Goal: Information Seeking & Learning: Learn about a topic

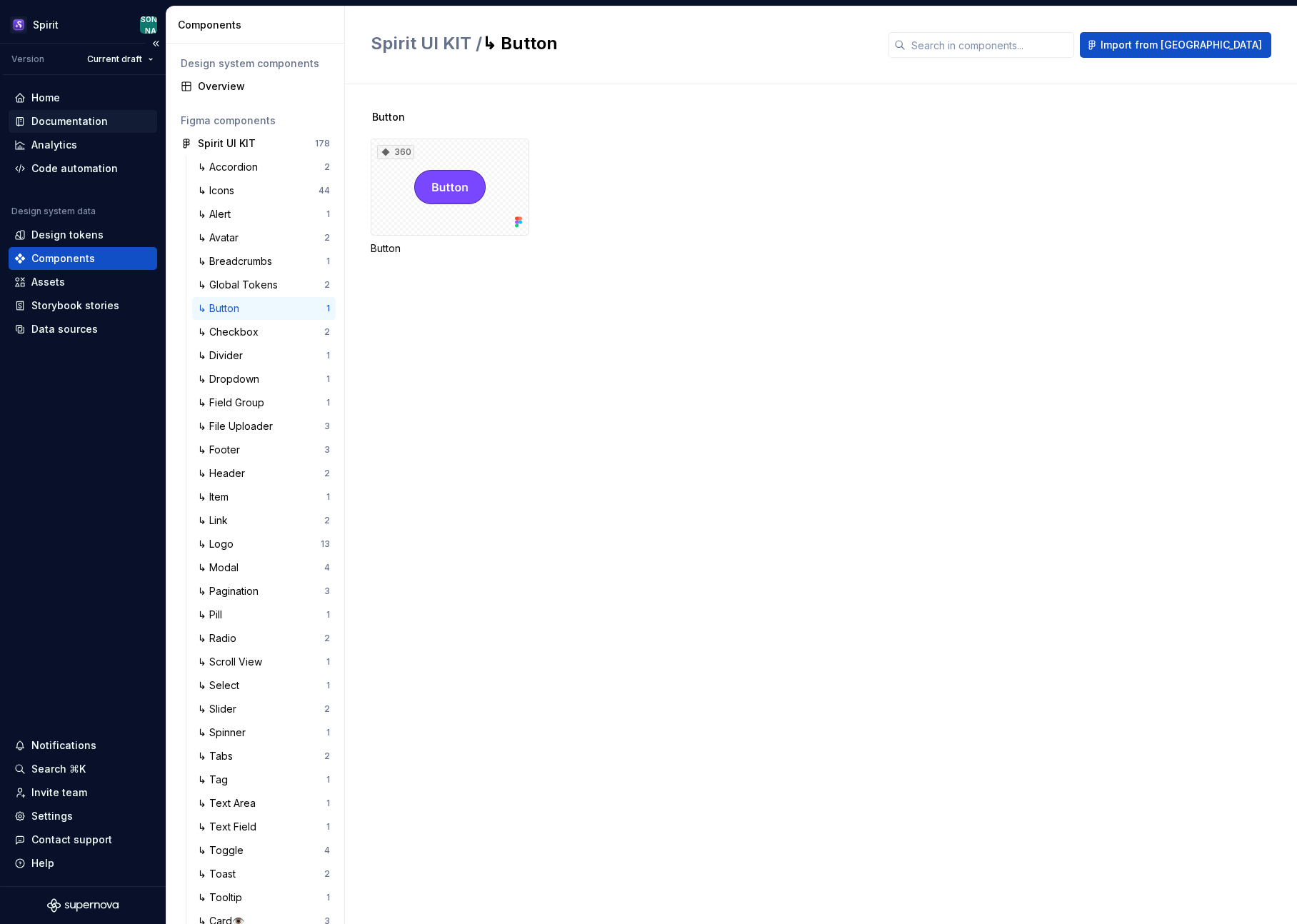
click at [89, 122] on div "Documentation" at bounding box center [70, 121] width 77 height 14
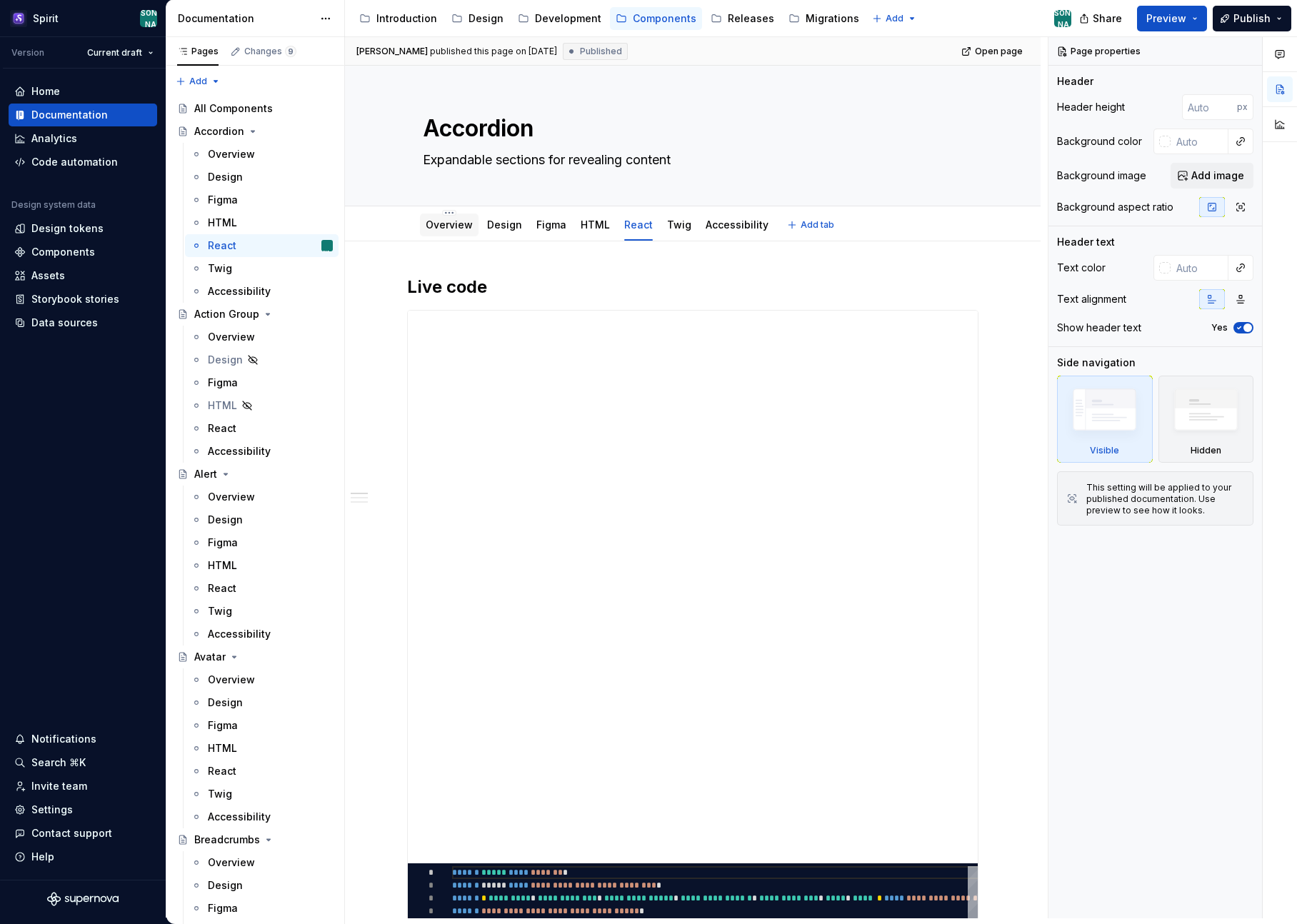
click at [455, 224] on link "Overview" at bounding box center [449, 224] width 47 height 12
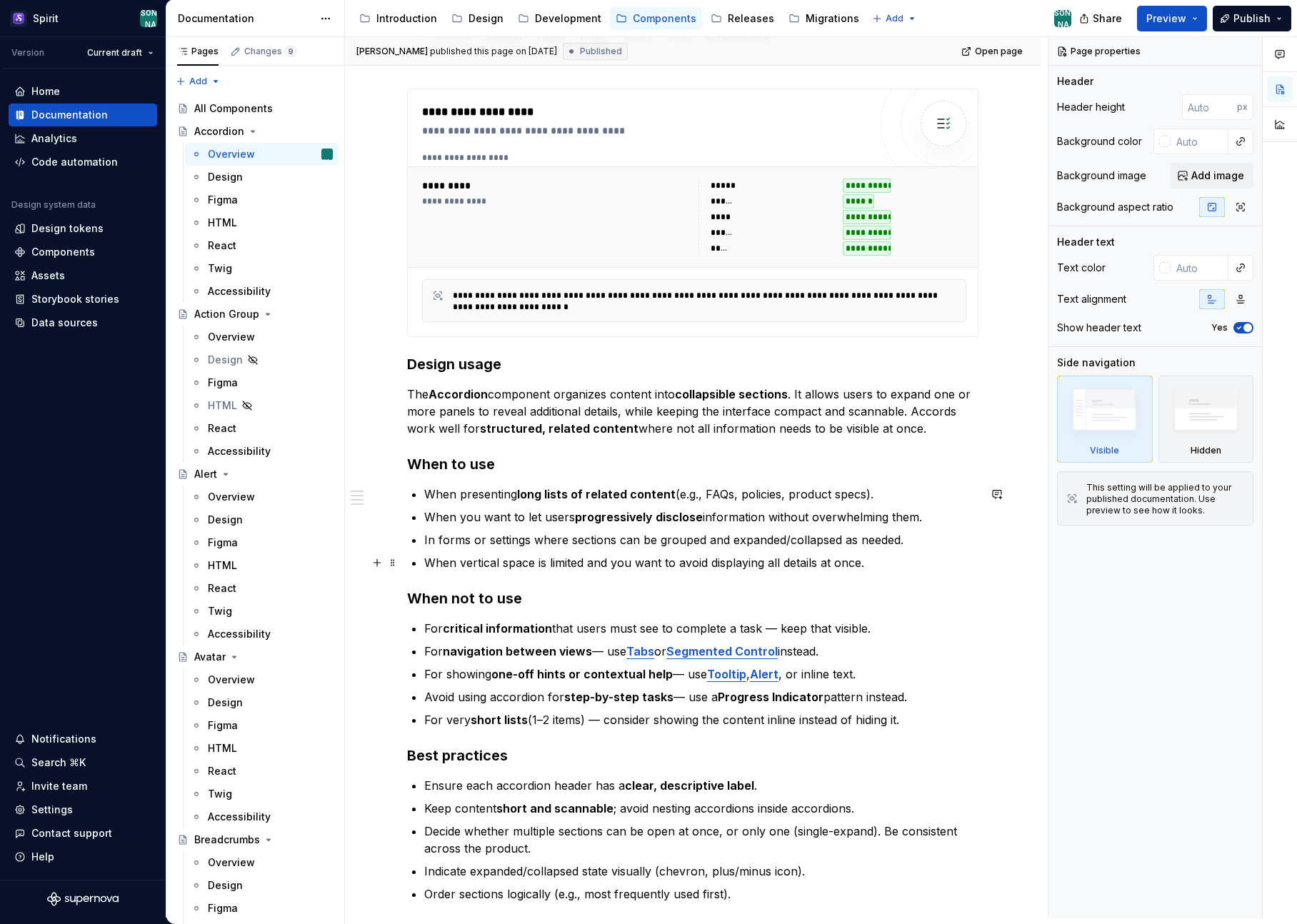
scroll to position [266, 0]
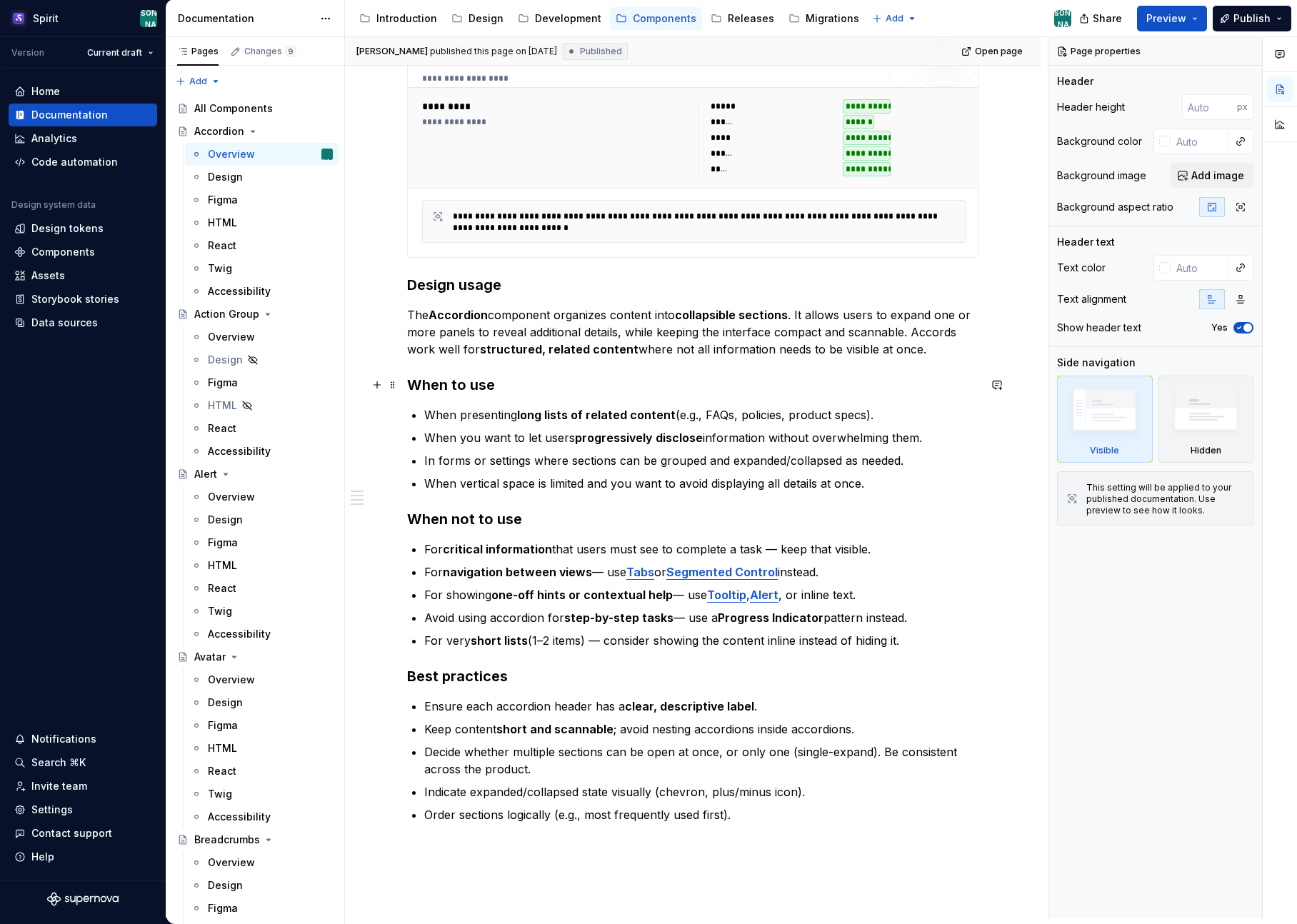
type textarea "*"
click at [942, 332] on p "The Accordion component organizes content into collapsible sections . It allows…" at bounding box center [693, 332] width 572 height 52
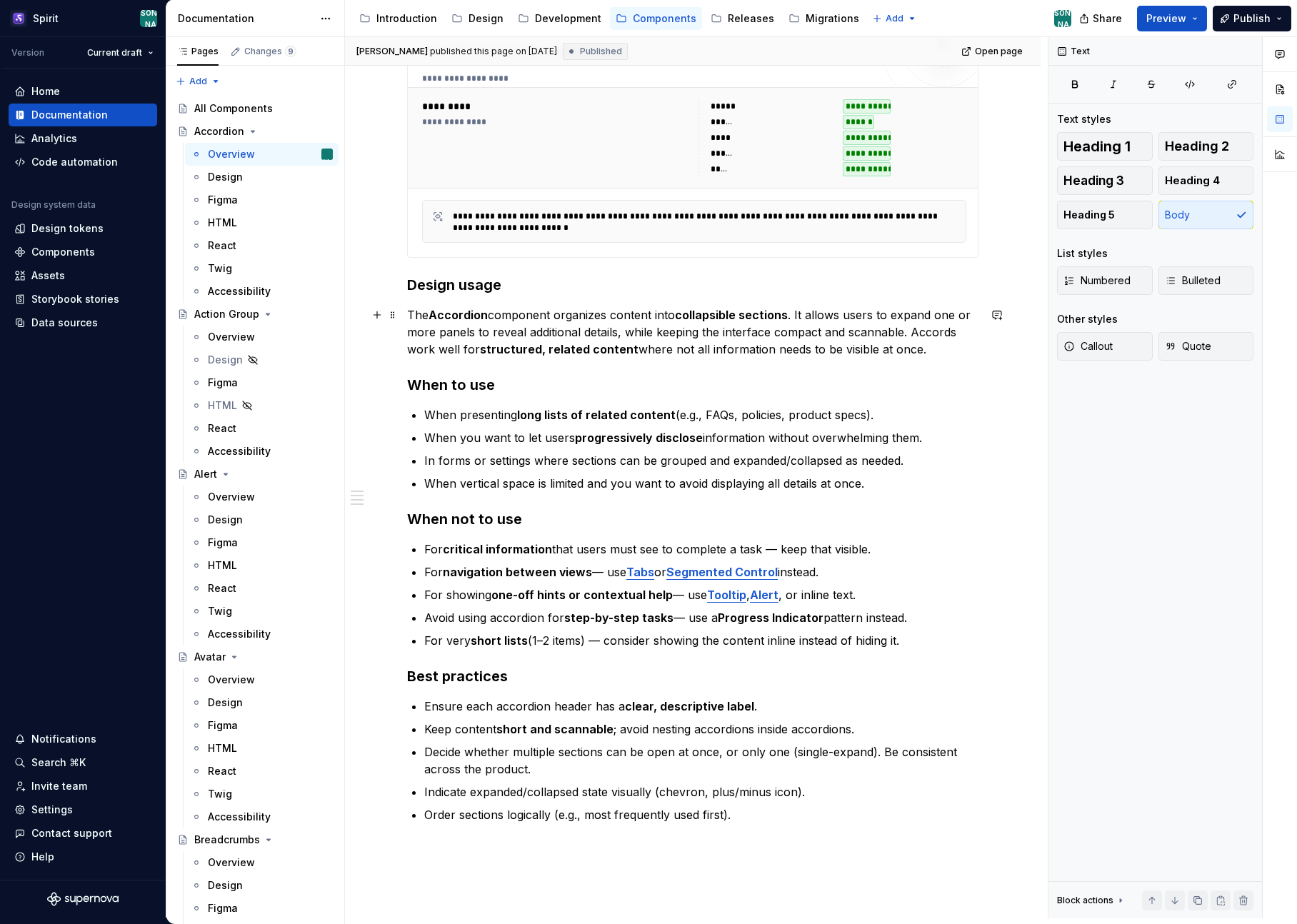
click at [947, 335] on p "The Accordion component organizes content into collapsible sections . It allows…" at bounding box center [693, 332] width 572 height 52
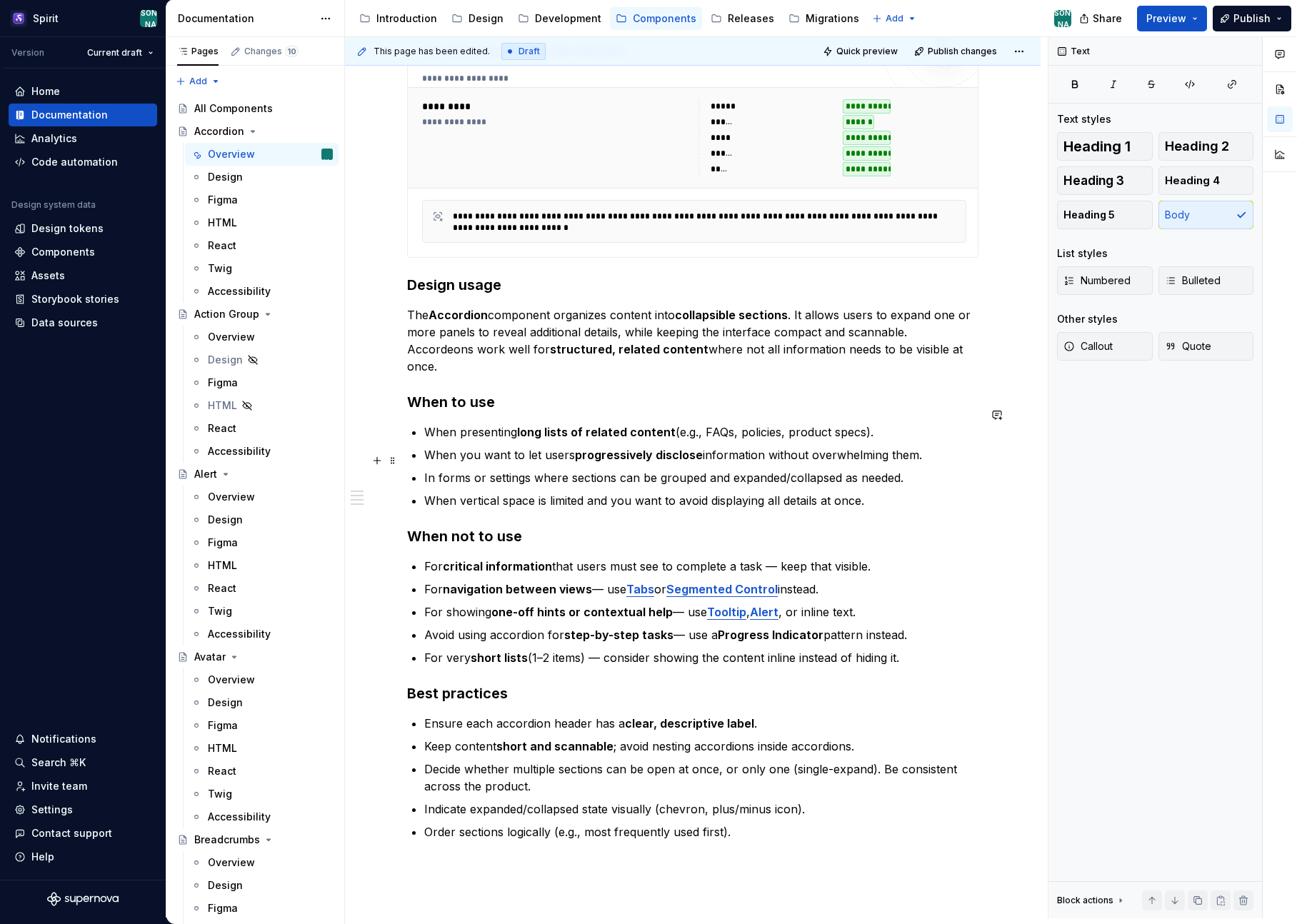
click at [967, 450] on ul "When presenting long lists of related content (e.g., FAQs, policies, product sp…" at bounding box center [701, 466] width 554 height 85
click at [952, 328] on p "The Accordion component organizes content into collapsible sections . It allows…" at bounding box center [693, 340] width 572 height 68
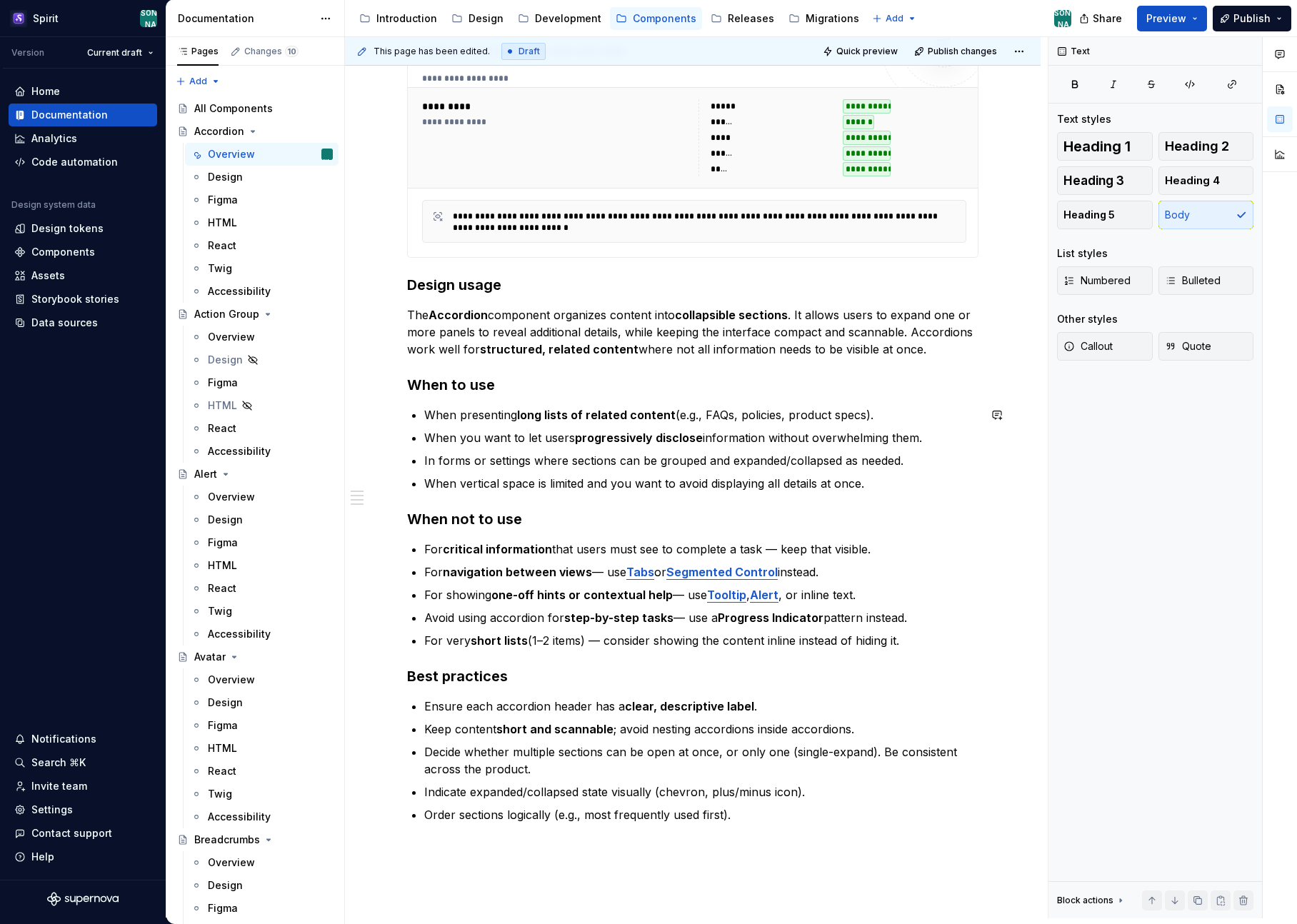
click at [981, 522] on div "**********" at bounding box center [693, 546] width 696 height 1142
click at [588, 314] on p "The Accordion component organizes content into collapsible sections . It allows…" at bounding box center [693, 332] width 572 height 52
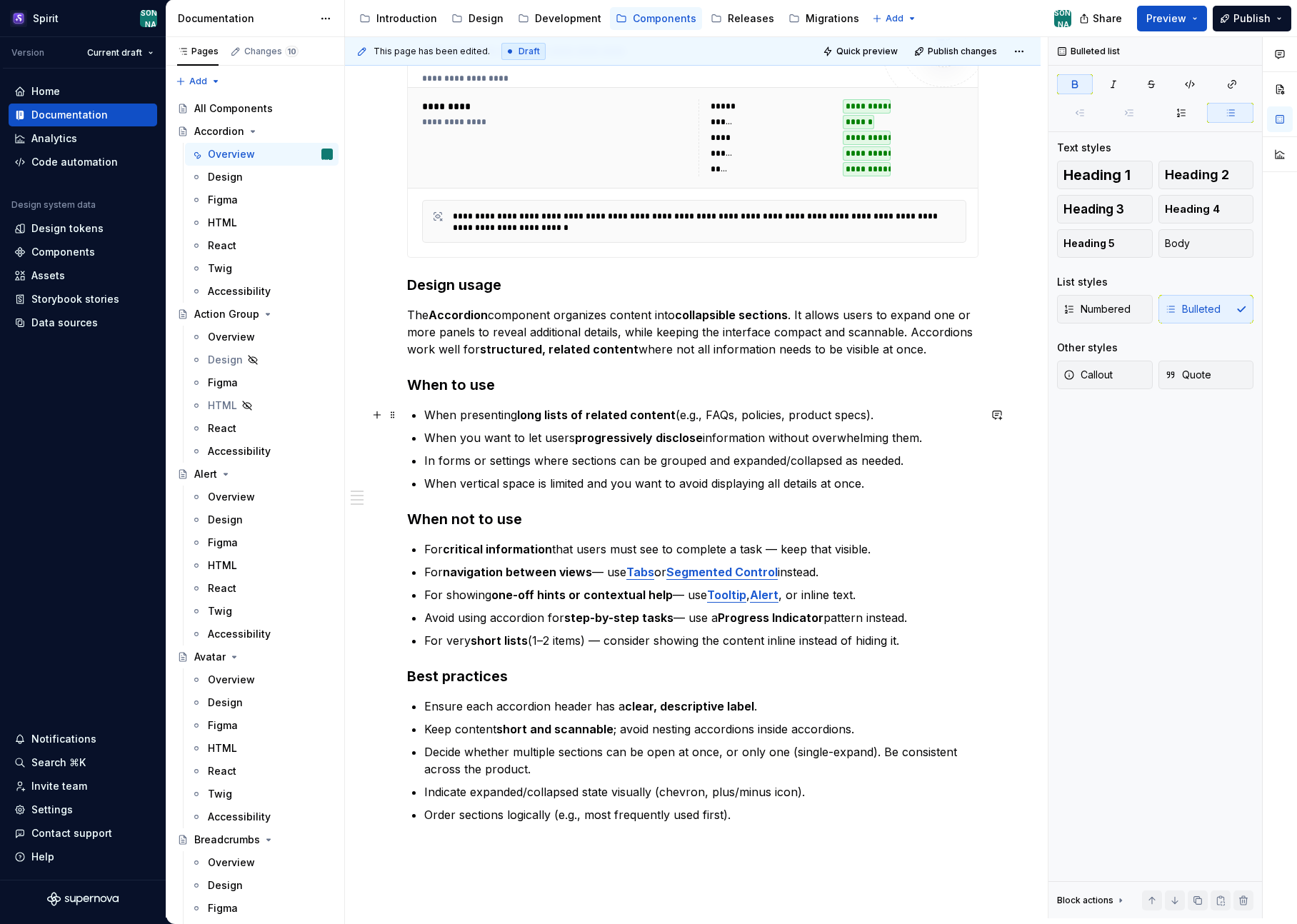
click at [635, 418] on strong "long lists of related content" at bounding box center [596, 414] width 159 height 14
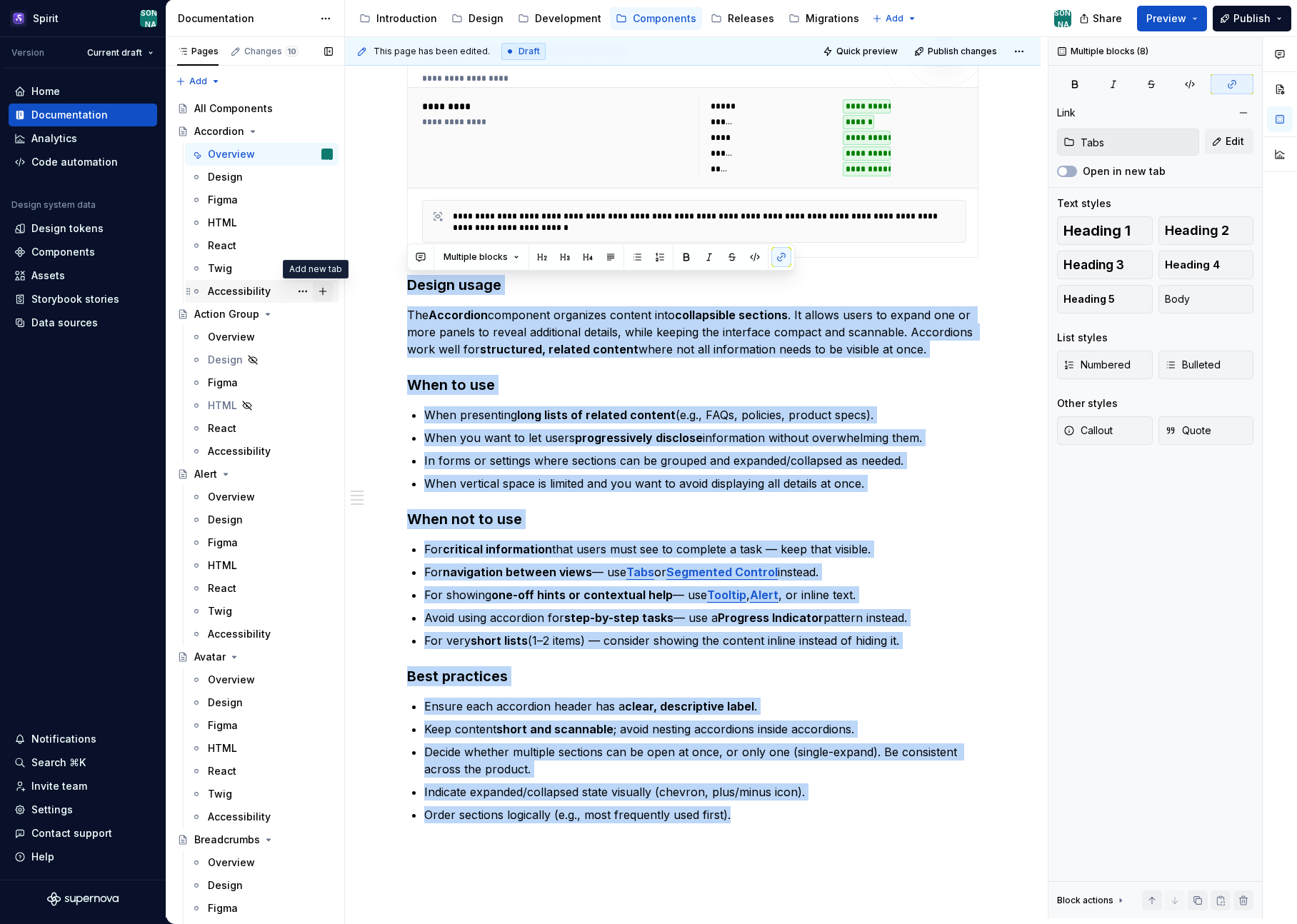
drag, startPoint x: 747, startPoint y: 815, endPoint x: 308, endPoint y: 280, distance: 692.1
click at [308, 280] on div "Pages Changes 10 Add Accessibility guide for tree Page tree. Navigate the tree …" at bounding box center [731, 480] width 1131 height 887
copy div "Loremi dolor Sit Ametconse adipiscin elitseddo eiusmod temp incididuntu laboree…"
click at [868, 667] on h3 "Best practices" at bounding box center [693, 676] width 572 height 20
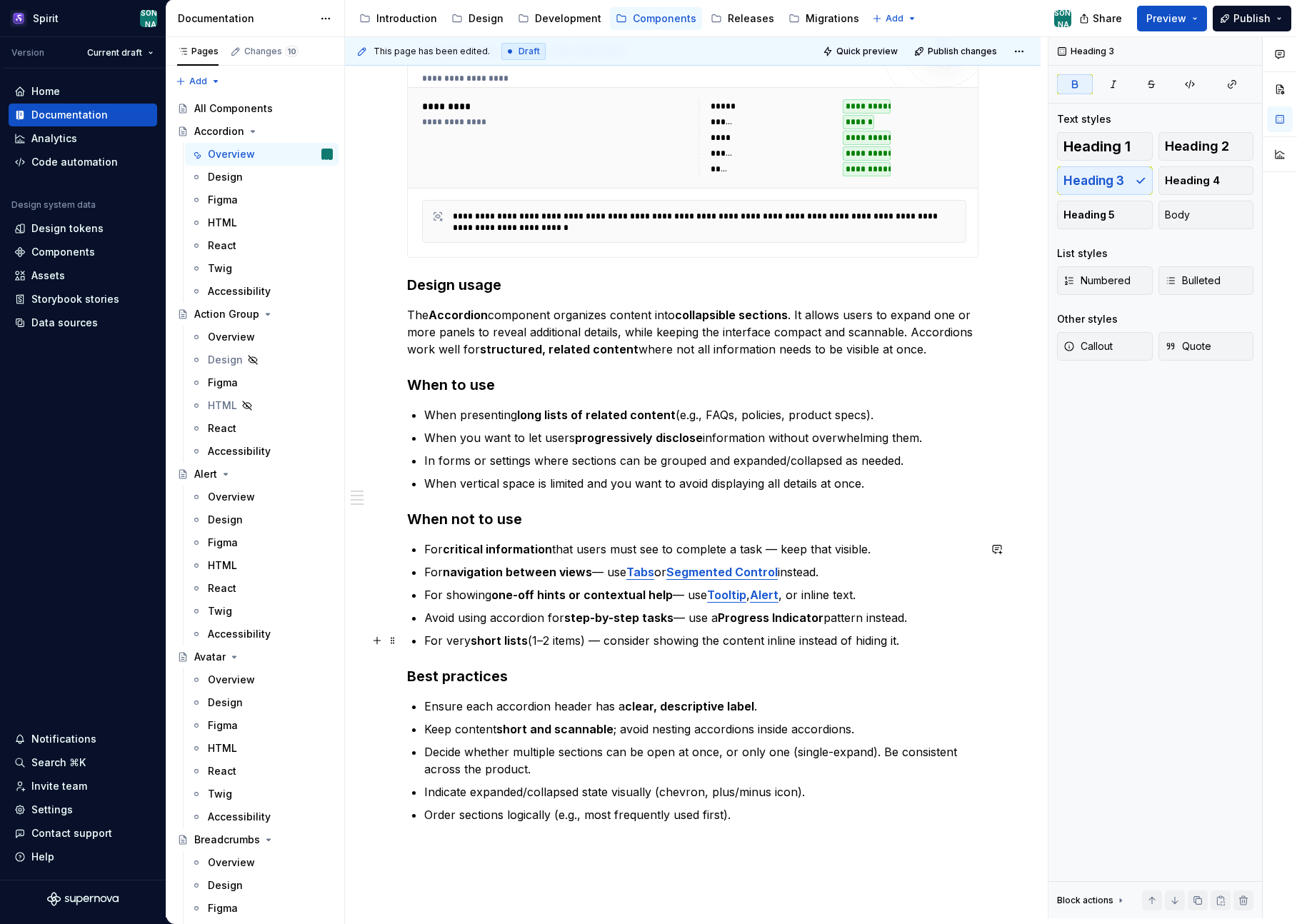
click at [919, 642] on p "For very short lists (1–2 items) — consider showing the content inline instead …" at bounding box center [701, 641] width 554 height 17
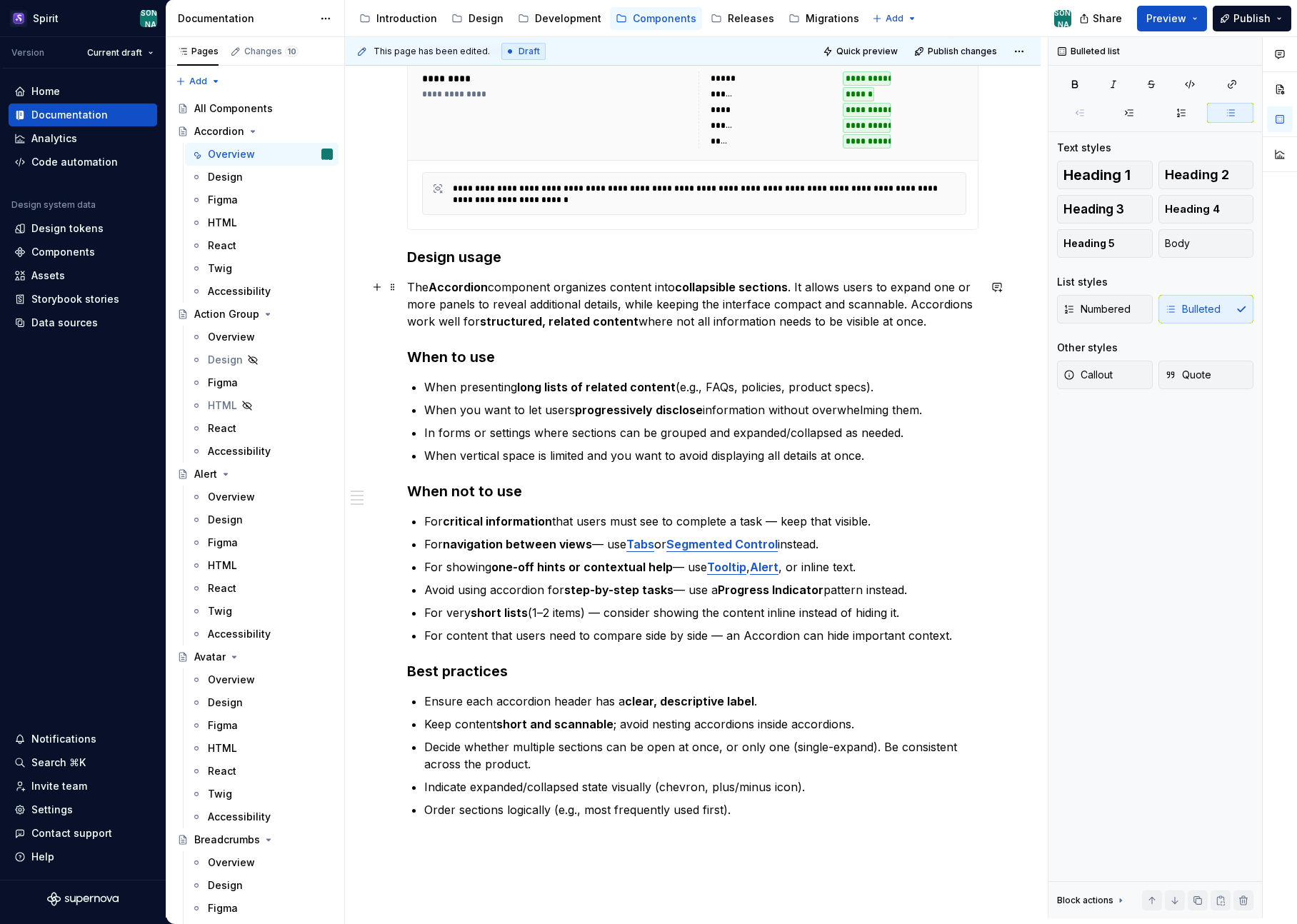
scroll to position [0, 0]
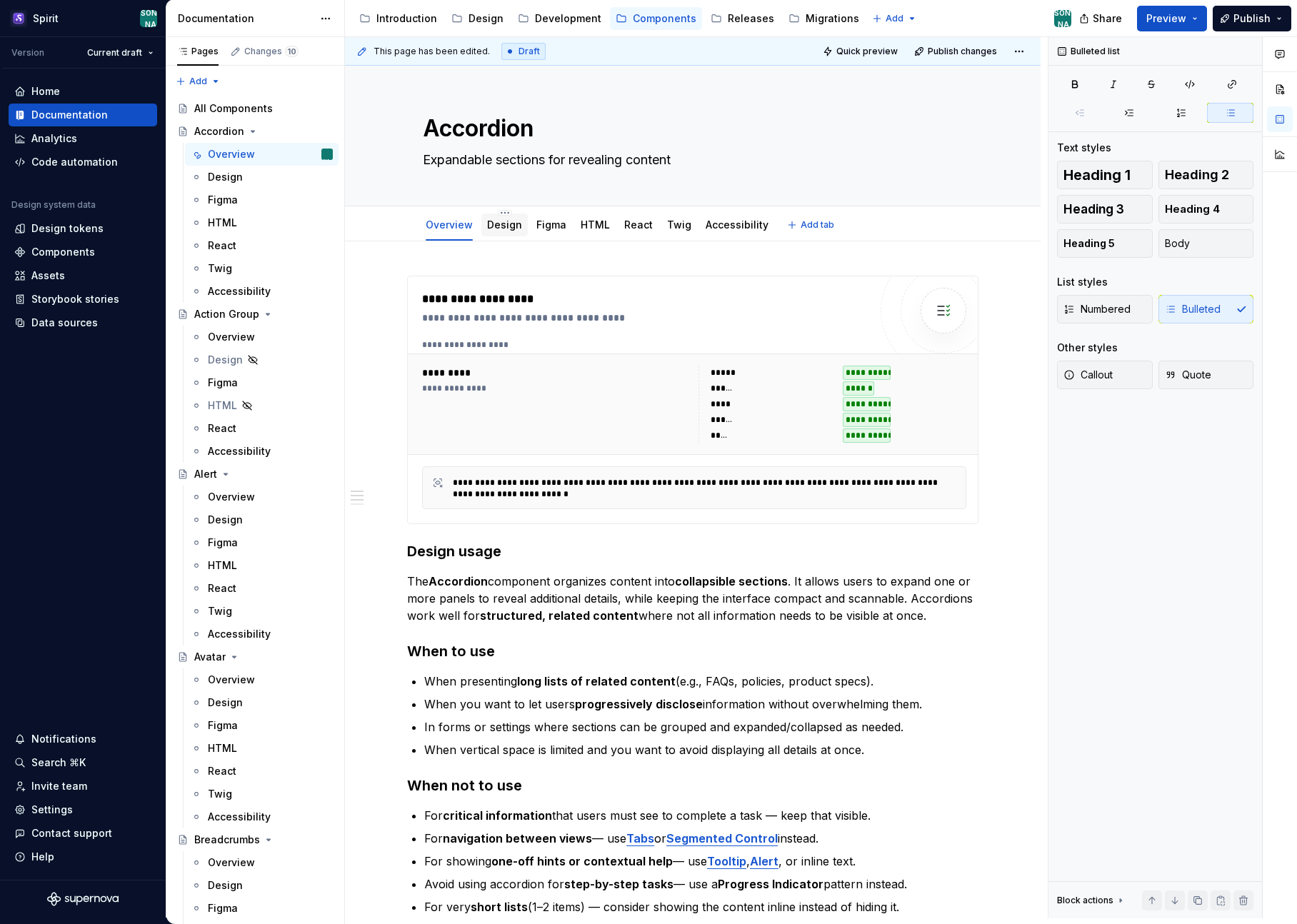
click at [505, 221] on link "Design" at bounding box center [504, 224] width 35 height 12
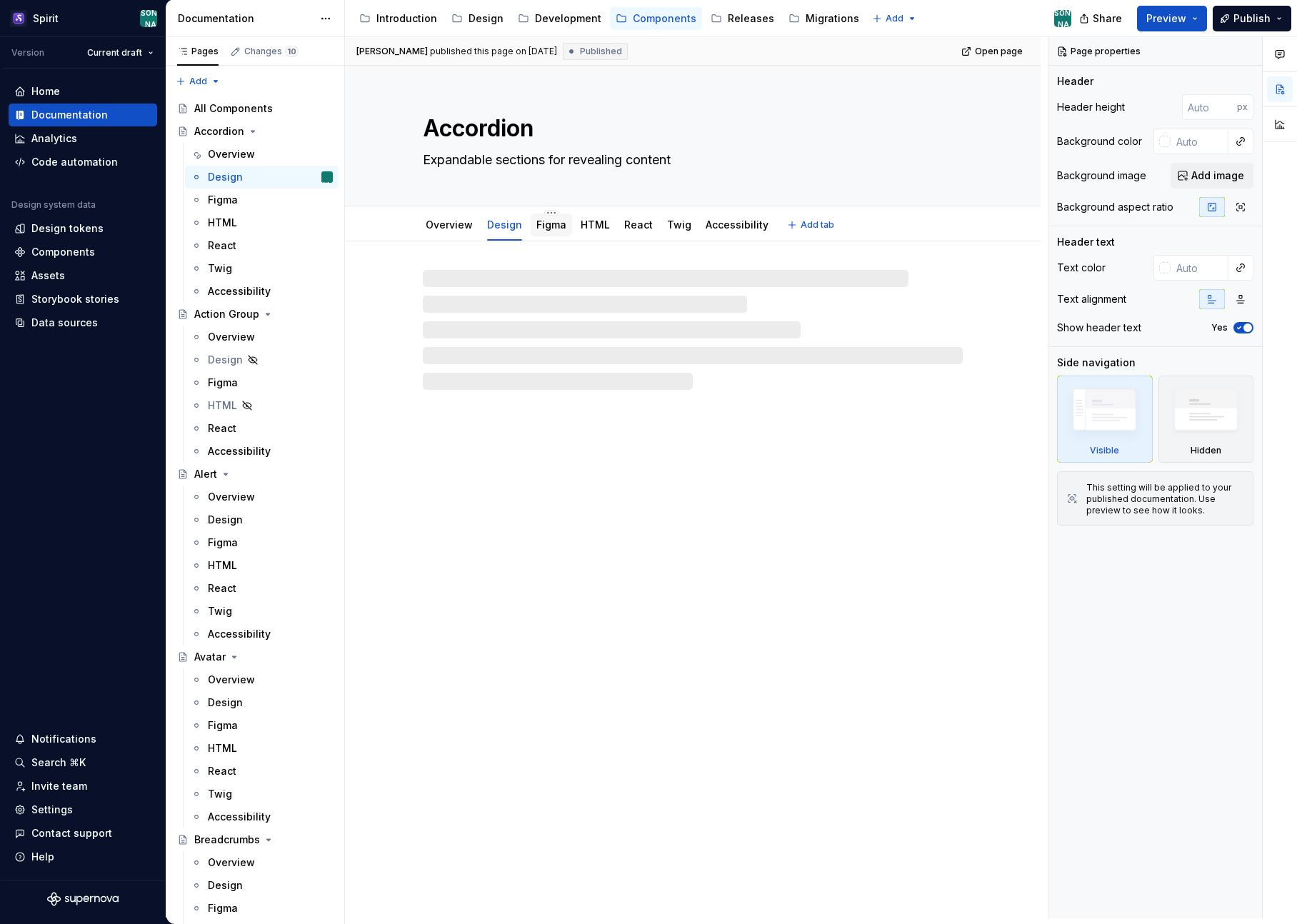
click at [554, 229] on link "Figma" at bounding box center [551, 224] width 30 height 12
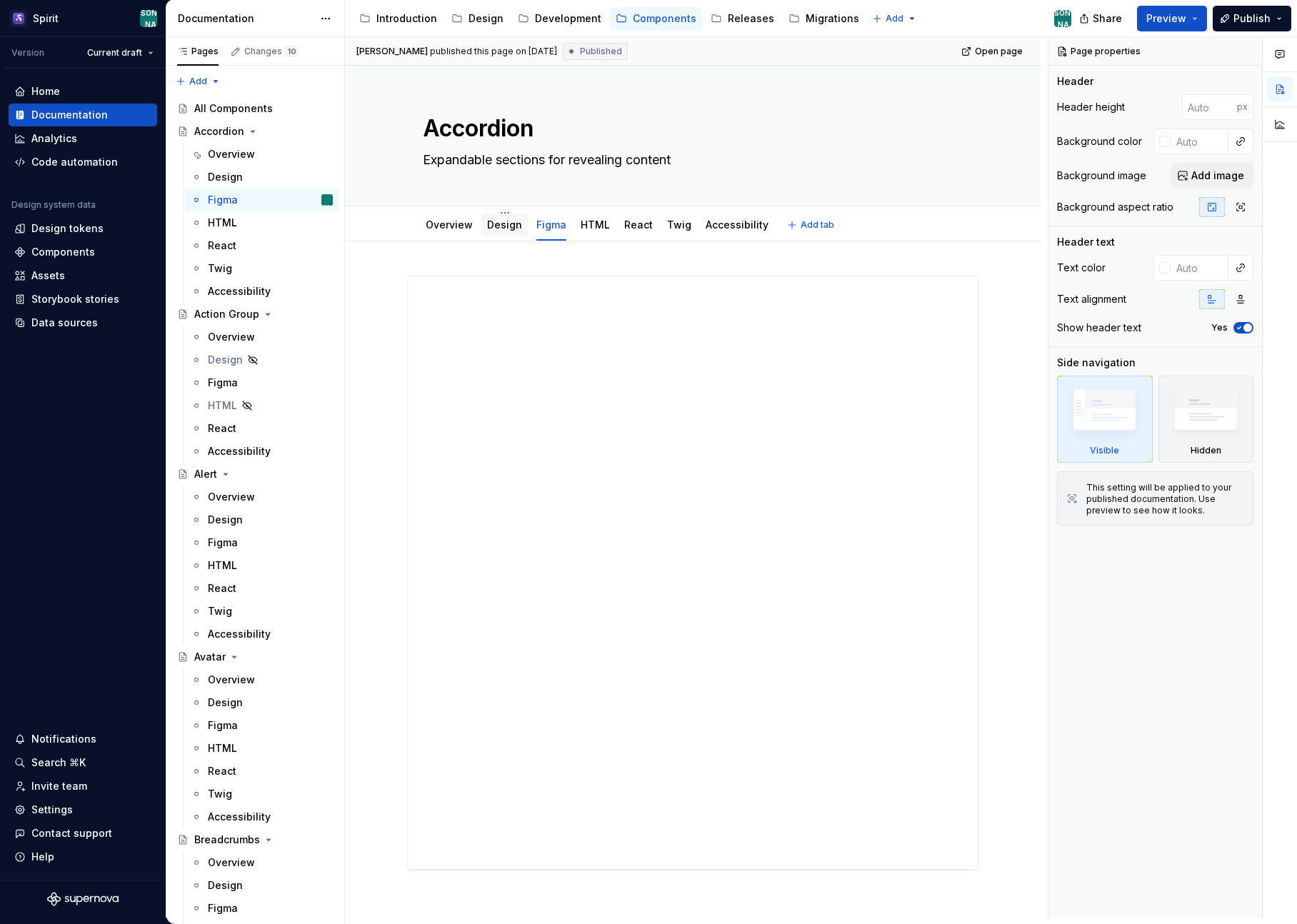
click at [496, 216] on div "Design" at bounding box center [504, 225] width 35 height 17
click at [502, 230] on link "Design" at bounding box center [504, 224] width 35 height 12
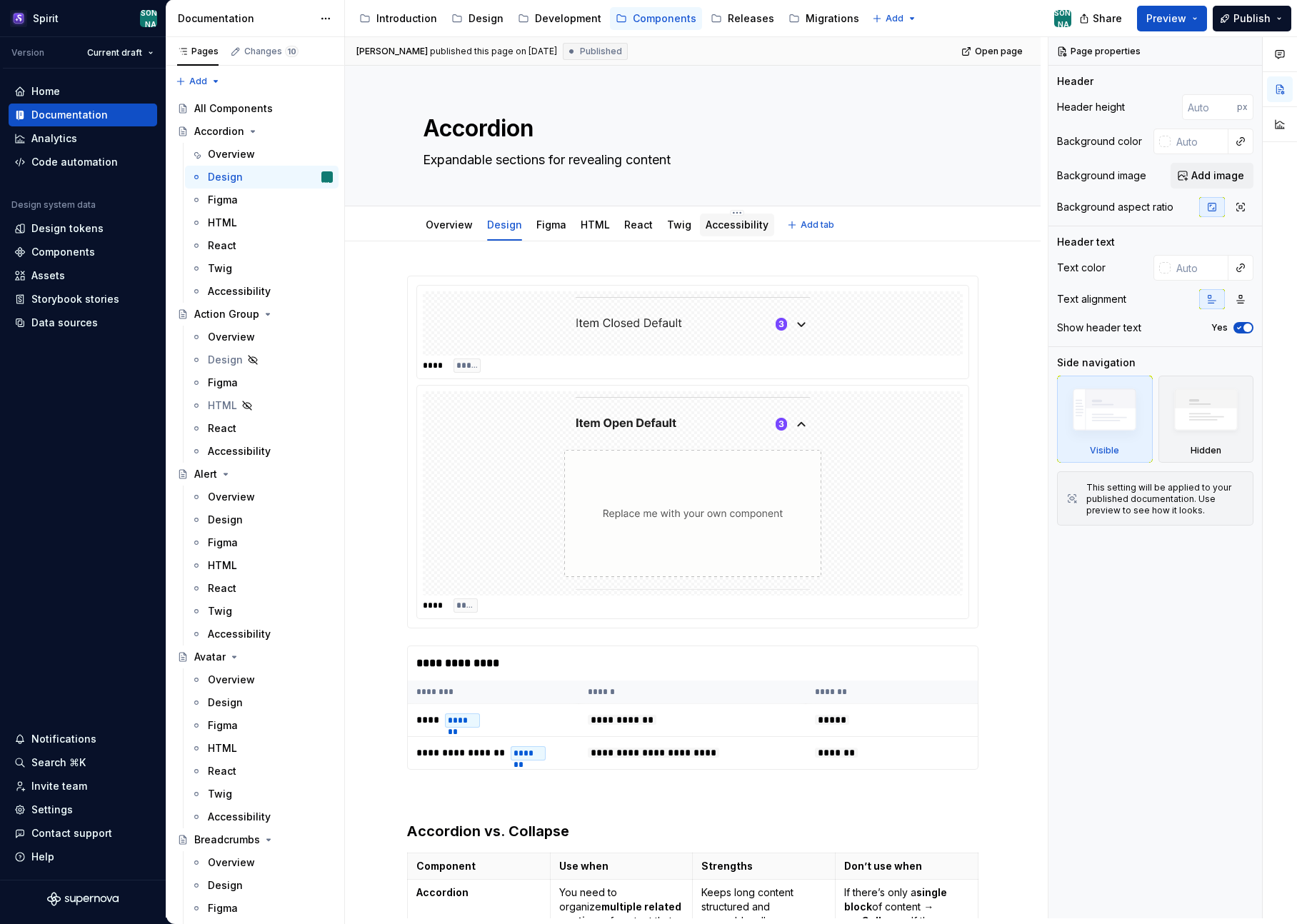
click at [711, 229] on link "Accessibility" at bounding box center [736, 224] width 62 height 12
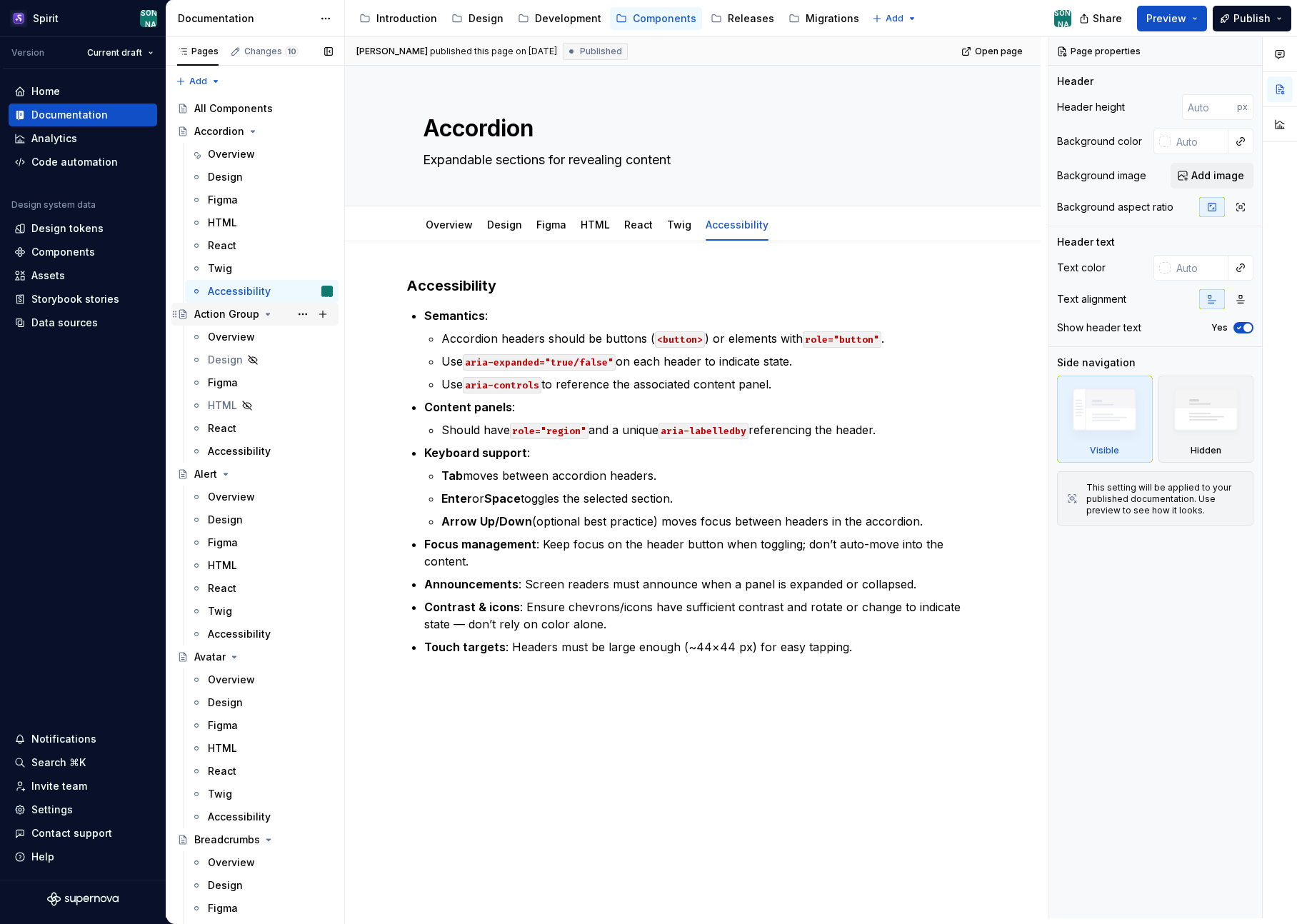
click at [235, 313] on div "Action Group" at bounding box center [227, 314] width 65 height 14
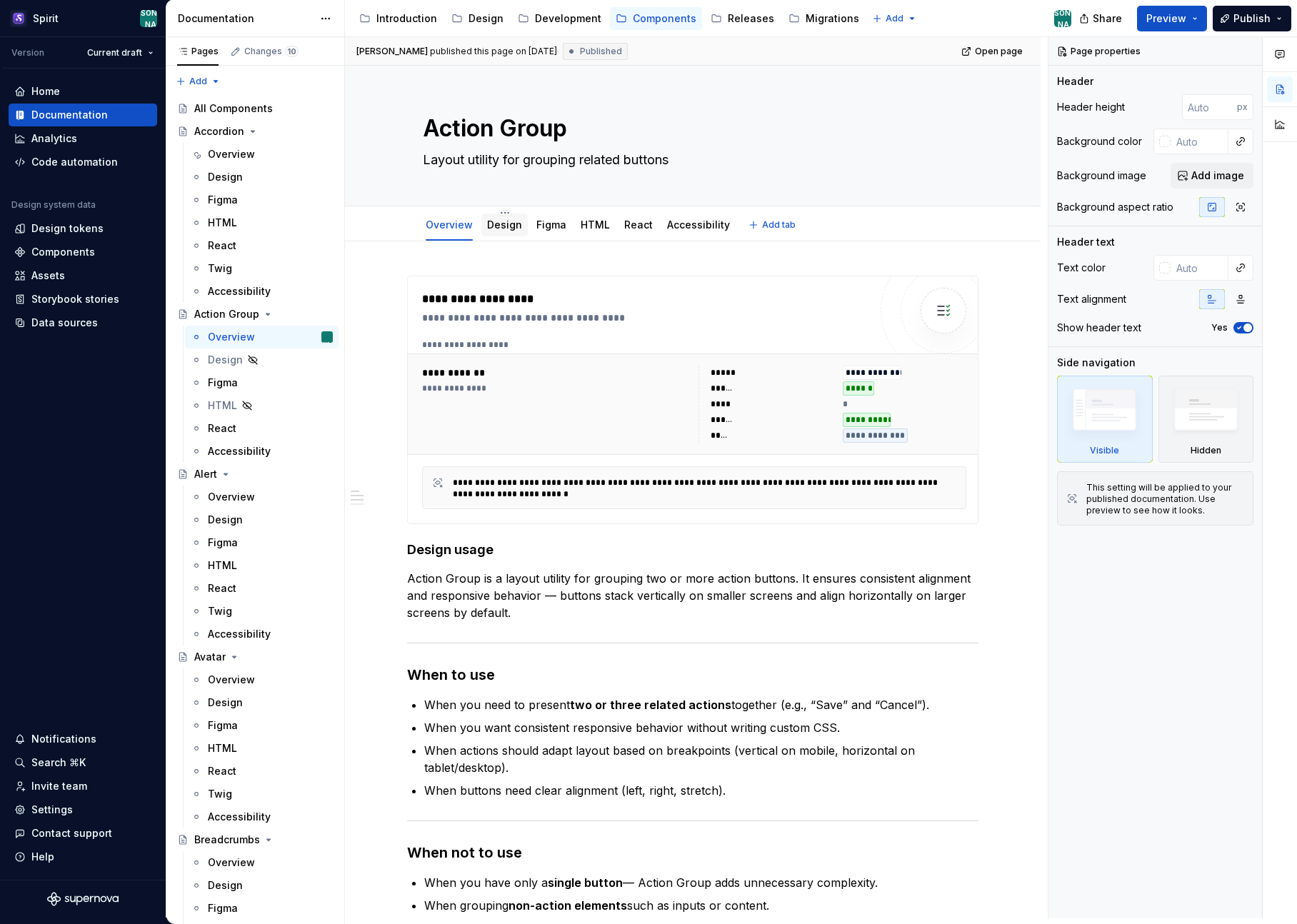
click at [512, 232] on div "Design" at bounding box center [504, 225] width 35 height 17
click at [509, 230] on link "Design" at bounding box center [504, 224] width 35 height 12
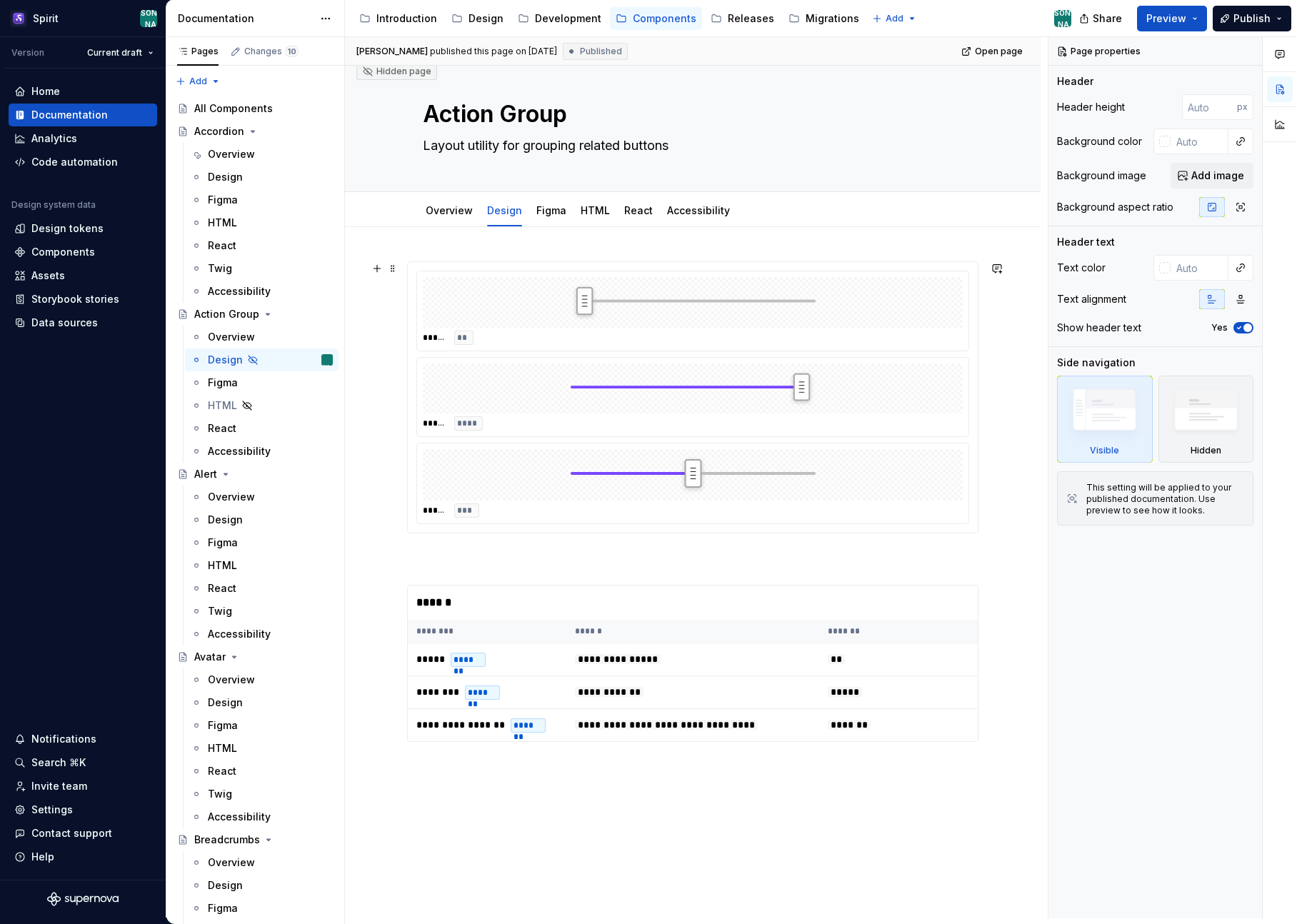
scroll to position [17, 0]
click at [674, 216] on div "Accessibility" at bounding box center [697, 207] width 62 height 17
click at [683, 214] on div "Accessibility" at bounding box center [697, 207] width 62 height 14
click at [686, 214] on div "Accessibility" at bounding box center [697, 207] width 62 height 14
click at [626, 209] on link "React" at bounding box center [639, 207] width 29 height 12
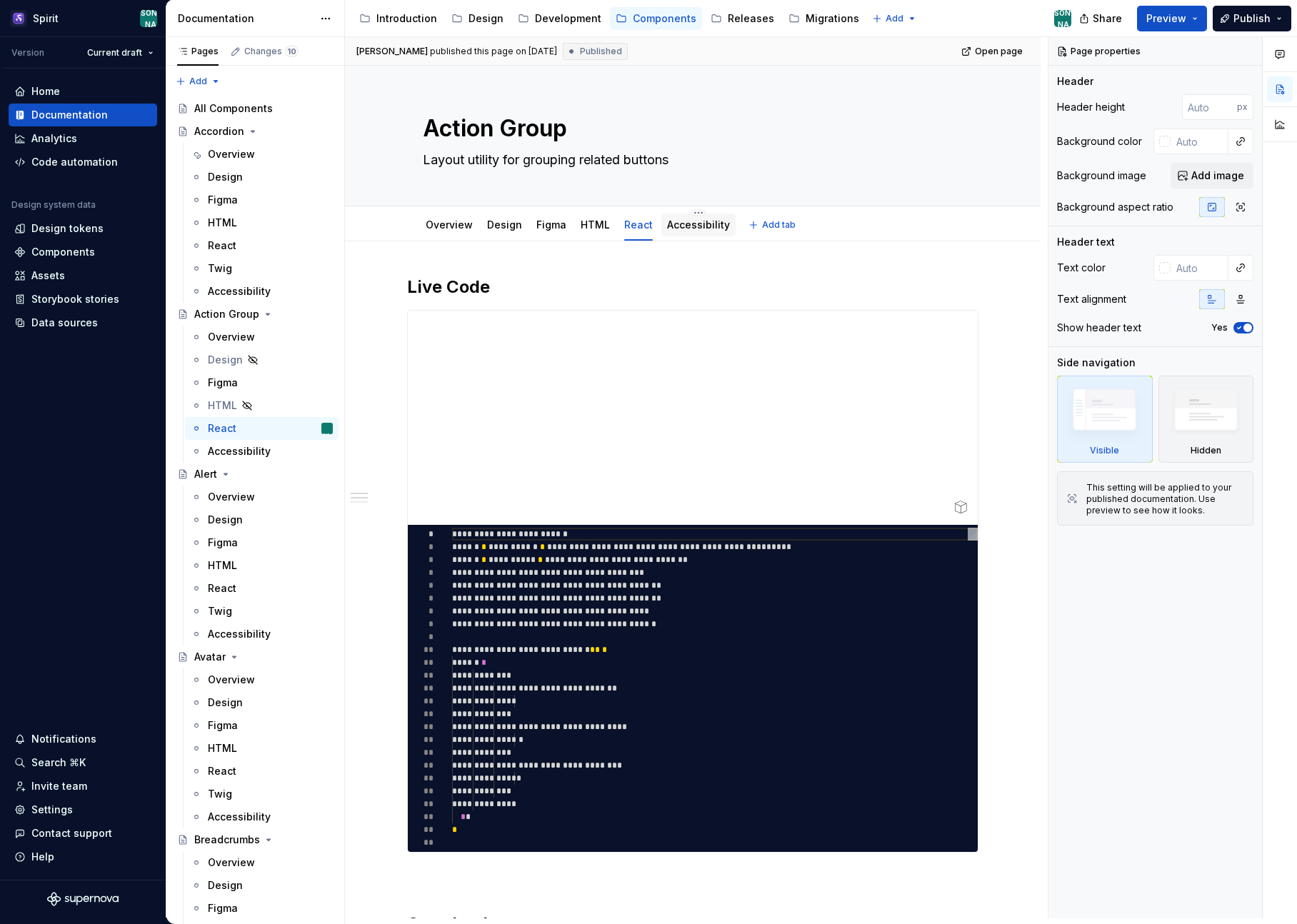
click at [677, 227] on link "Accessibility" at bounding box center [697, 224] width 62 height 12
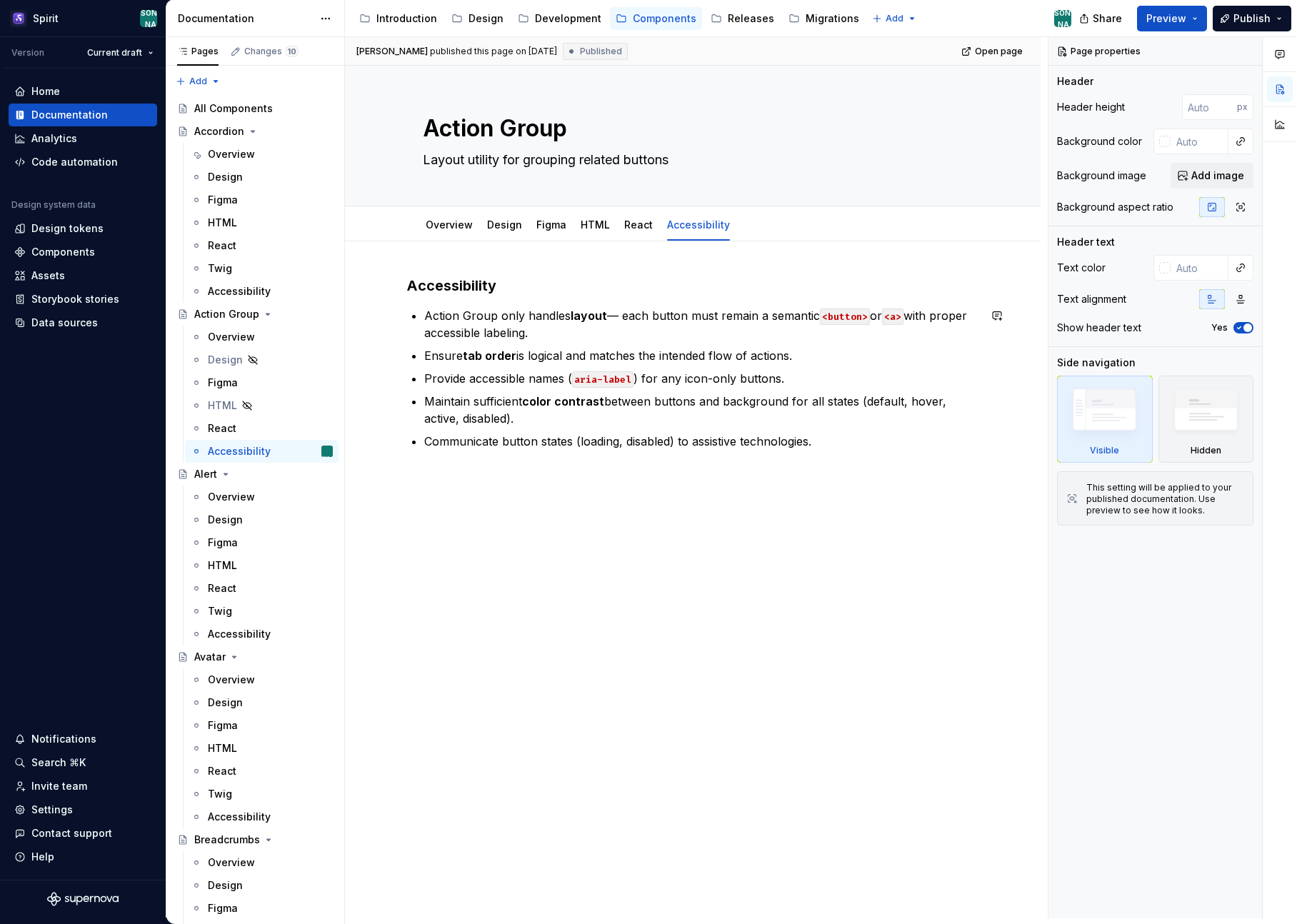
click at [747, 561] on div "Accessibility Action Group only handles layout — each button must remain a sema…" at bounding box center [693, 492] width 696 height 502
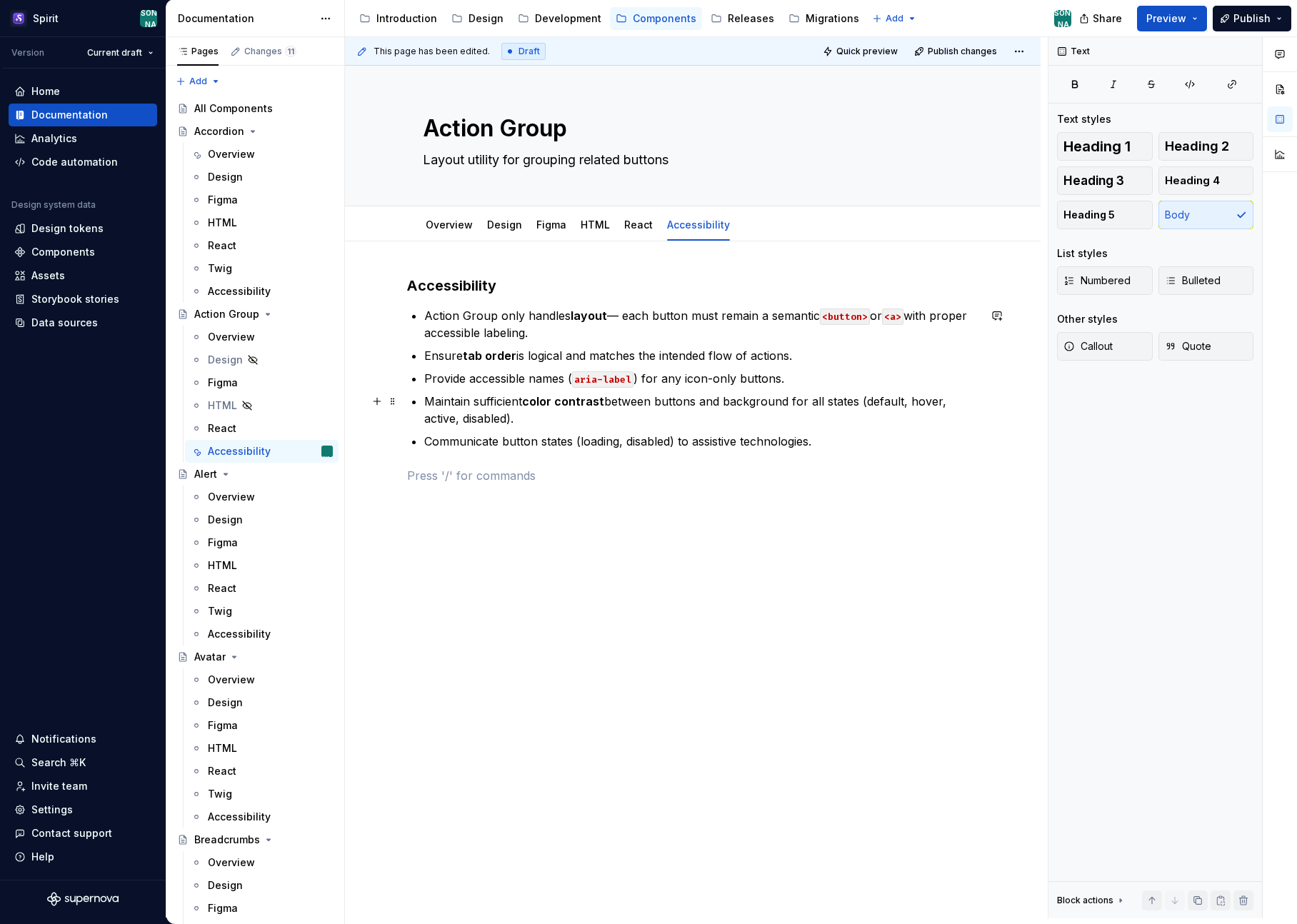
click at [970, 401] on p "Maintain sufficient color contrast between buttons and background for all state…" at bounding box center [701, 410] width 554 height 35
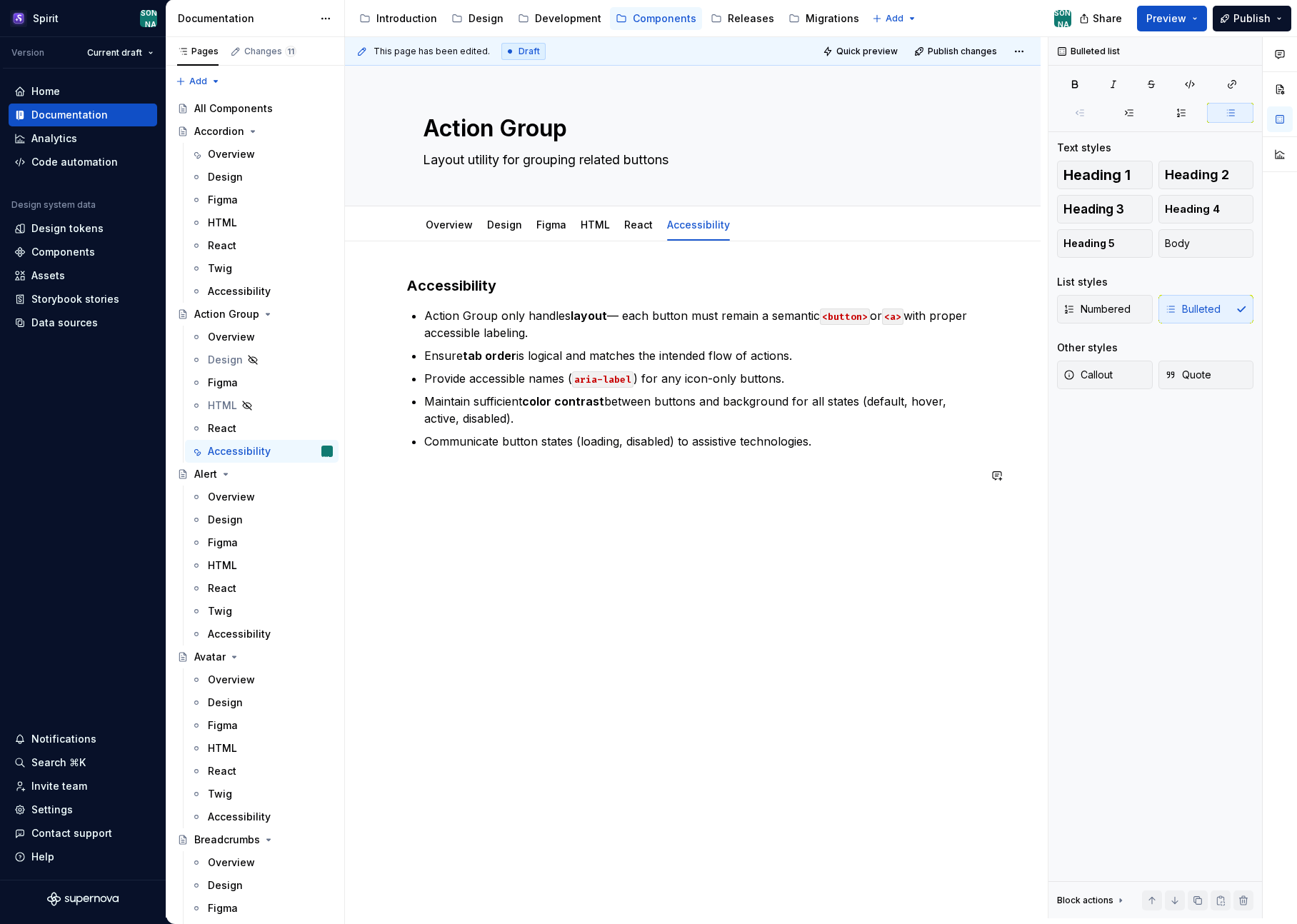
click at [703, 588] on div "Accessibility Action Group only handles layout — each button must remain a sema…" at bounding box center [693, 509] width 696 height 537
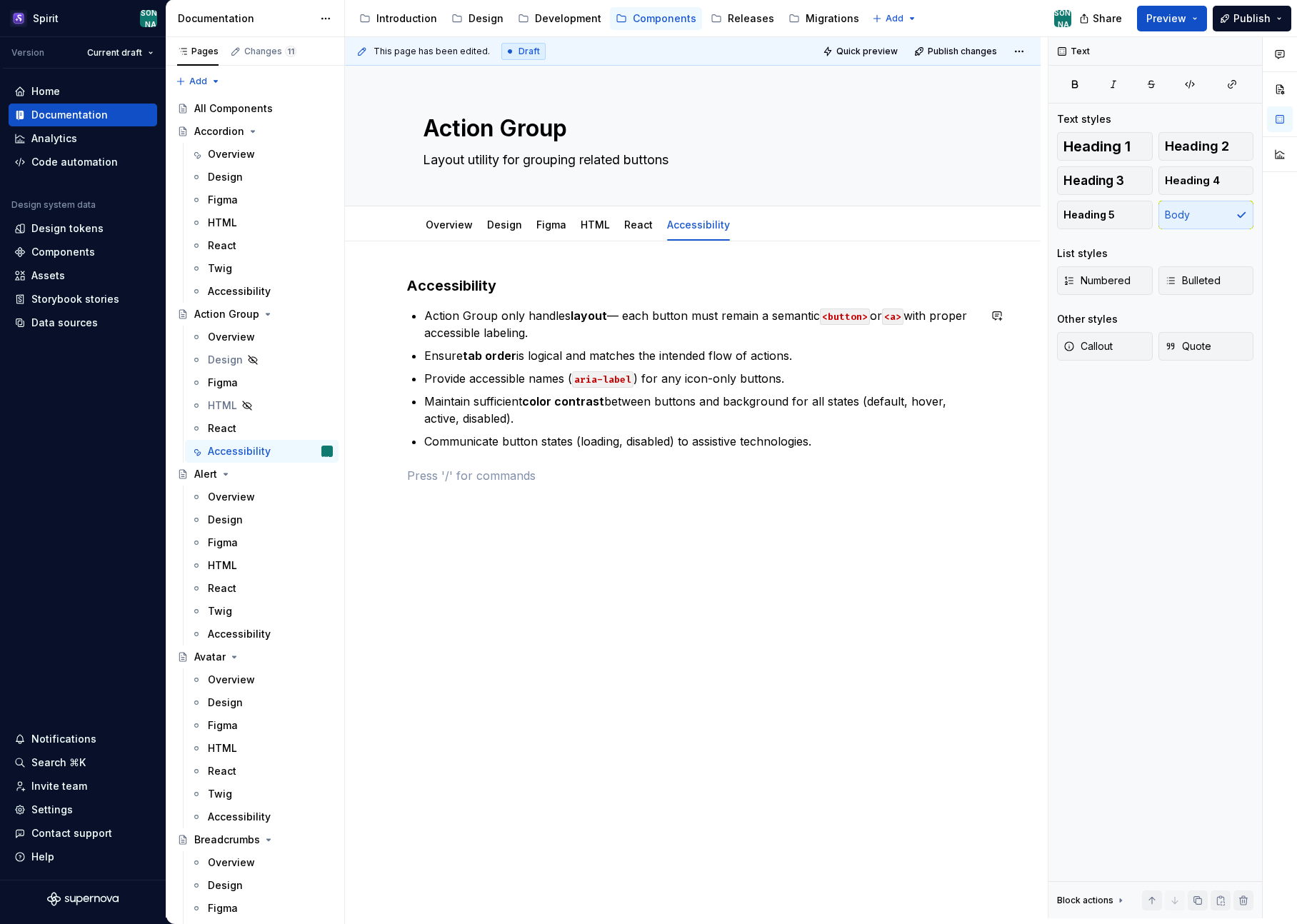
click at [981, 256] on div "Accessibility Action Group only handles layout — each button must remain a sema…" at bounding box center [693, 509] width 696 height 537
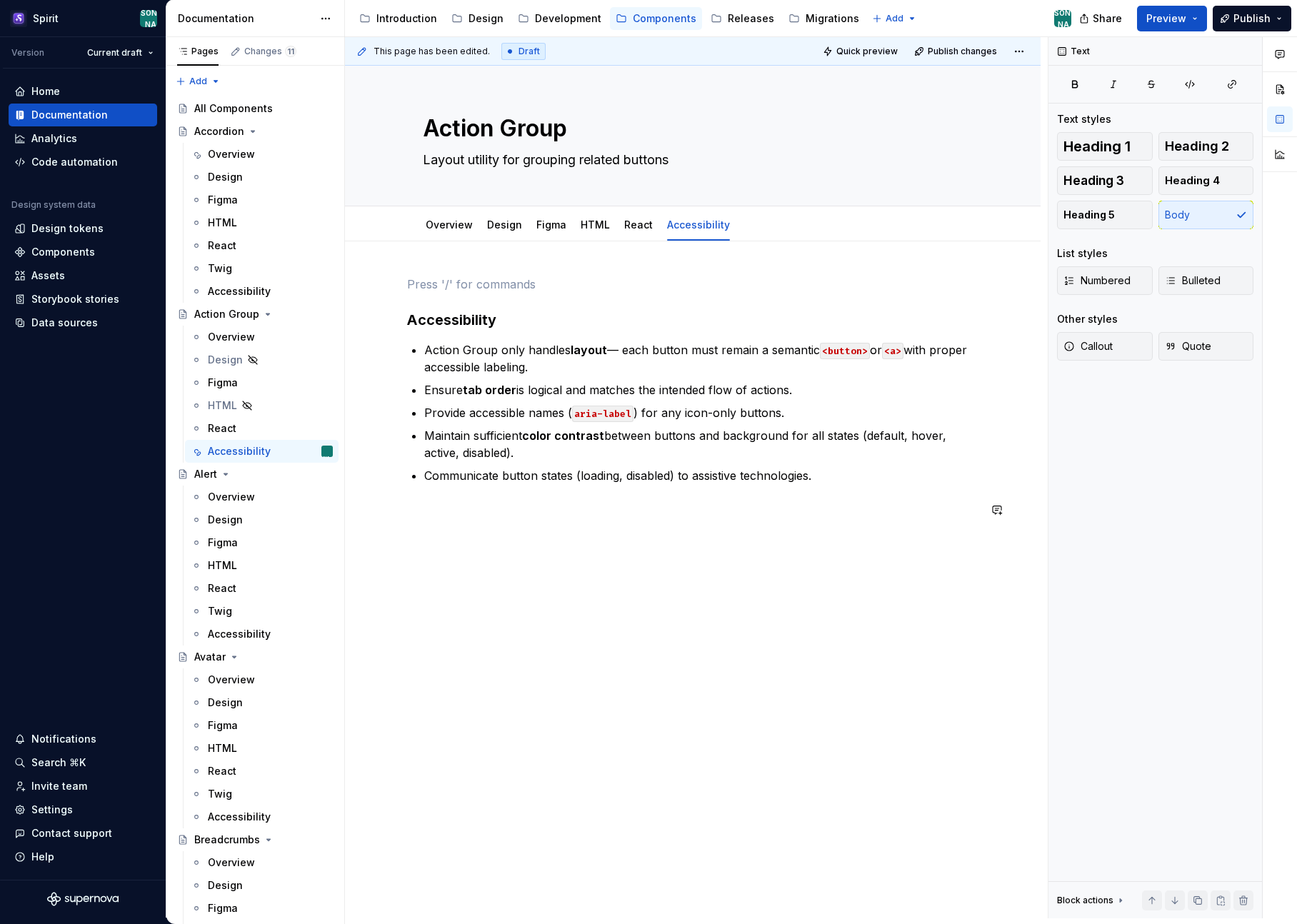
click at [965, 565] on div "Accessibility Action Group only handles layout — each button must remain a sema…" at bounding box center [693, 526] width 696 height 571
click at [502, 294] on div "Accessibility Action Group only handles layout — each button must remain a sema…" at bounding box center [693, 397] width 572 height 243
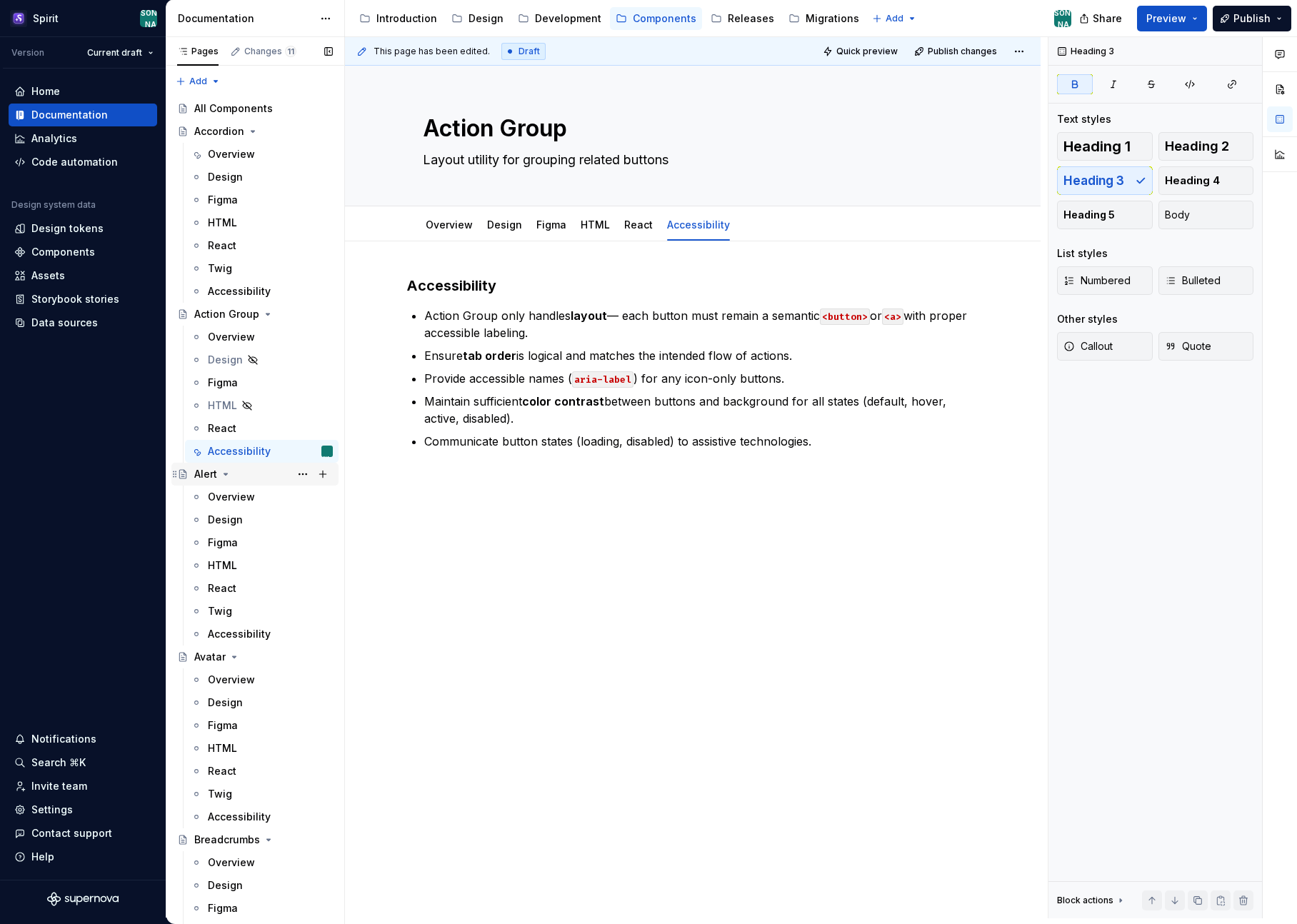
click at [212, 472] on div "Alert" at bounding box center [206, 474] width 23 height 14
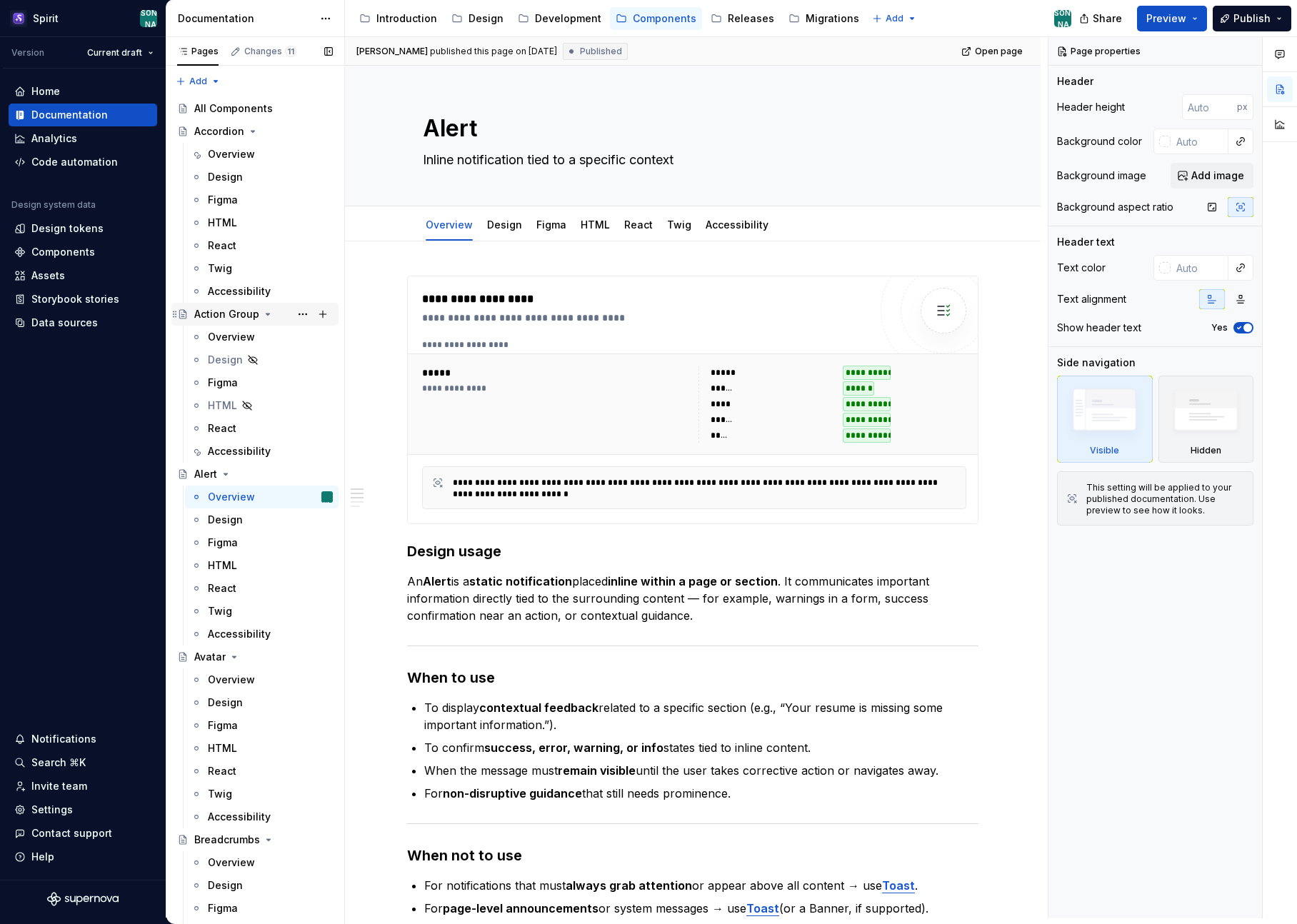
click at [266, 316] on icon "Page tree" at bounding box center [268, 314] width 12 height 12
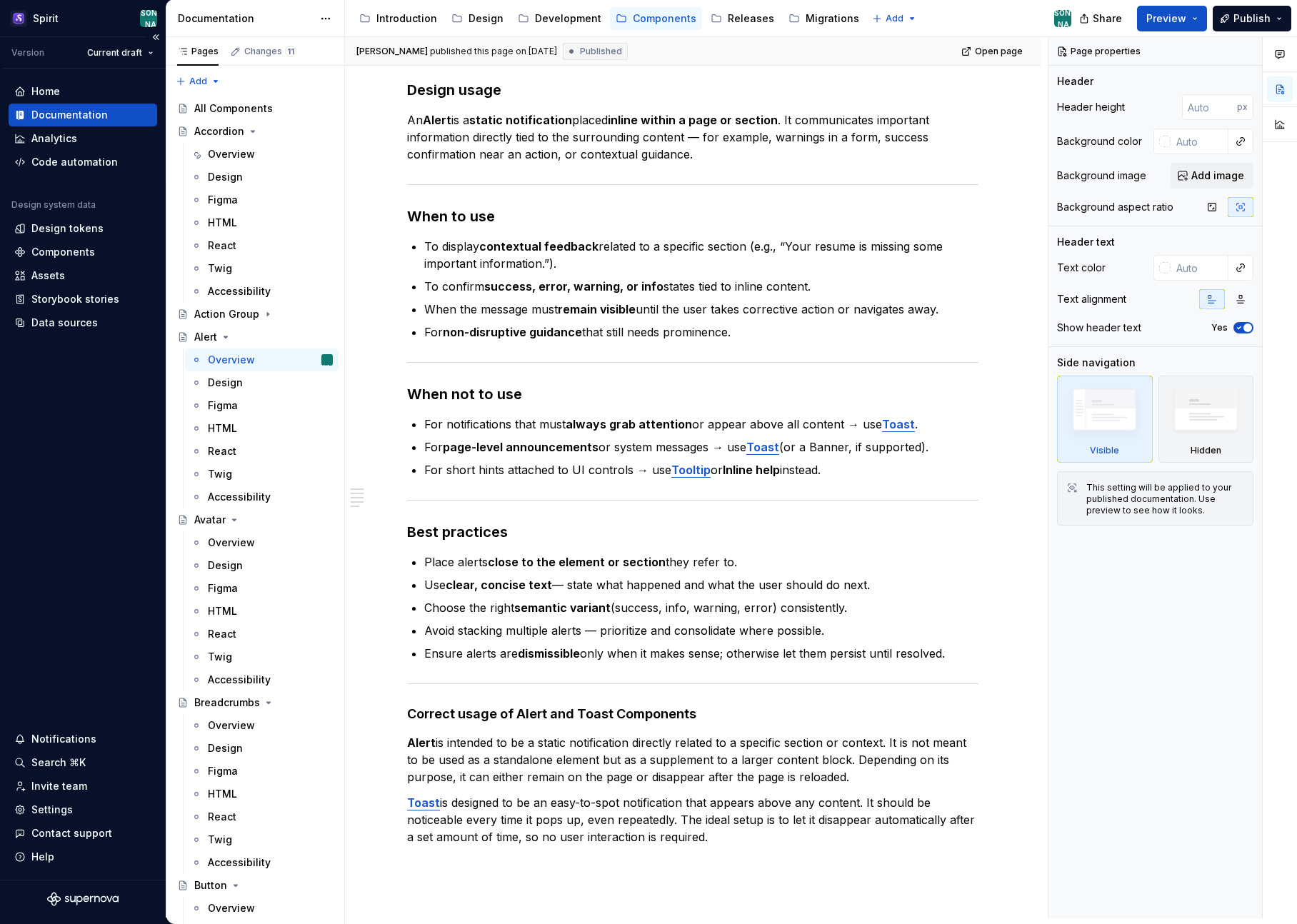
scroll to position [461, 0]
type textarea "*"
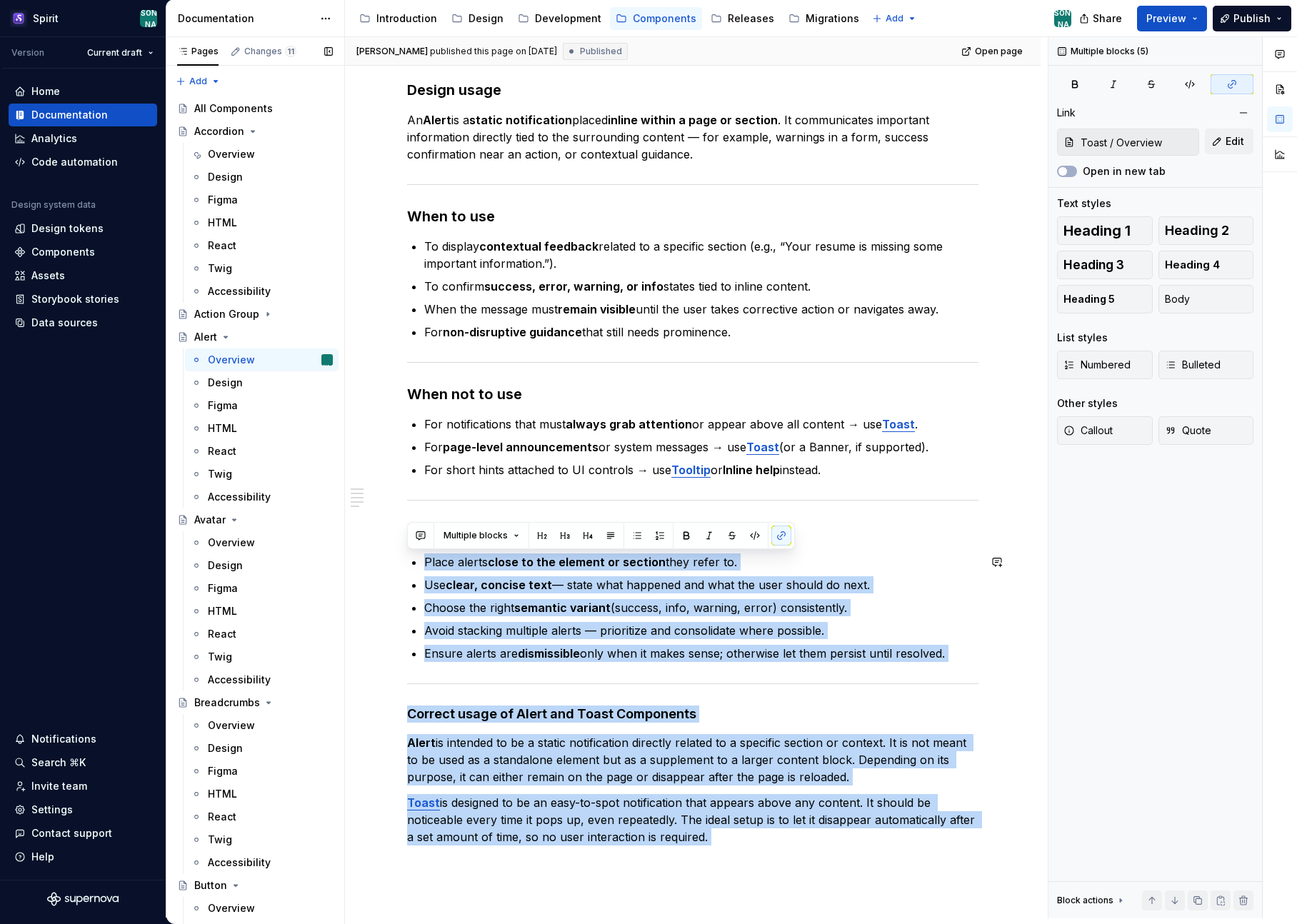
type input "Toast"
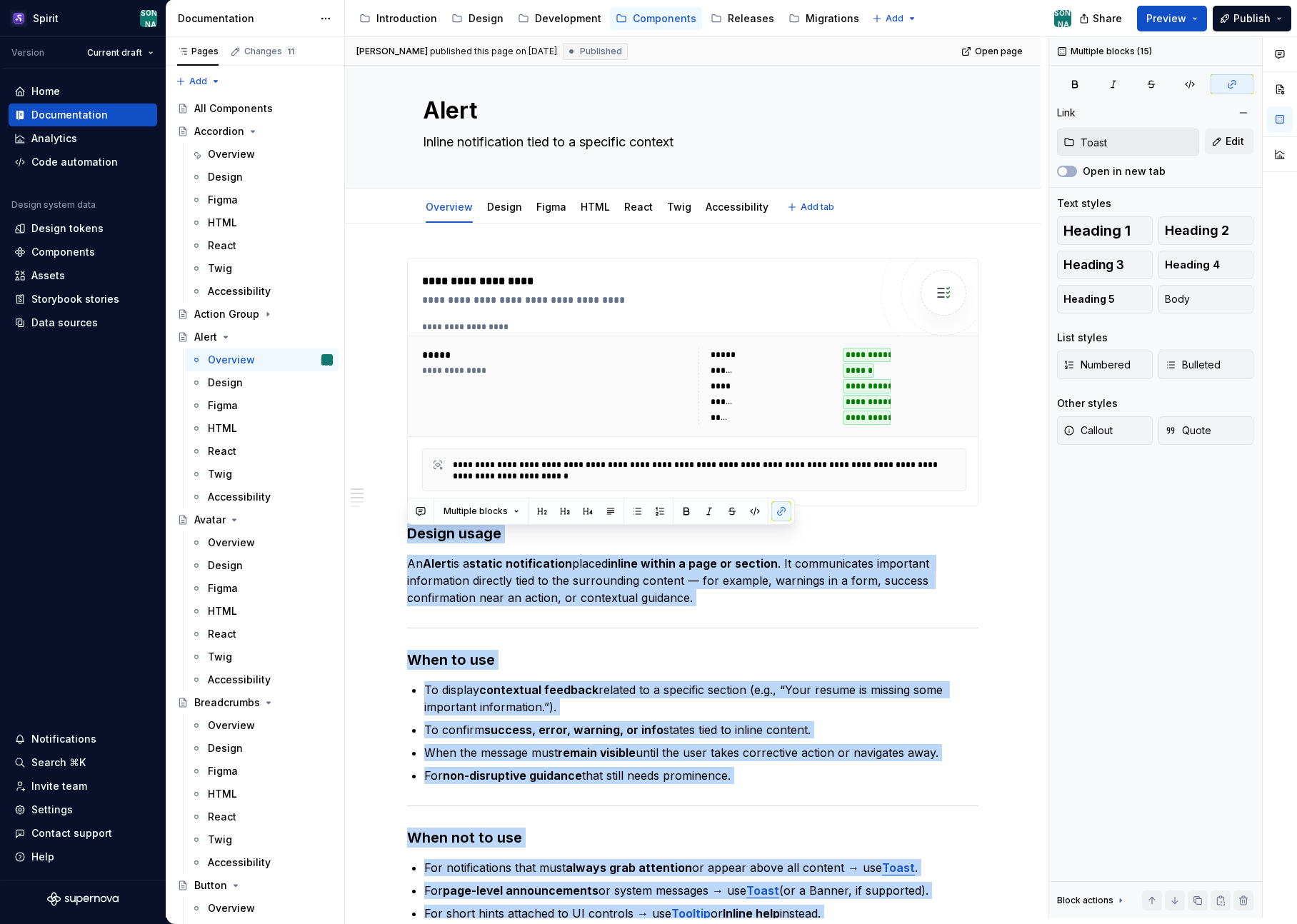
scroll to position [12, 0]
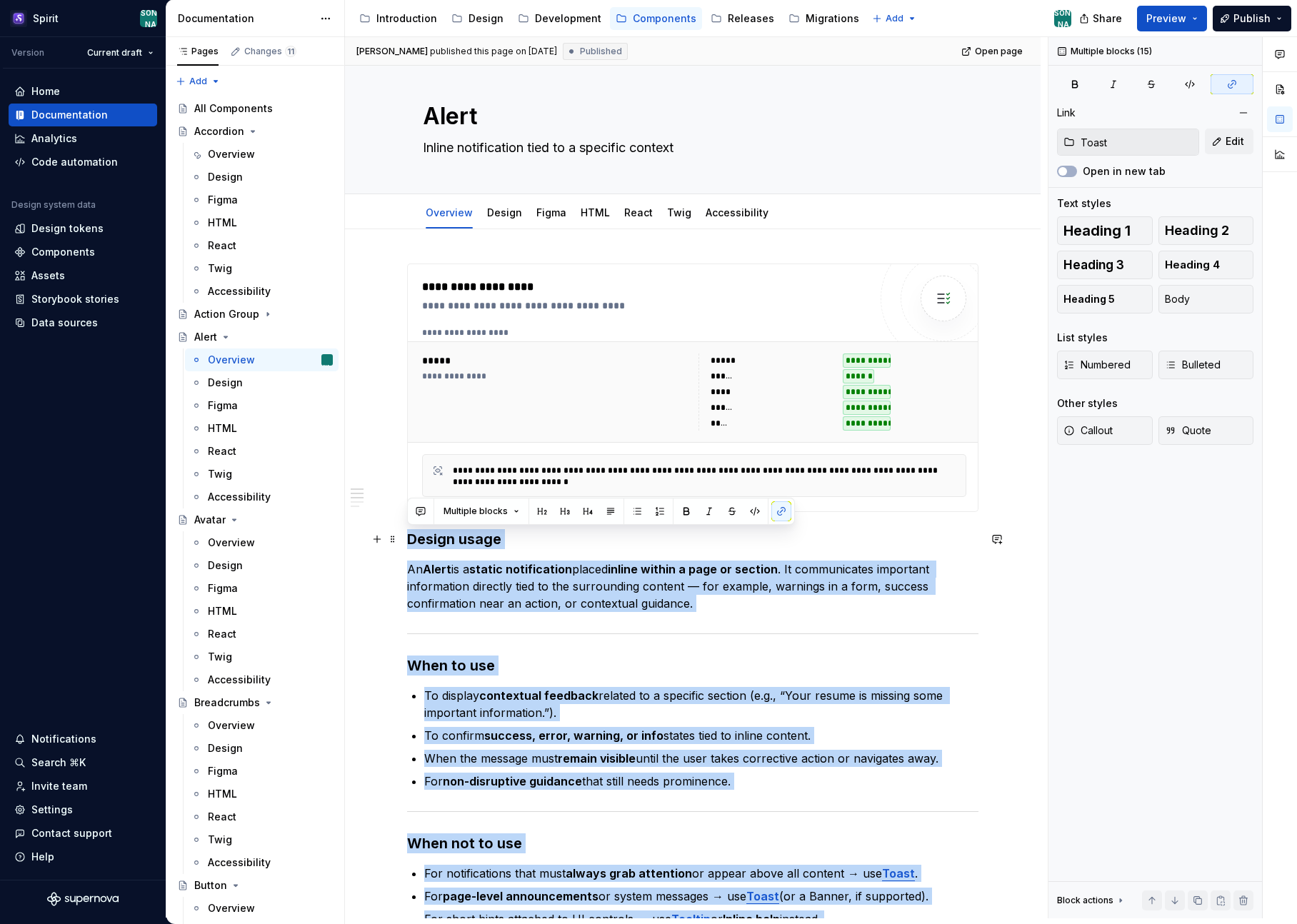
drag, startPoint x: 742, startPoint y: 847, endPoint x: 403, endPoint y: 546, distance: 453.3
copy div "Loremi dolor Si Ametc ad e seddoe temporincidi utlabo etdolo magnaa e admi ve q…"
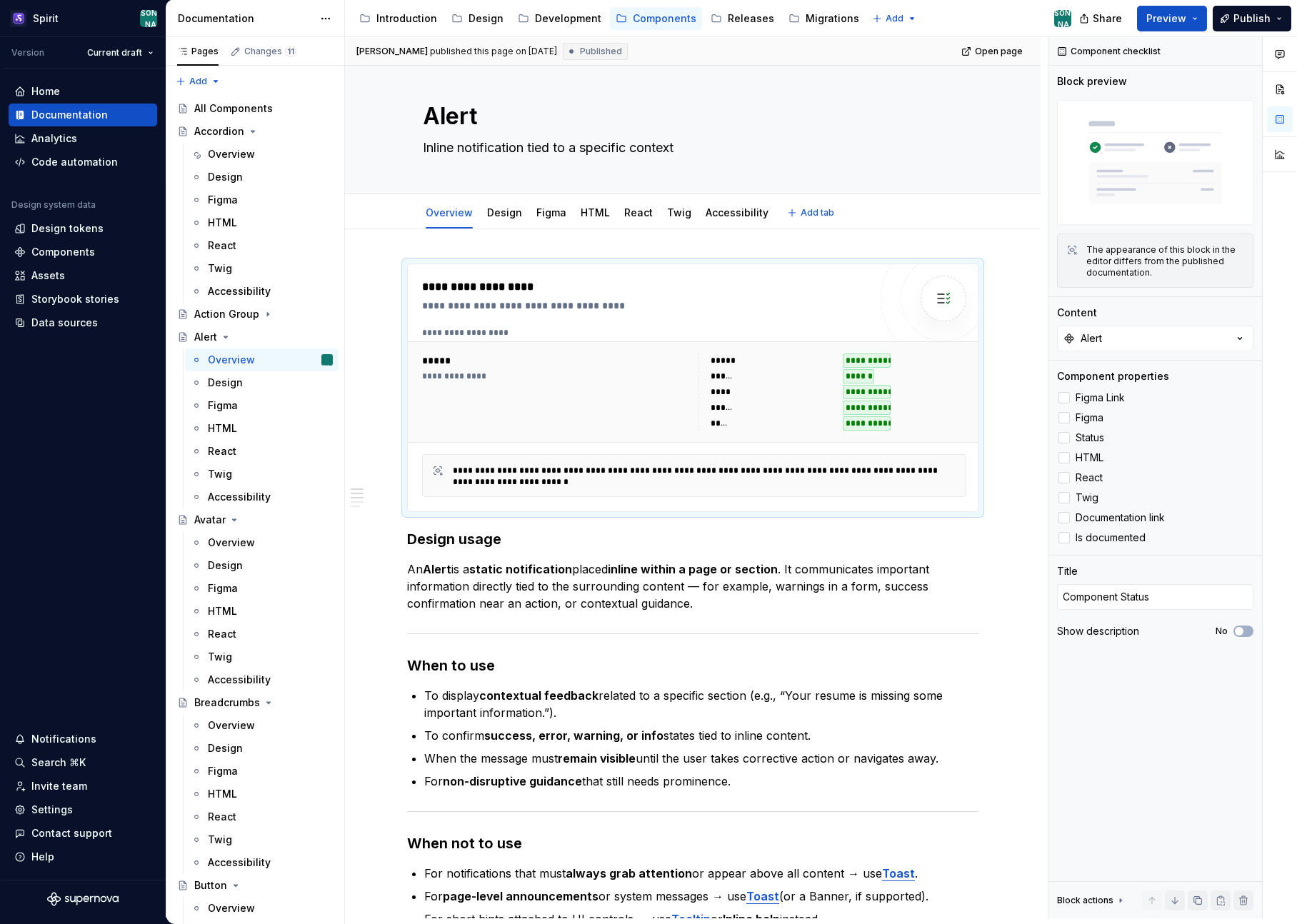
click at [1024, 211] on div "Overview Design Figma HTML React Twig Accessibility Add tab" at bounding box center [693, 211] width 696 height 35
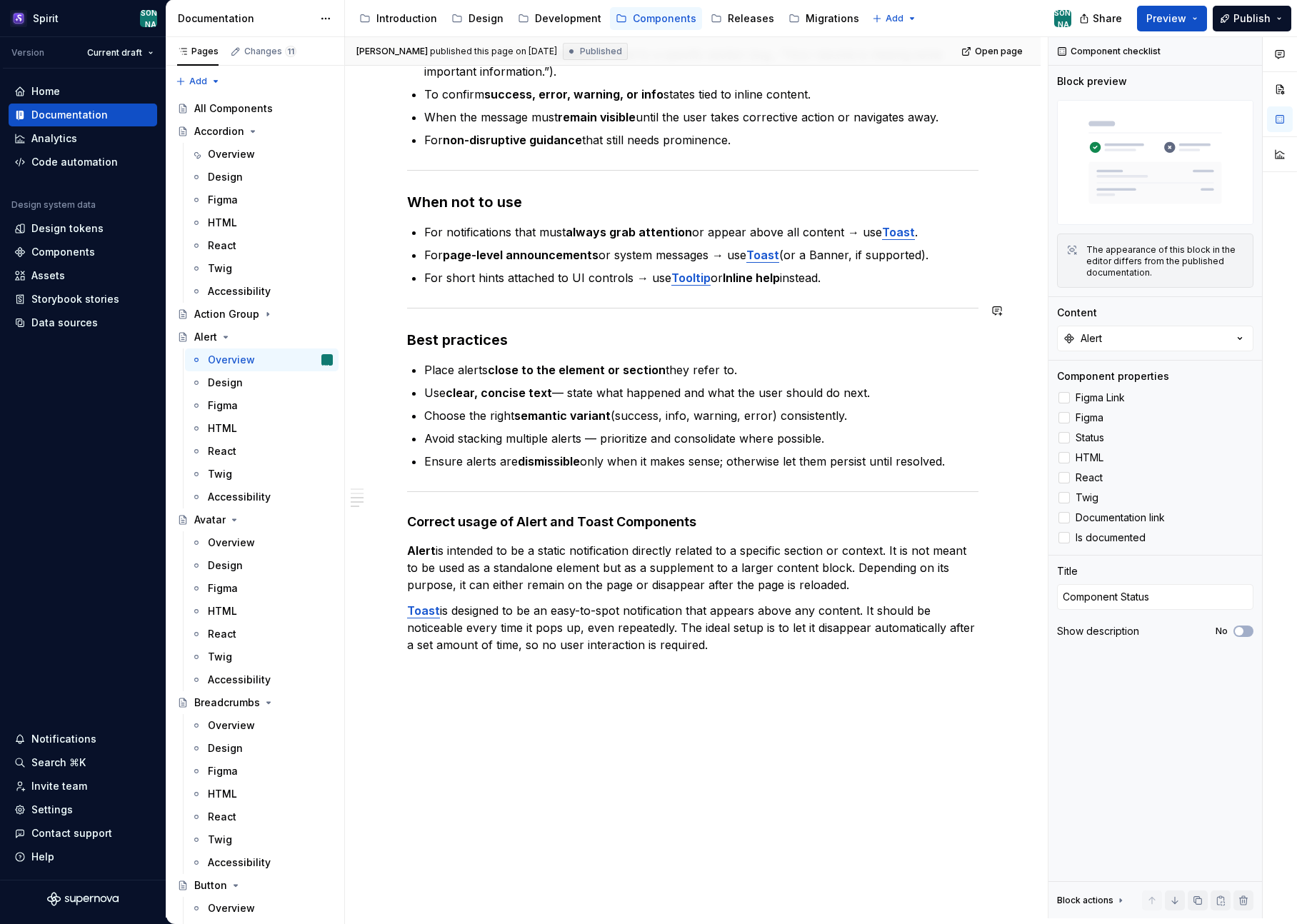
scroll to position [551, 0]
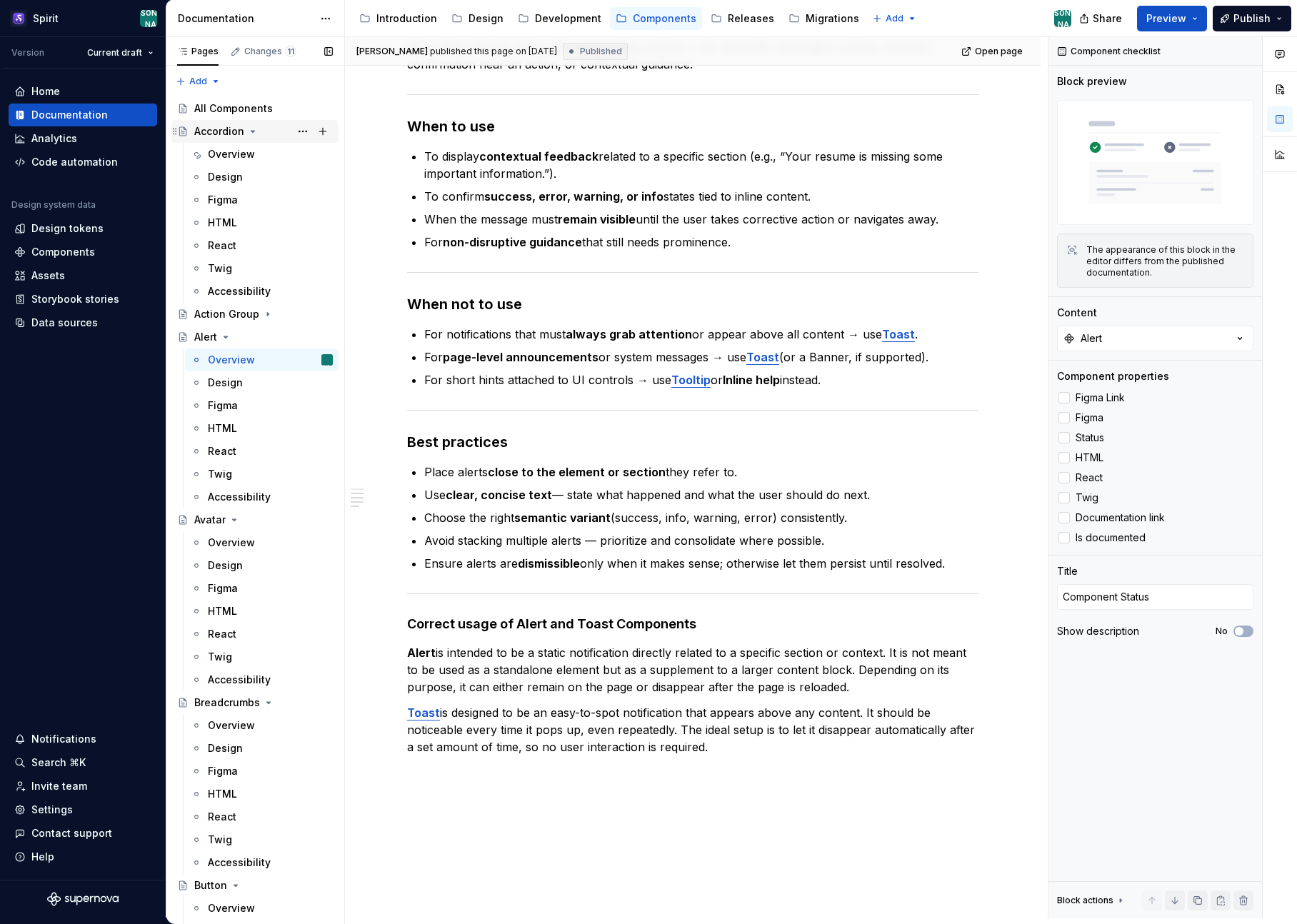
click at [228, 133] on div "Accordion" at bounding box center [219, 131] width 50 height 14
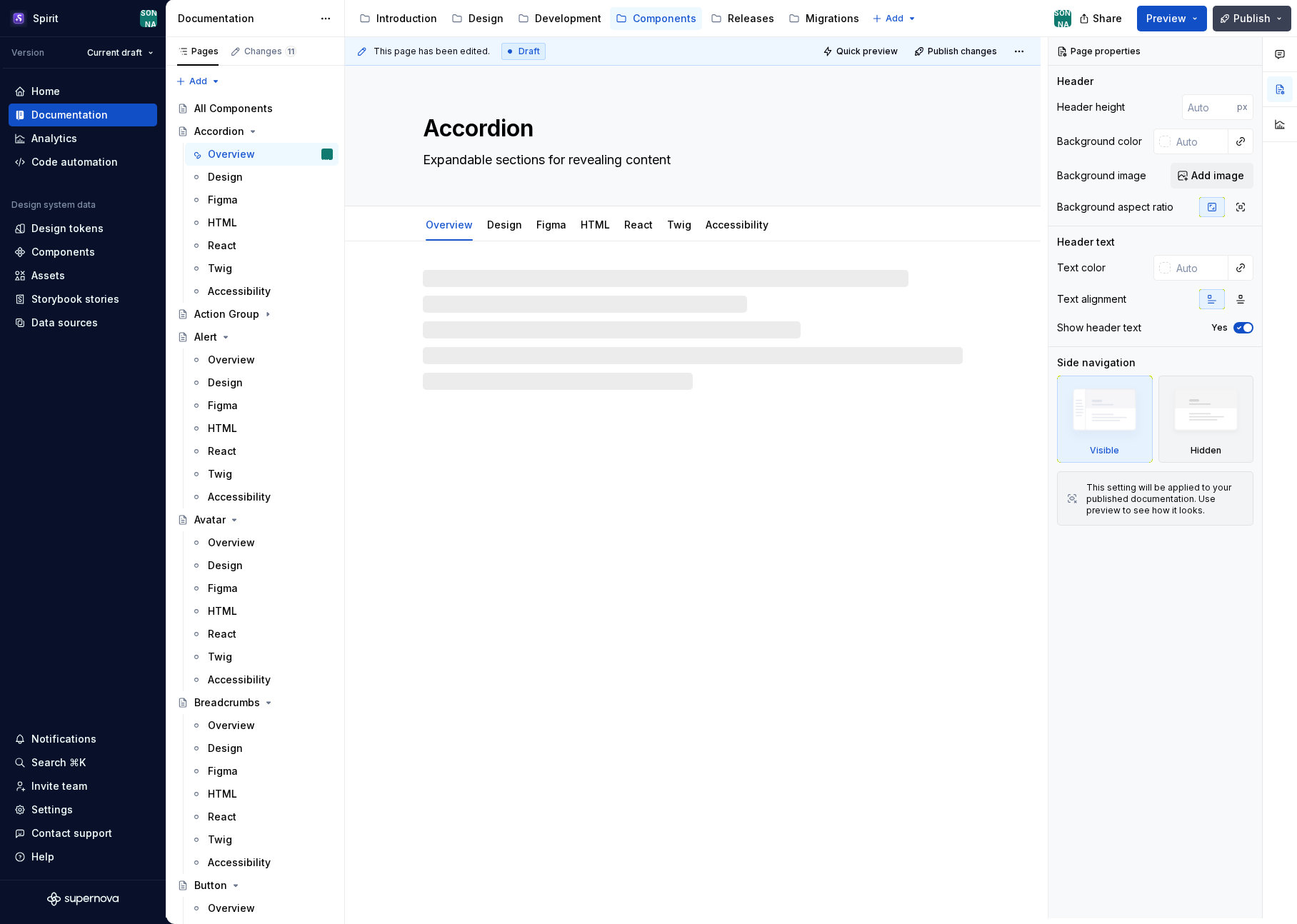
click at [1251, 25] on span "Publish" at bounding box center [1252, 18] width 37 height 14
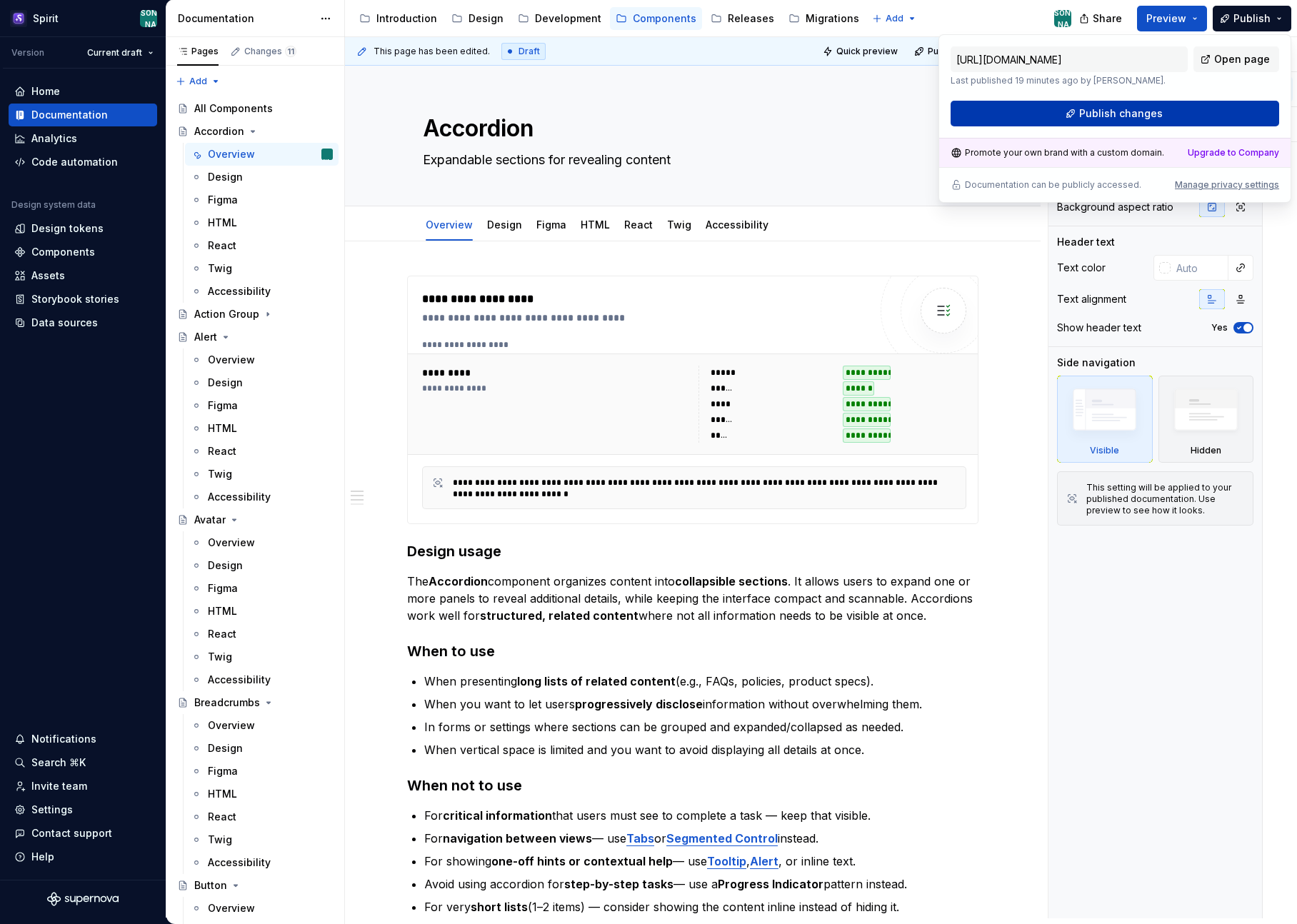
click at [1128, 113] on span "Publish changes" at bounding box center [1120, 113] width 84 height 14
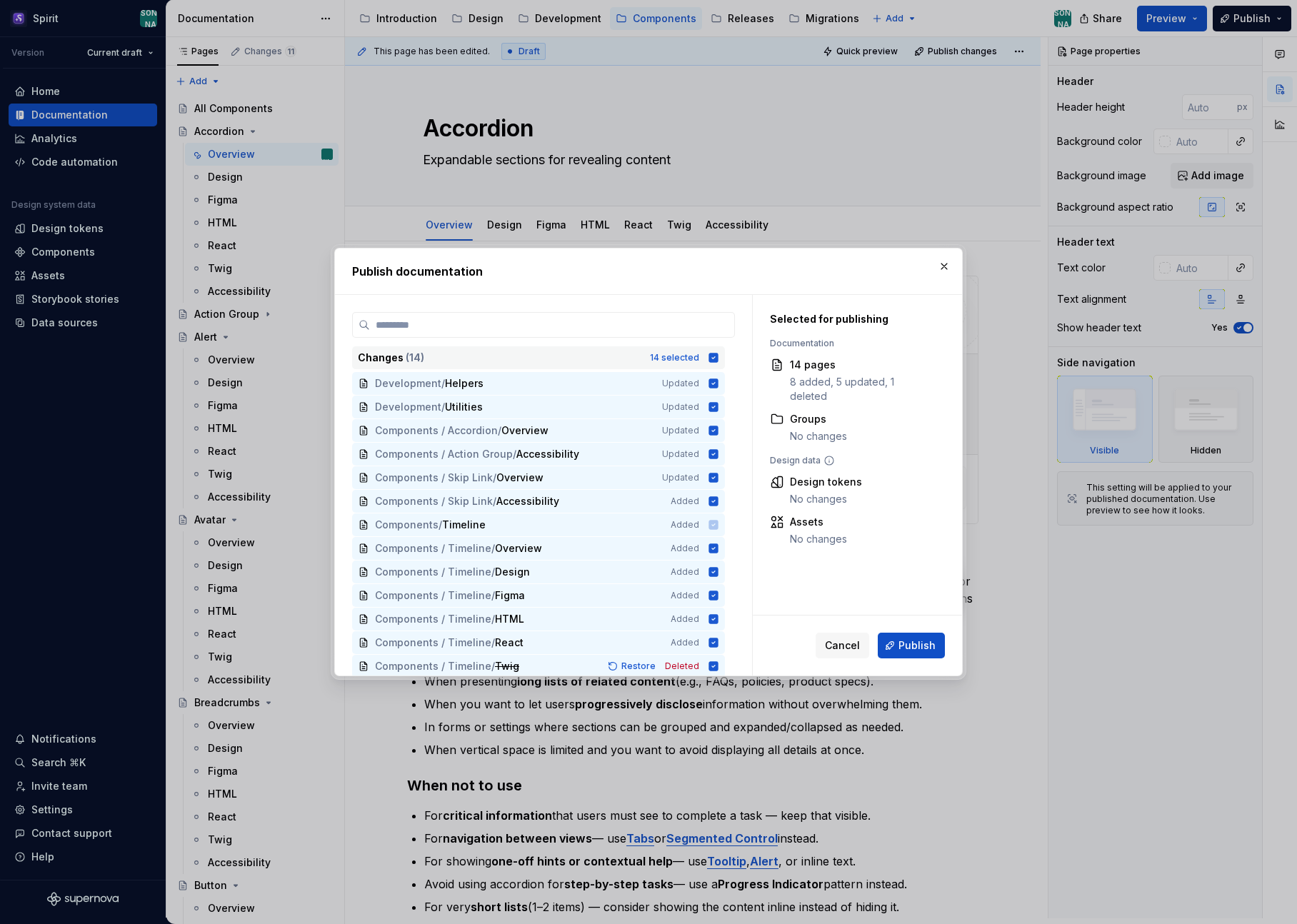
click at [717, 357] on icon at bounding box center [714, 357] width 10 height 10
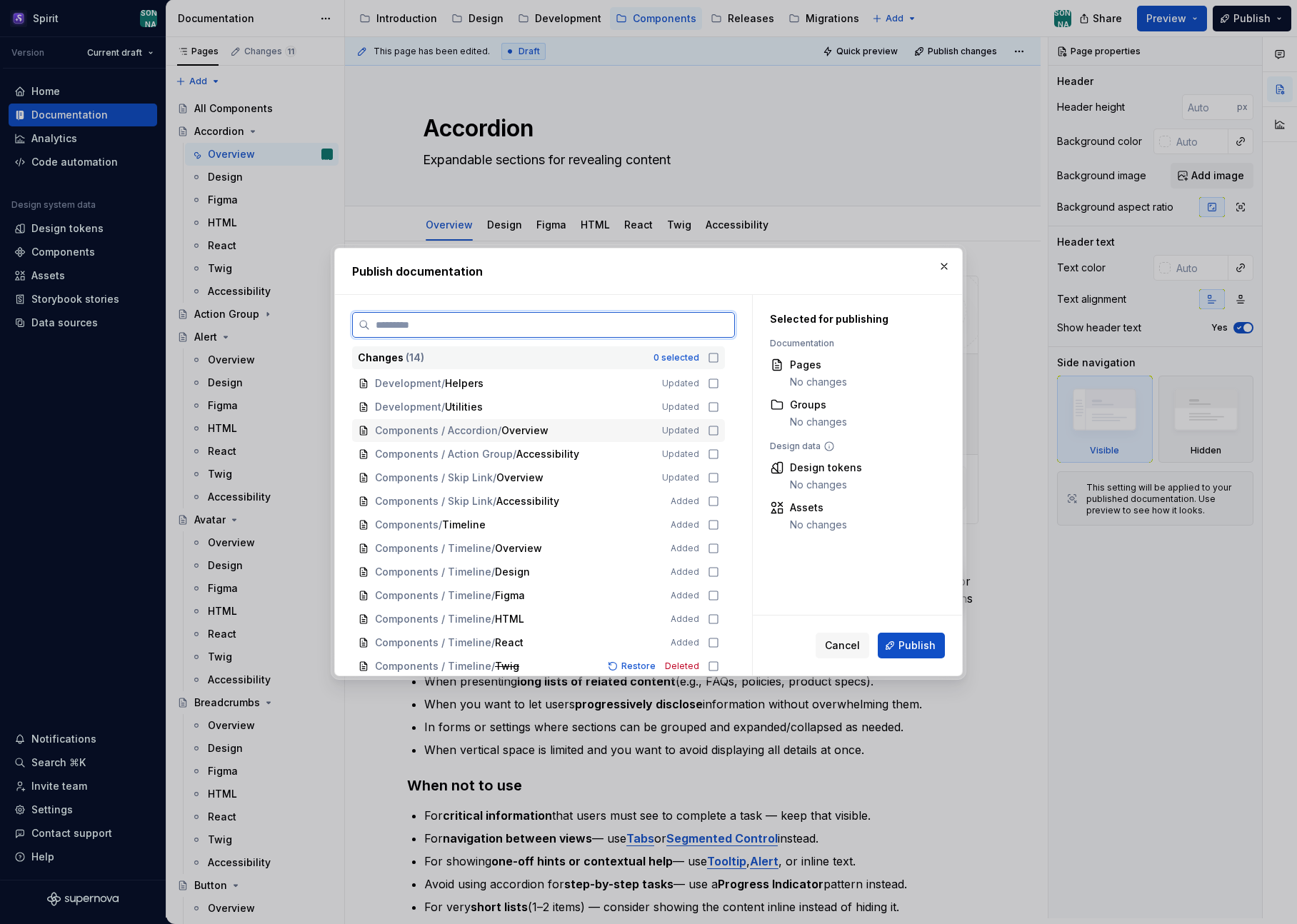
click at [714, 432] on icon at bounding box center [714, 430] width 12 height 12
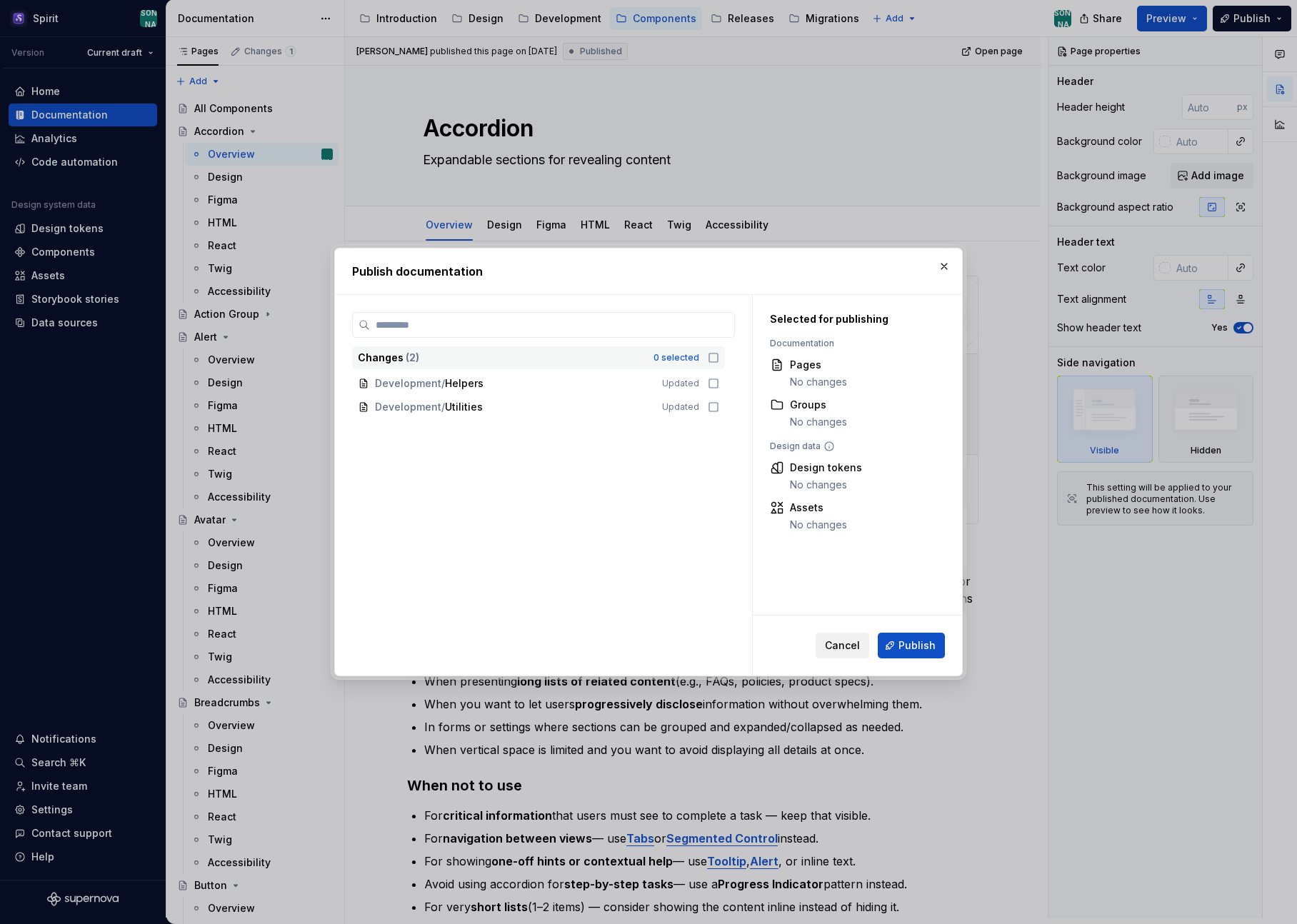
click at [850, 643] on span "Cancel" at bounding box center [843, 645] width 35 height 14
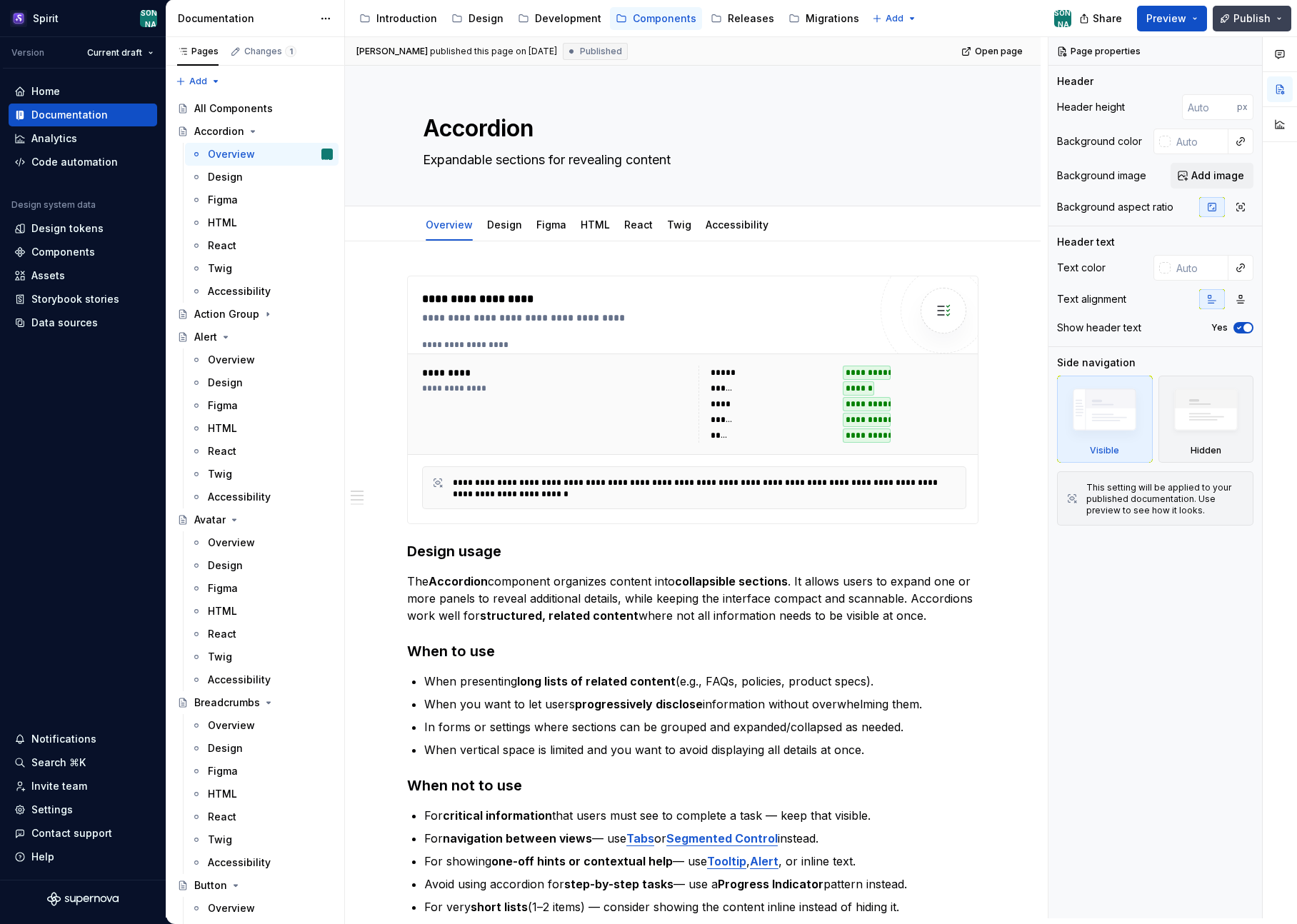
click at [1258, 13] on span "Publish" at bounding box center [1252, 18] width 37 height 14
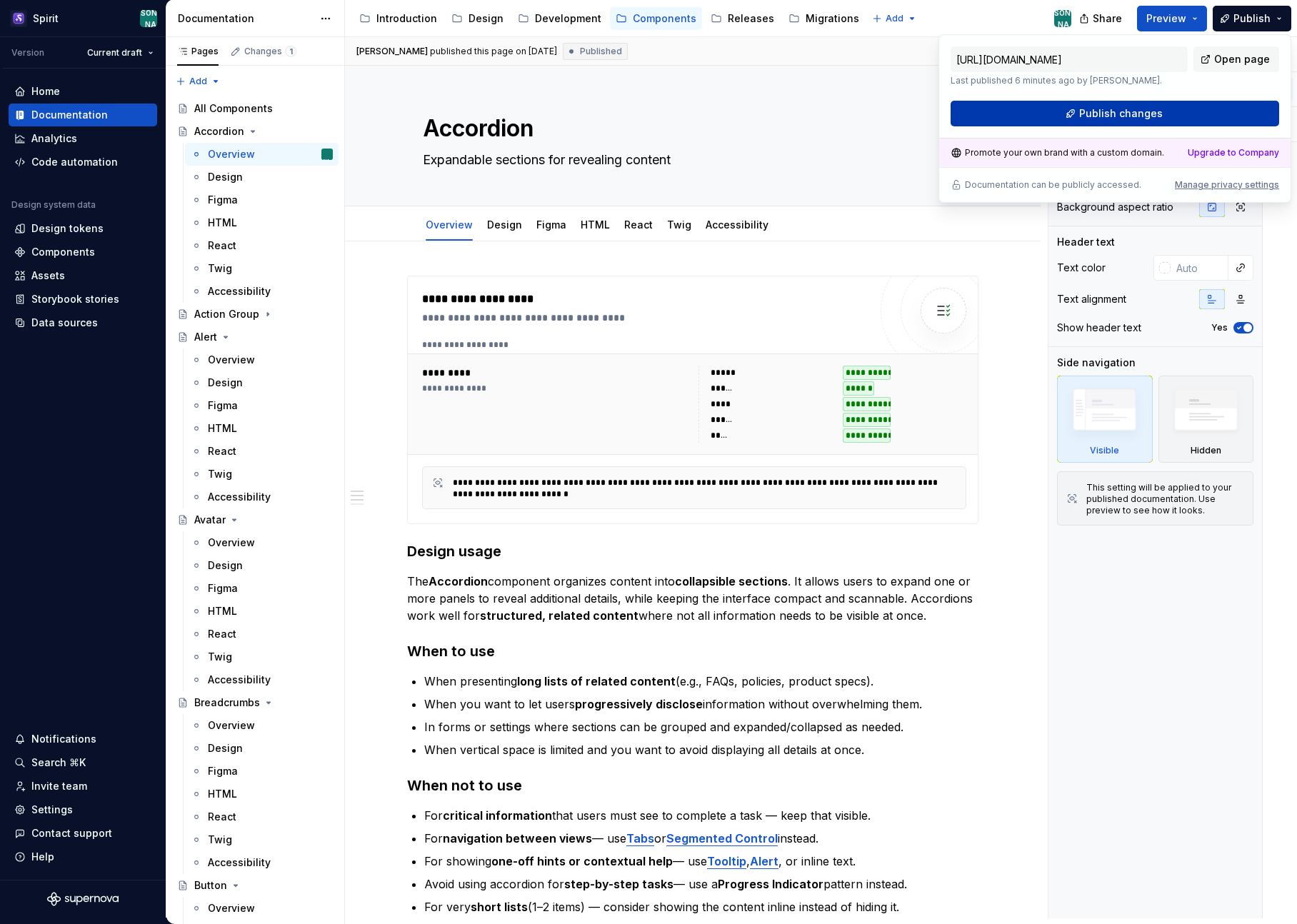
click at [1126, 115] on span "Publish changes" at bounding box center [1120, 113] width 84 height 14
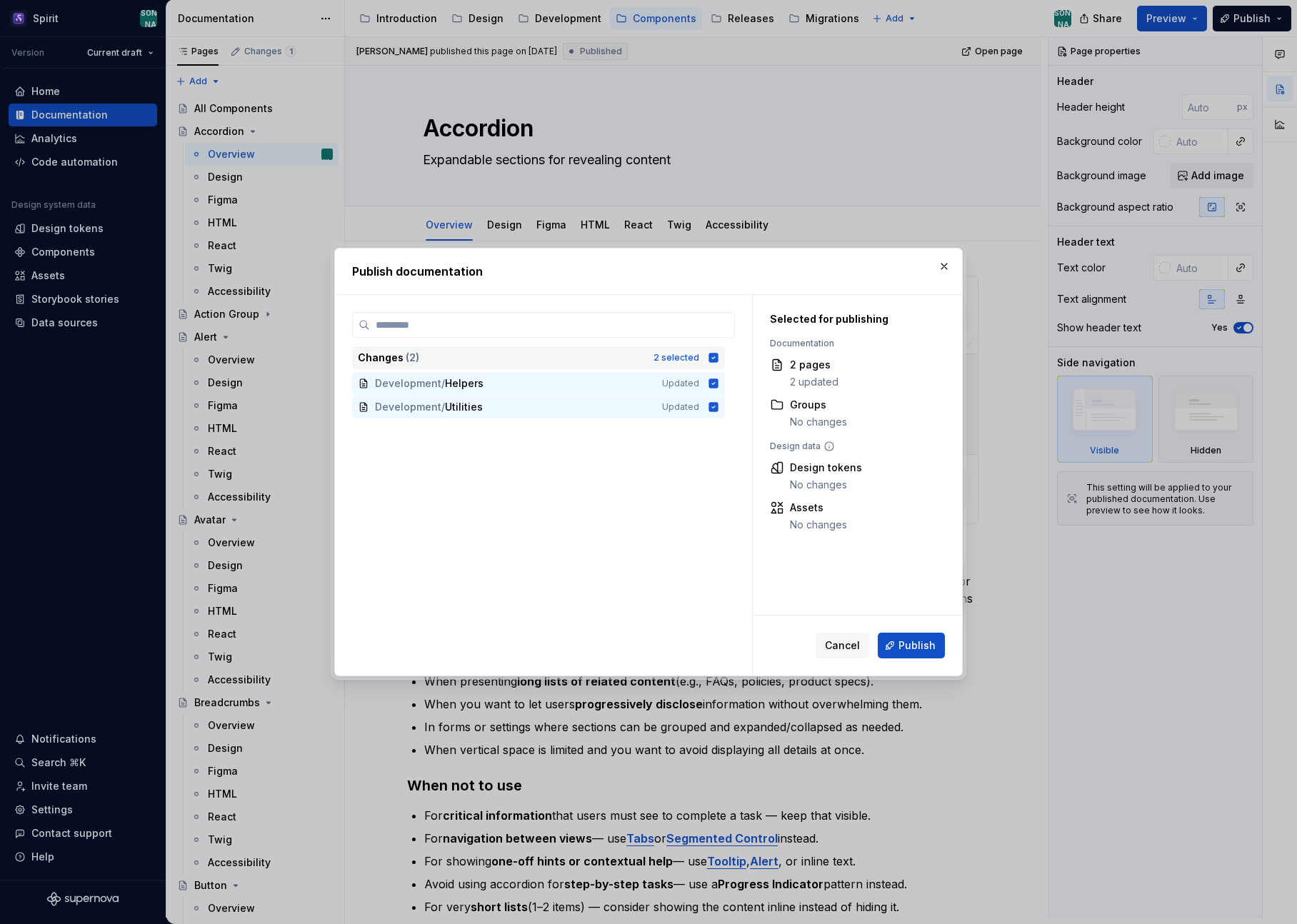
click at [710, 357] on icon at bounding box center [714, 357] width 10 height 10
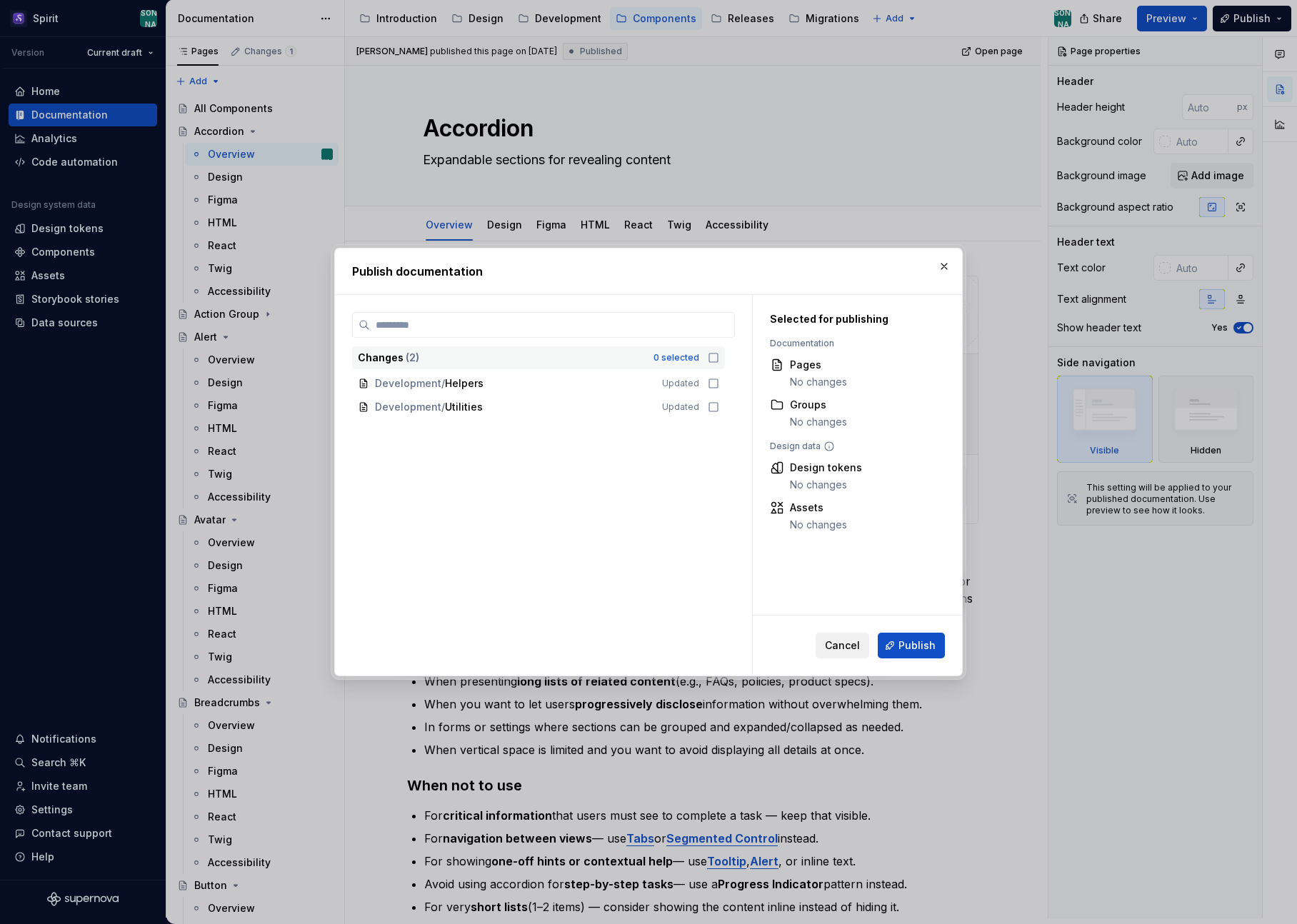
click at [837, 644] on span "Cancel" at bounding box center [843, 645] width 35 height 14
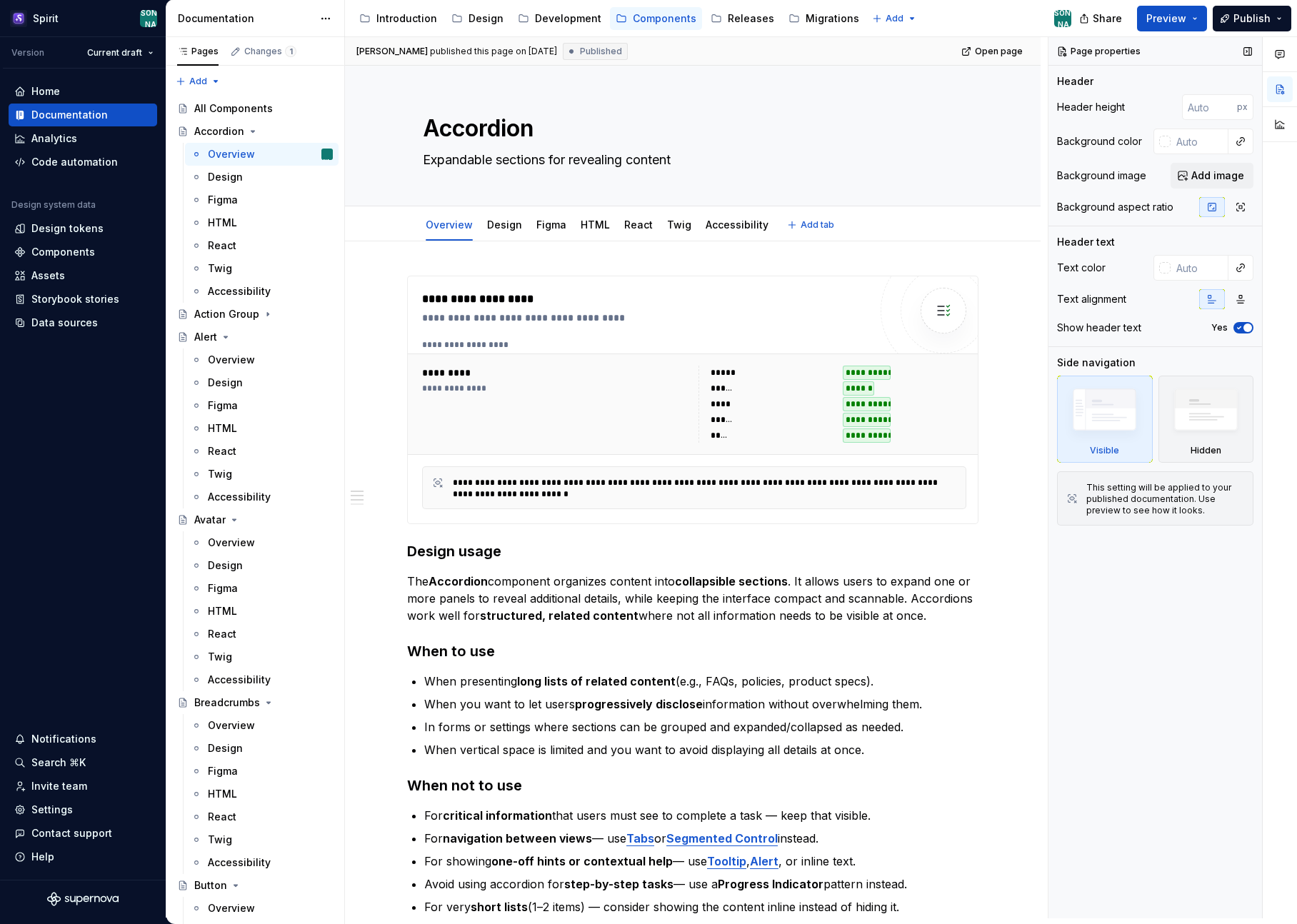
type textarea "*"
click at [1176, 18] on span "Preview" at bounding box center [1166, 18] width 40 height 14
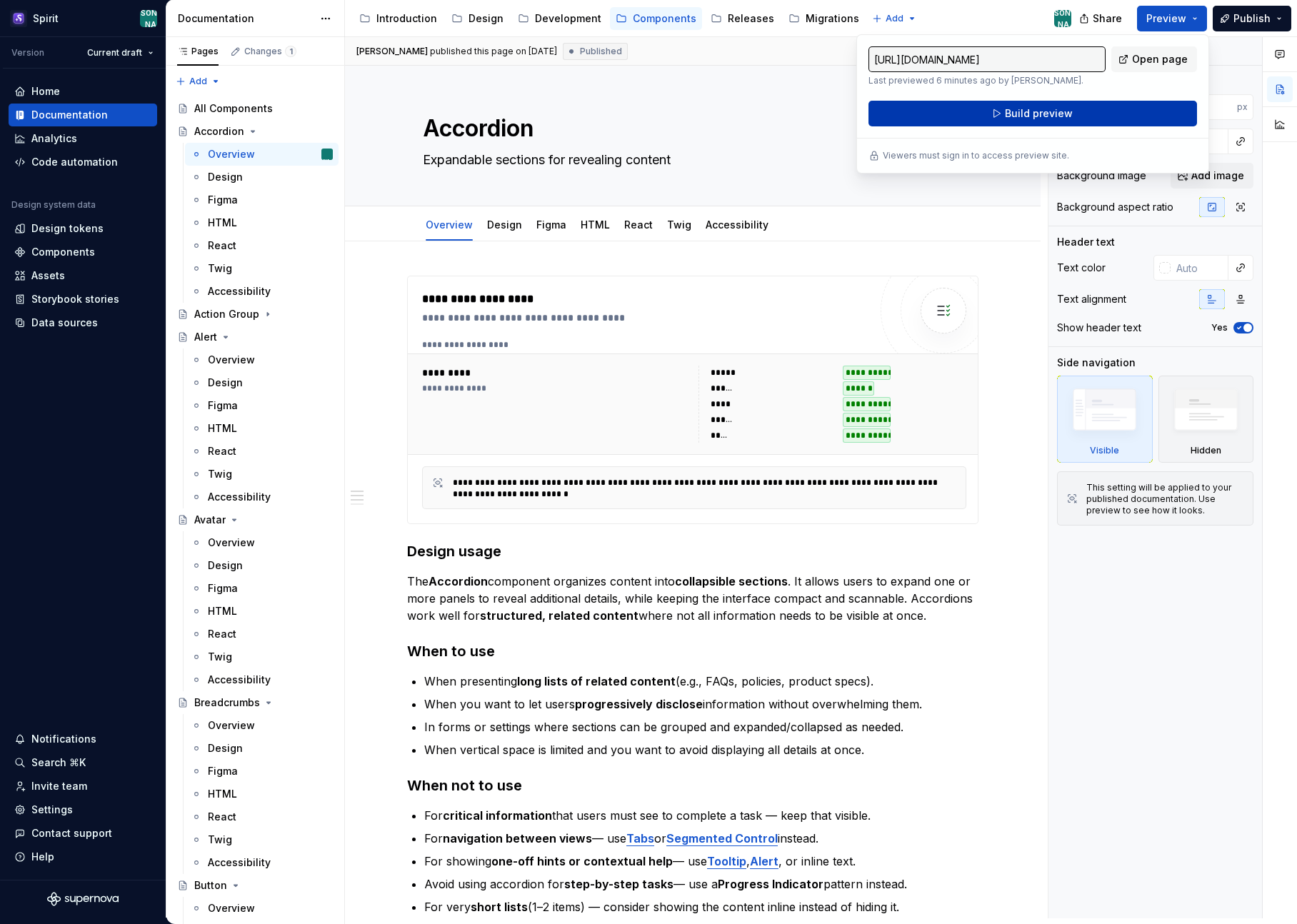
click at [1059, 118] on span "Build preview" at bounding box center [1039, 113] width 68 height 14
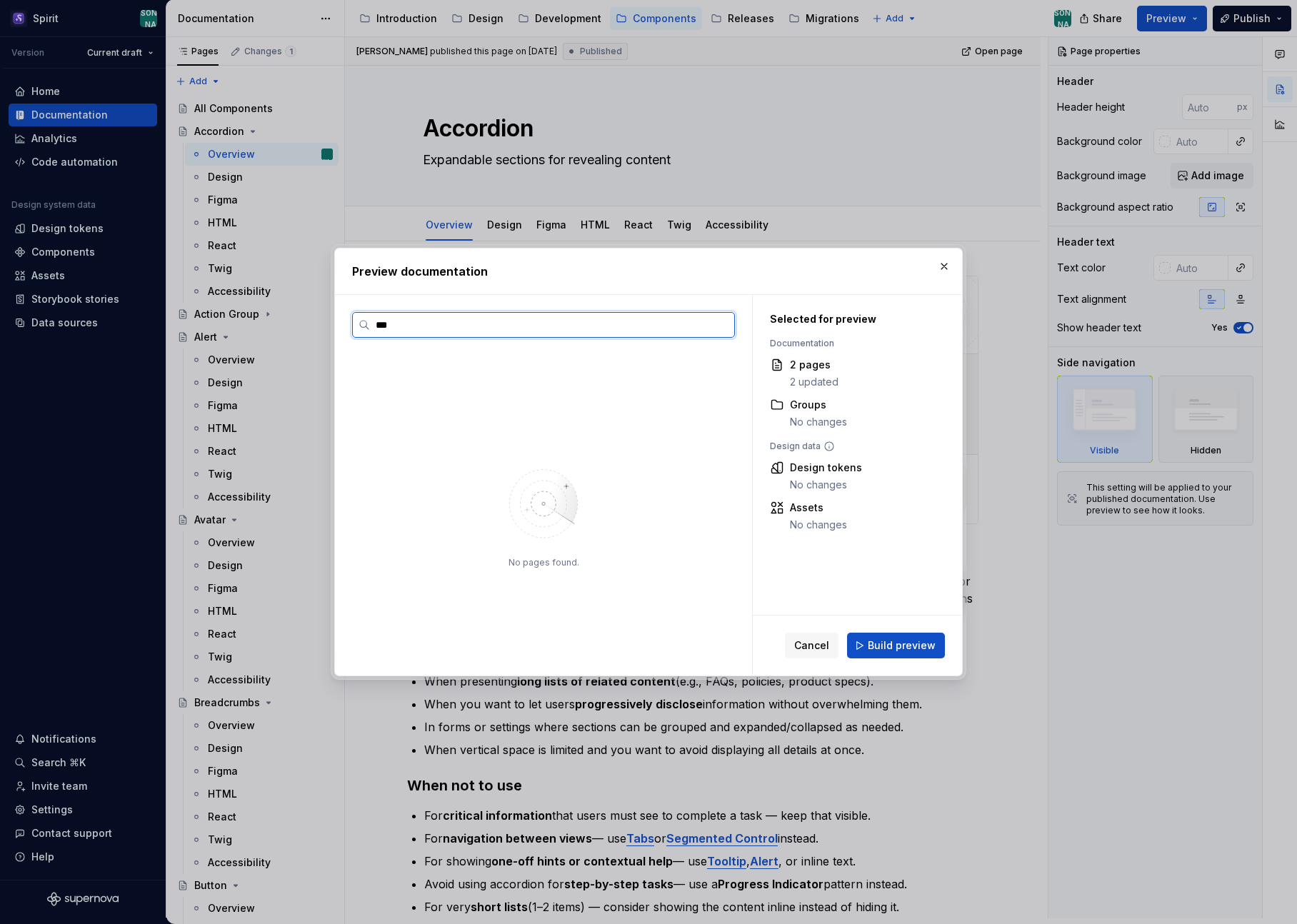
type input "***"
click at [820, 663] on div "Cancel Build preview" at bounding box center [858, 645] width 209 height 60
click at [809, 647] on span "Cancel" at bounding box center [812, 645] width 35 height 14
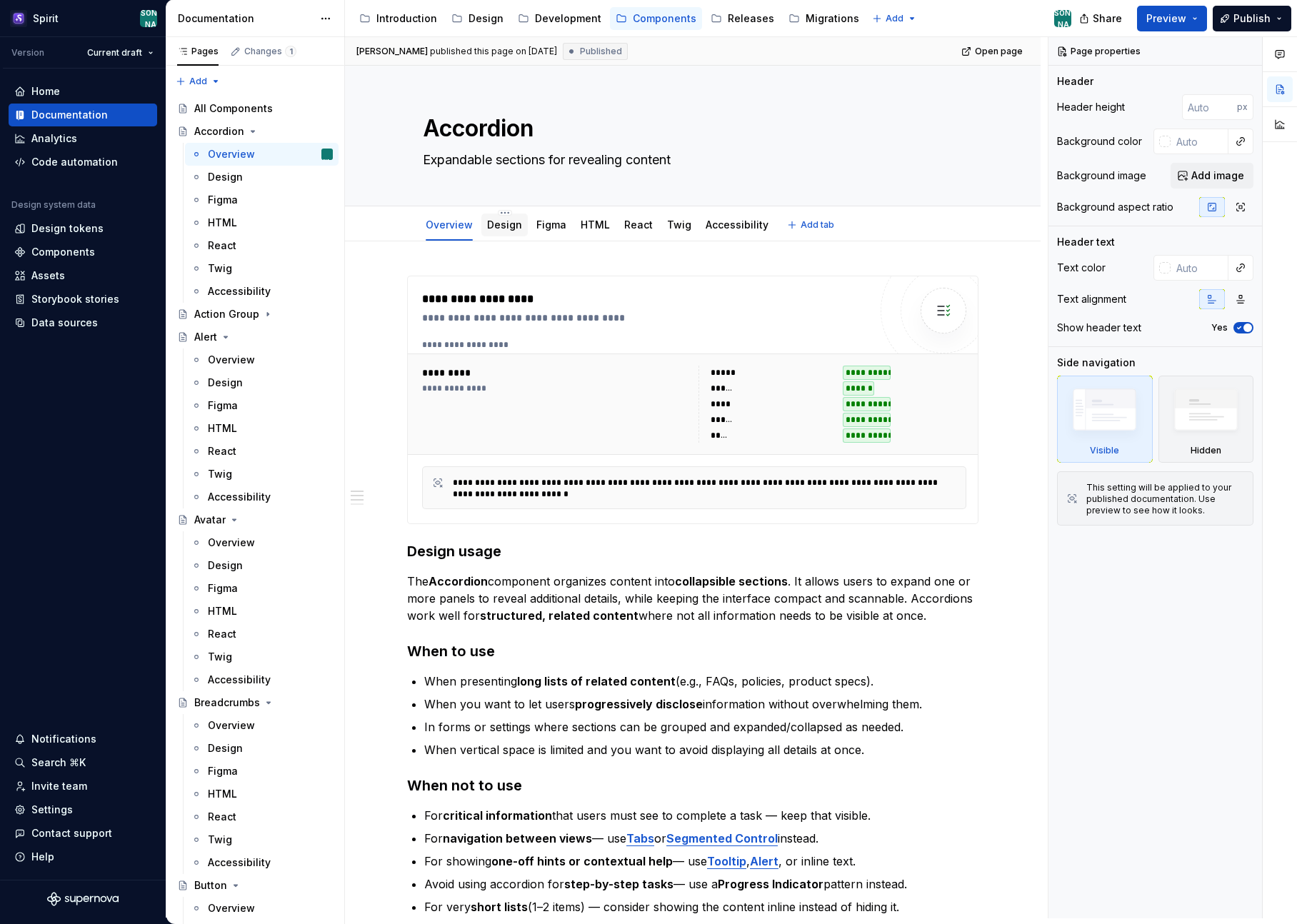
click at [505, 229] on link "Design" at bounding box center [504, 224] width 35 height 12
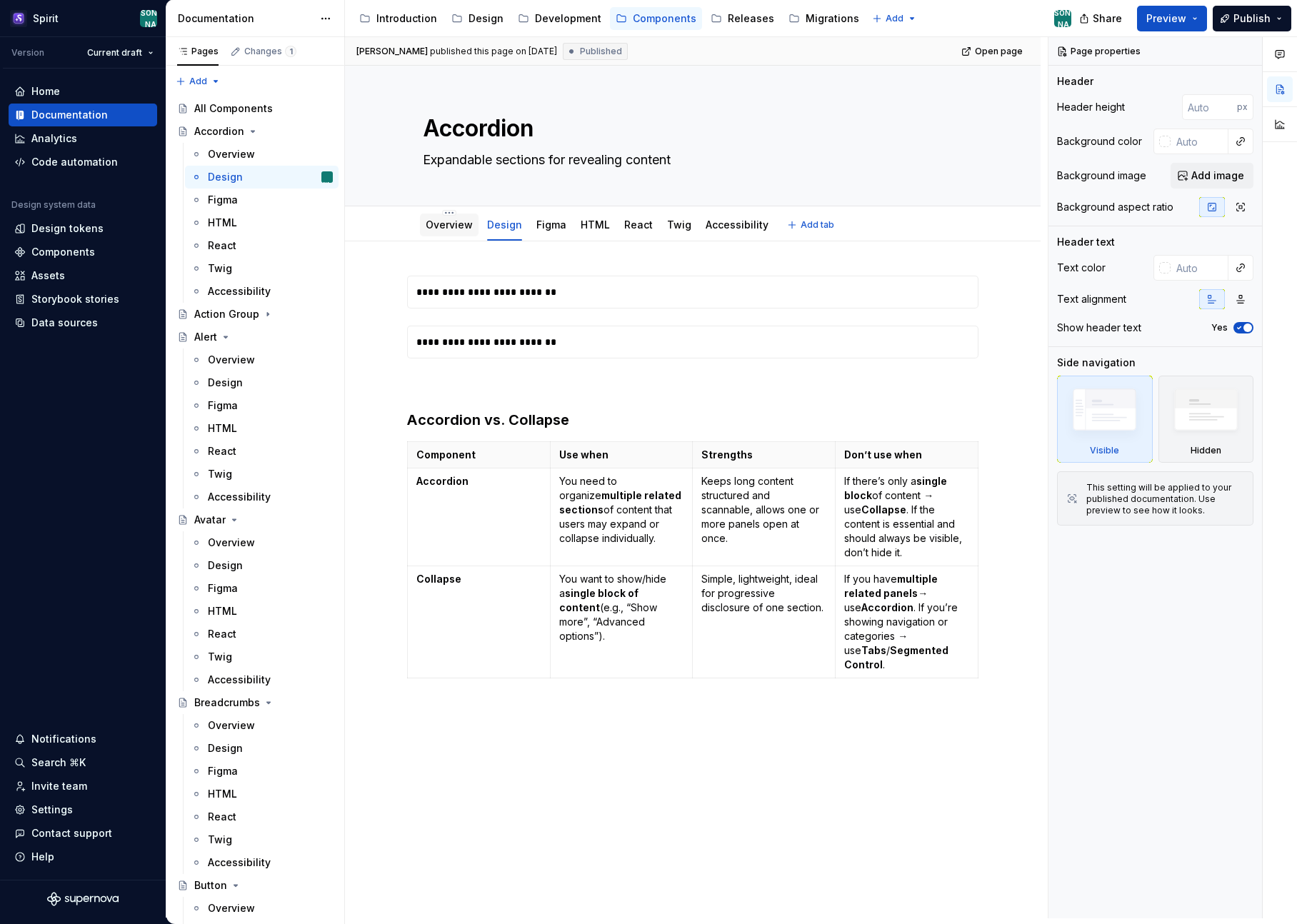
click at [457, 227] on link "Overview" at bounding box center [449, 224] width 47 height 12
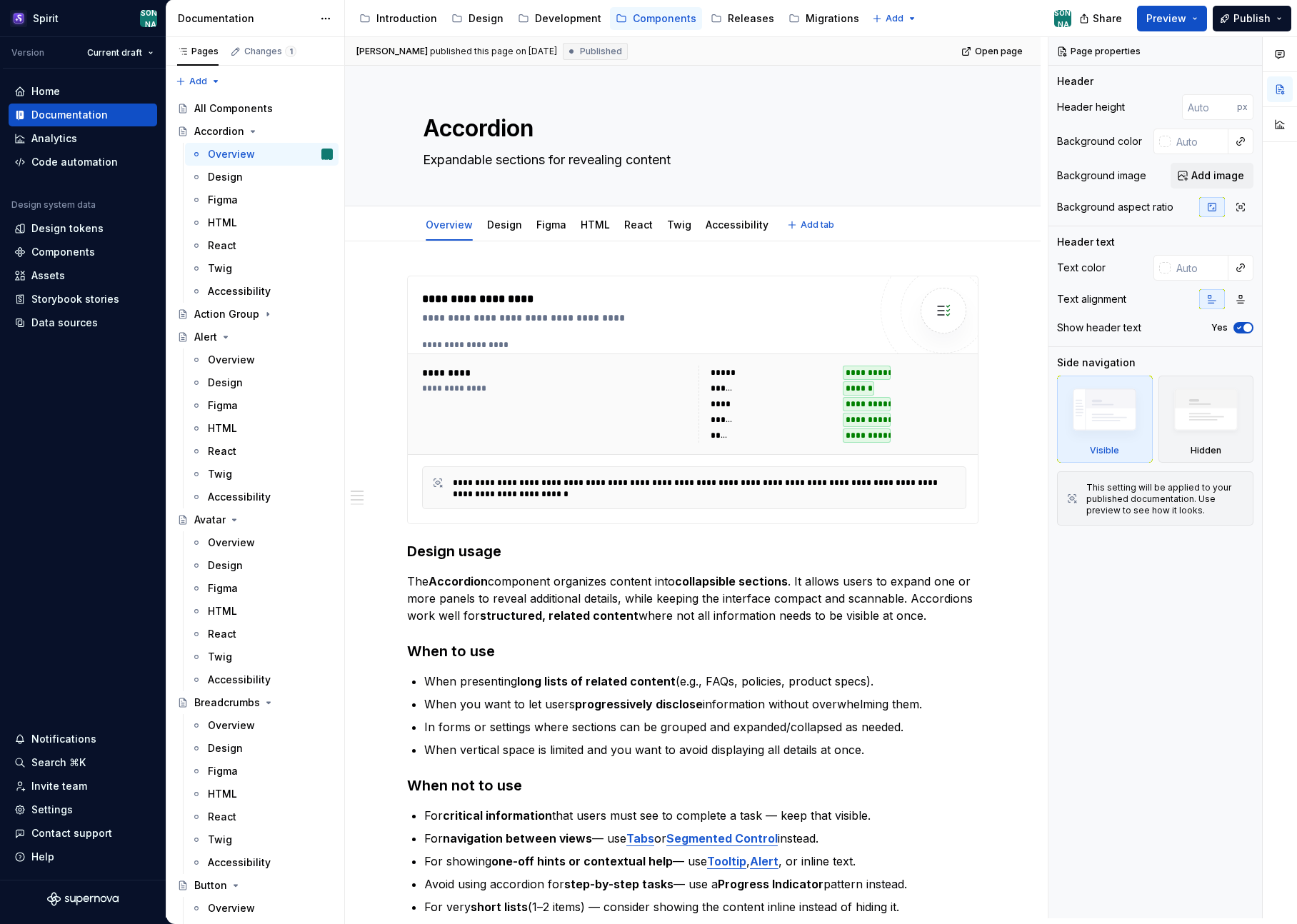
click at [1023, 218] on div "Overview Design Figma HTML React Twig Accessibility Add tab" at bounding box center [693, 224] width 696 height 35
click at [1248, 16] on span "Publish" at bounding box center [1252, 18] width 37 height 14
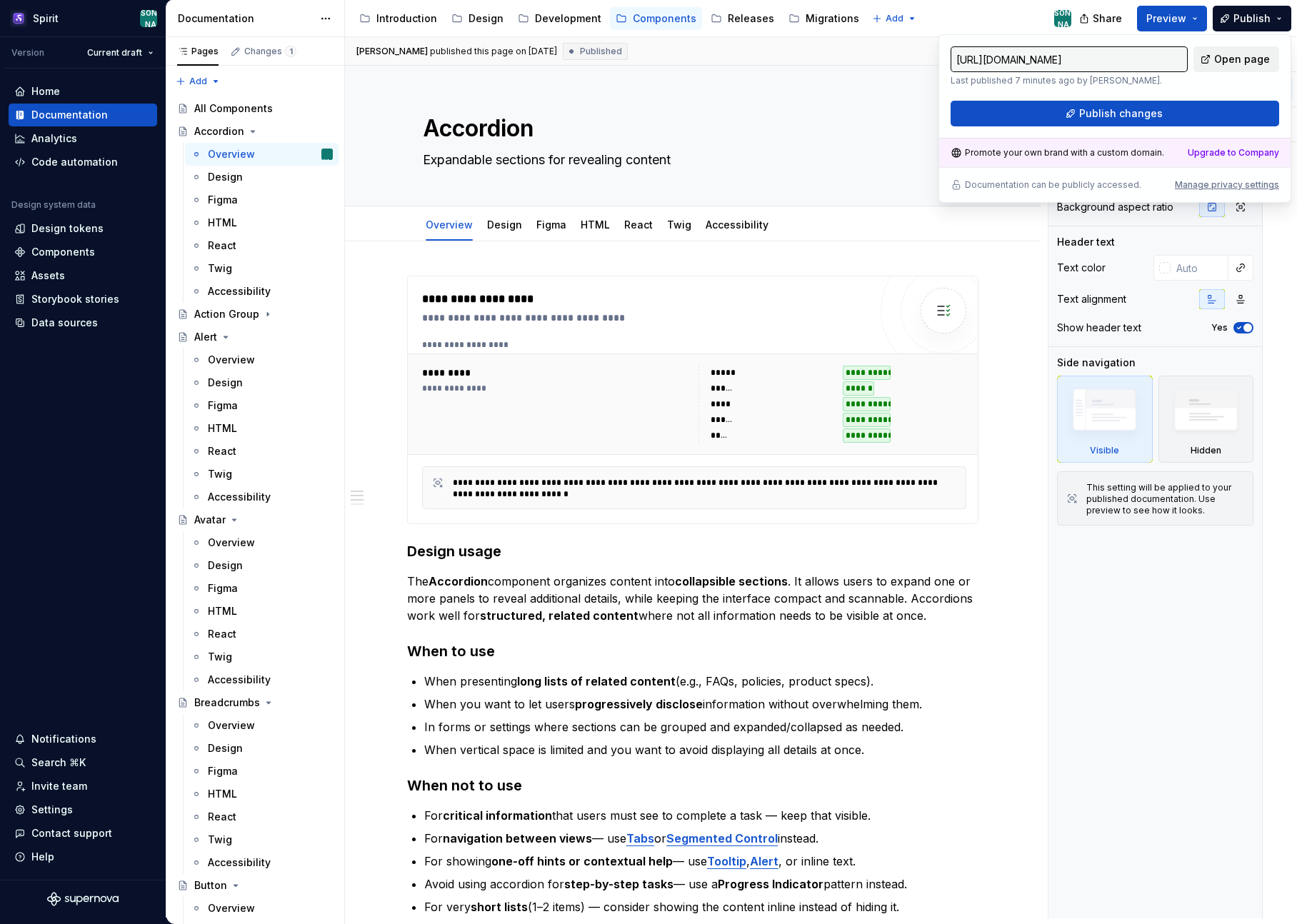
click at [1224, 58] on span "Open page" at bounding box center [1242, 59] width 56 height 14
click at [894, 216] on div "Overview Design Figma HTML React Twig Accessibility Add tab" at bounding box center [693, 225] width 557 height 32
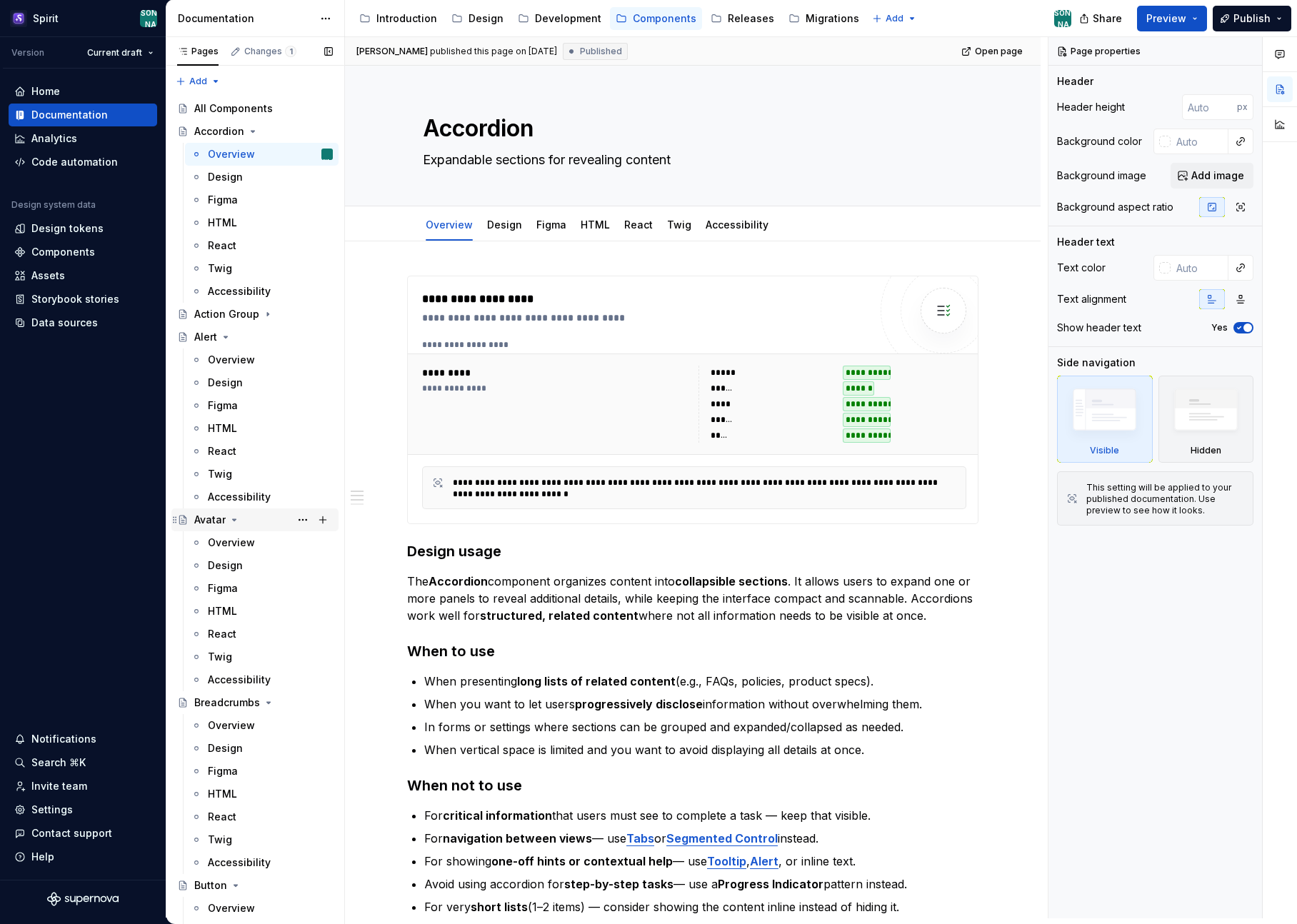
click at [206, 516] on div "Avatar" at bounding box center [209, 520] width 32 height 14
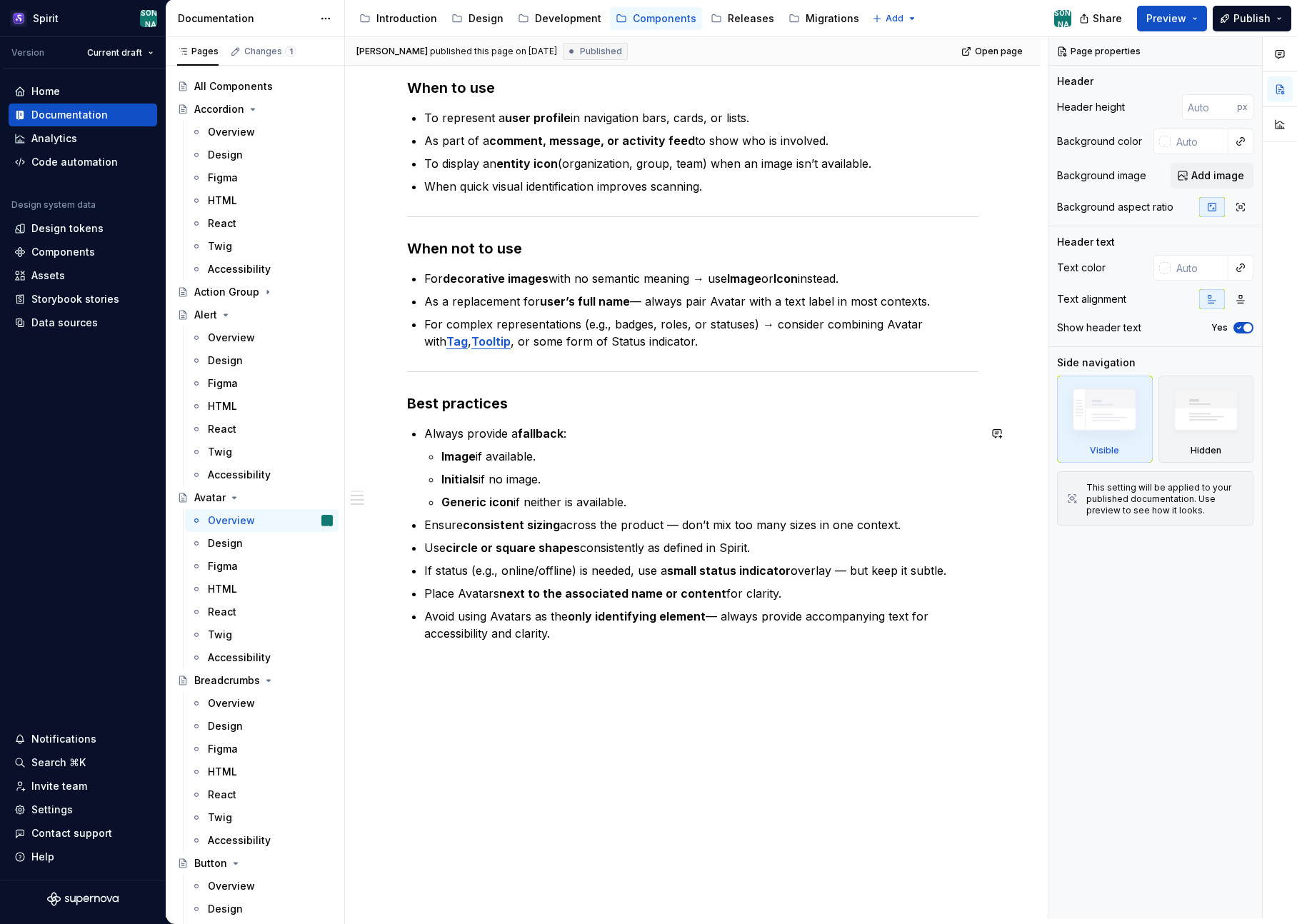
scroll to position [591, 0]
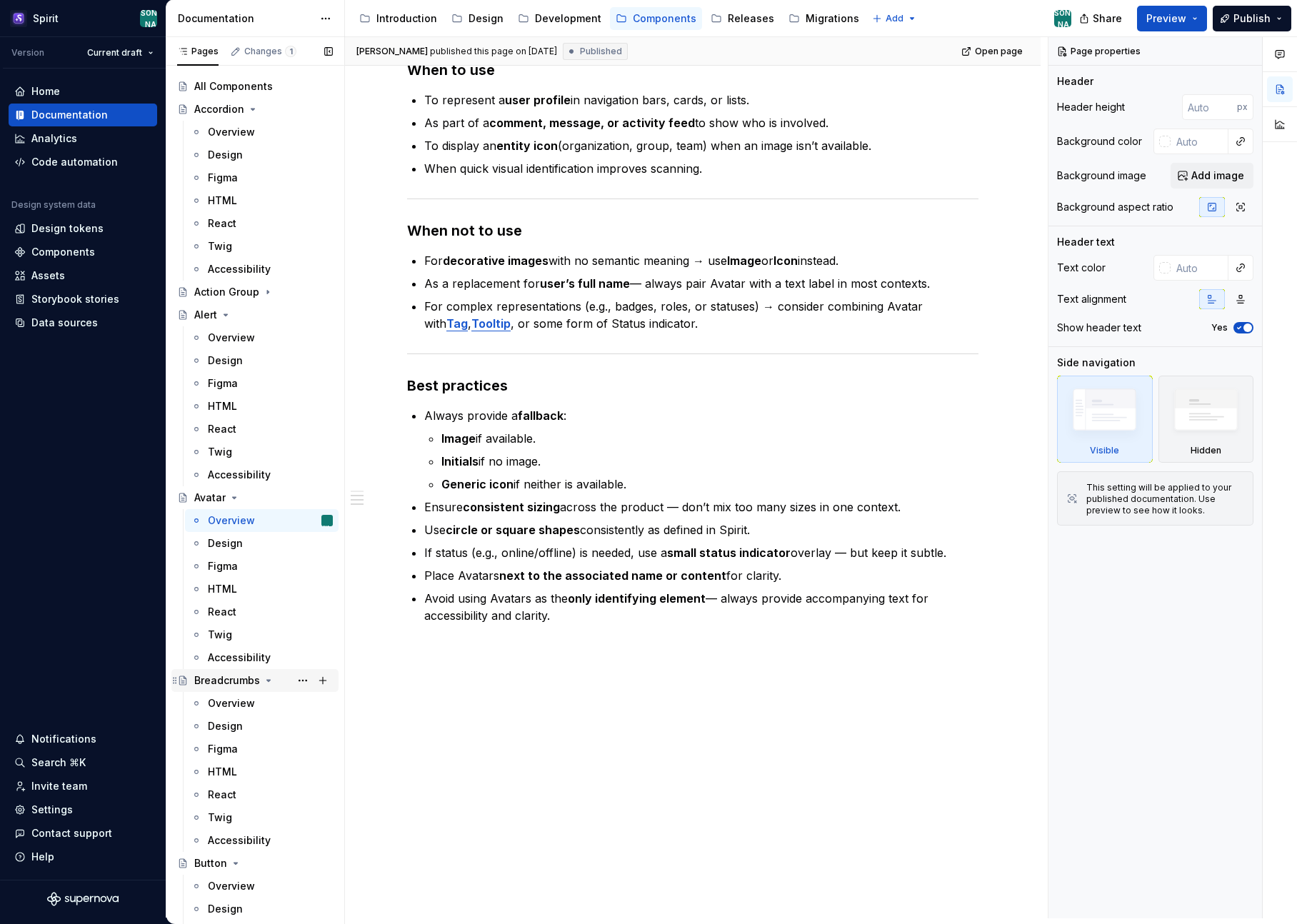
click at [220, 681] on div "Breadcrumbs" at bounding box center [227, 680] width 65 height 14
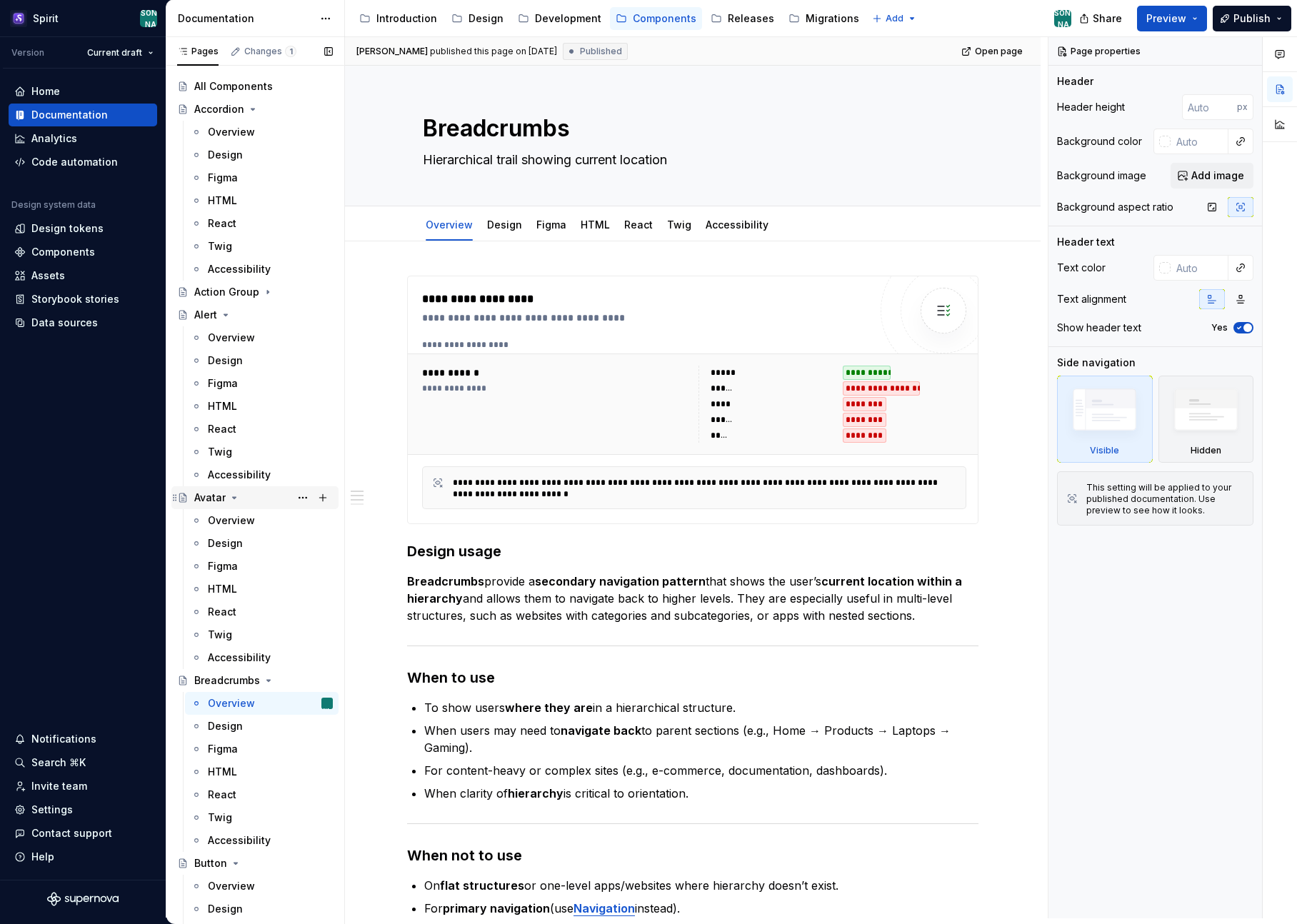
click at [208, 498] on div "Avatar" at bounding box center [209, 498] width 32 height 14
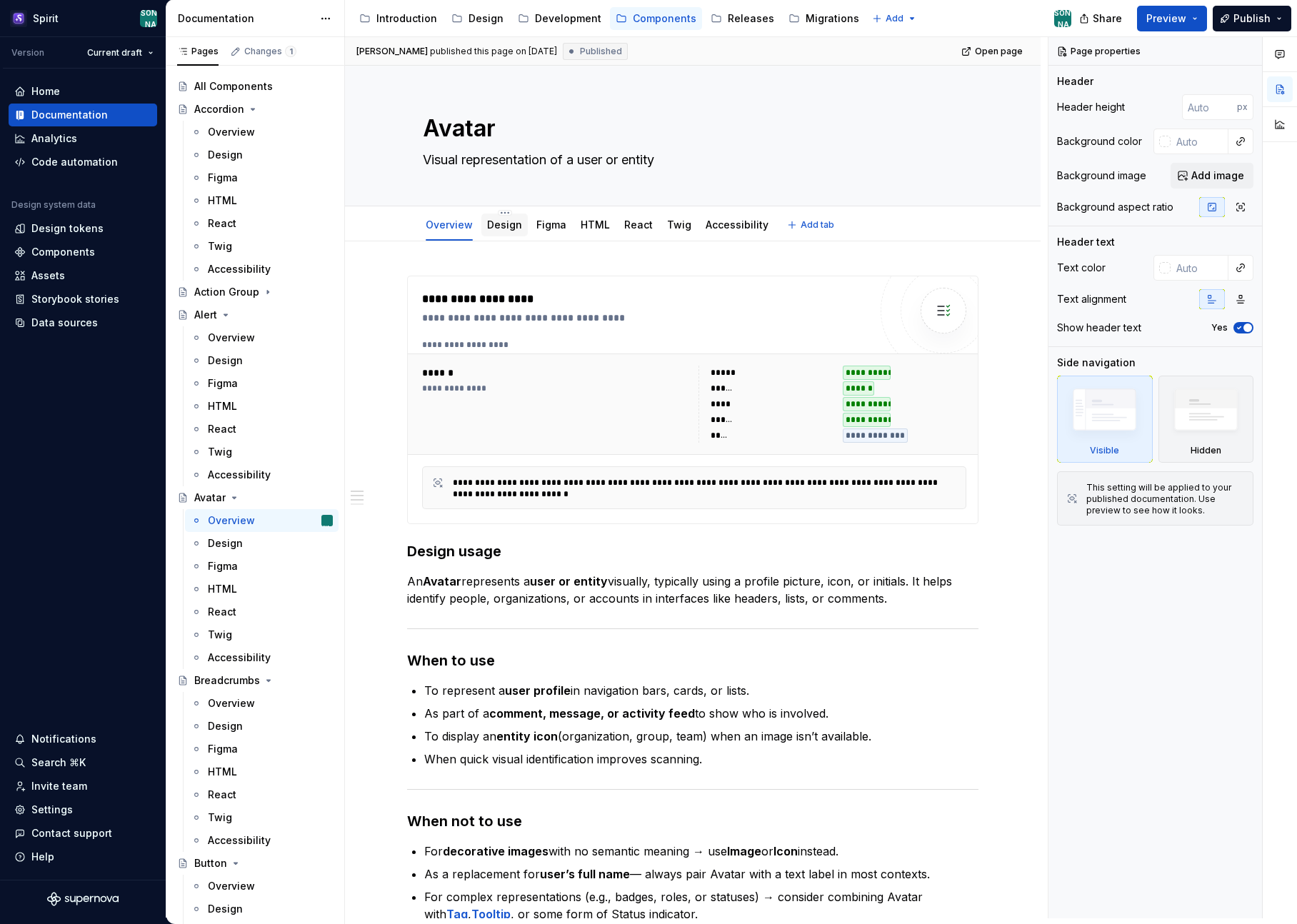
click at [502, 227] on link "Design" at bounding box center [504, 224] width 35 height 12
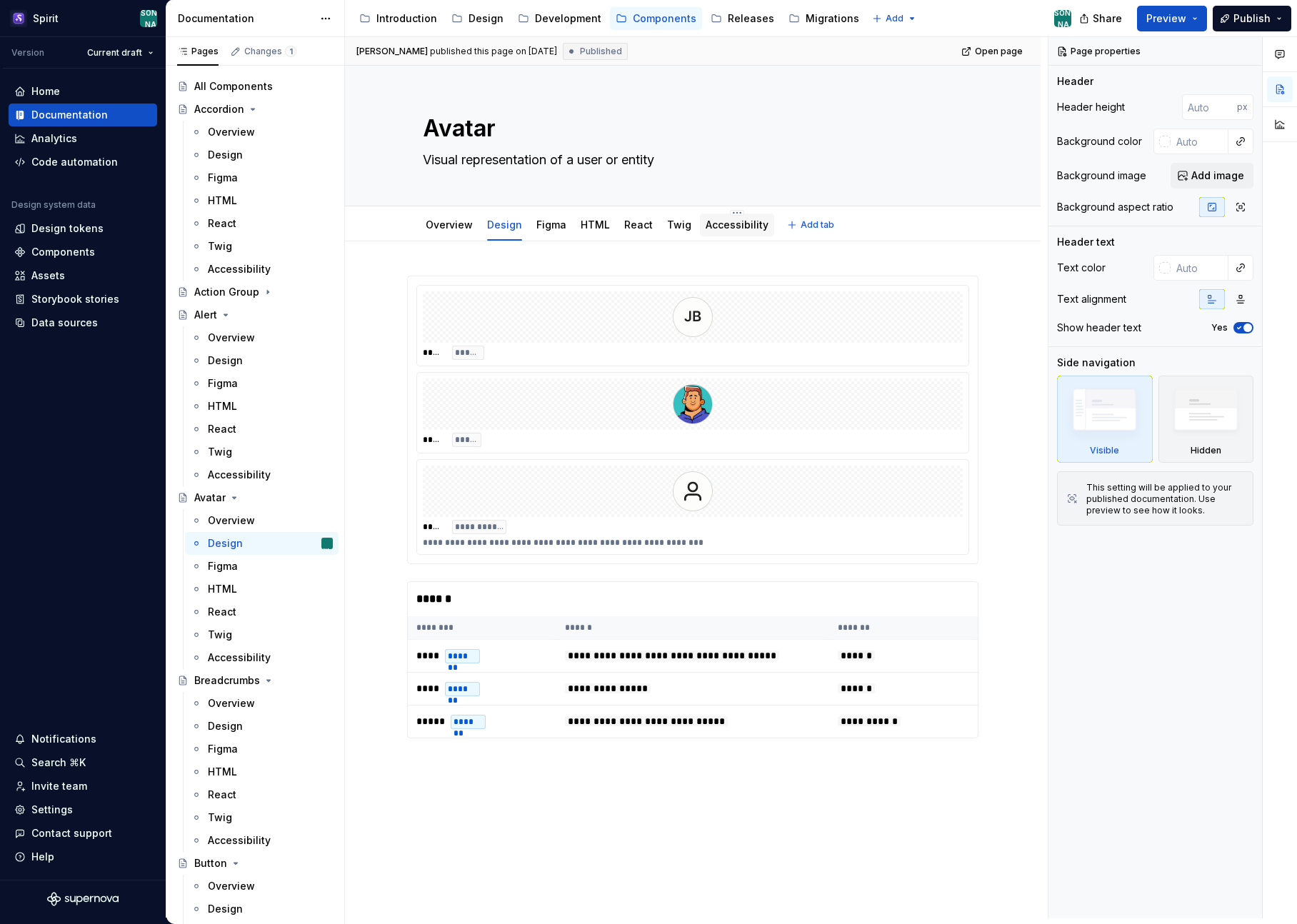
click at [717, 227] on link "Accessibility" at bounding box center [736, 224] width 62 height 12
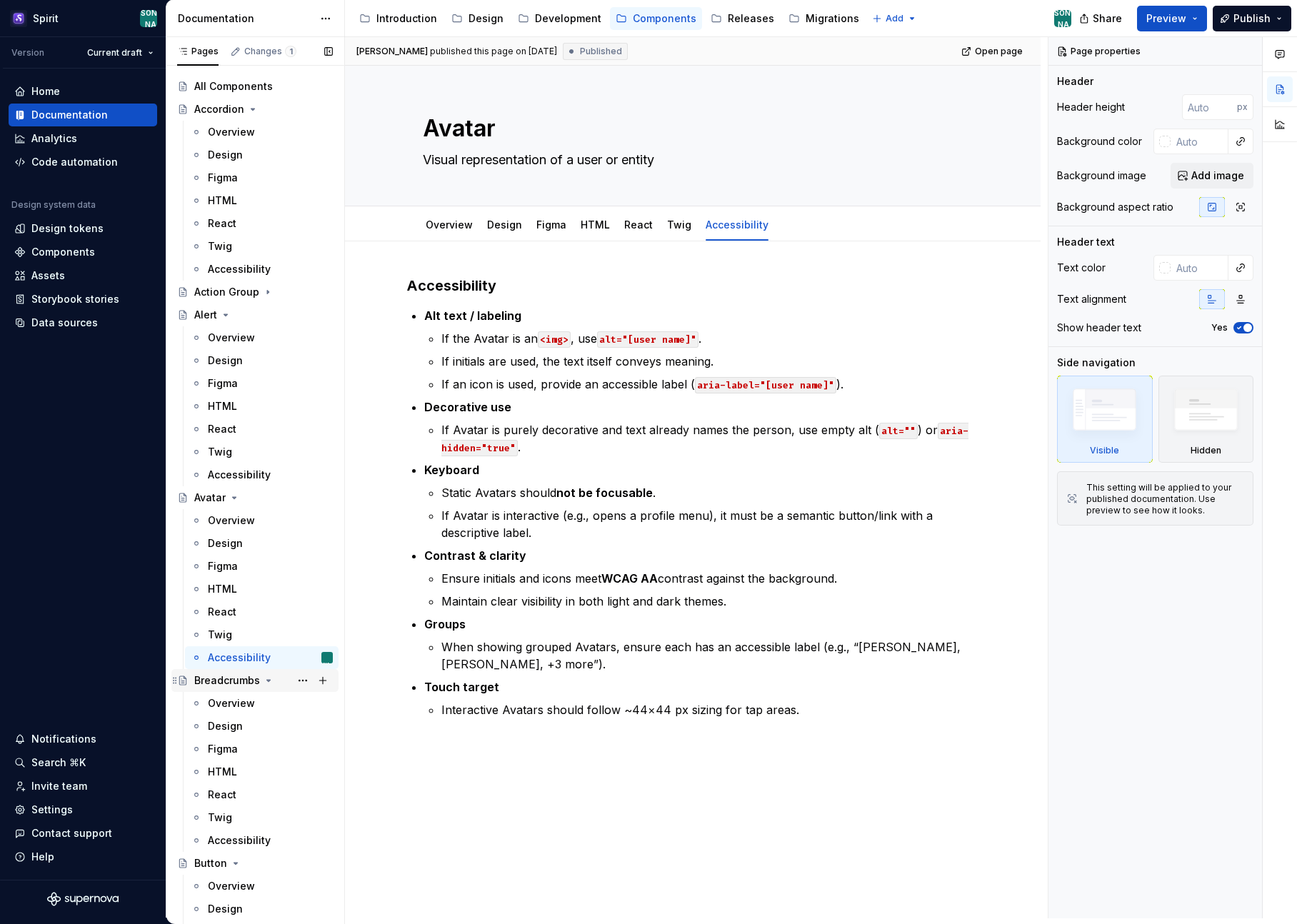
click at [218, 675] on div "Breadcrumbs" at bounding box center [227, 680] width 65 height 14
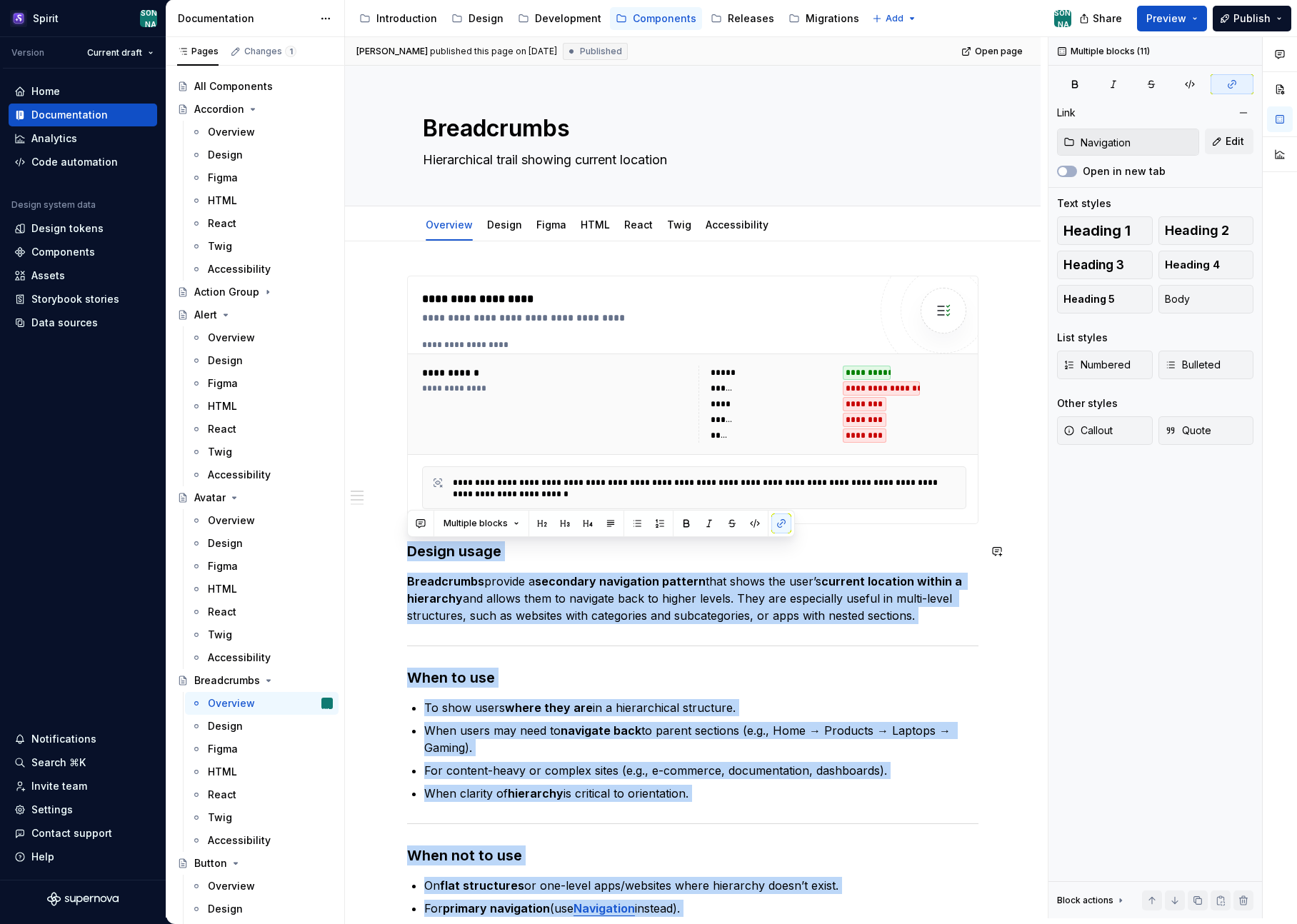
drag, startPoint x: 620, startPoint y: 636, endPoint x: 378, endPoint y: 539, distance: 260.7
click at [378, 539] on div "**********" at bounding box center [693, 926] width 696 height 1371
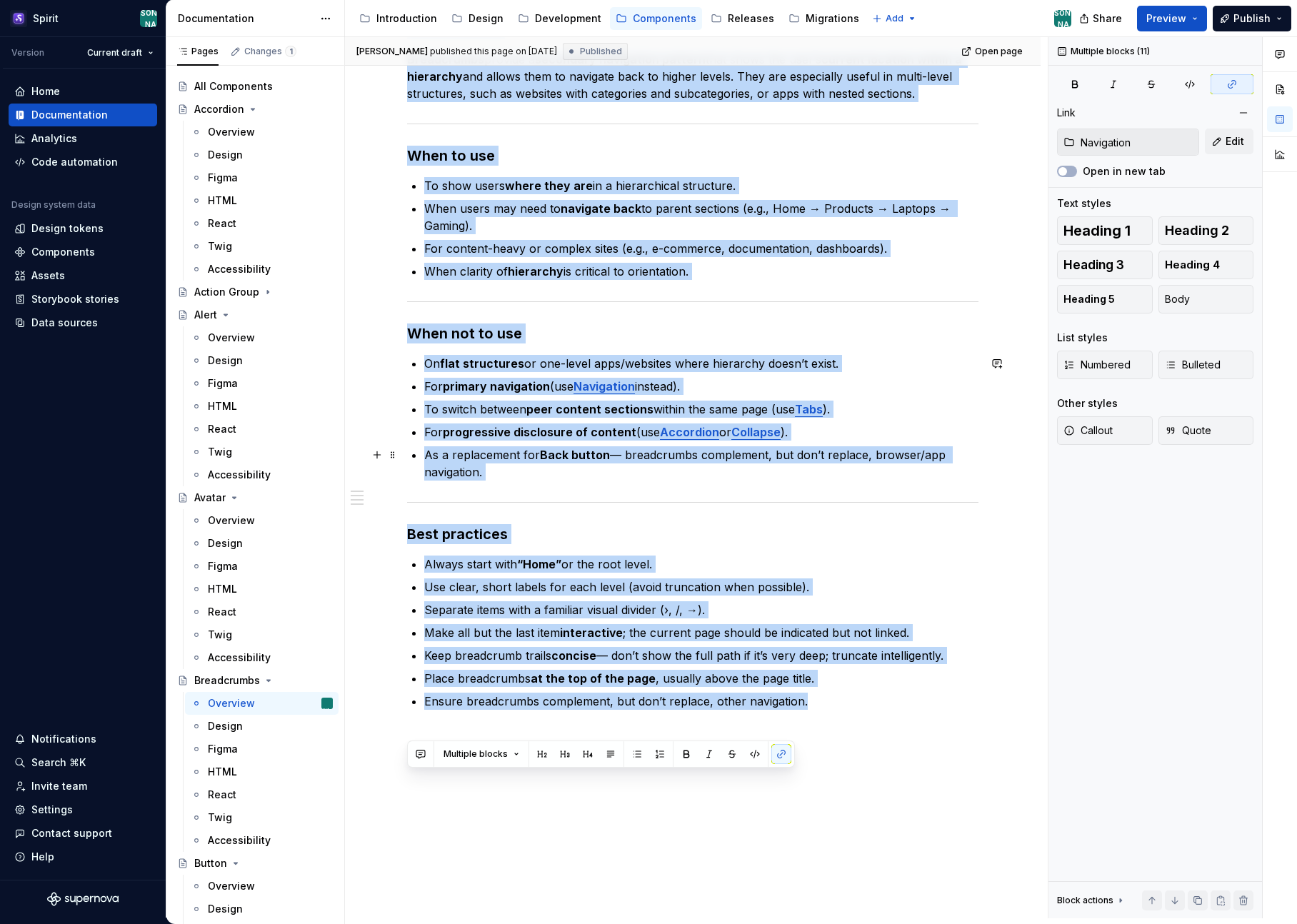
scroll to position [528, 0]
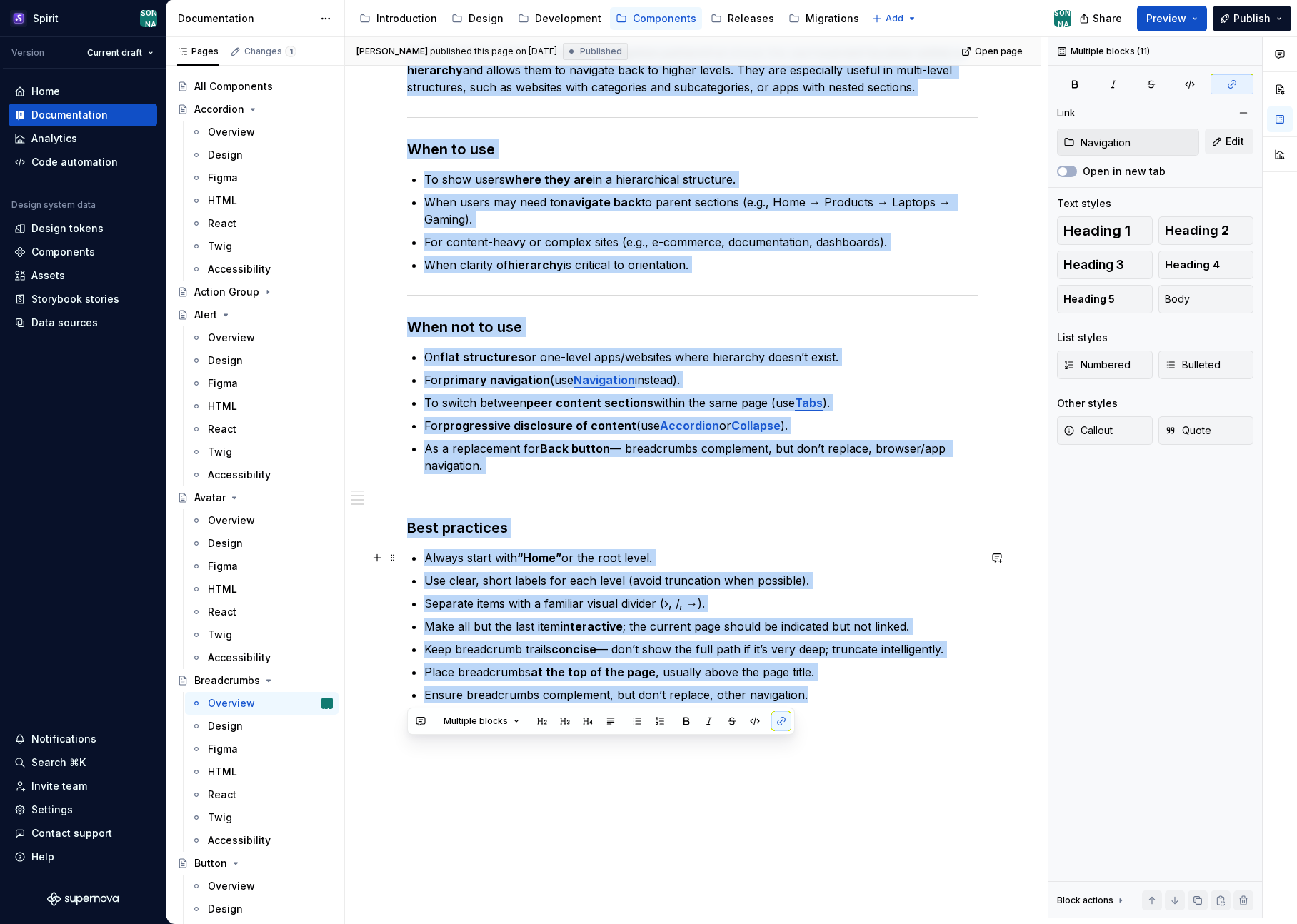
click at [1031, 554] on div "**********" at bounding box center [693, 398] width 696 height 1371
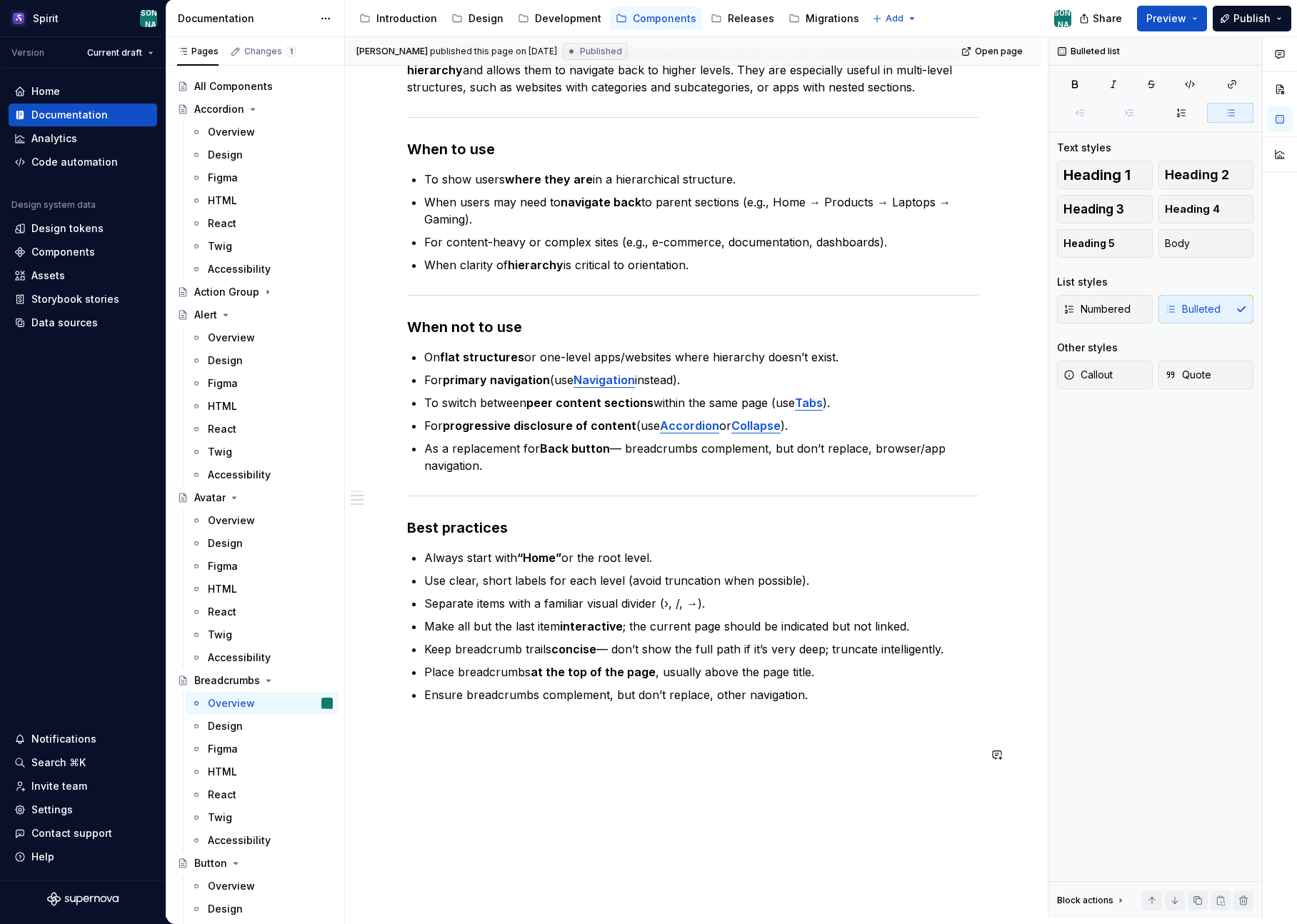
click at [875, 822] on div "**********" at bounding box center [693, 398] width 696 height 1371
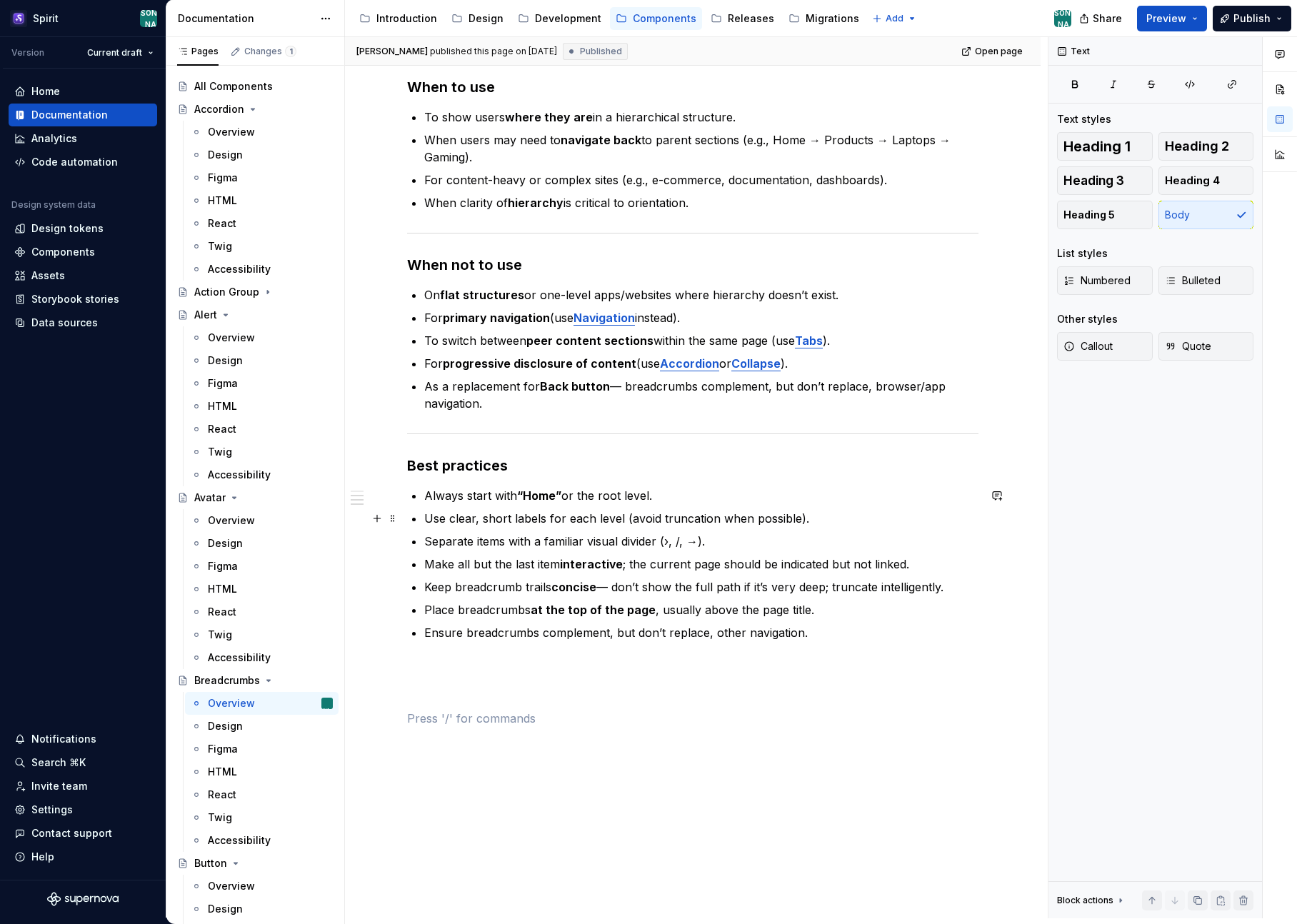
scroll to position [592, 0]
click at [826, 630] on p "Ensure breadcrumbs complement, but don’t replace, other navigation." at bounding box center [701, 631] width 554 height 17
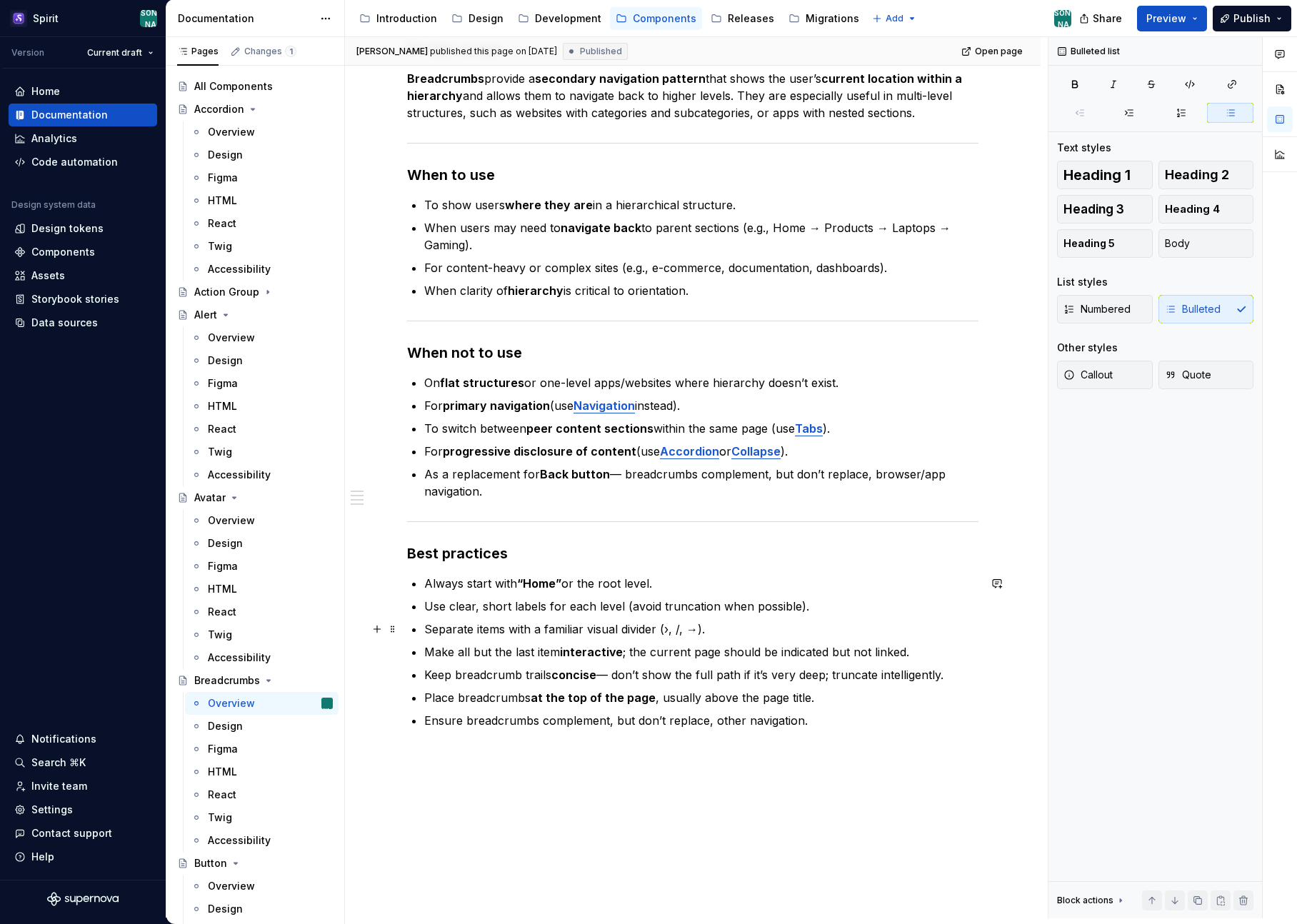
scroll to position [501, 0]
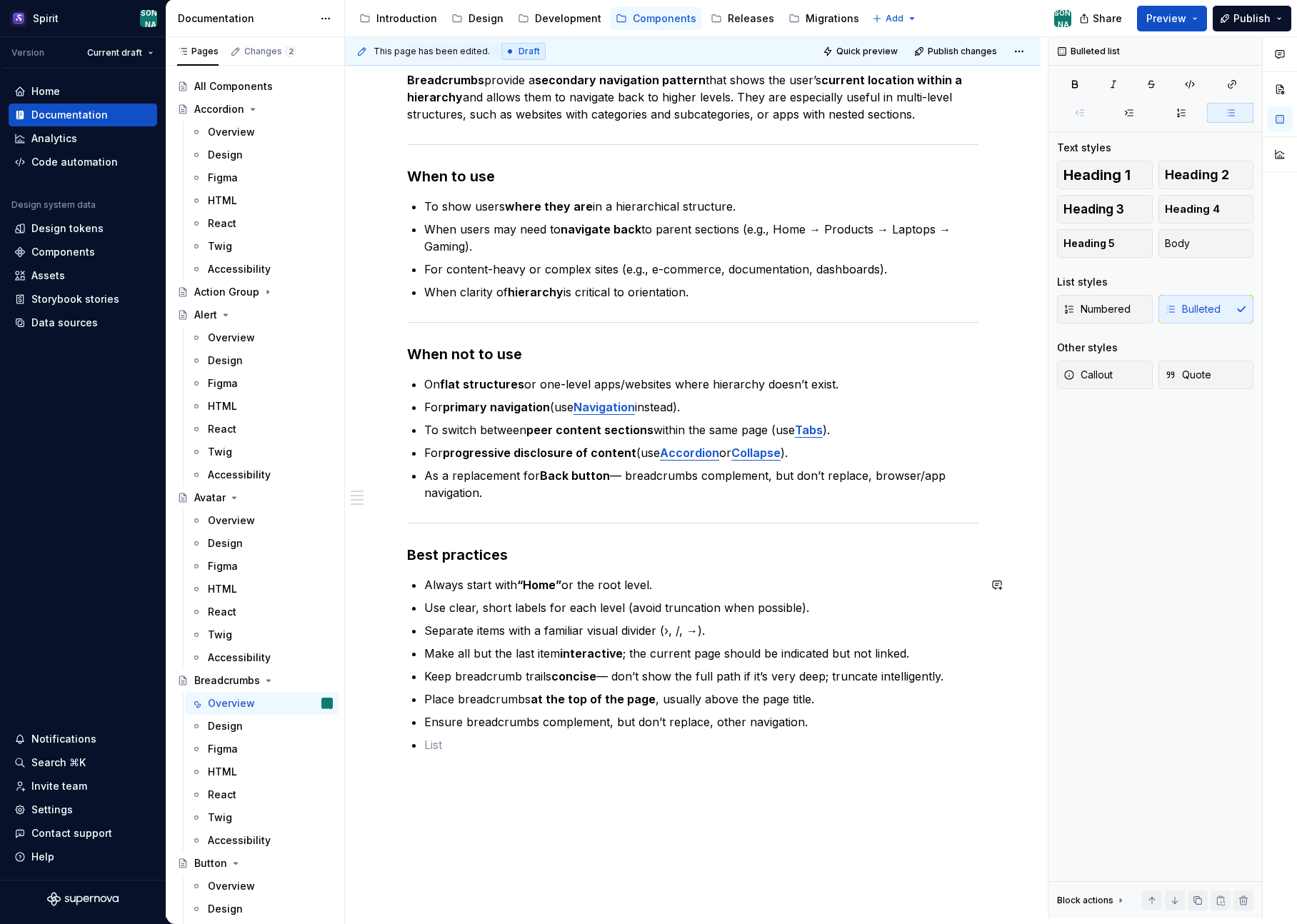
type textarea "*"
click at [818, 804] on p at bounding box center [693, 805] width 572 height 17
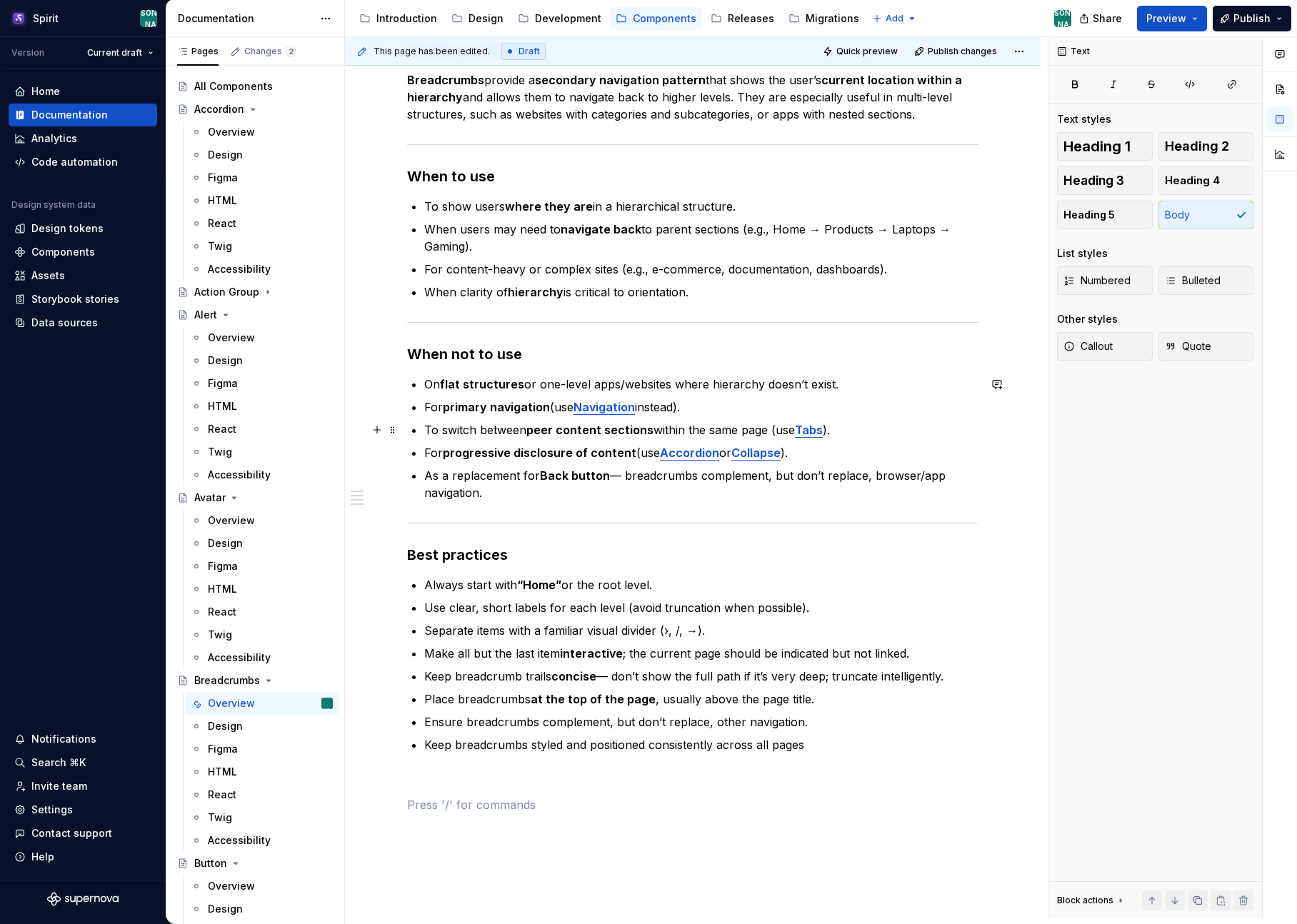
click at [1028, 437] on div "**********" at bounding box center [693, 436] width 696 height 1393
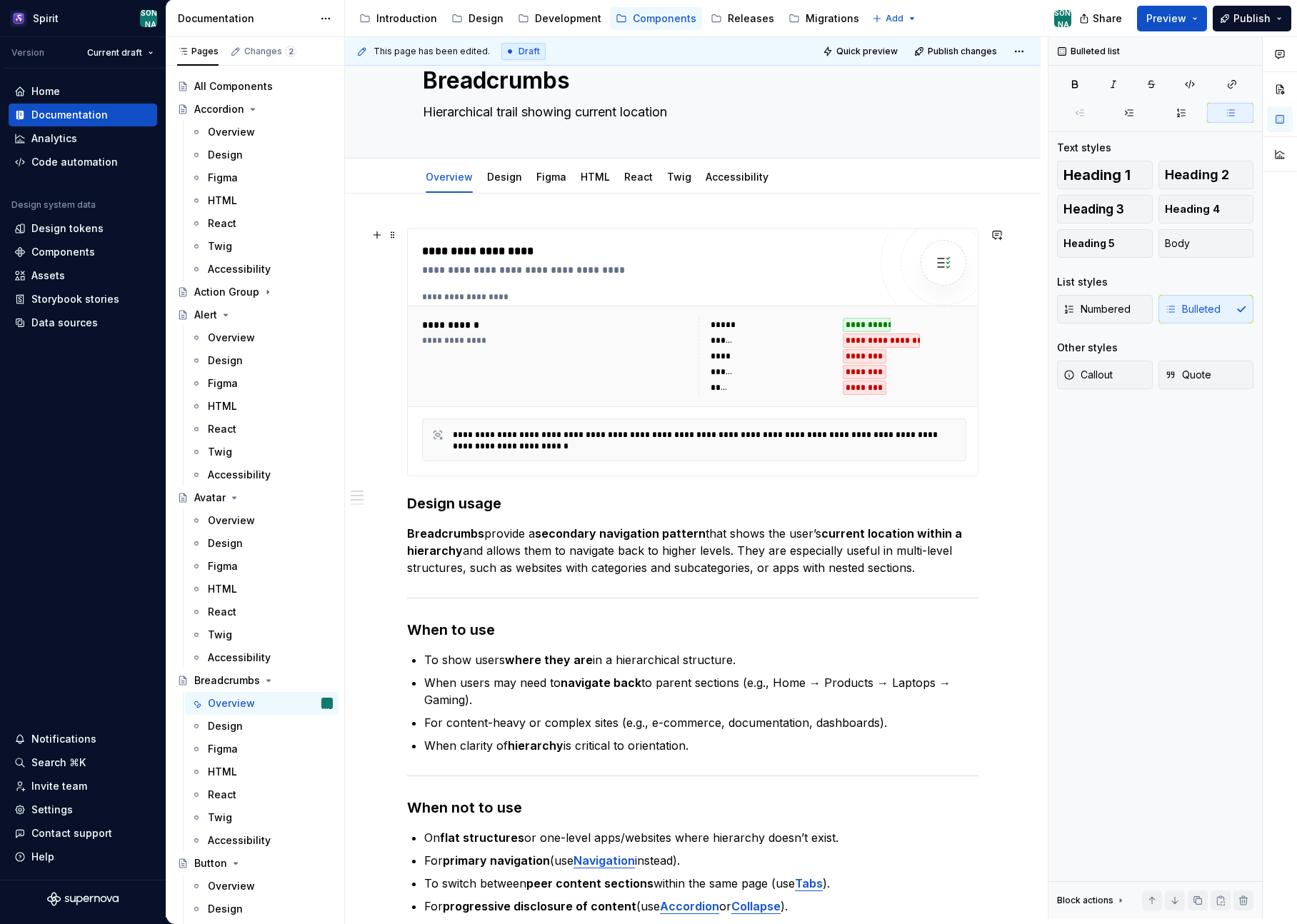
scroll to position [0, 0]
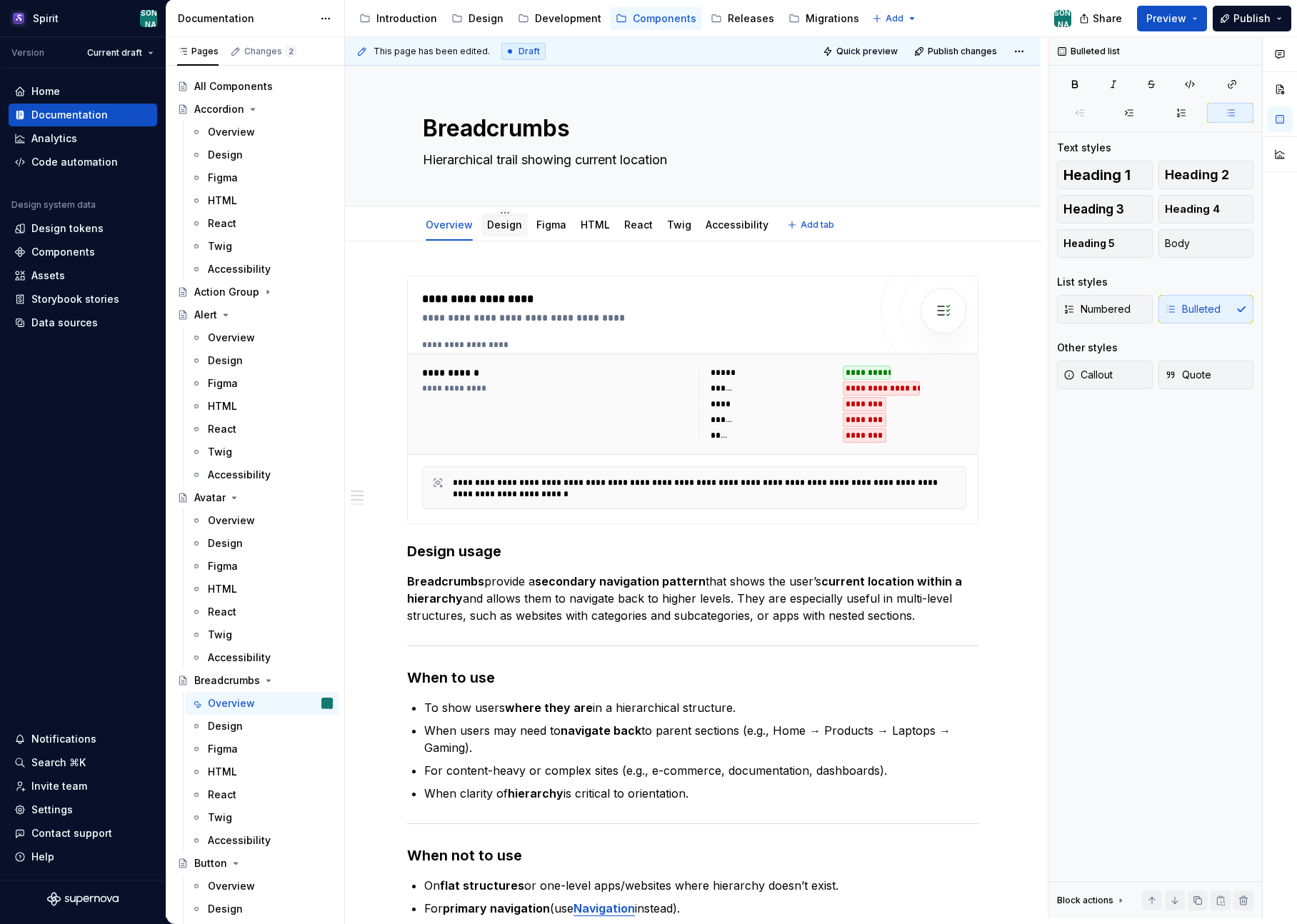
click at [513, 224] on link "Design" at bounding box center [504, 224] width 35 height 12
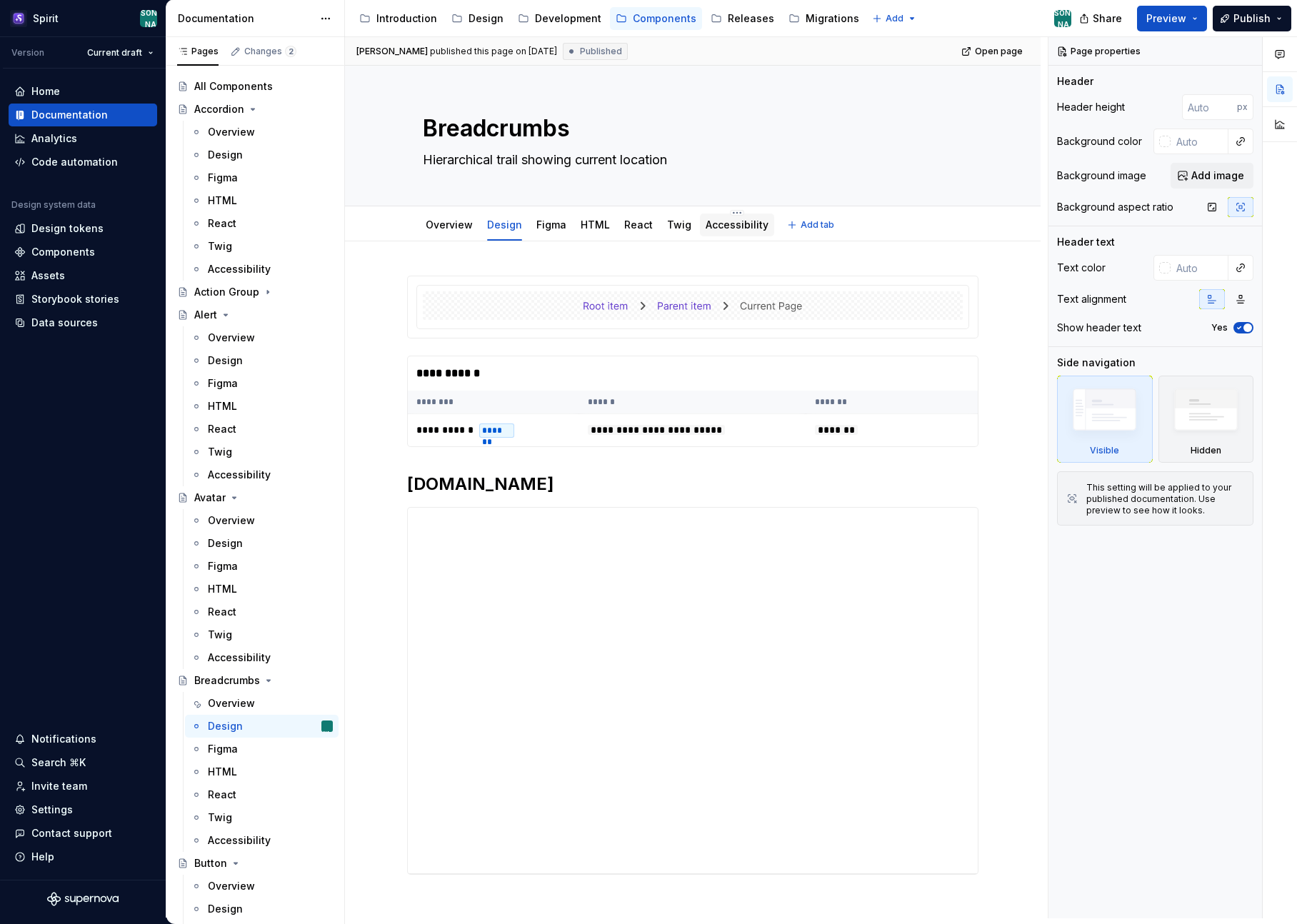
click at [728, 221] on link "Accessibility" at bounding box center [736, 224] width 62 height 12
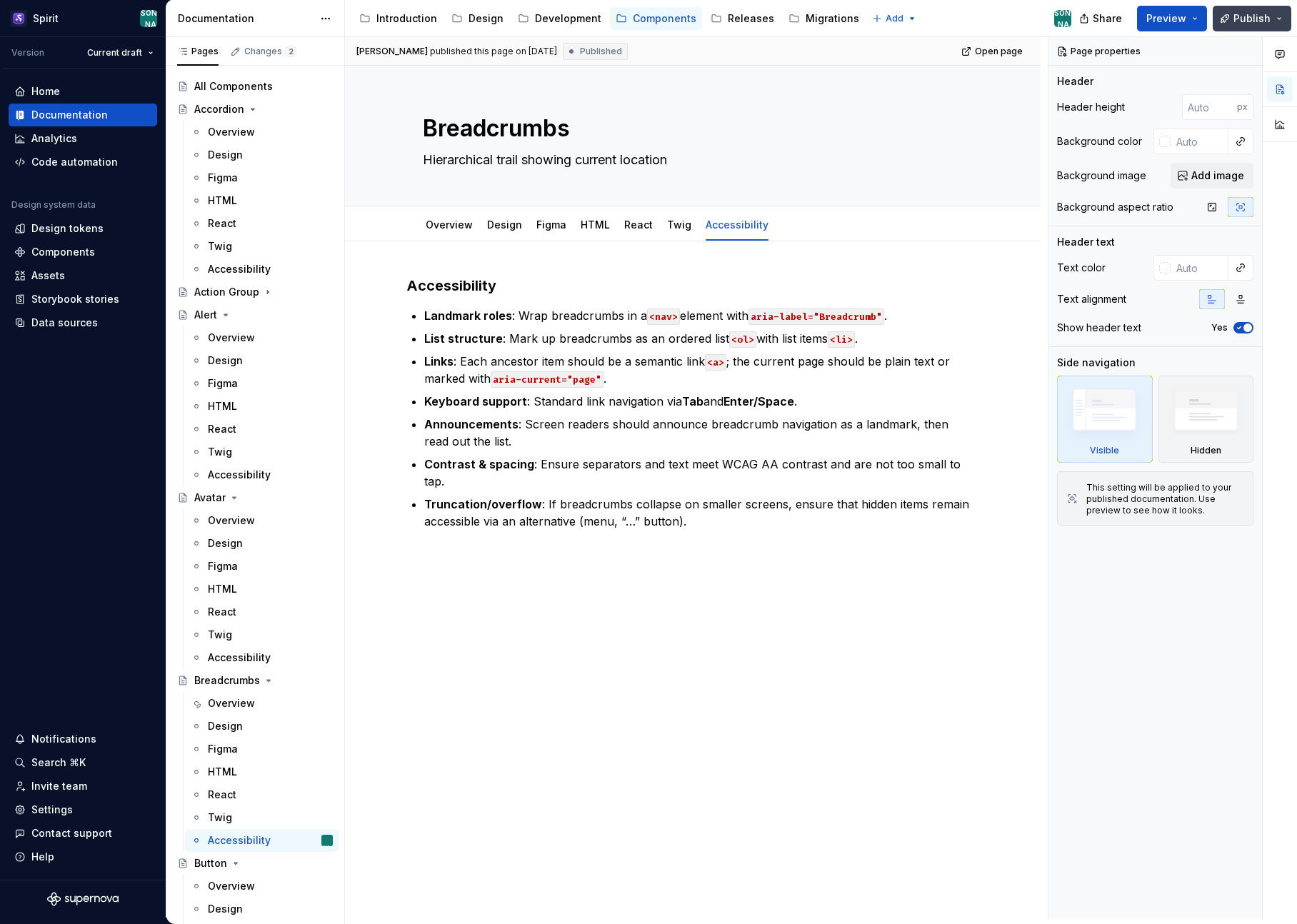
click at [1259, 25] on button "Publish" at bounding box center [1252, 18] width 79 height 26
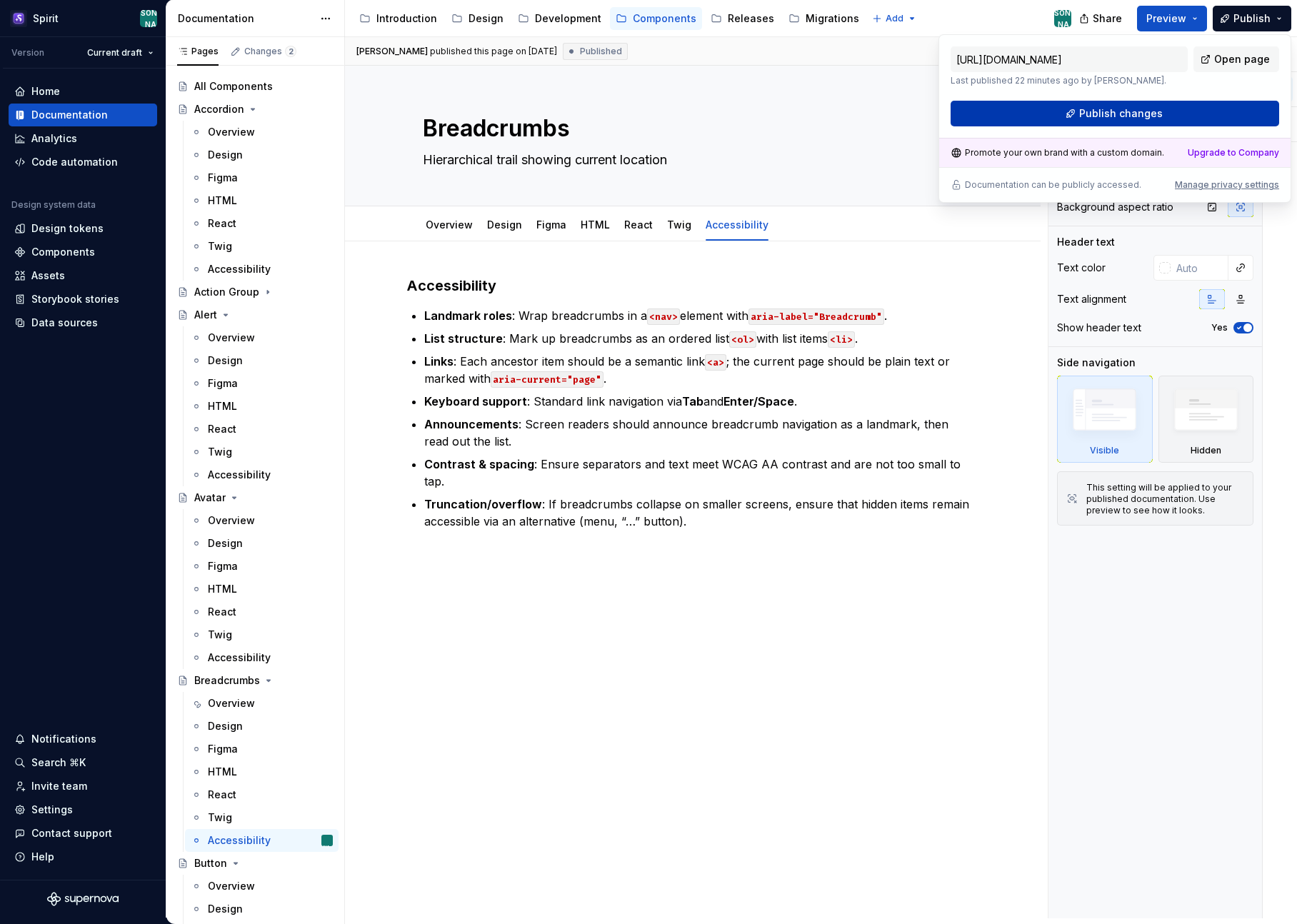
click at [1114, 112] on span "Publish changes" at bounding box center [1120, 113] width 84 height 14
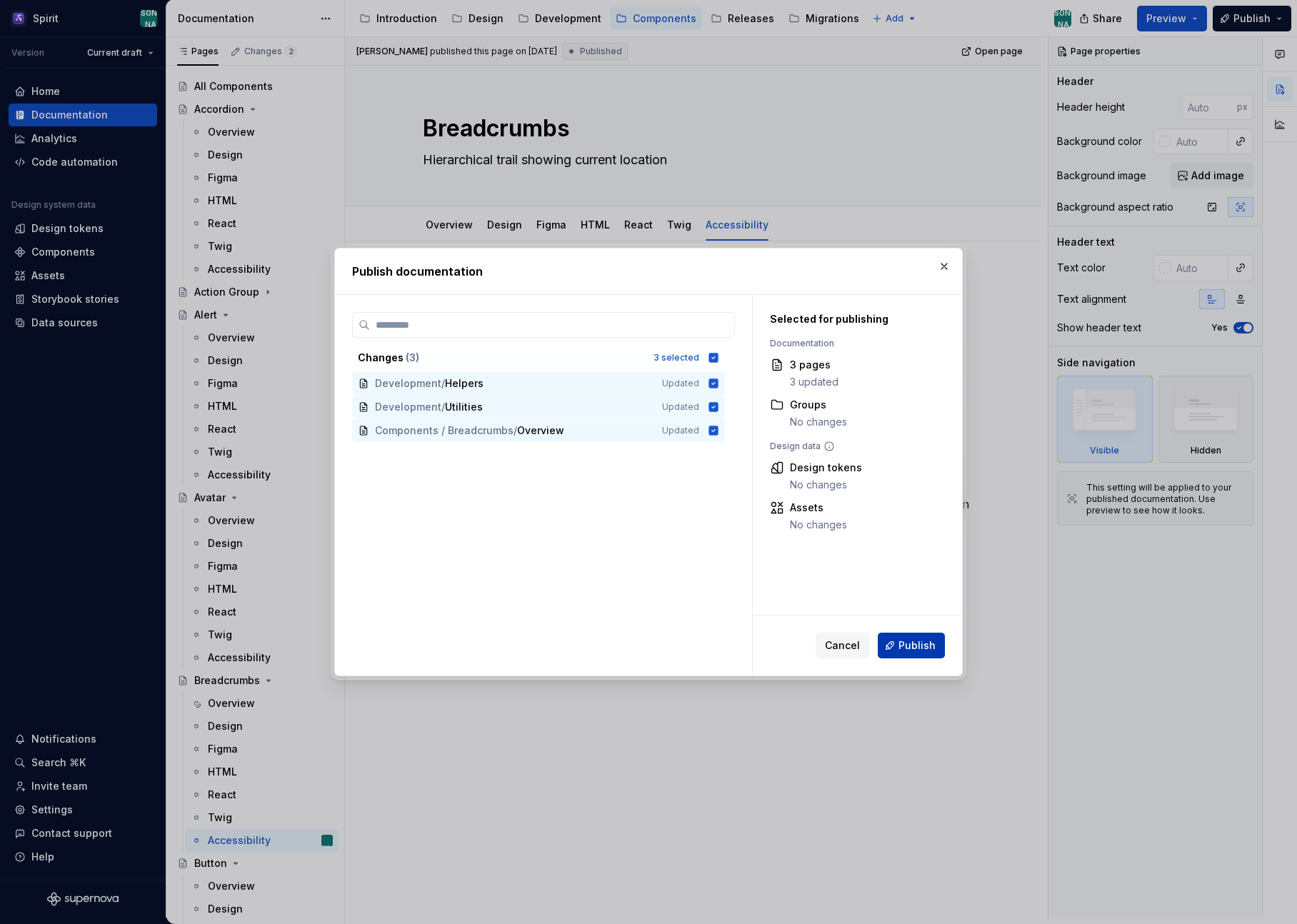
click at [918, 648] on span "Publish" at bounding box center [917, 645] width 37 height 14
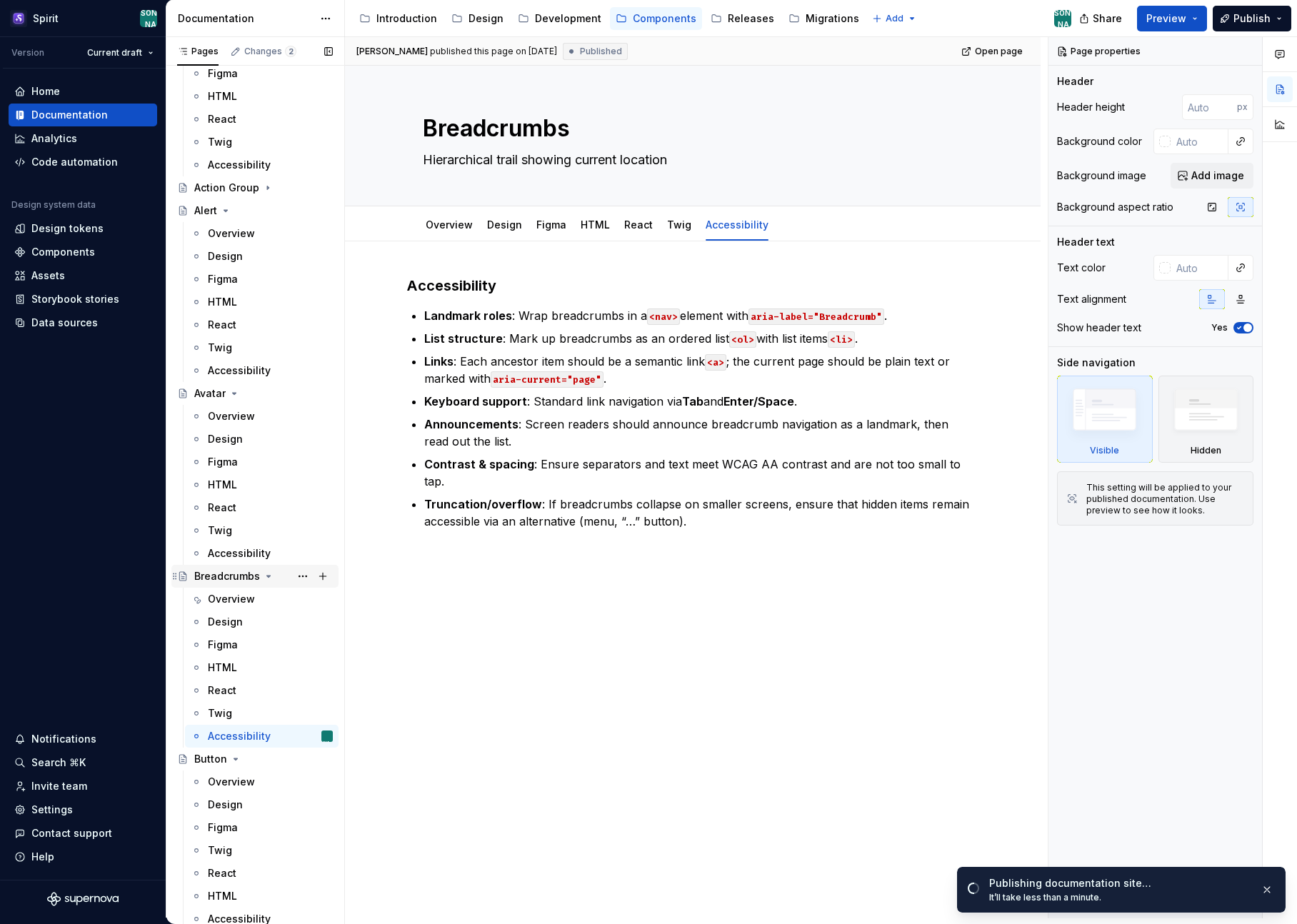
scroll to position [160, 0]
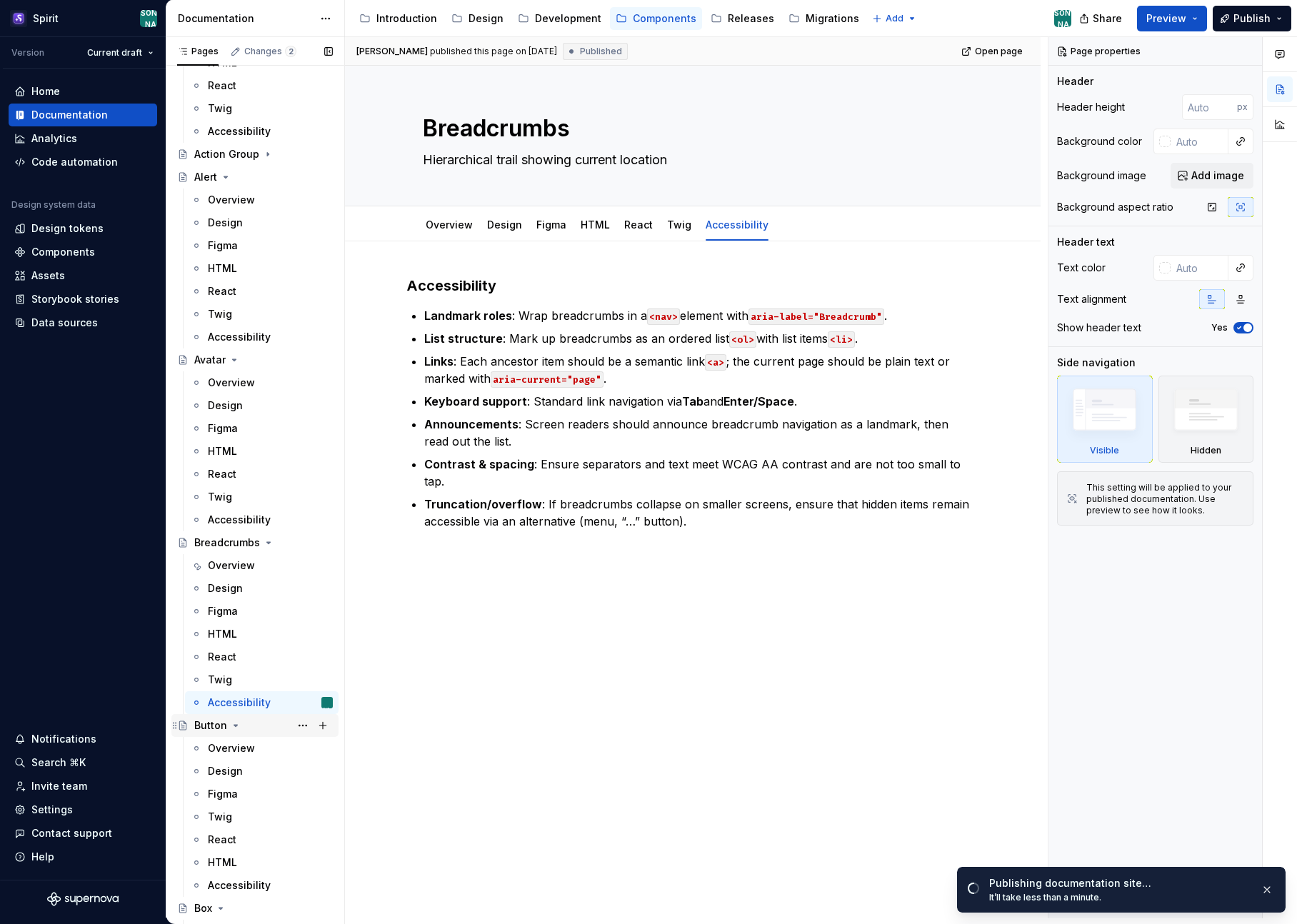
click at [213, 722] on div "Button" at bounding box center [210, 725] width 33 height 14
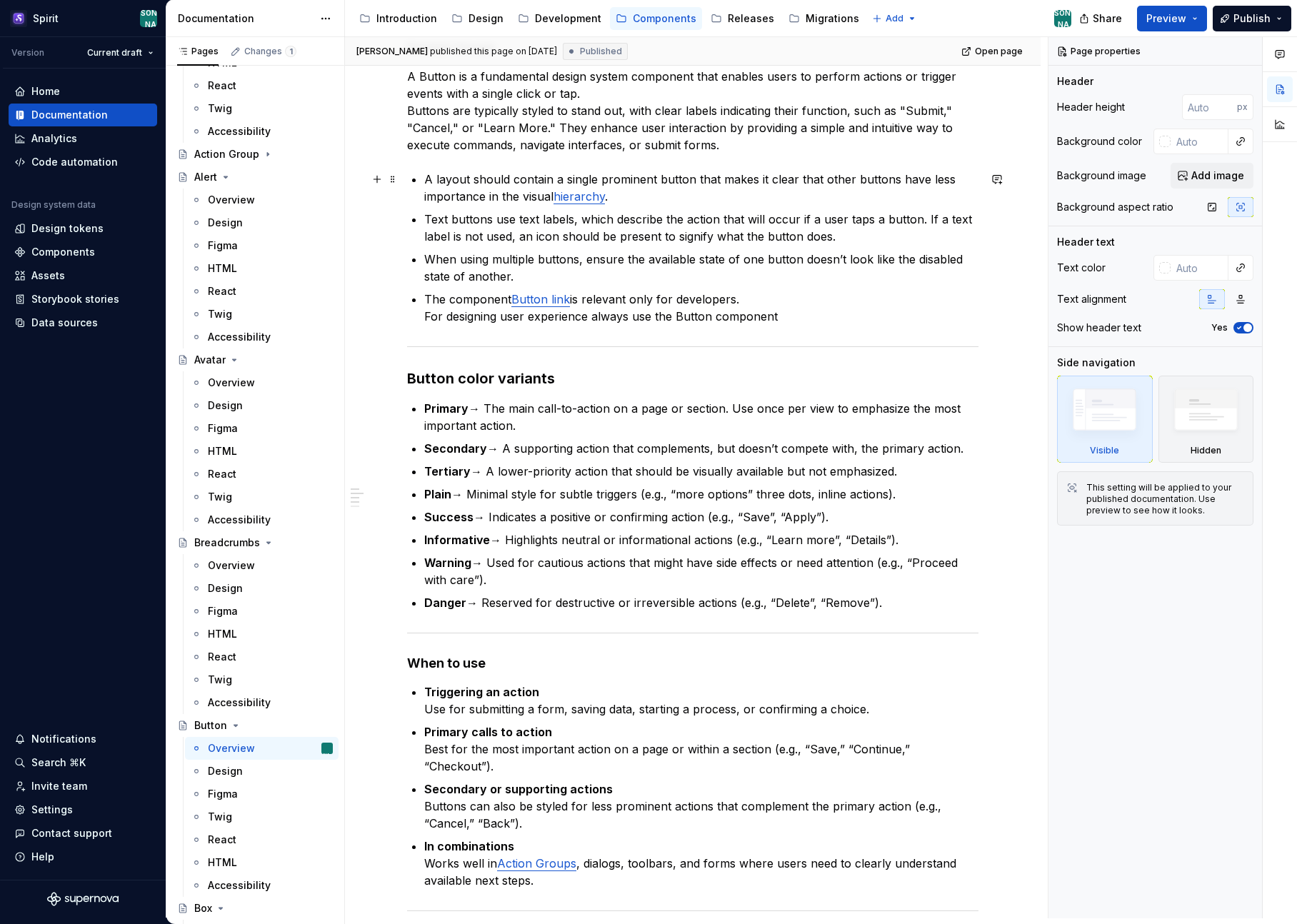
scroll to position [552, 0]
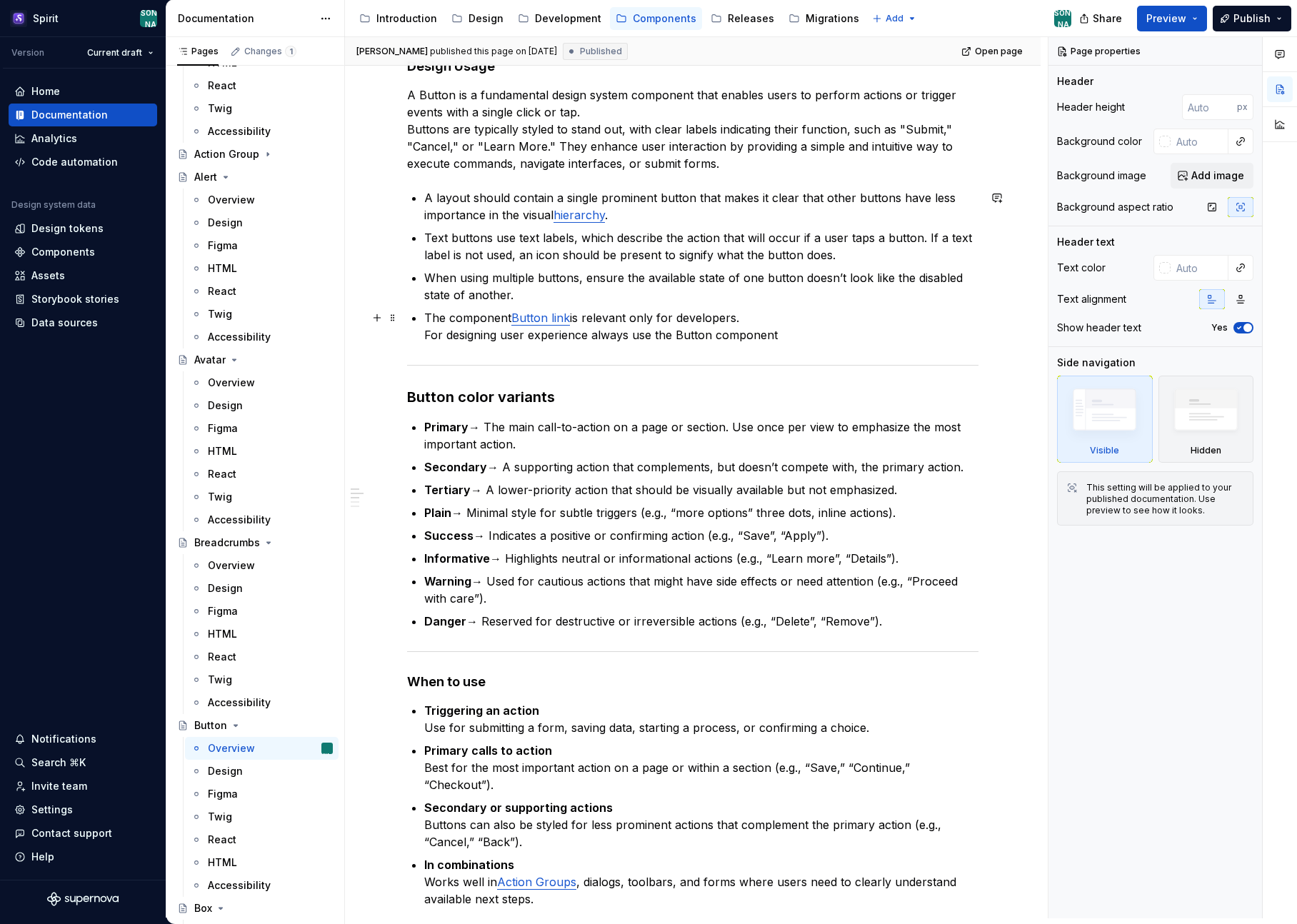
click at [539, 316] on link "Button link" at bounding box center [540, 317] width 59 height 14
type textarea "*"
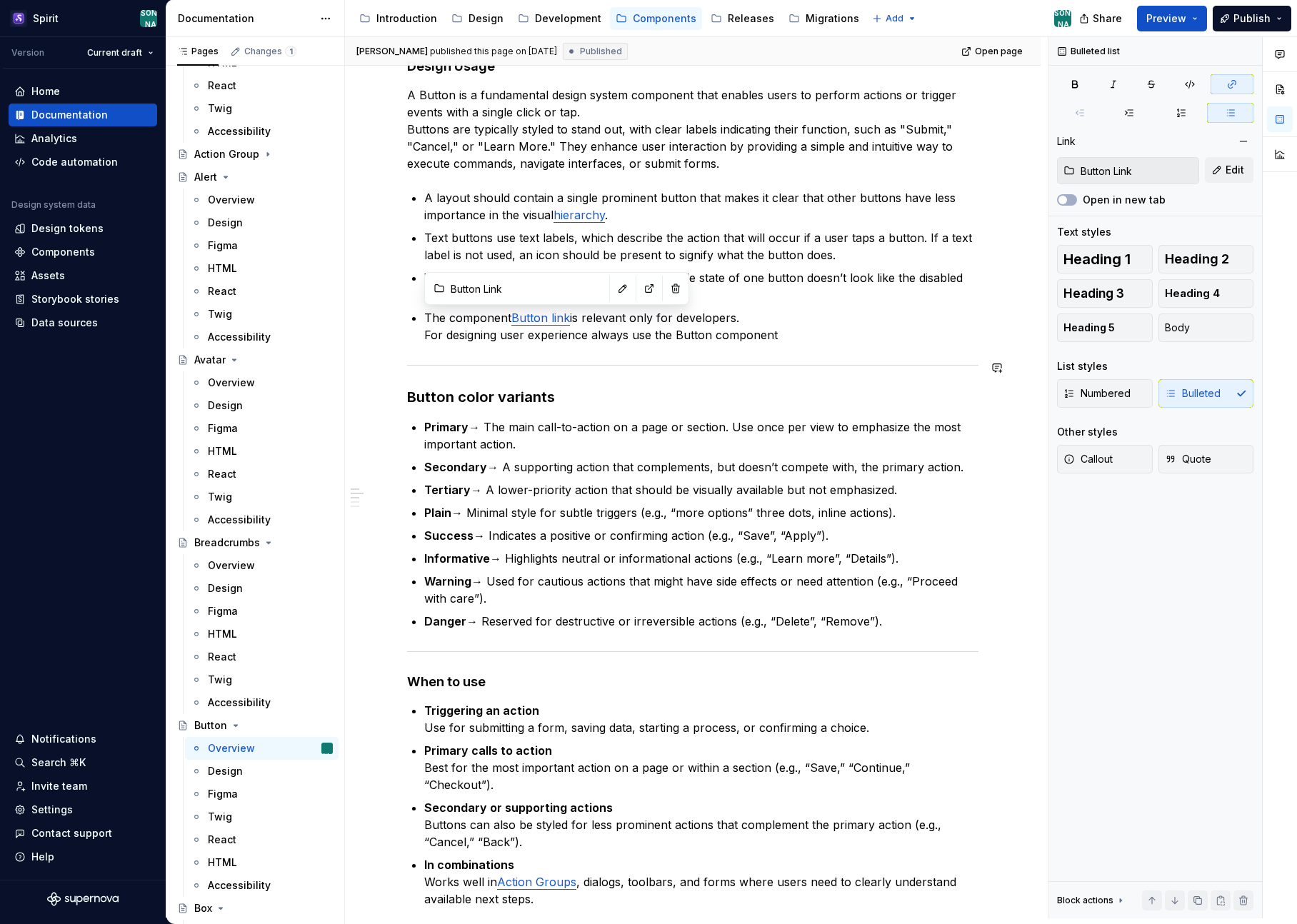
click at [787, 376] on div "**********" at bounding box center [693, 612] width 572 height 1777
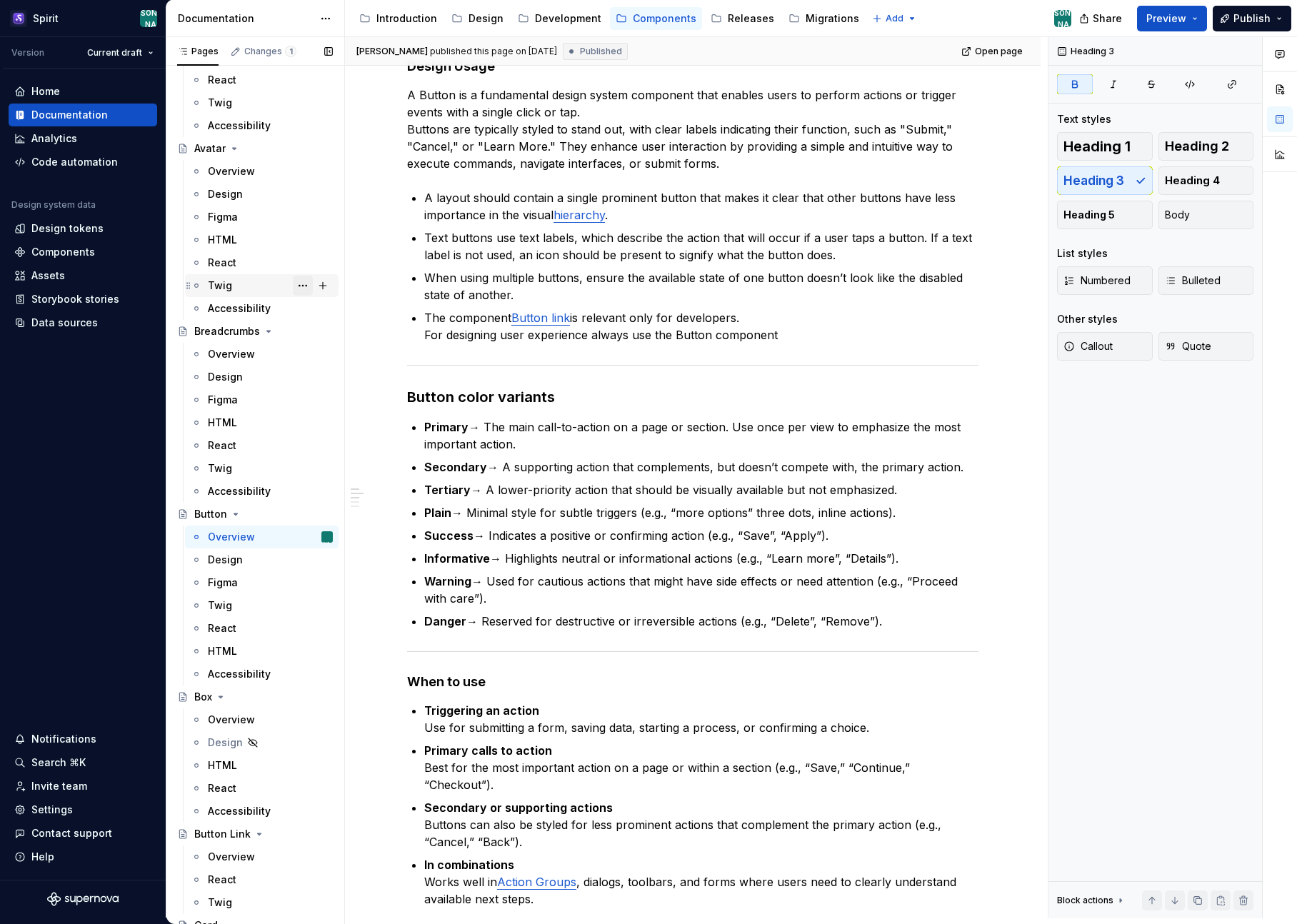
scroll to position [413, 0]
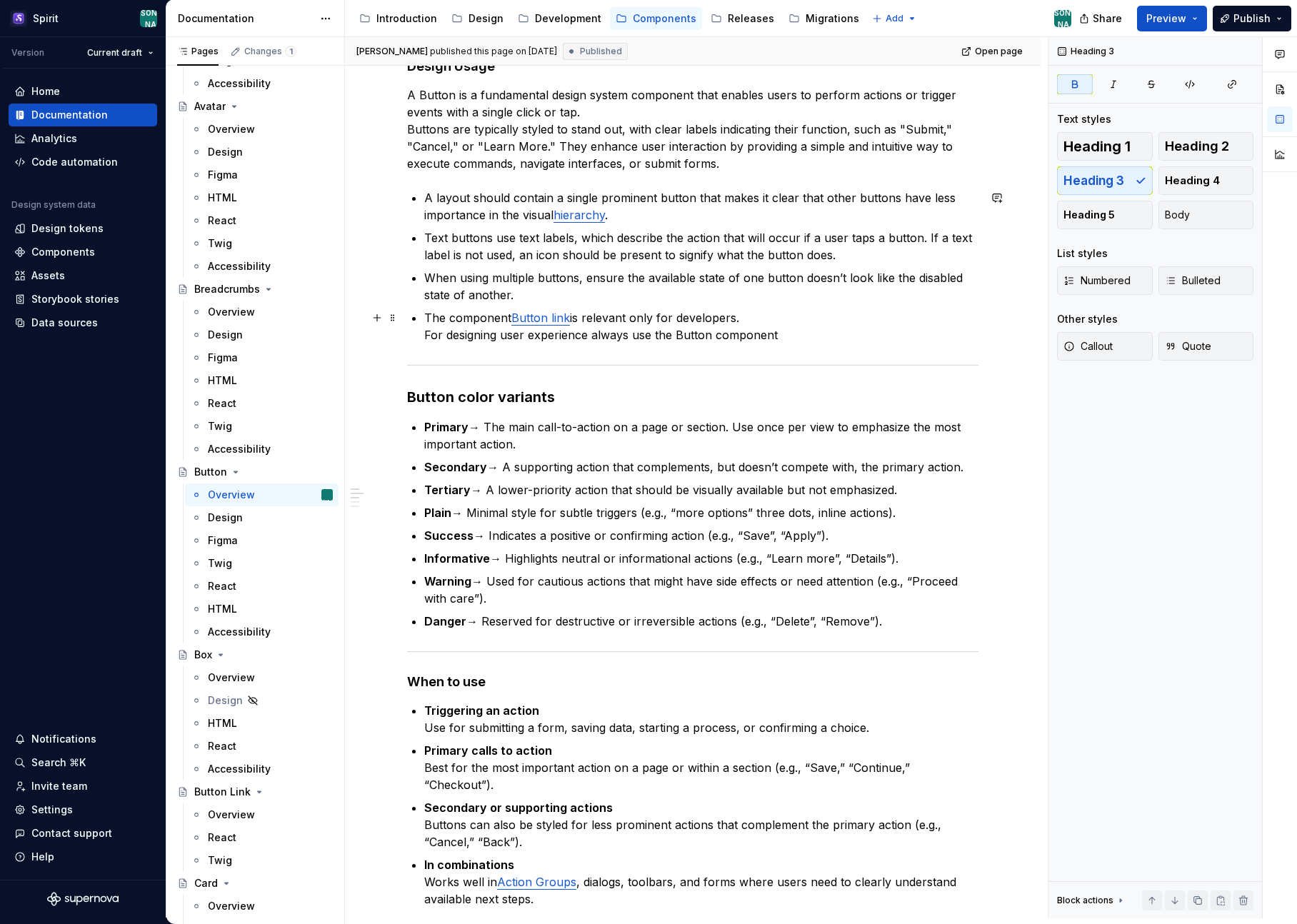
click at [552, 314] on link "Button link" at bounding box center [540, 317] width 59 height 14
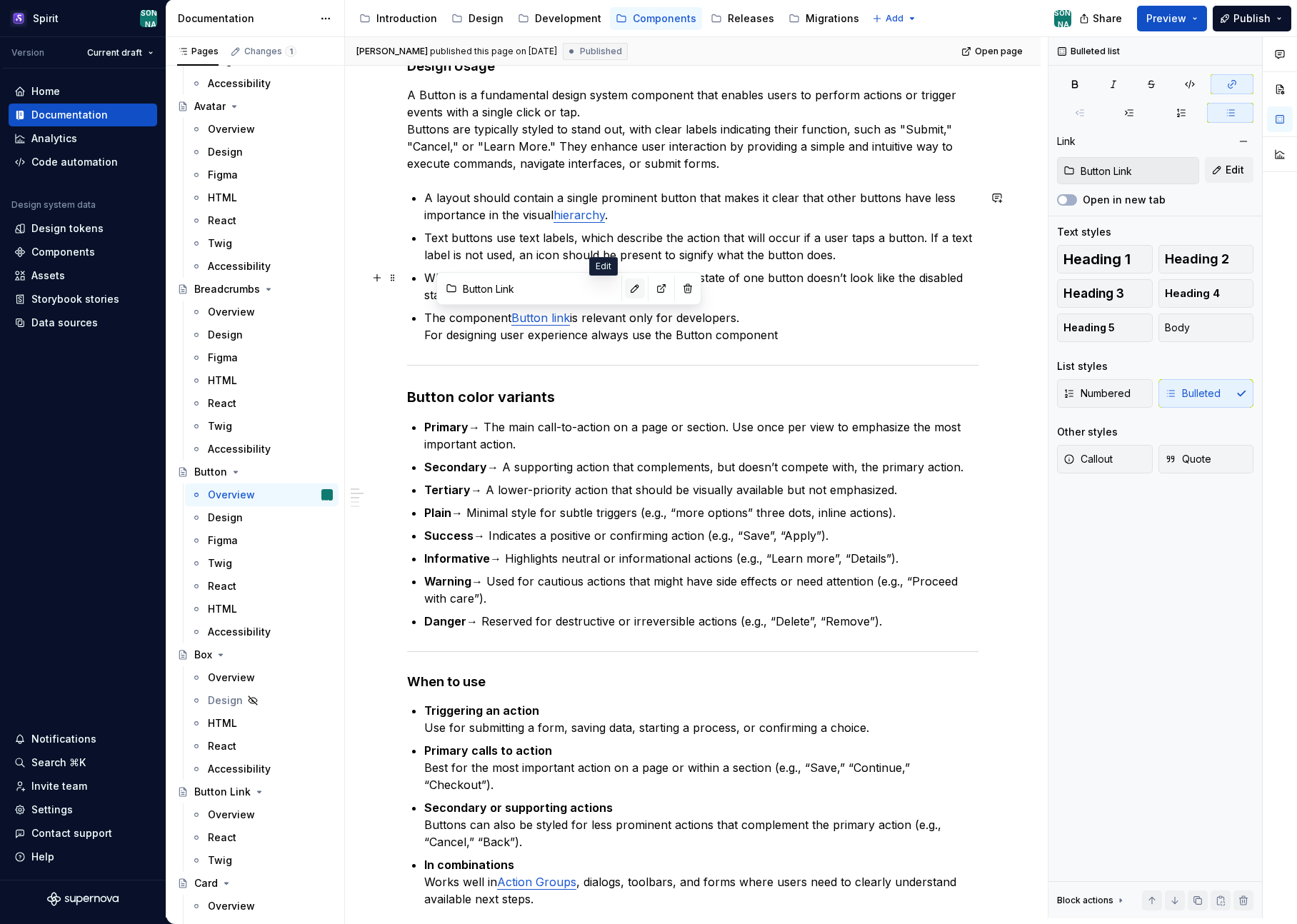
click at [624, 292] on button "button" at bounding box center [634, 288] width 20 height 20
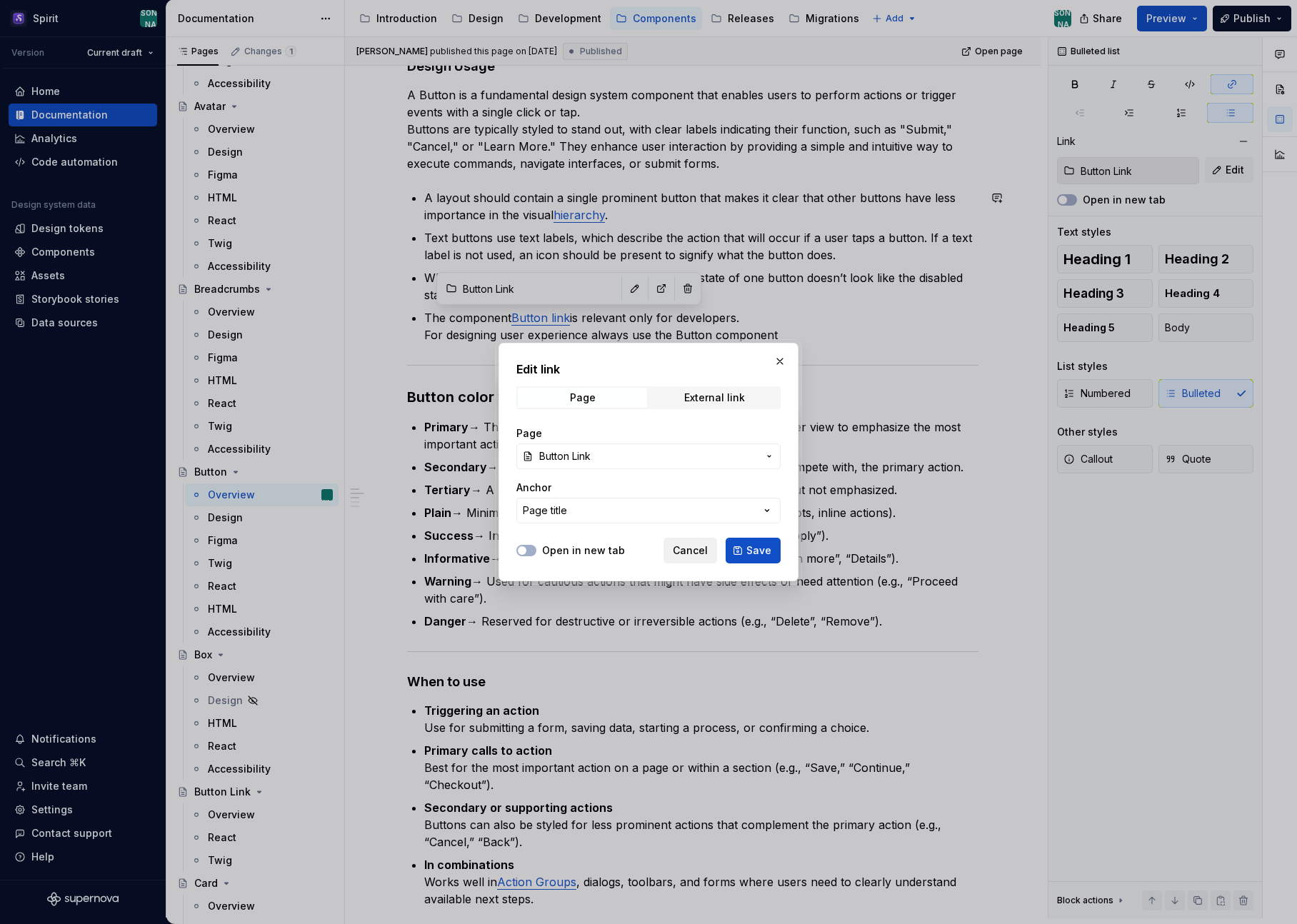
click at [686, 545] on span "Cancel" at bounding box center [690, 550] width 35 height 14
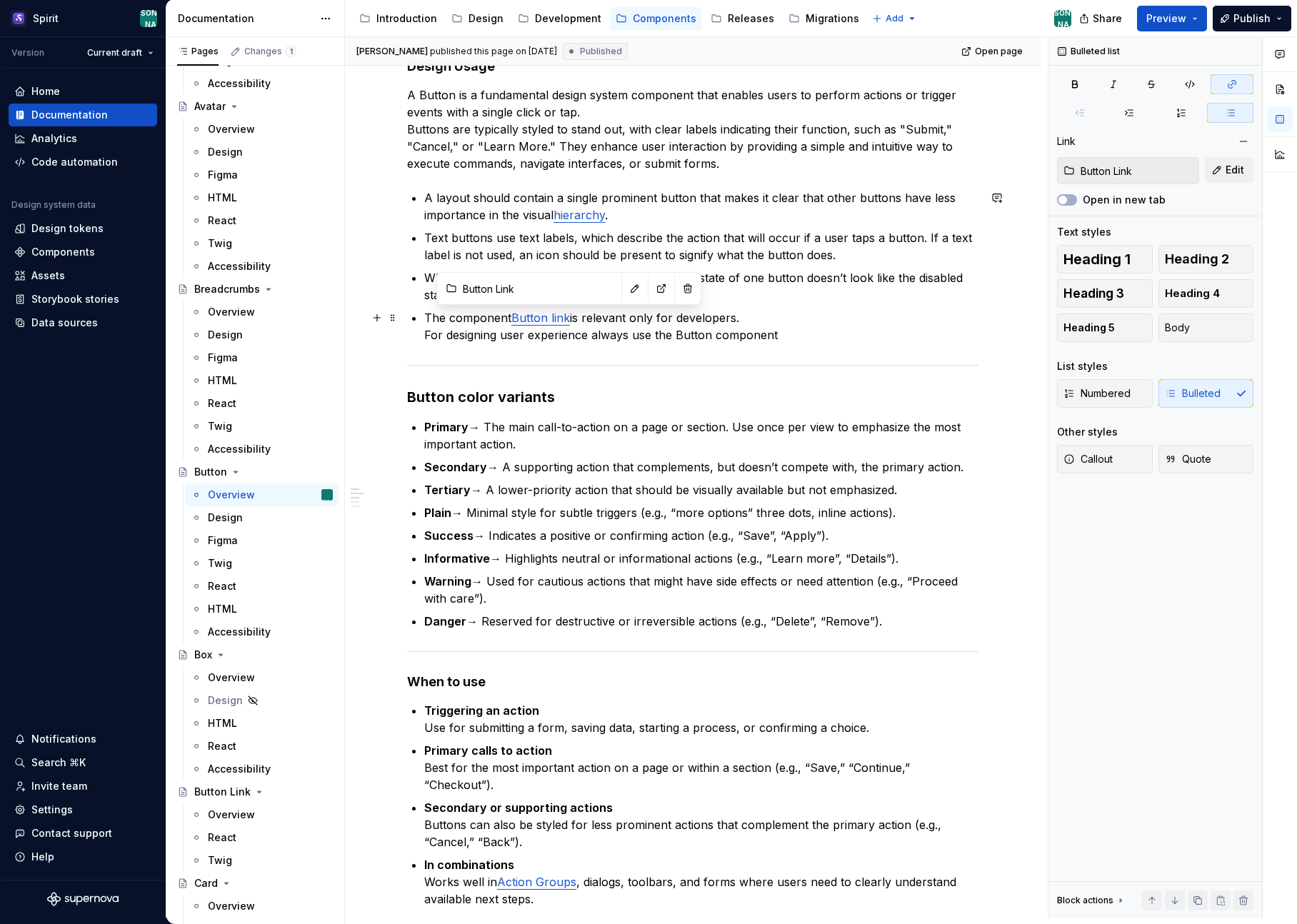
click at [554, 318] on link "Button link" at bounding box center [540, 317] width 59 height 14
click at [834, 315] on p "The component Button Link is relevant only for developers. For designing user e…" at bounding box center [701, 327] width 554 height 35
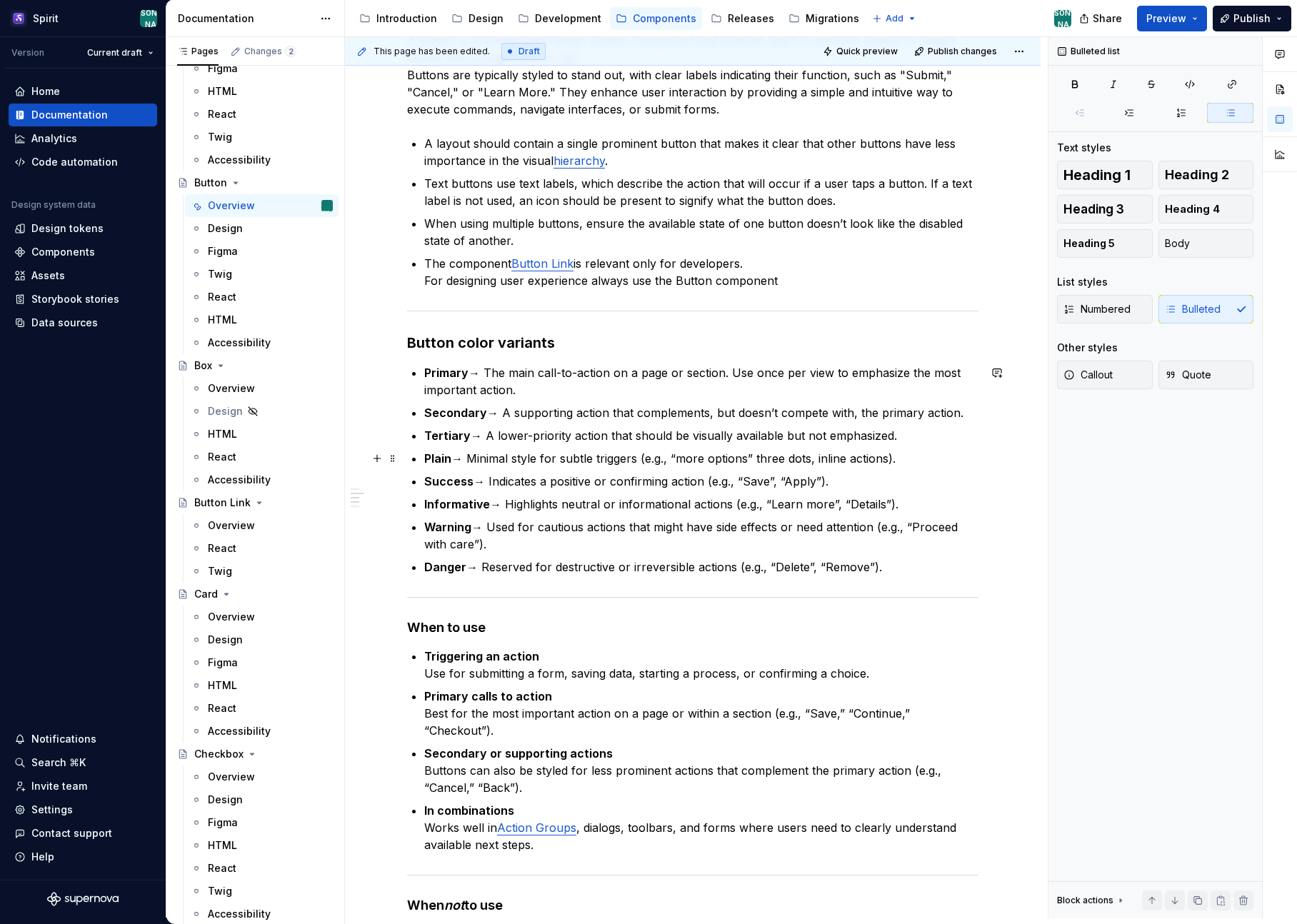
scroll to position [607, 0]
click at [428, 282] on p "The component Button Link is relevant only for developers. For designing user e…" at bounding box center [701, 272] width 554 height 35
click at [425, 280] on p "The component Button Link is relevant only for developers. For designing user e…" at bounding box center [701, 272] width 554 height 35
click at [355, 357] on div "**********" at bounding box center [693, 687] width 696 height 2105
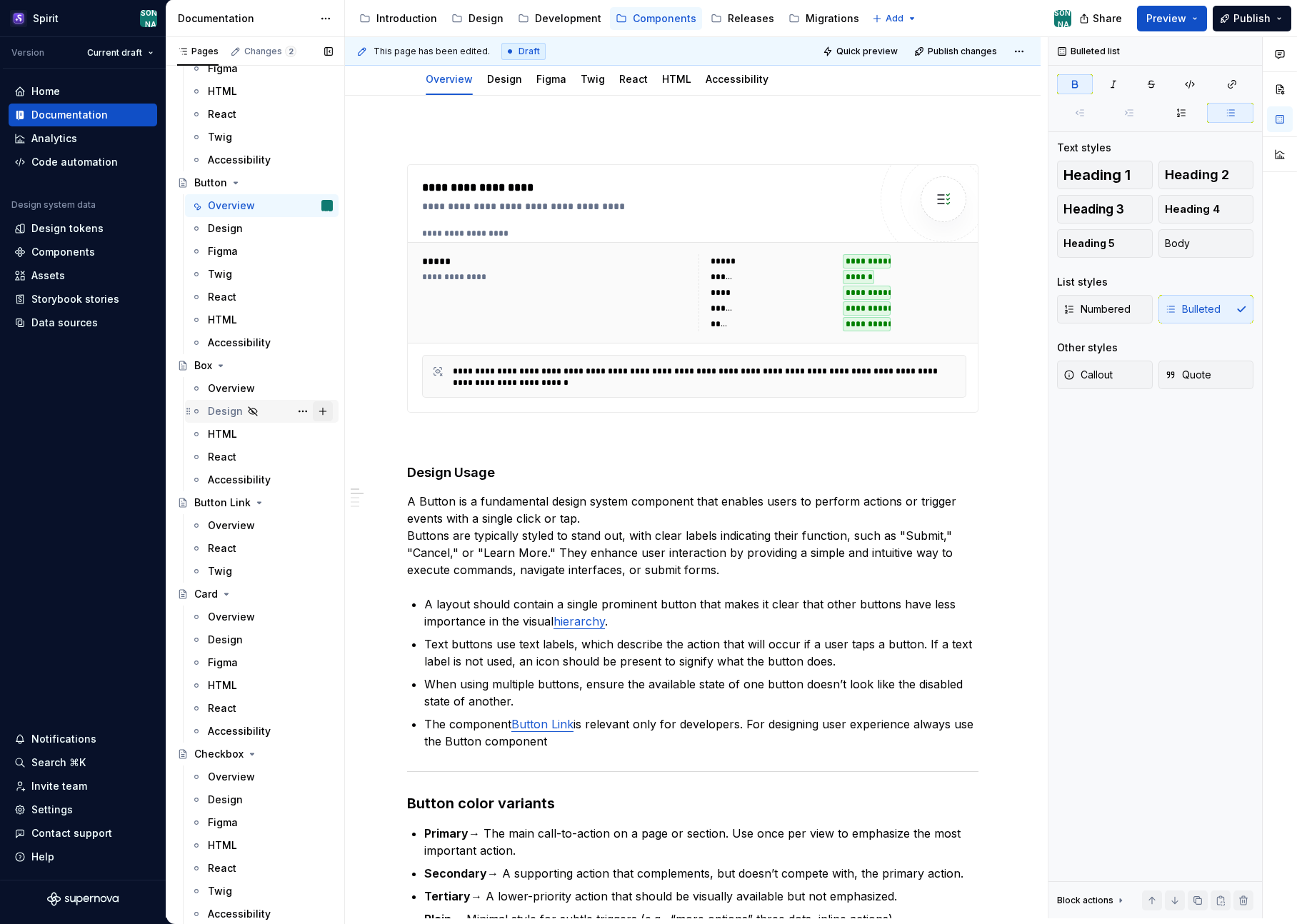
scroll to position [422, 0]
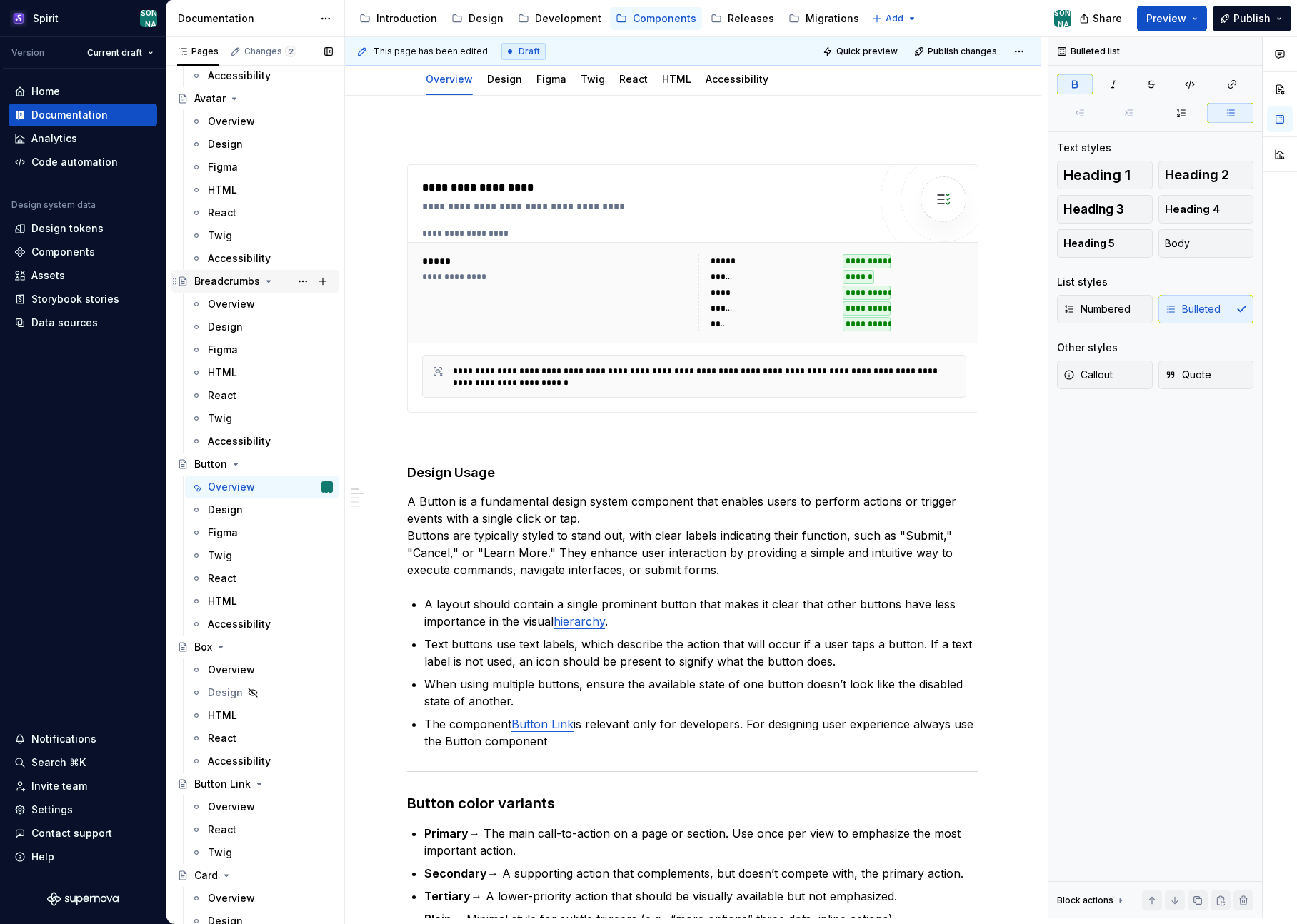
click at [243, 286] on div "Breadcrumbs" at bounding box center [227, 280] width 65 height 14
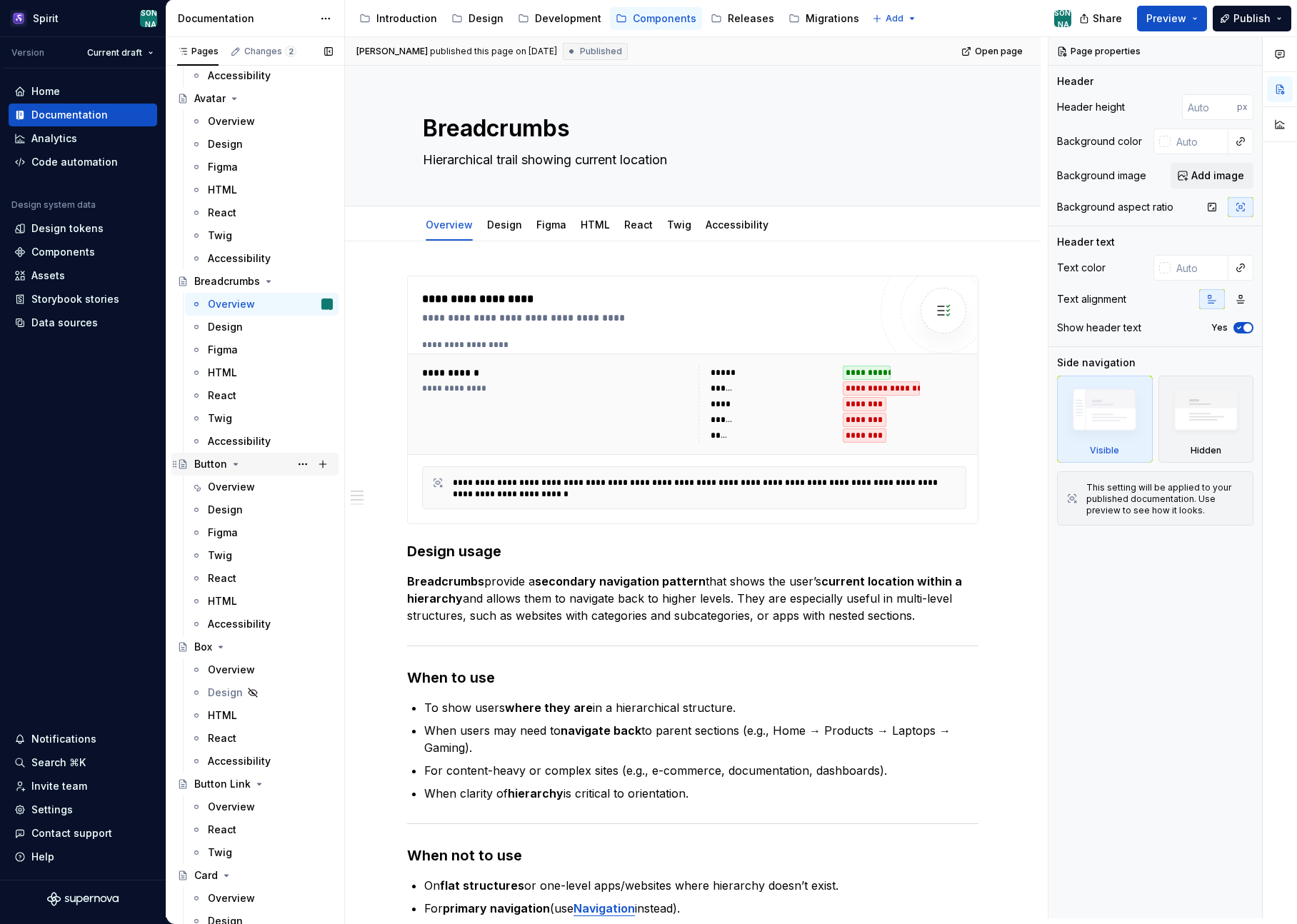
click at [216, 468] on div "Button" at bounding box center [210, 464] width 33 height 14
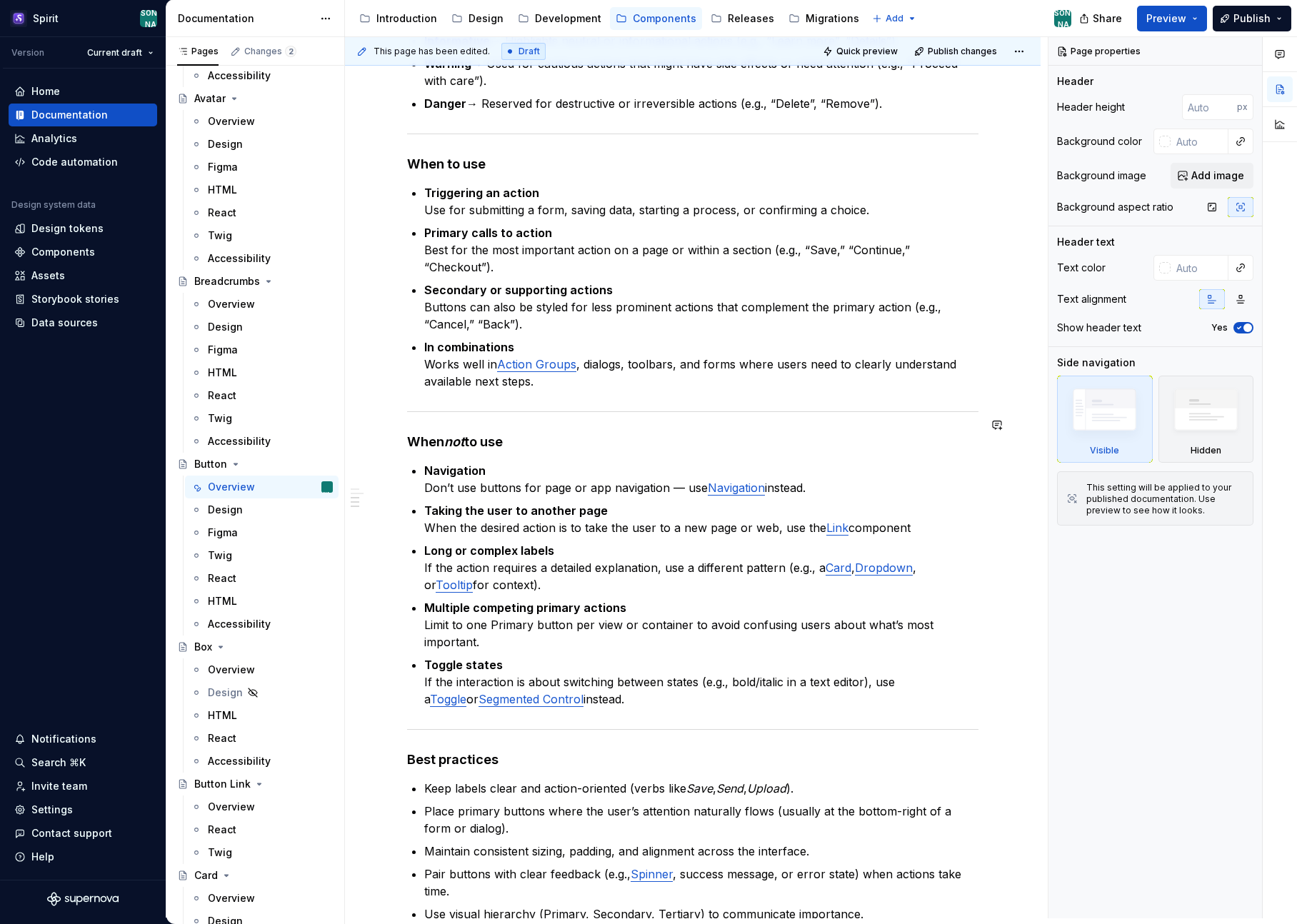
scroll to position [1068, 0]
click at [222, 281] on div "Breadcrumbs" at bounding box center [227, 280] width 65 height 14
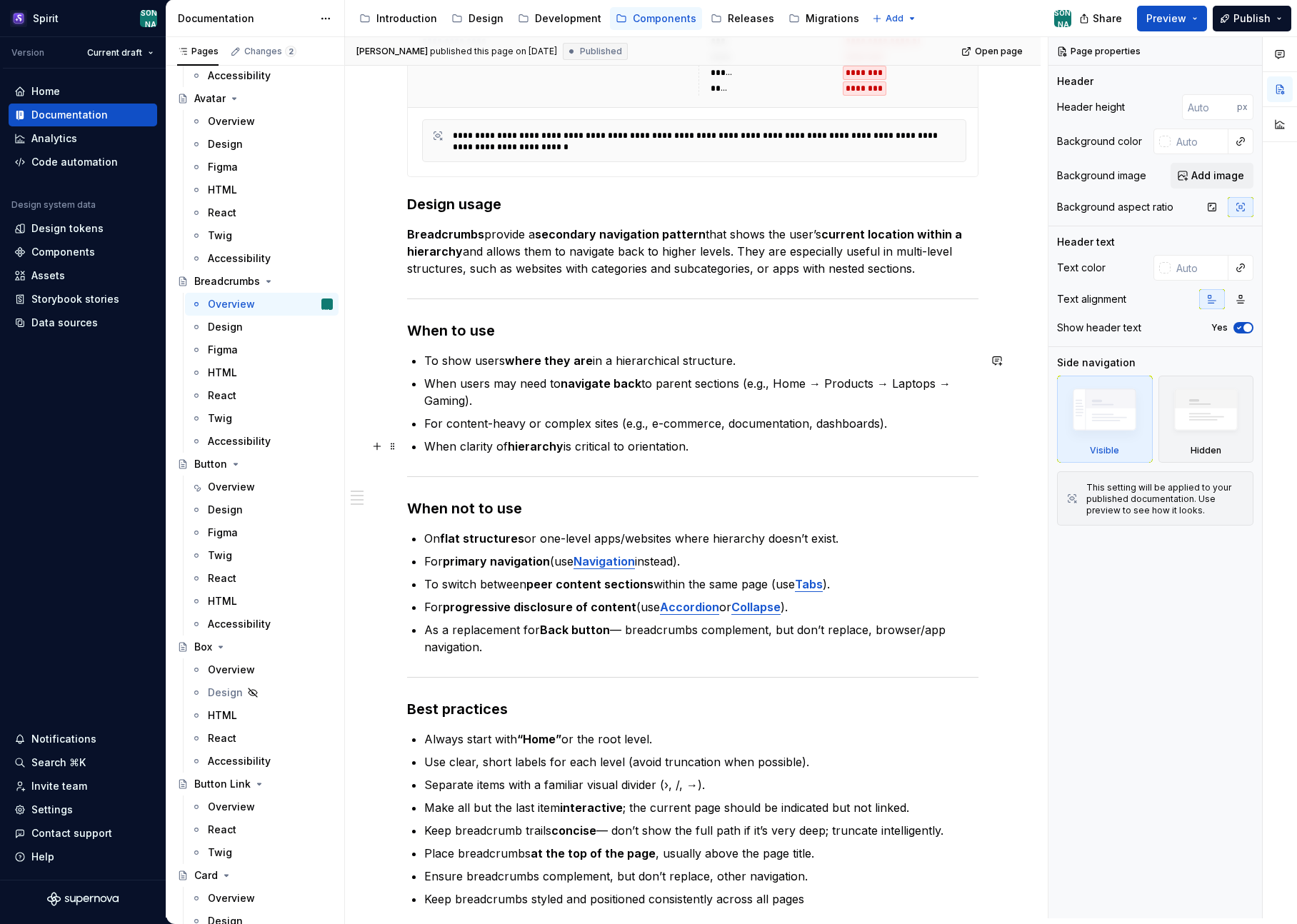
scroll to position [352, 0]
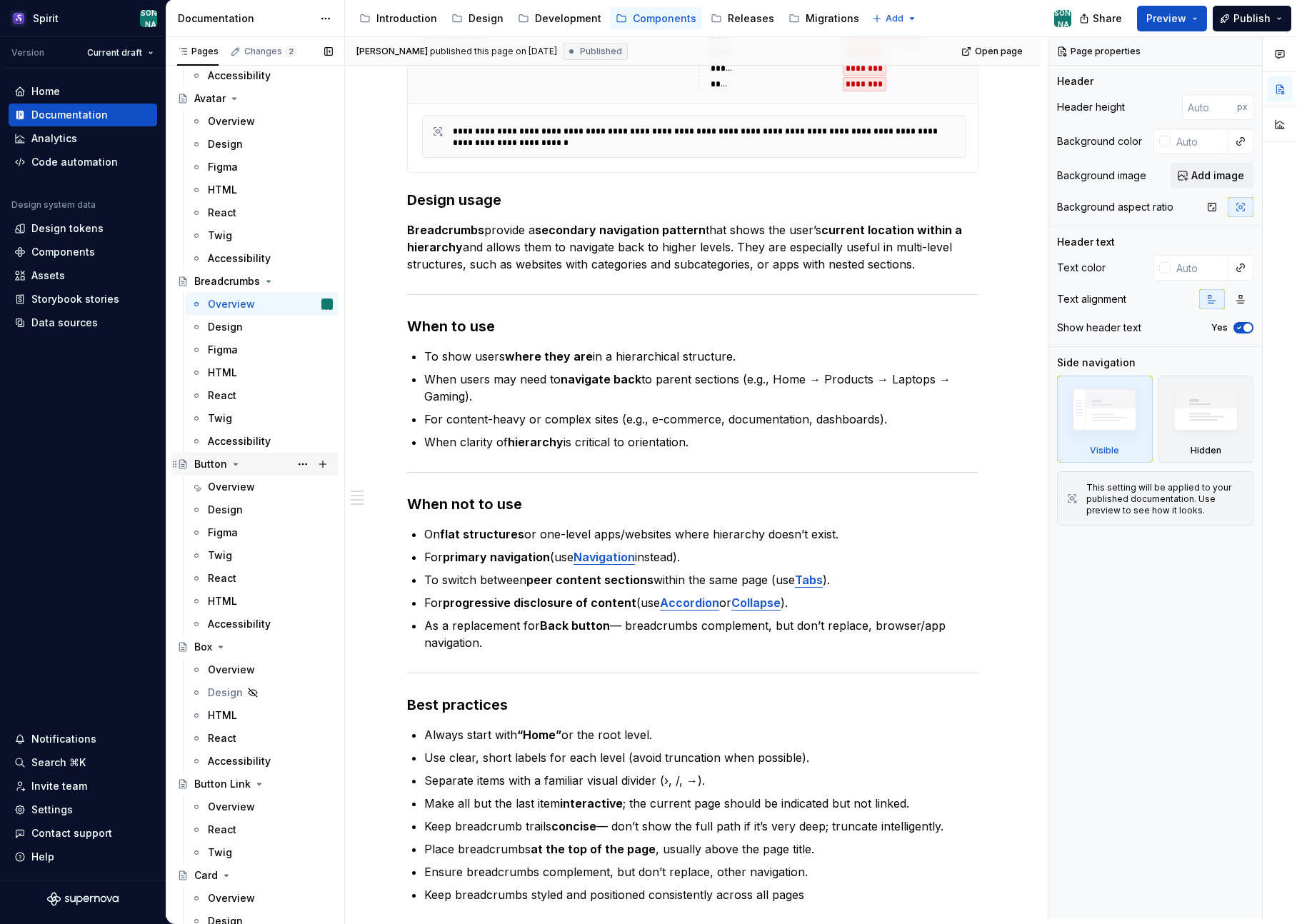
click at [210, 460] on div "Button" at bounding box center [210, 464] width 33 height 14
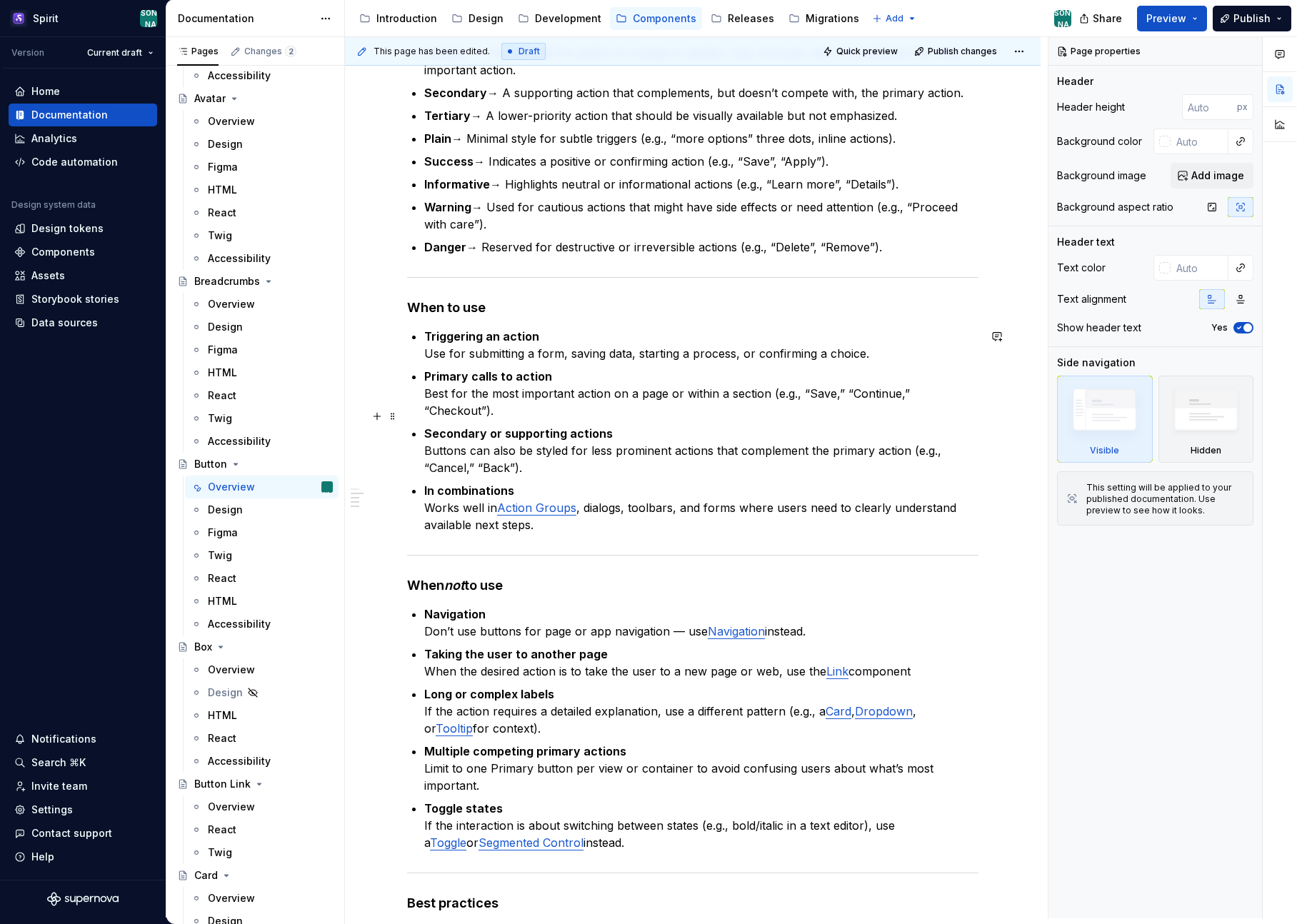
scroll to position [1054, 0]
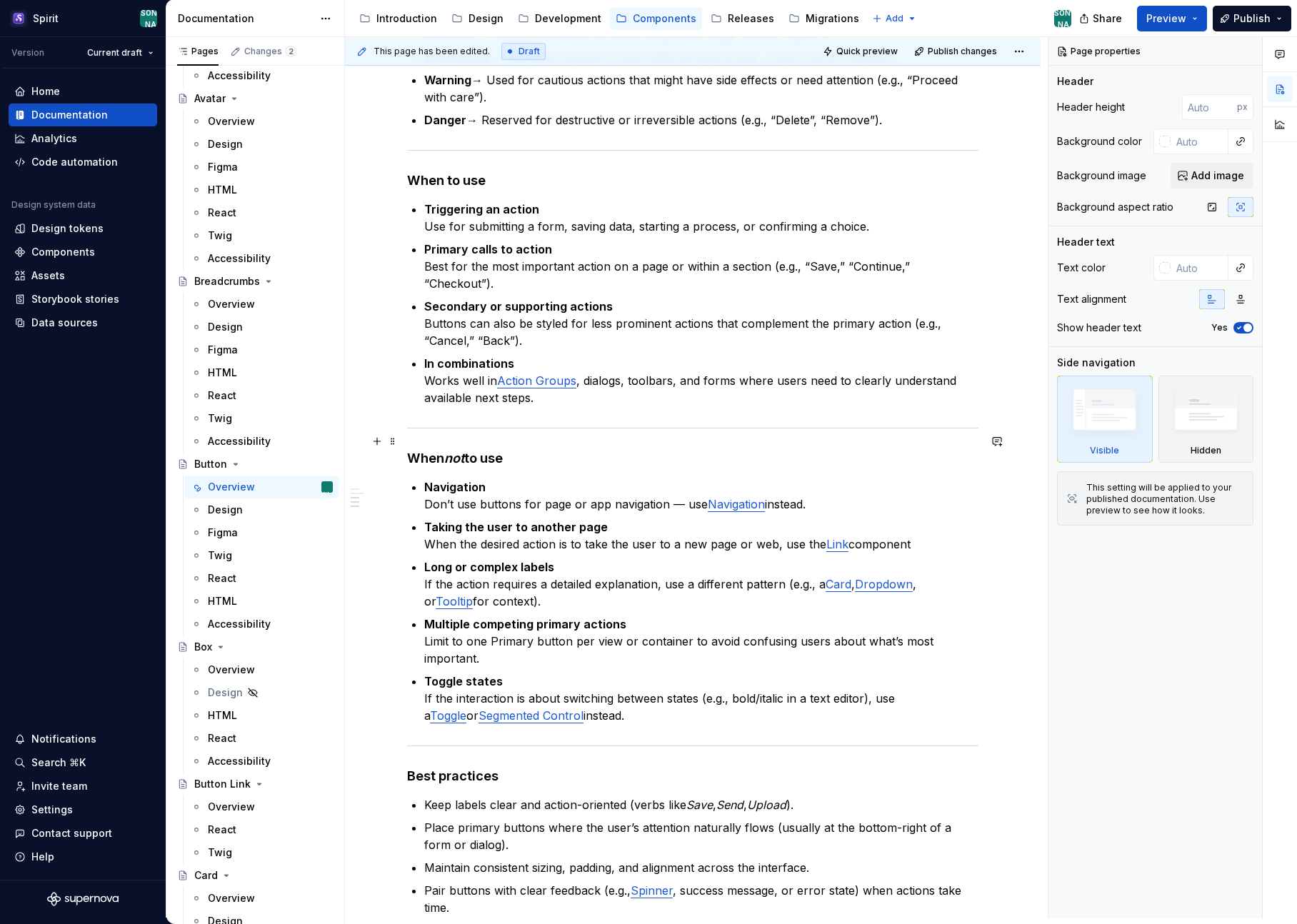
type textarea "*"
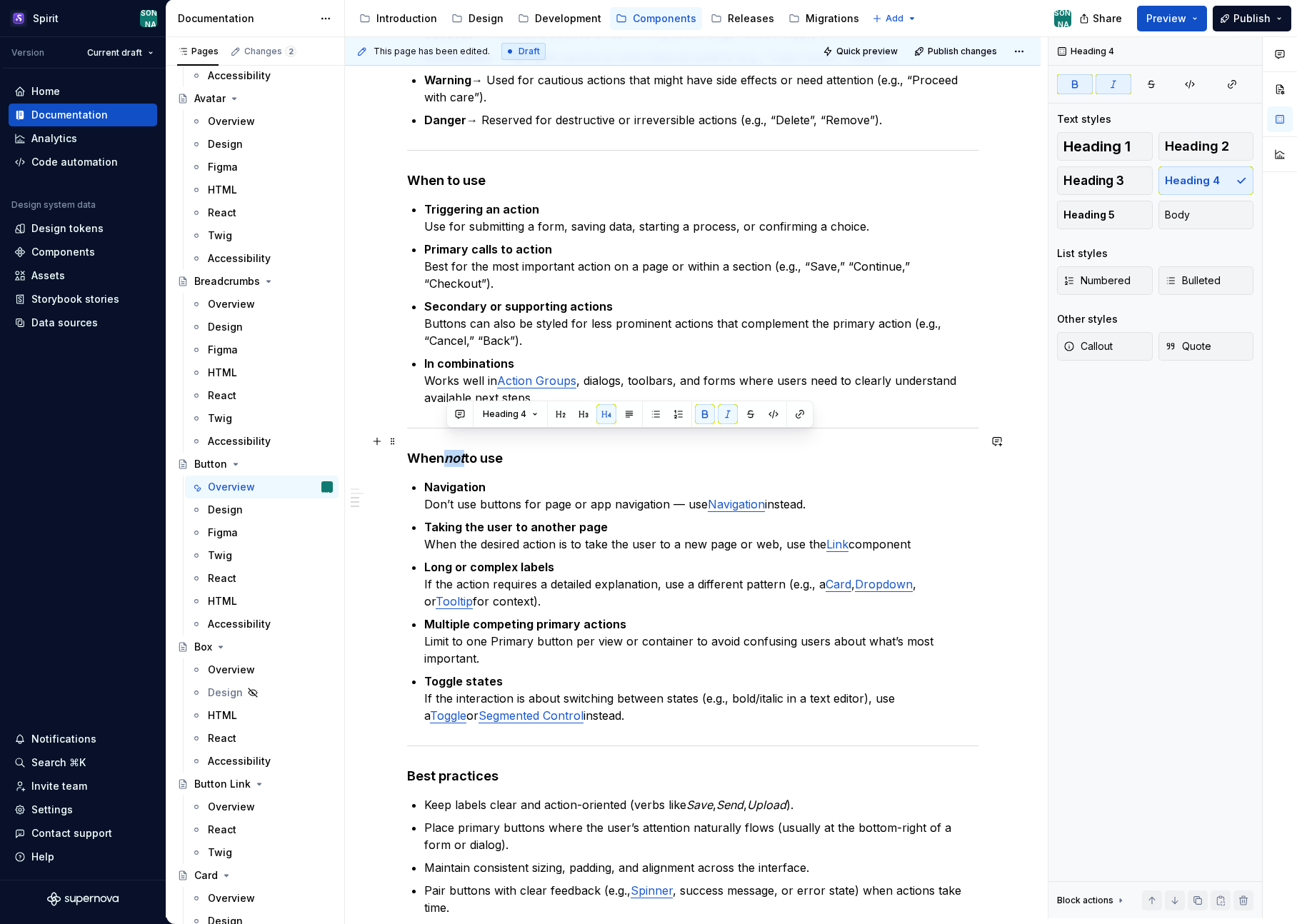
drag, startPoint x: 447, startPoint y: 443, endPoint x: 469, endPoint y: 443, distance: 22.0
click at [469, 450] on strong "When not to use" at bounding box center [455, 458] width 96 height 15
click at [725, 413] on button "button" at bounding box center [727, 414] width 20 height 20
click at [846, 478] on p "Navigation Don’t use buttons for page or app navigation — use Navigation instea…" at bounding box center [701, 496] width 554 height 35
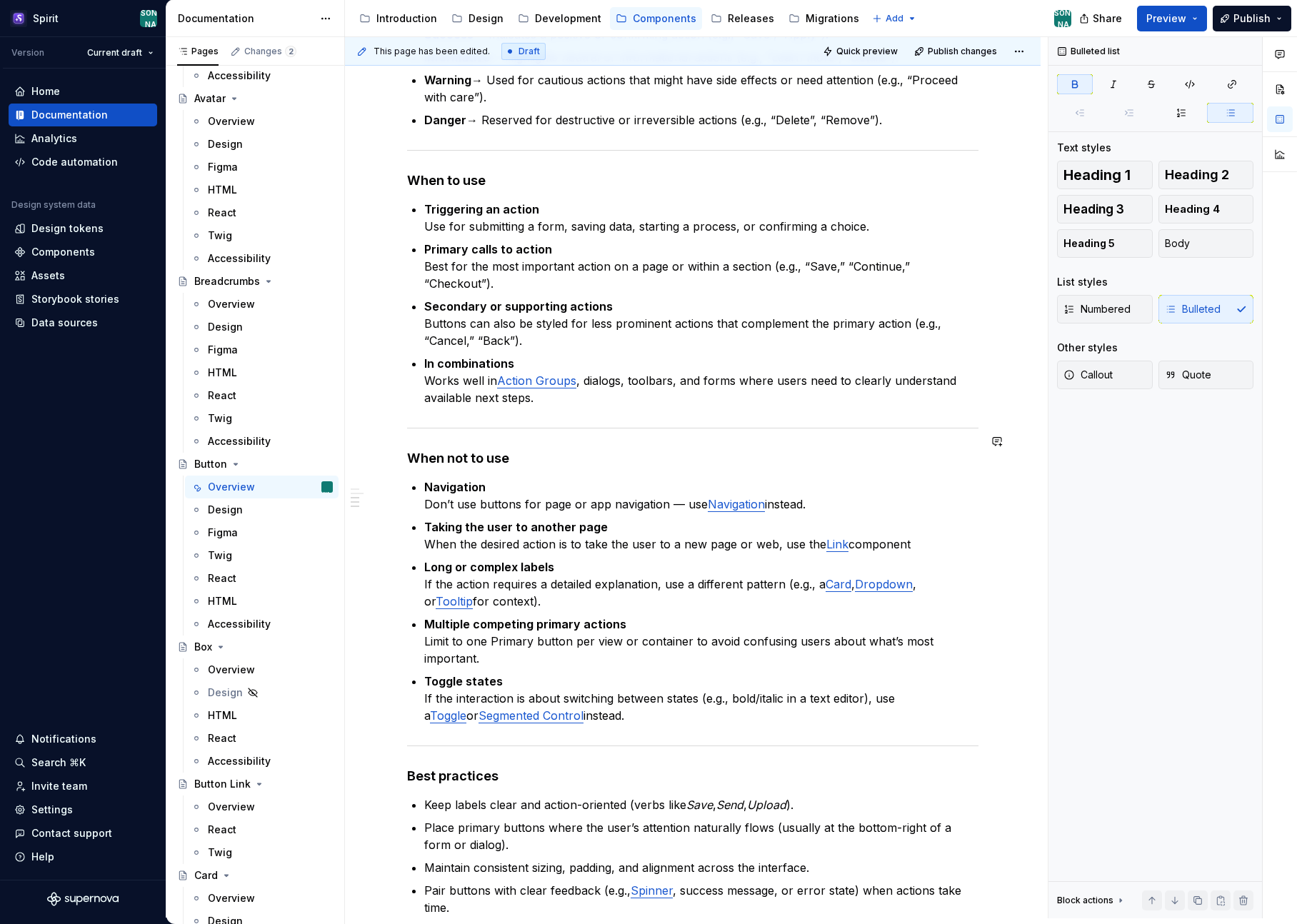
click at [356, 424] on div "**********" at bounding box center [693, 241] width 696 height 2105
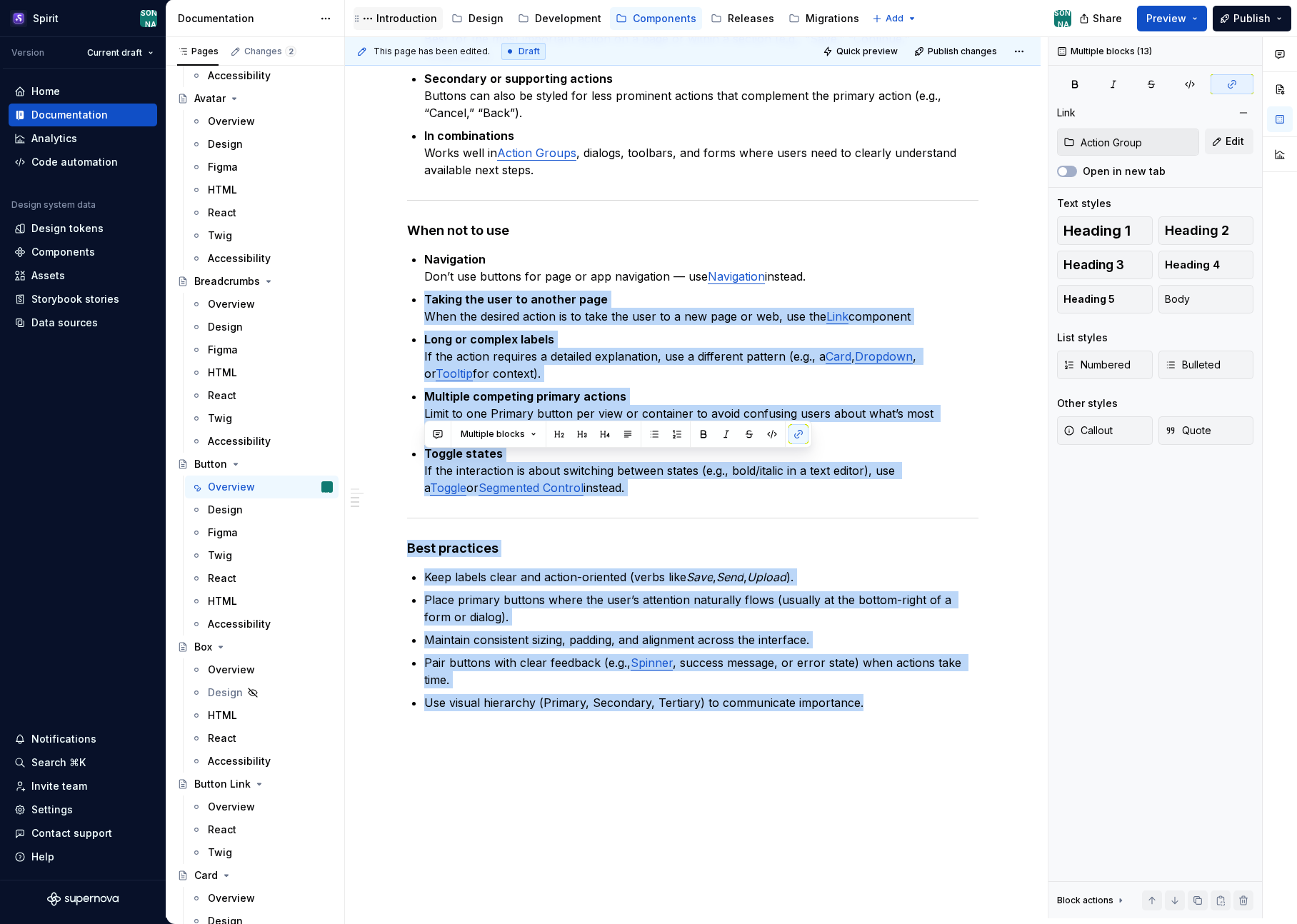
scroll to position [386, 0]
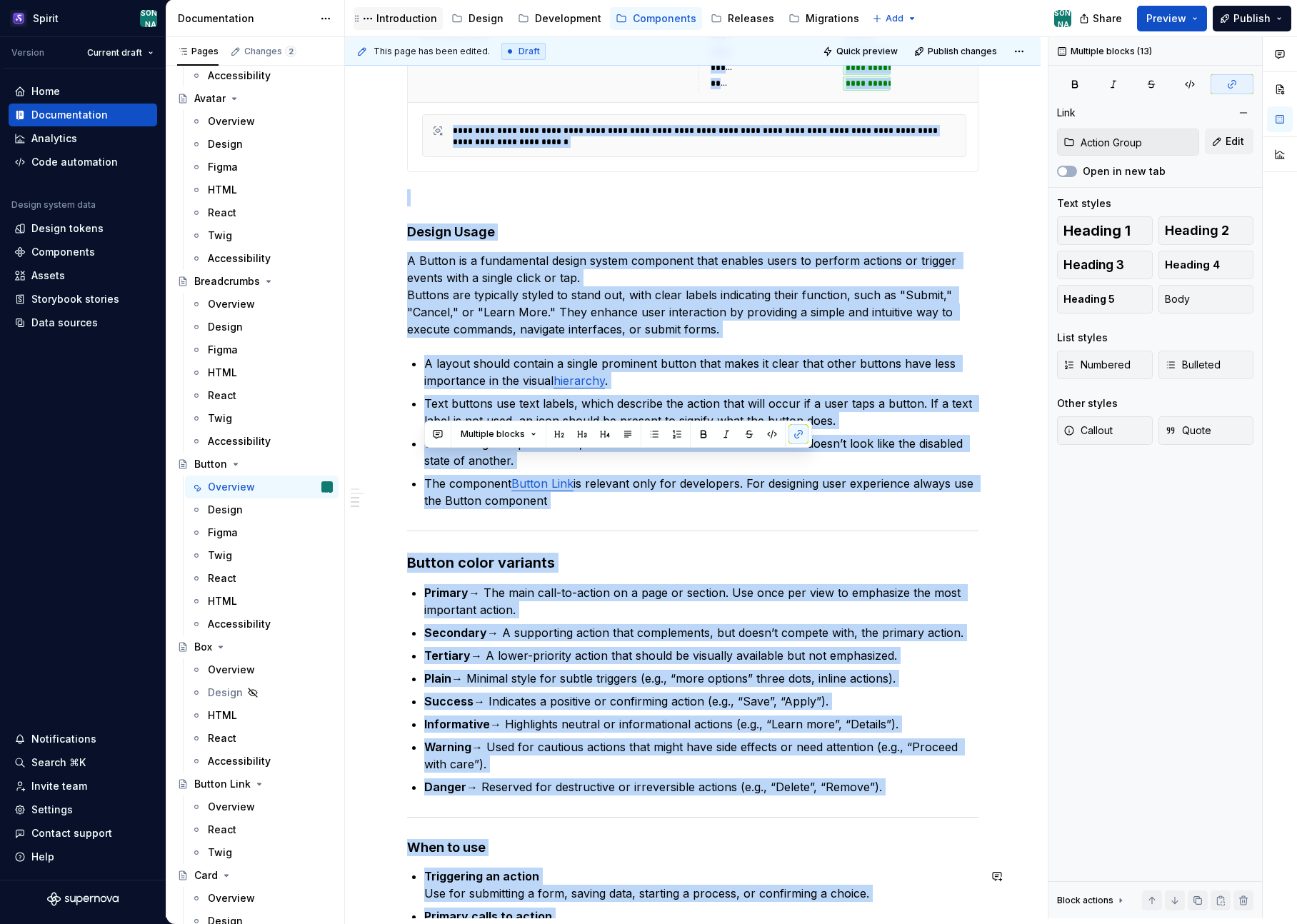
type input "Design / Visual Hierarchy"
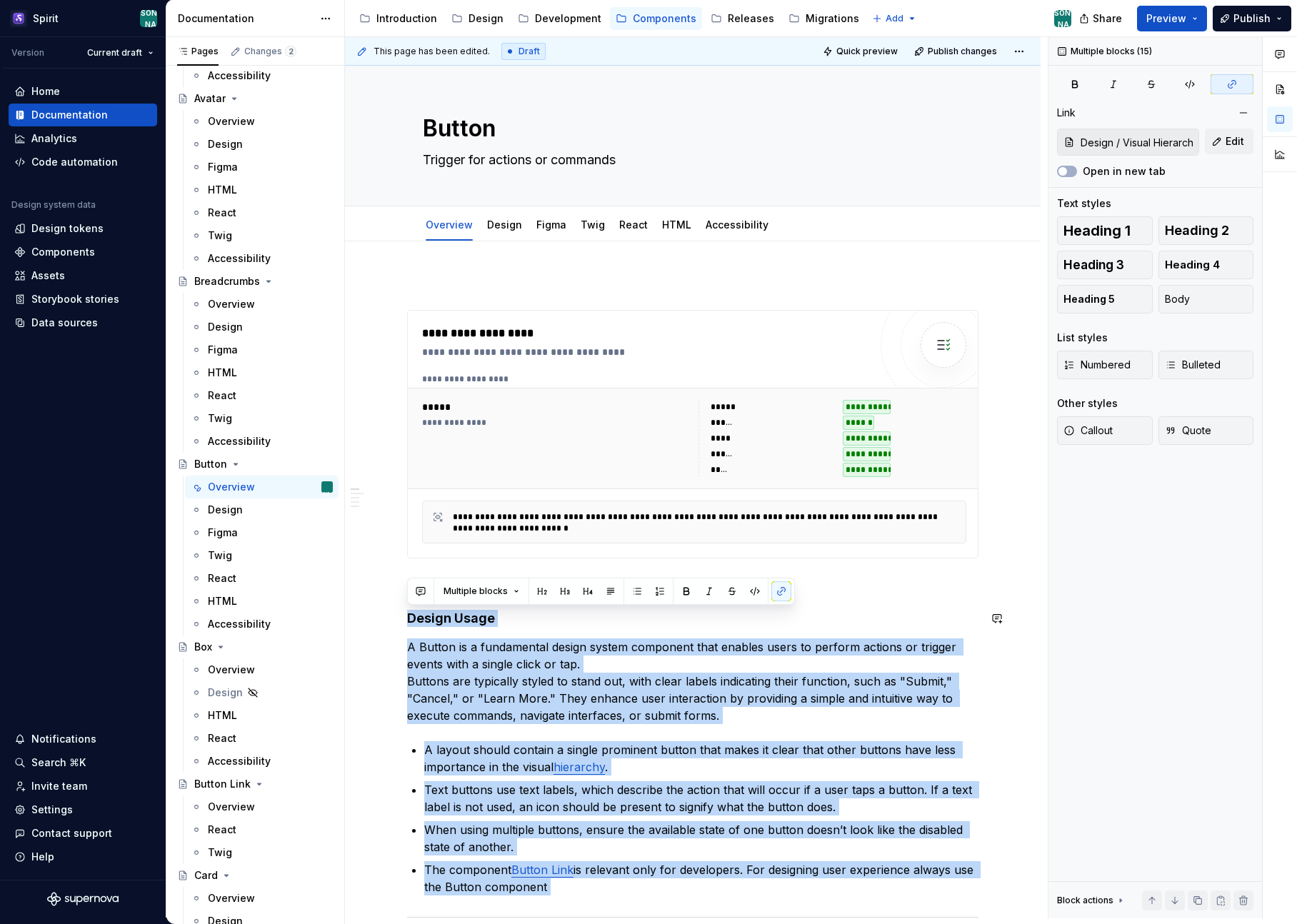
drag, startPoint x: 882, startPoint y: 692, endPoint x: 364, endPoint y: 606, distance: 525.1
copy div "Loremi Dolor S Ametco ad e seddoeiusmo tempor incidi utlaboree dolo magnaal eni…"
click at [232, 280] on div "Breadcrumbs" at bounding box center [227, 280] width 65 height 14
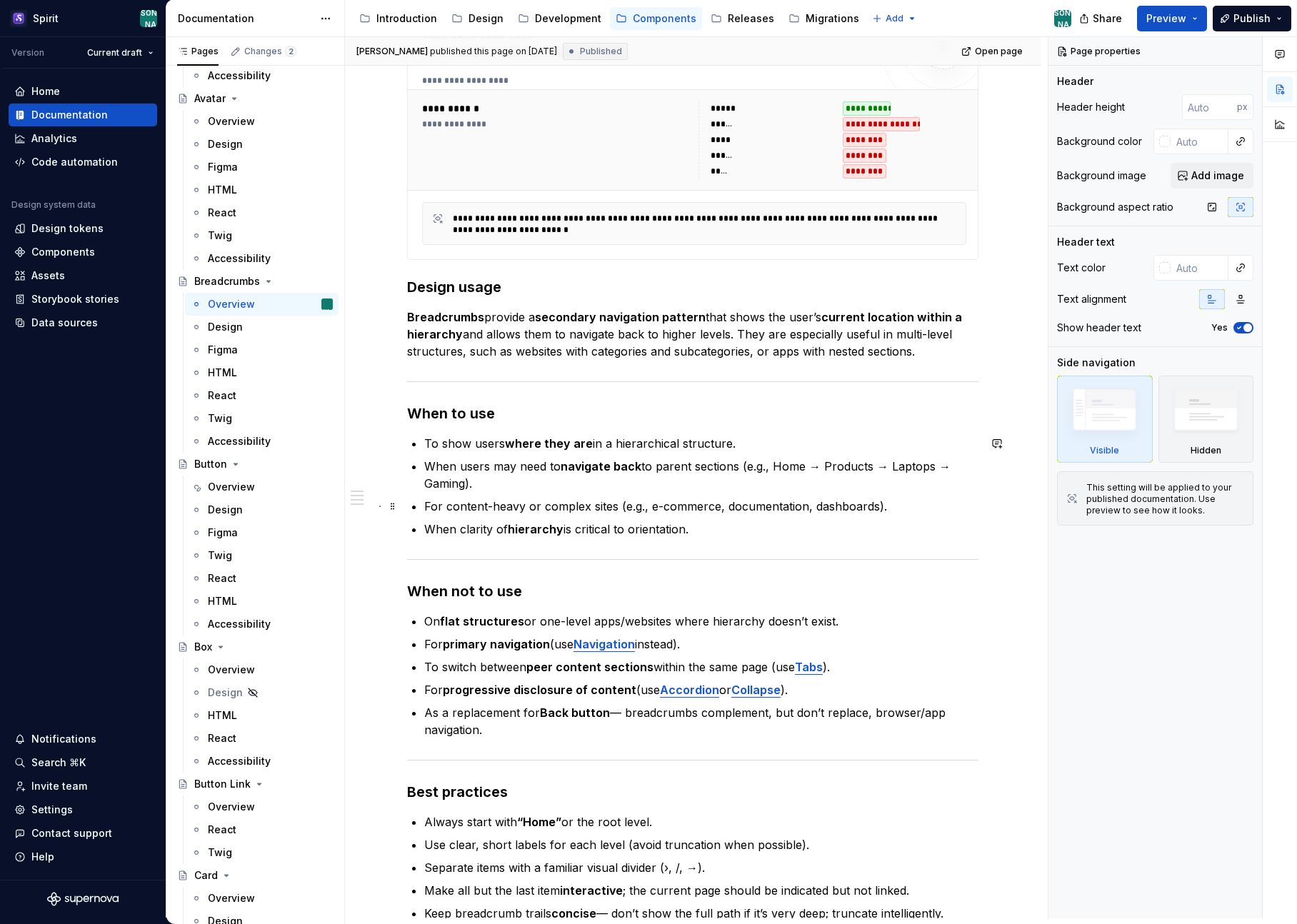
scroll to position [474, 0]
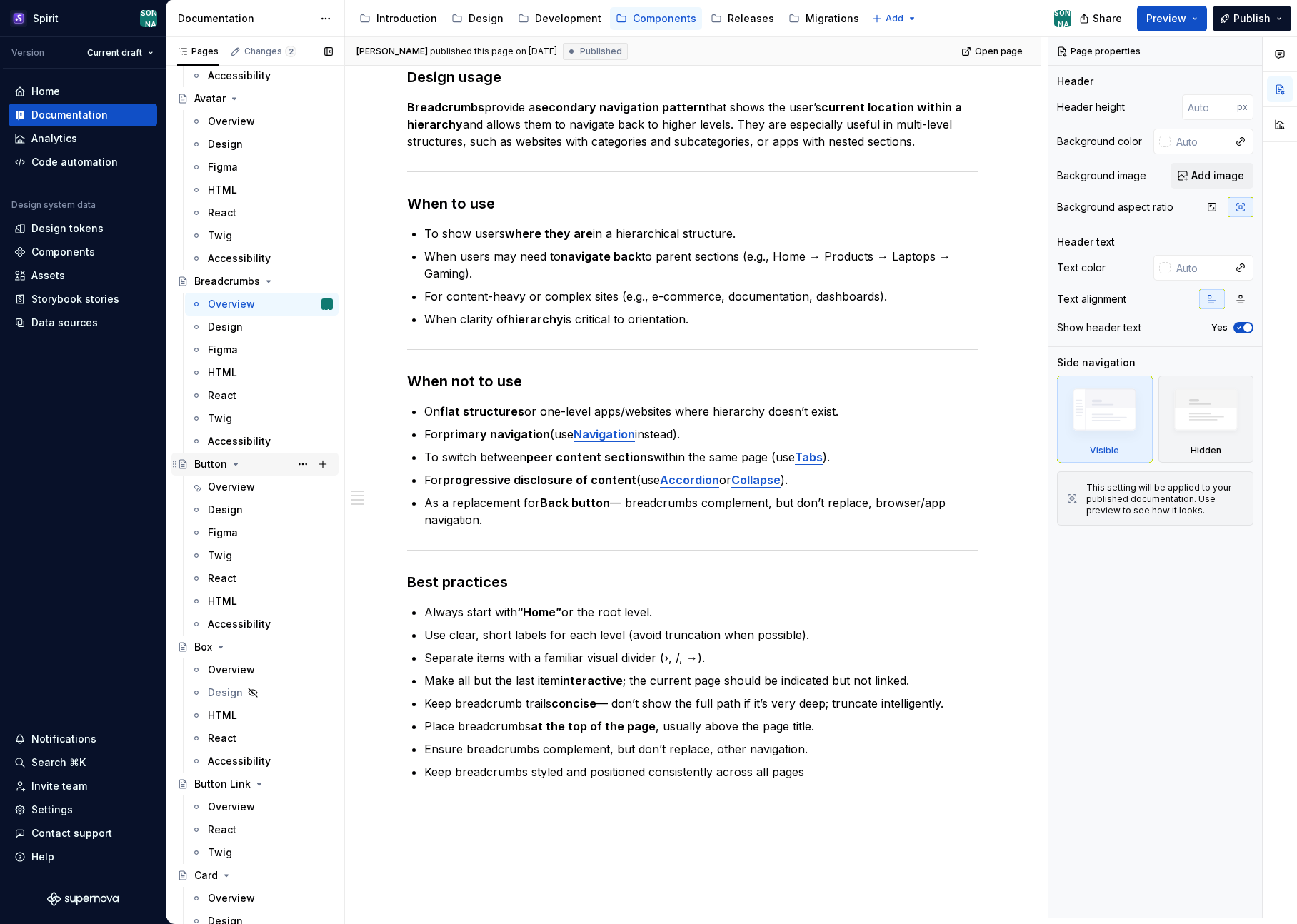
click at [202, 459] on div "Button" at bounding box center [210, 464] width 33 height 14
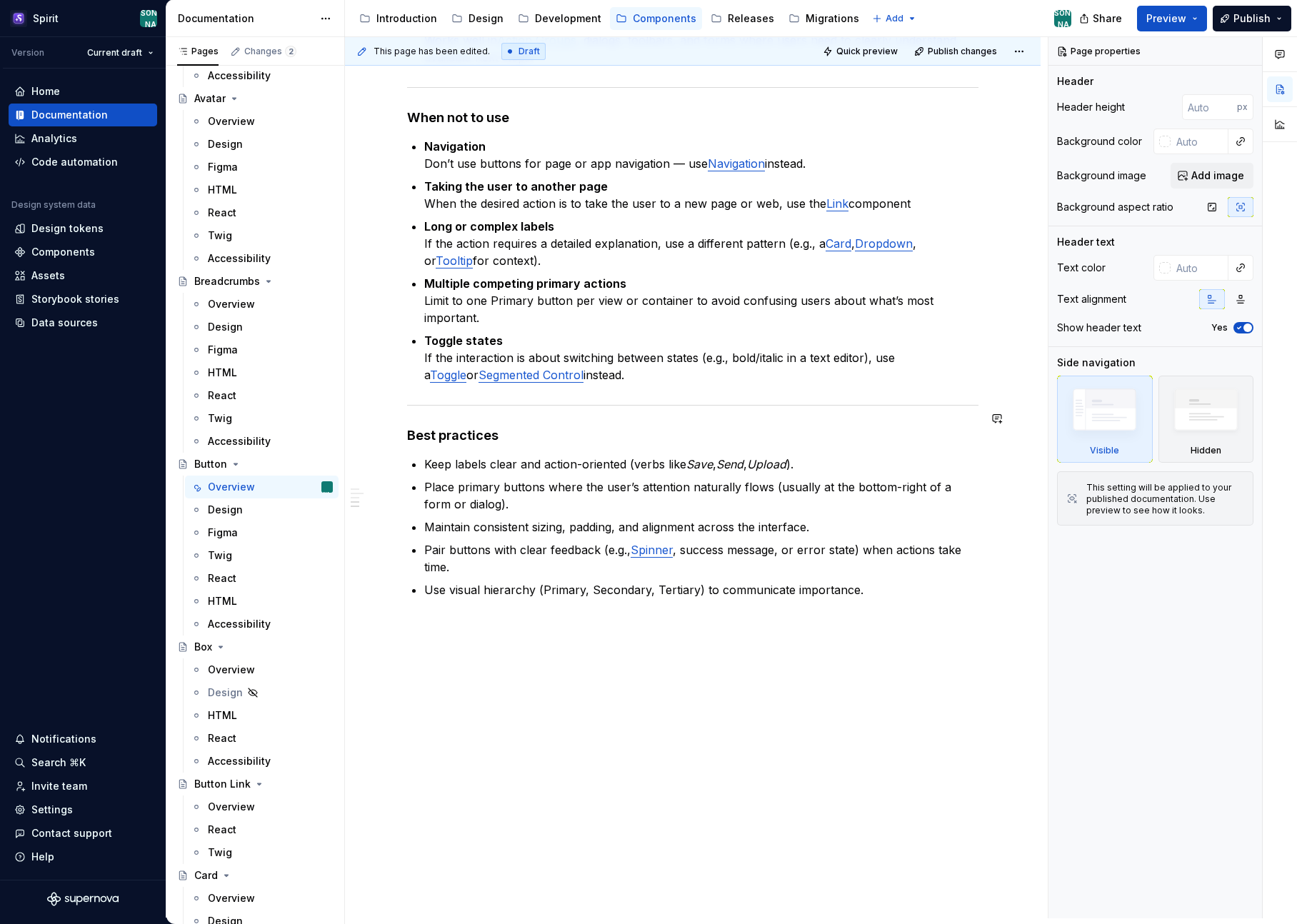
scroll to position [1411, 0]
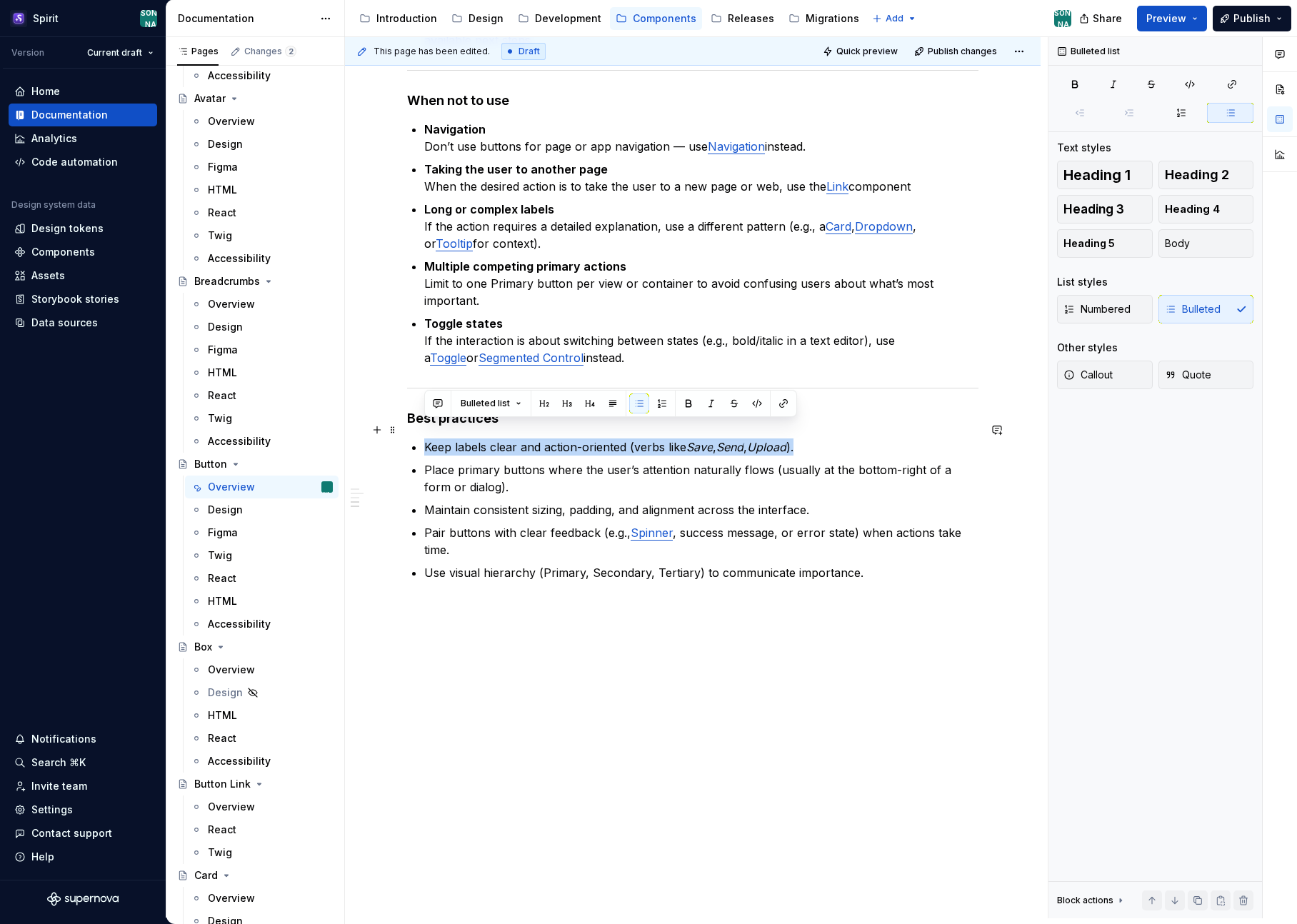
drag, startPoint x: 425, startPoint y: 429, endPoint x: 803, endPoint y: 431, distance: 378.0
click at [803, 438] on p "Keep labels clear and action-oriented (verbs like Save , Send , Upload )." at bounding box center [701, 447] width 554 height 17
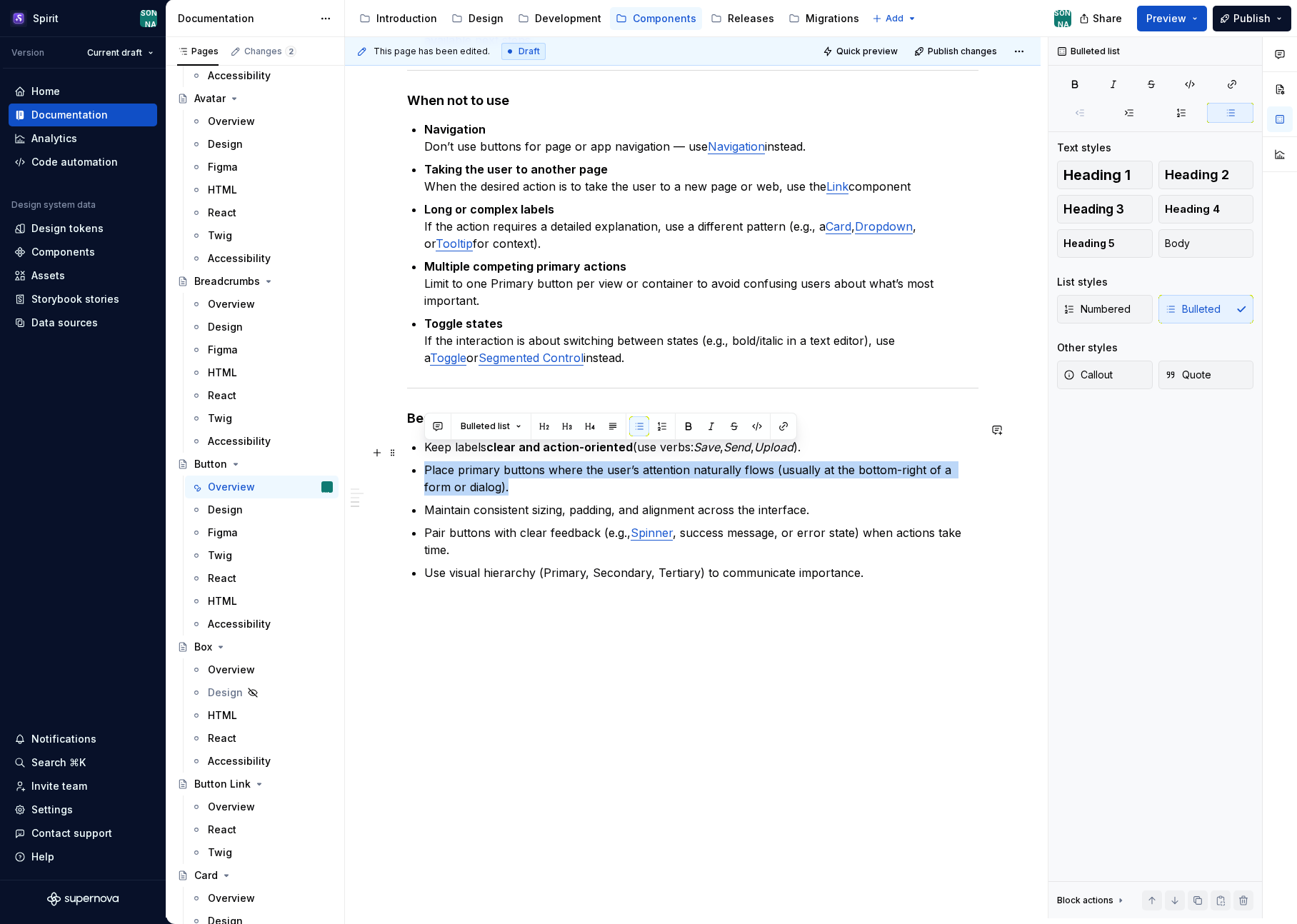
drag, startPoint x: 426, startPoint y: 451, endPoint x: 489, endPoint y: 466, distance: 64.8
click at [489, 466] on p "Place primary buttons where the user’s attention naturally flows (usually at th…" at bounding box center [701, 478] width 554 height 35
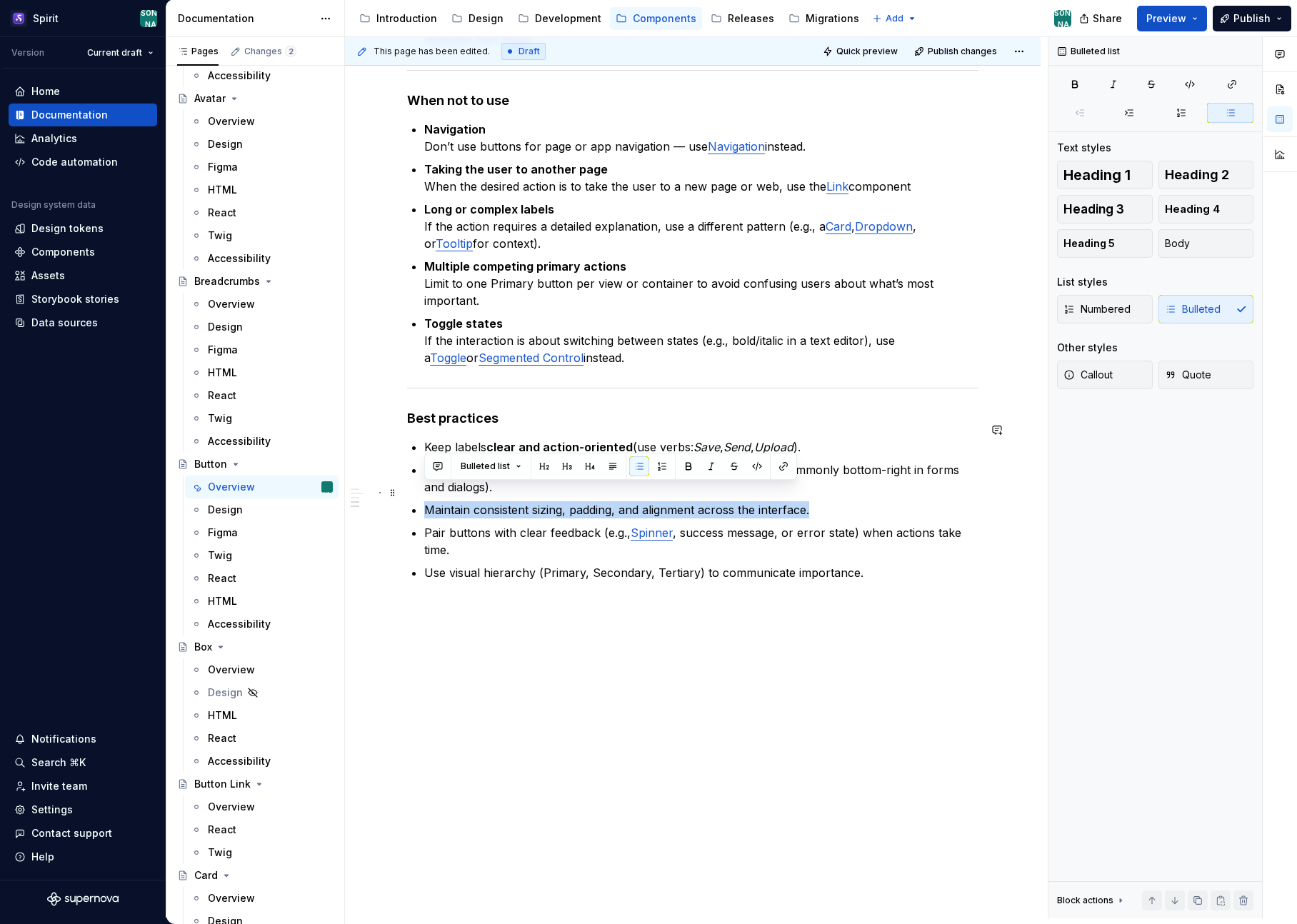
drag, startPoint x: 812, startPoint y: 493, endPoint x: 425, endPoint y: 499, distance: 387.0
click at [425, 501] on p "Maintain consistent sizing, padding, and alignment across the interface." at bounding box center [701, 510] width 554 height 17
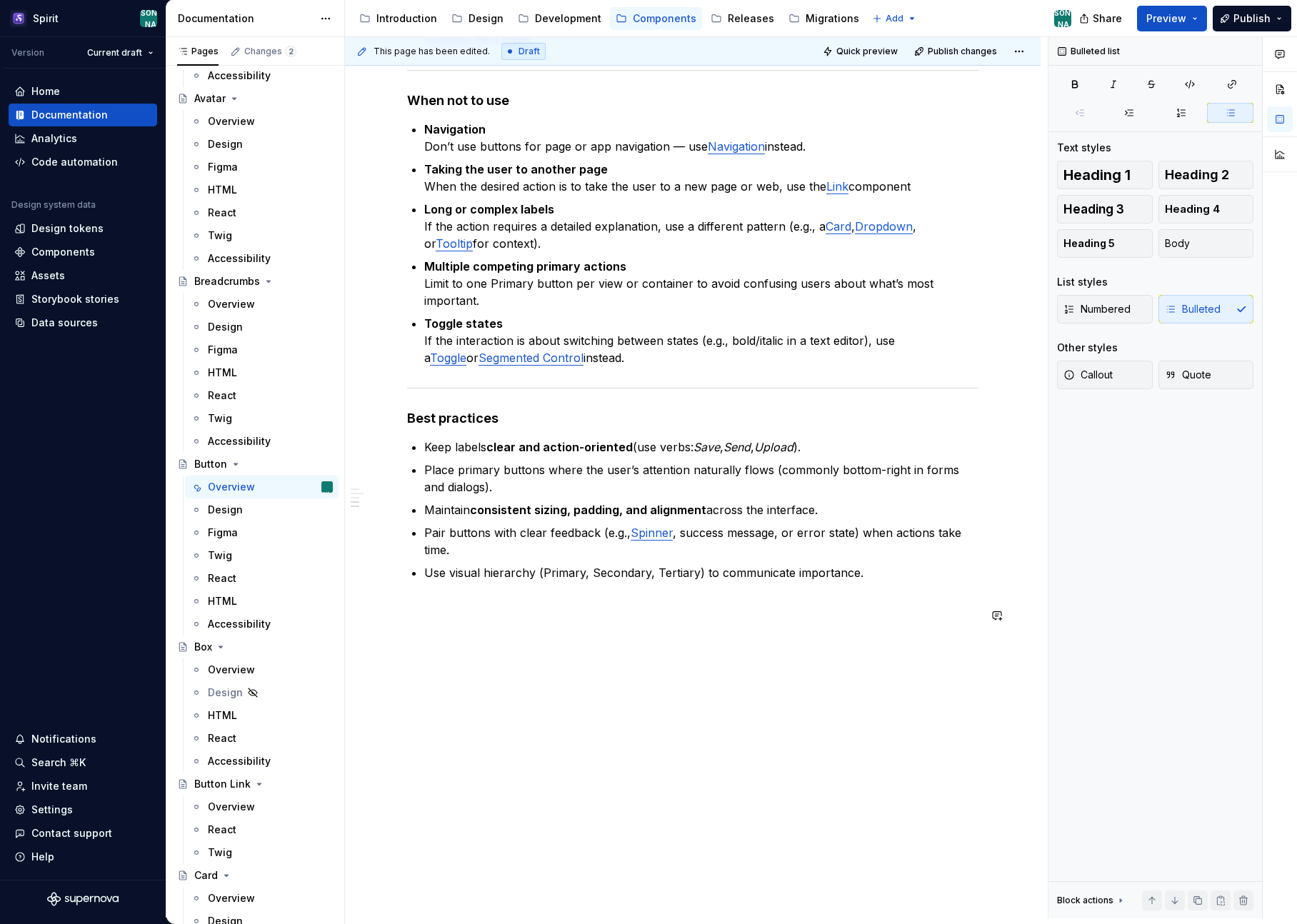
drag, startPoint x: 549, startPoint y: 517, endPoint x: 598, endPoint y: 517, distance: 49.0
click at [598, 524] on p "Pair buttons with clear feedback (e.g., Spinner , success message, or error sta…" at bounding box center [701, 542] width 554 height 35
click at [808, 491] on button "button" at bounding box center [812, 489] width 20 height 20
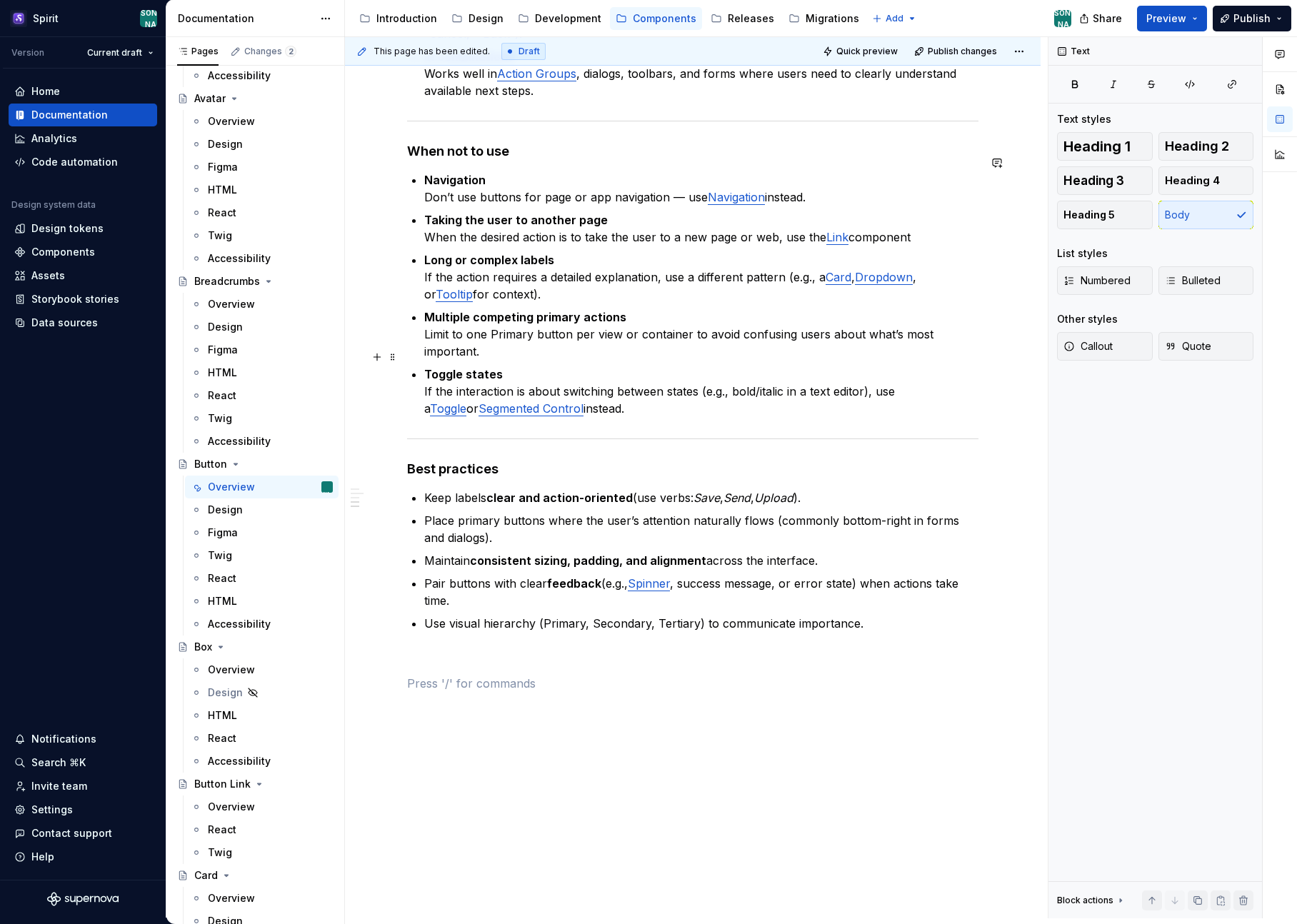
scroll to position [1331, 0]
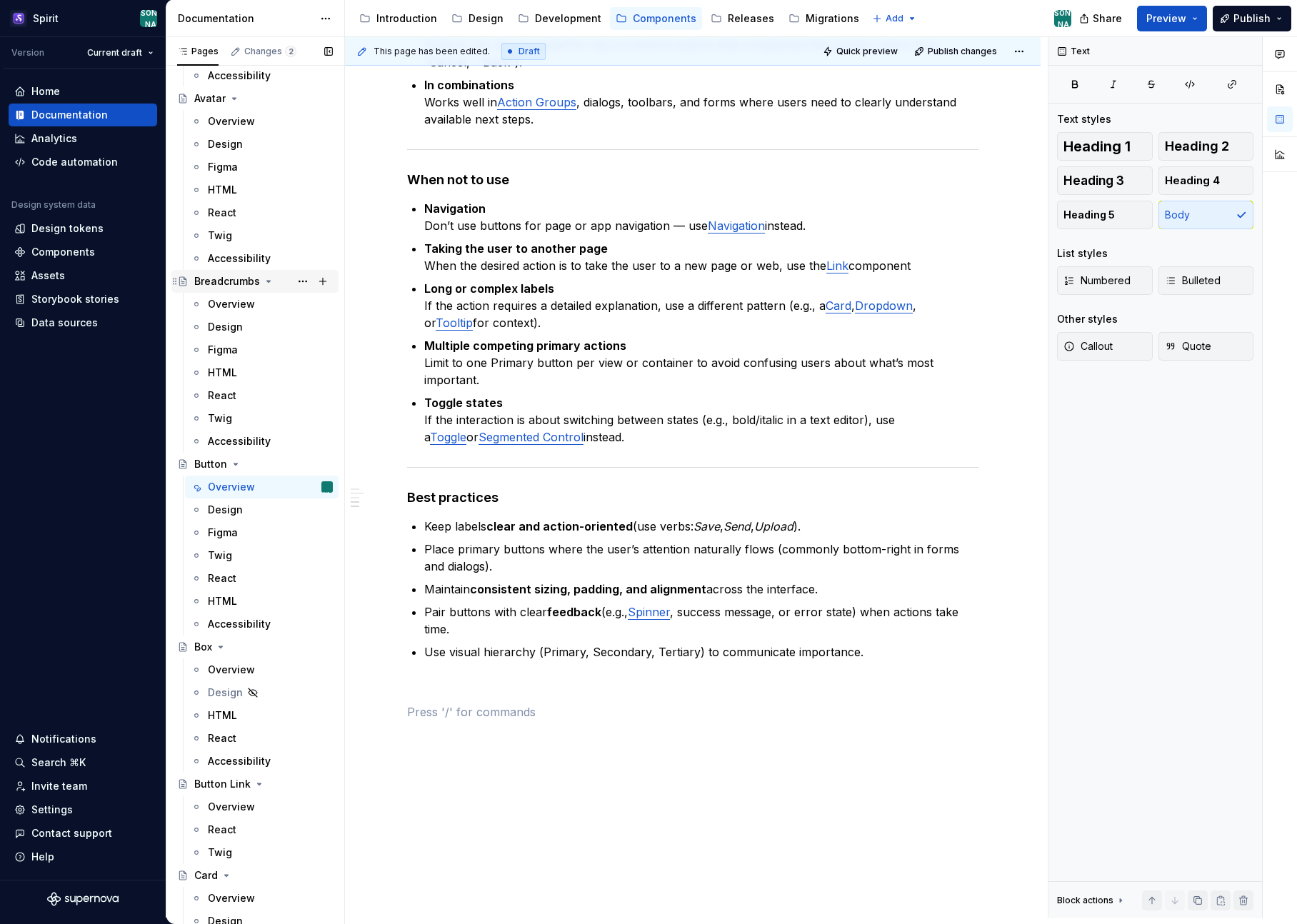
click at [234, 281] on div "Breadcrumbs" at bounding box center [227, 280] width 65 height 14
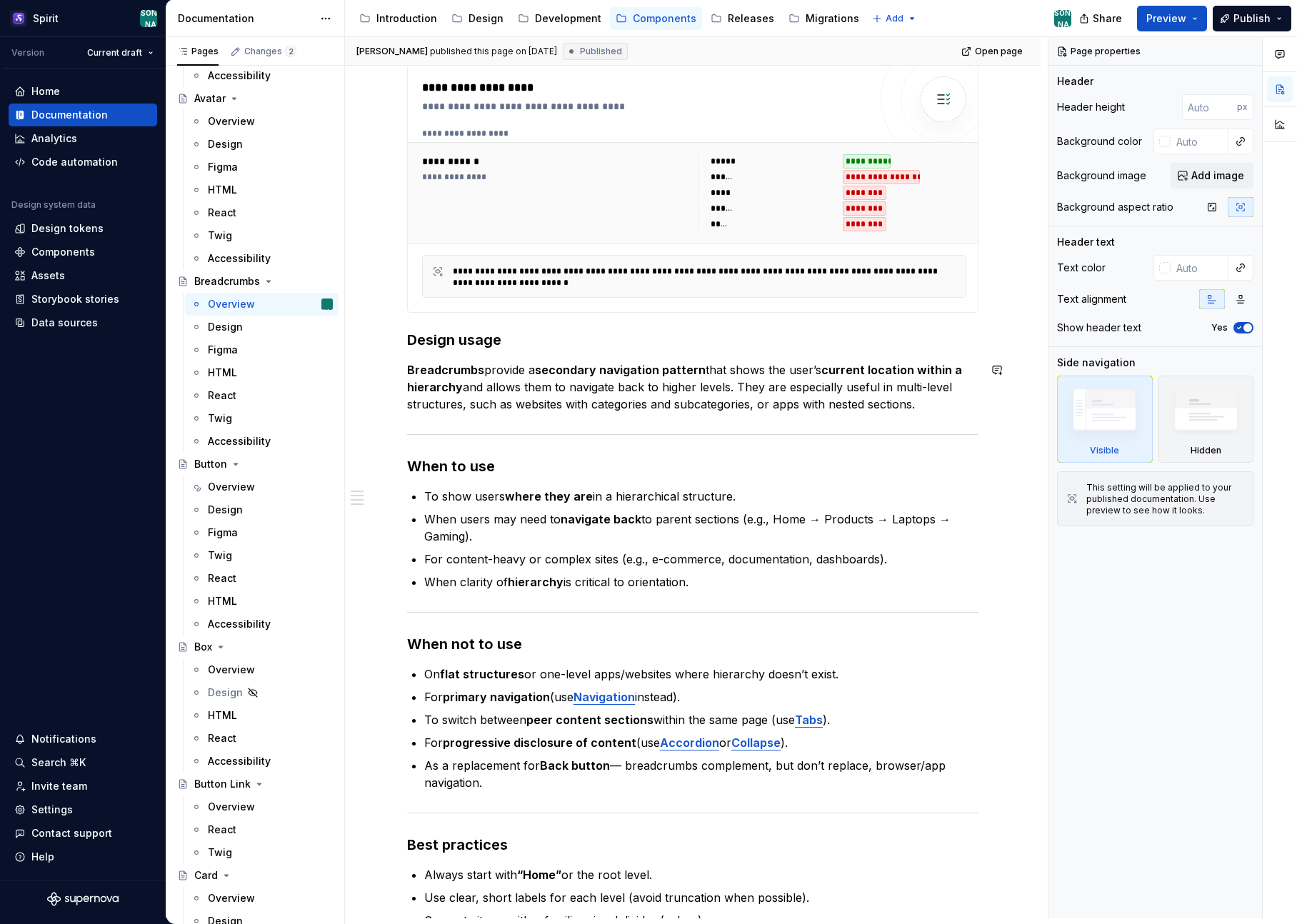
scroll to position [278, 0]
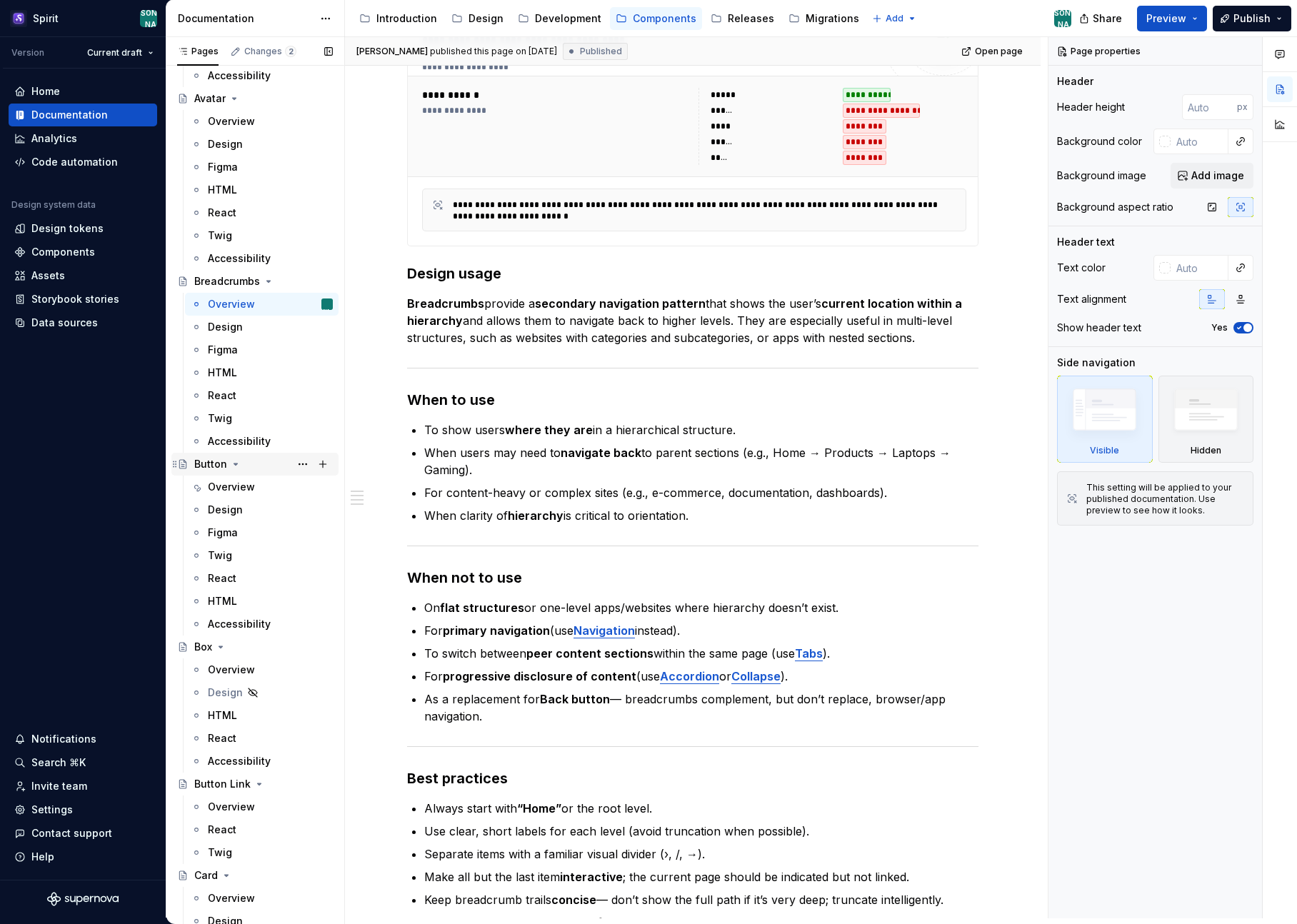
click at [208, 464] on div "Button" at bounding box center [210, 464] width 33 height 14
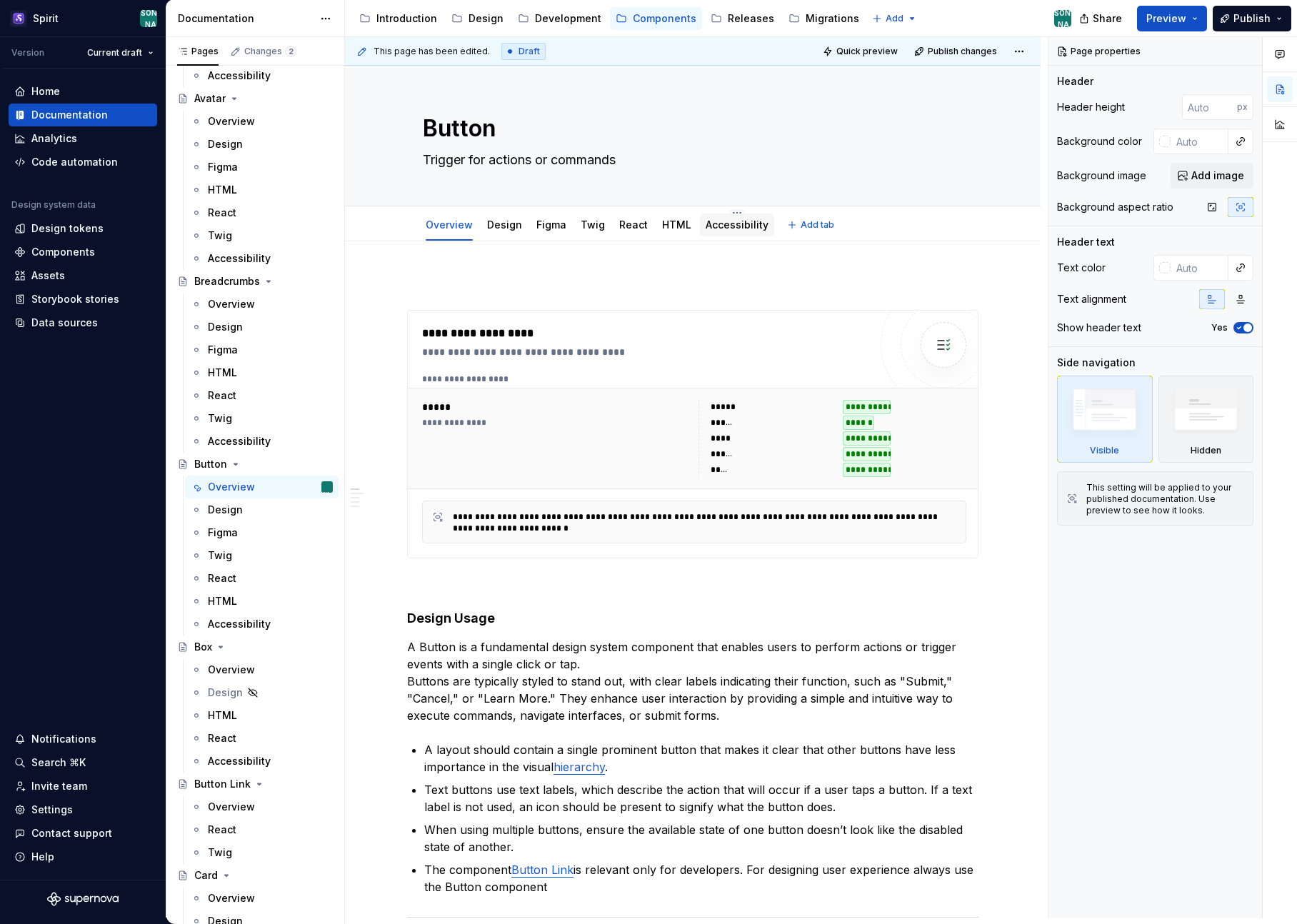
click at [720, 231] on div "Accessibility" at bounding box center [736, 225] width 62 height 14
click at [725, 222] on link "Accessibility" at bounding box center [736, 224] width 62 height 12
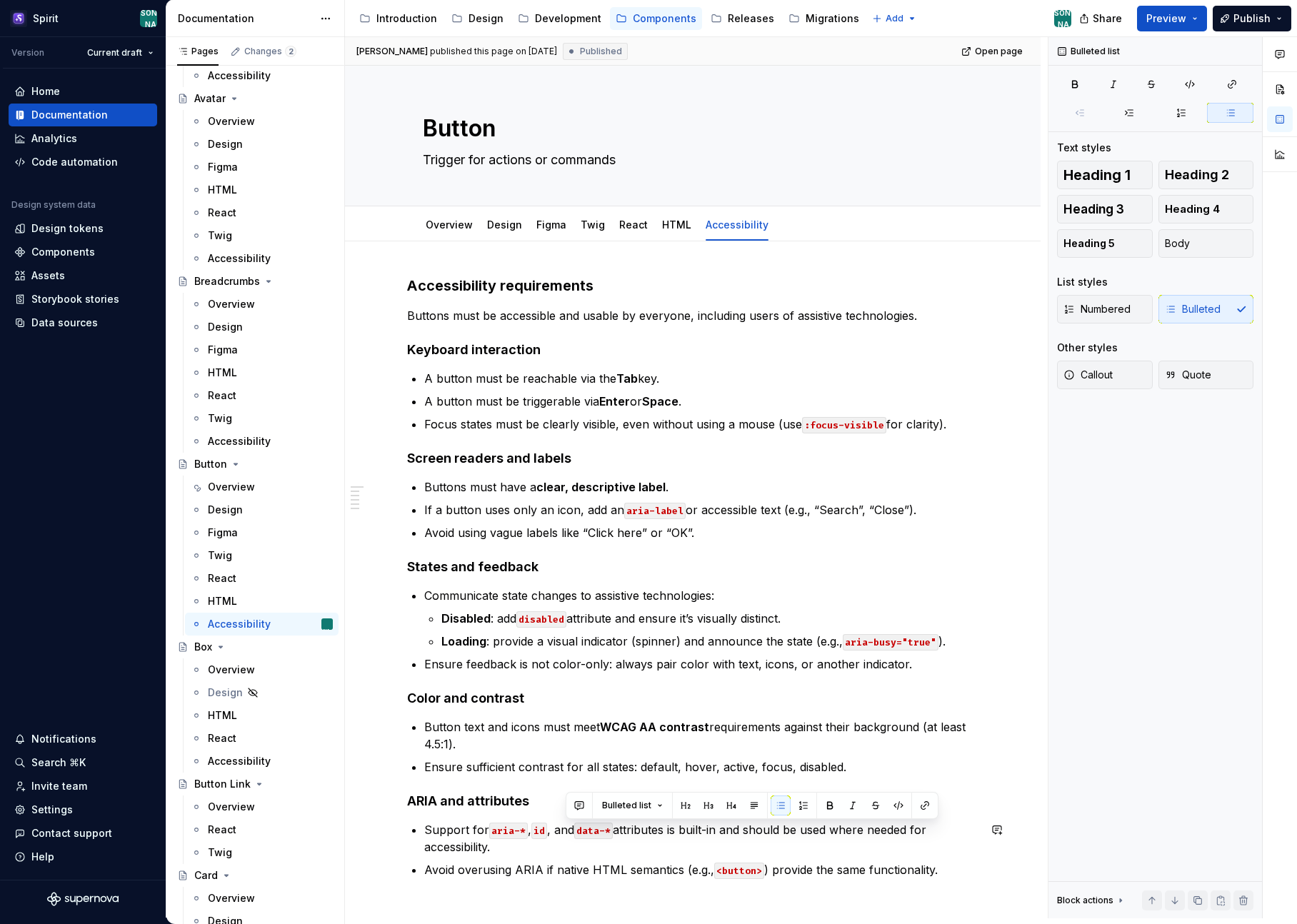
scroll to position [43, 0]
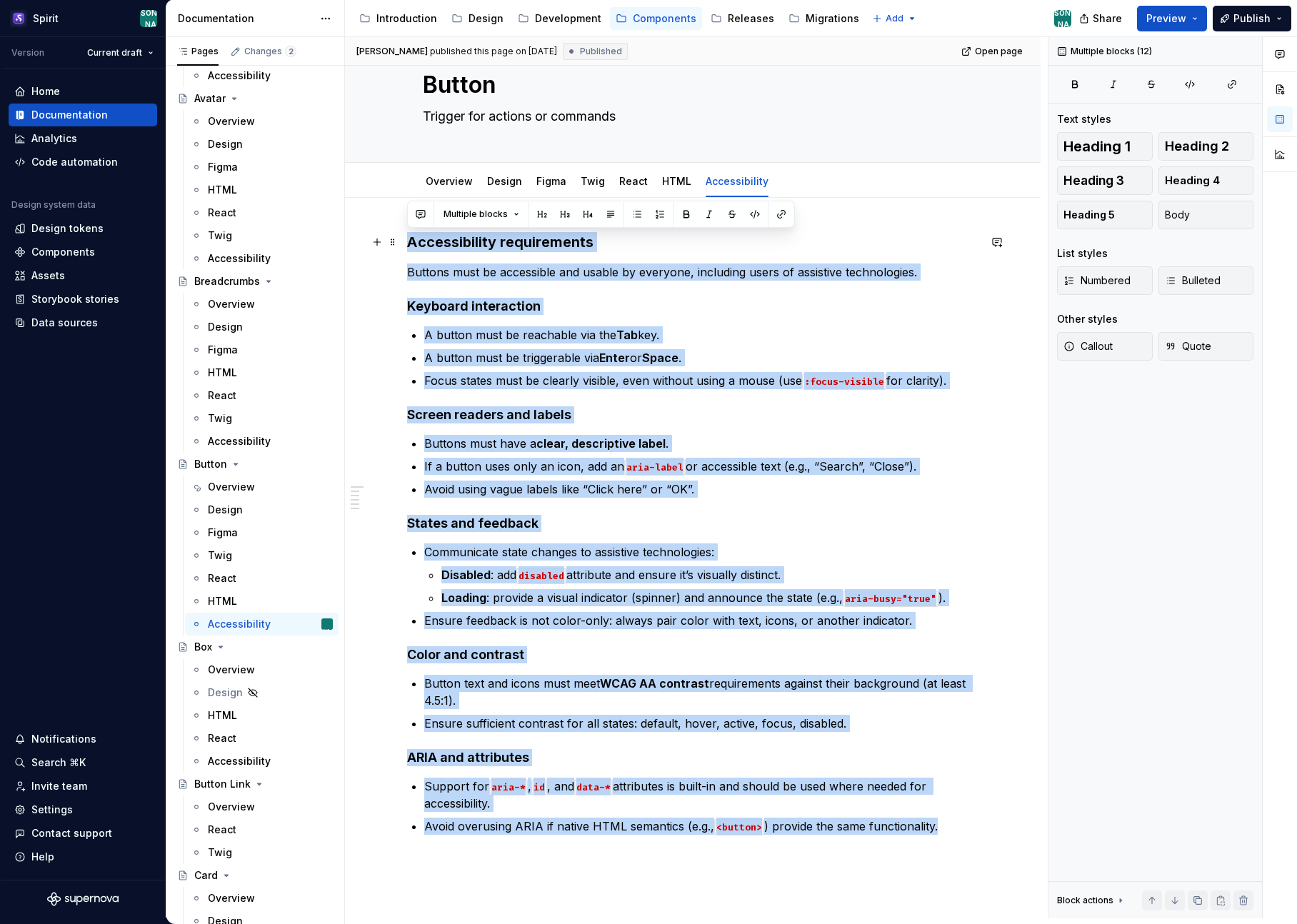
drag, startPoint x: 949, startPoint y: 867, endPoint x: 404, endPoint y: 247, distance: 825.5
click at [404, 247] on div "Accessibility requirements Buttons must be accessible and usable by everyone, i…" at bounding box center [693, 680] width 696 height 965
copy div "Loremipsumdol sitametconse Adipisc elit se doeiusmodt inc utlabo et dolorema, a…"
click at [1018, 417] on div "Accessibility requirements Buttons must be accessible and usable by everyone, i…" at bounding box center [693, 680] width 696 height 965
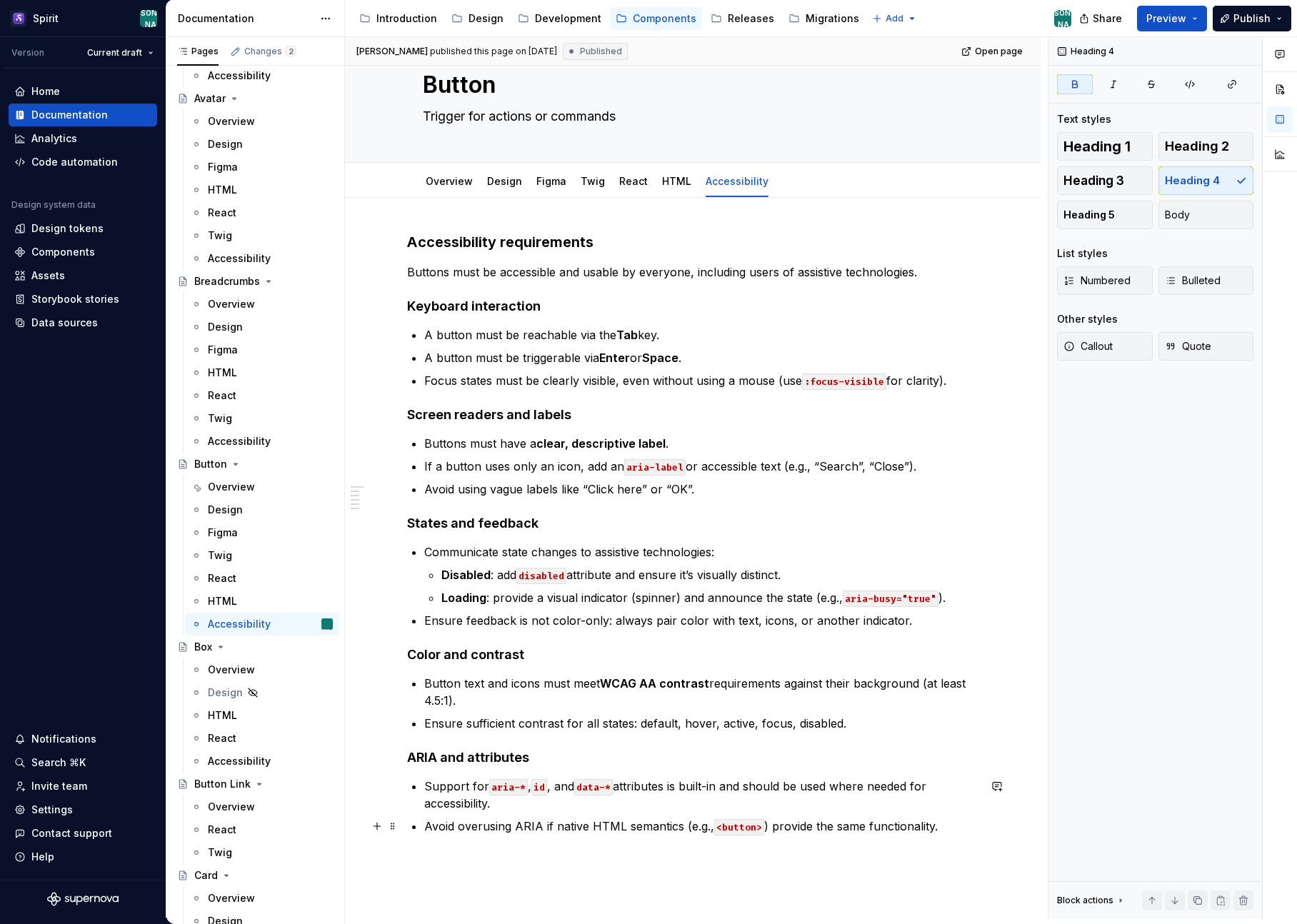
click at [950, 833] on p "Avoid overusing ARIA if native HTML semantics (e.g., <button> ) provide the sam…" at bounding box center [701, 826] width 554 height 17
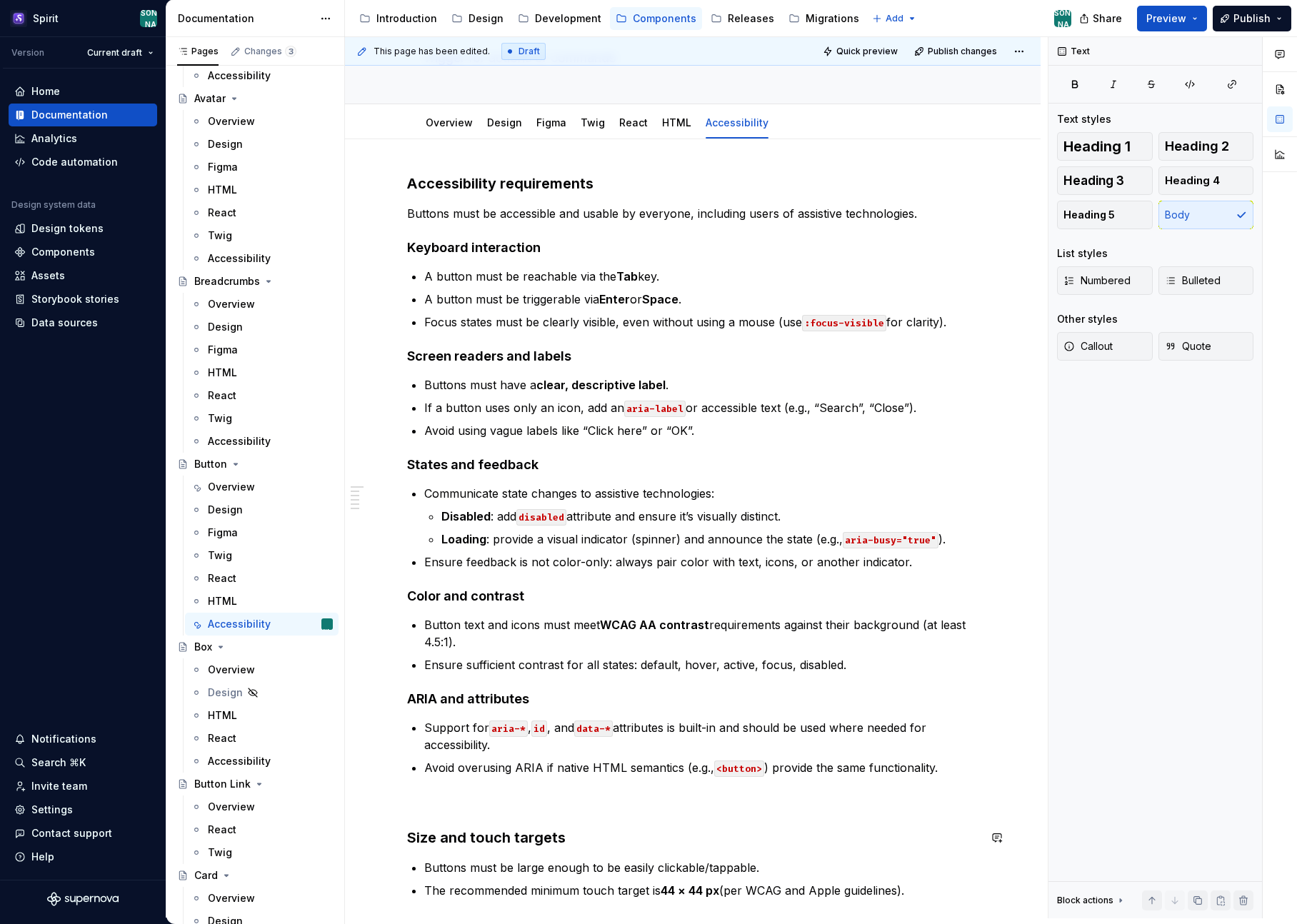
scroll to position [142, 0]
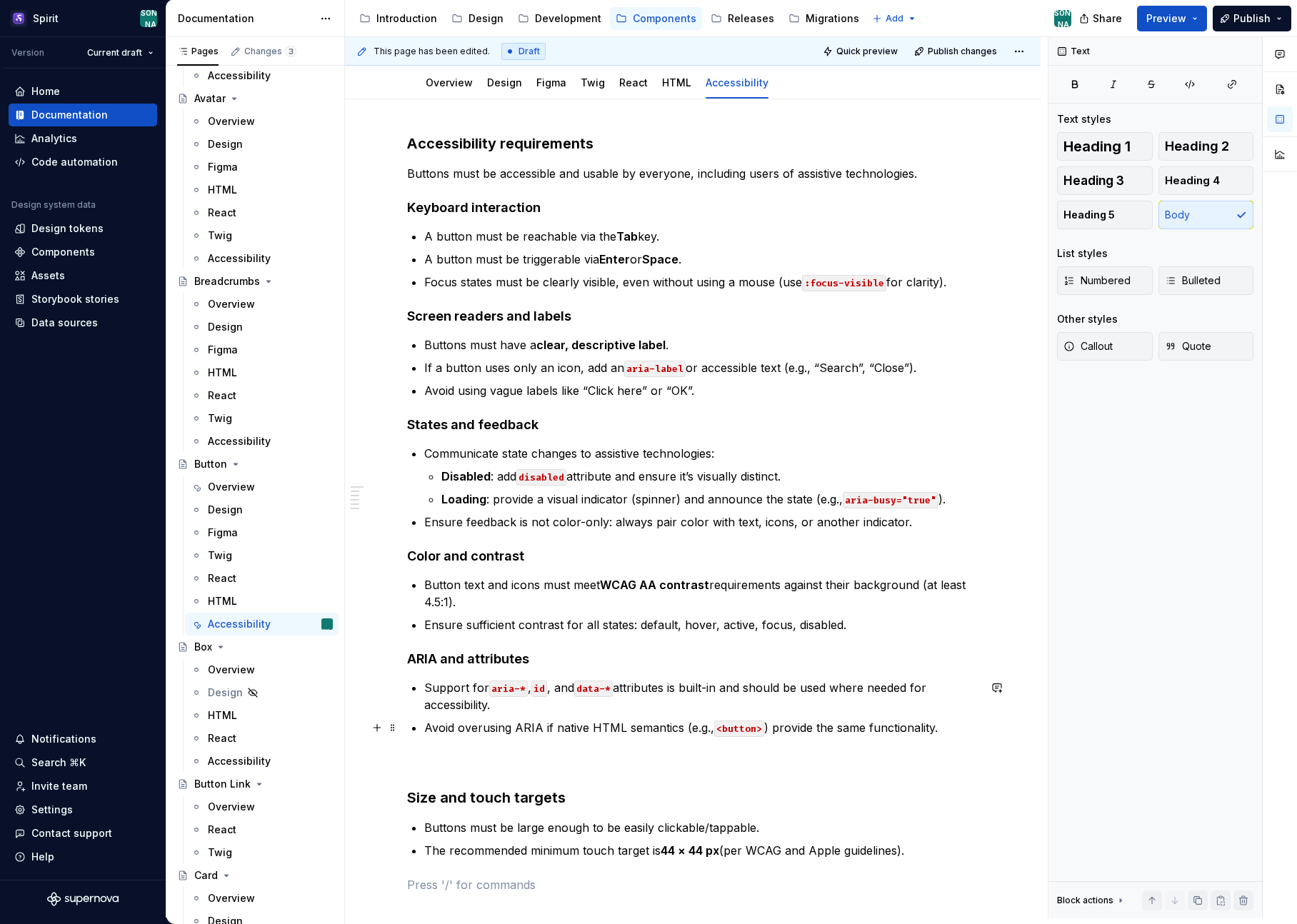
click at [438, 772] on div "Accessibility requirements Buttons must be accessible and usable by everyone, i…" at bounding box center [693, 513] width 572 height 760
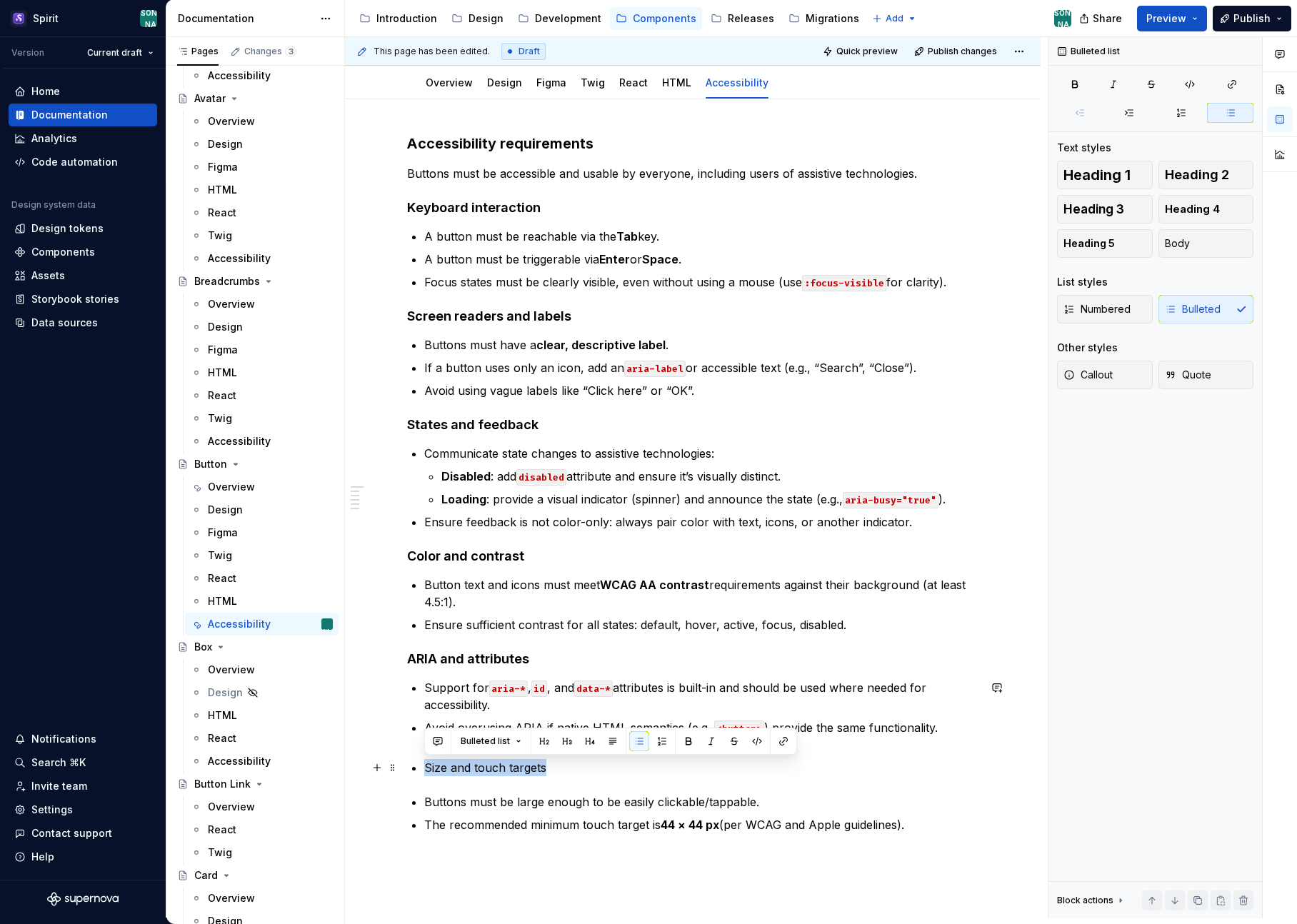
drag, startPoint x: 458, startPoint y: 766, endPoint x: 411, endPoint y: 766, distance: 47.0
click at [425, 766] on li "Size and touch targets" at bounding box center [701, 767] width 554 height 17
click at [519, 743] on button "Bulleted list" at bounding box center [491, 741] width 74 height 20
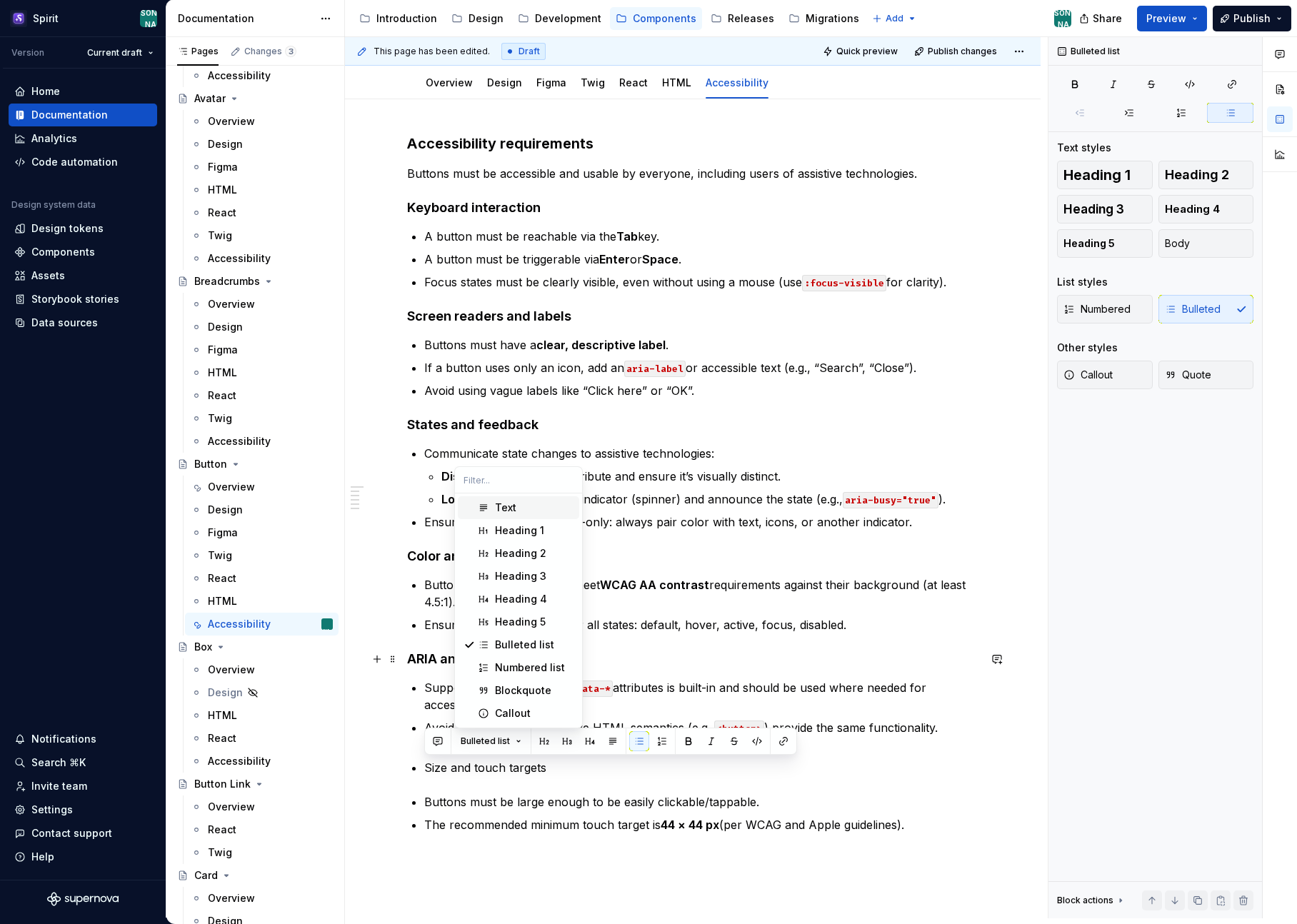
click at [435, 667] on h4 "ARIA and attributes" at bounding box center [693, 659] width 572 height 17
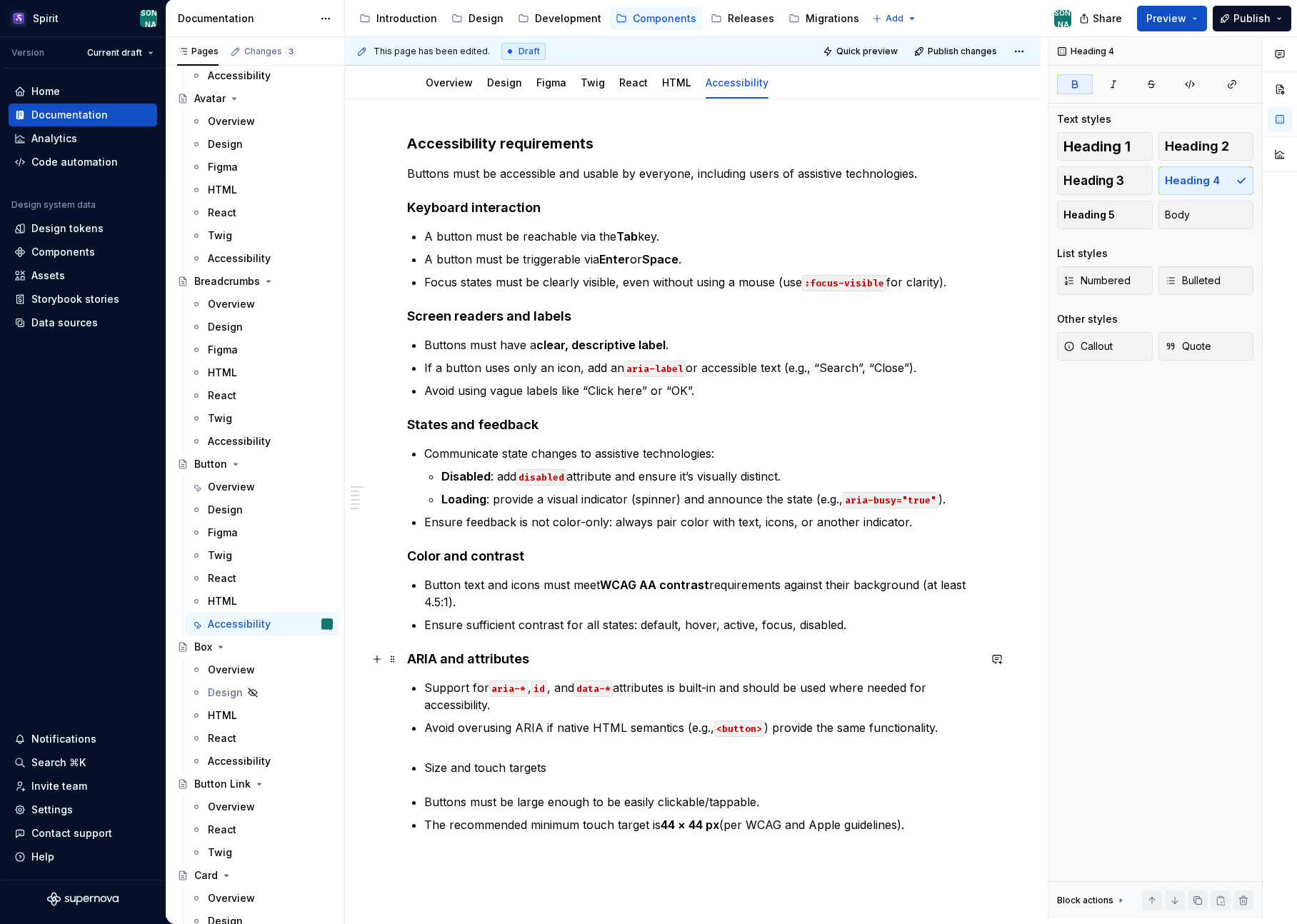
click at [425, 655] on strong "ARIA and attributes" at bounding box center [468, 659] width 122 height 15
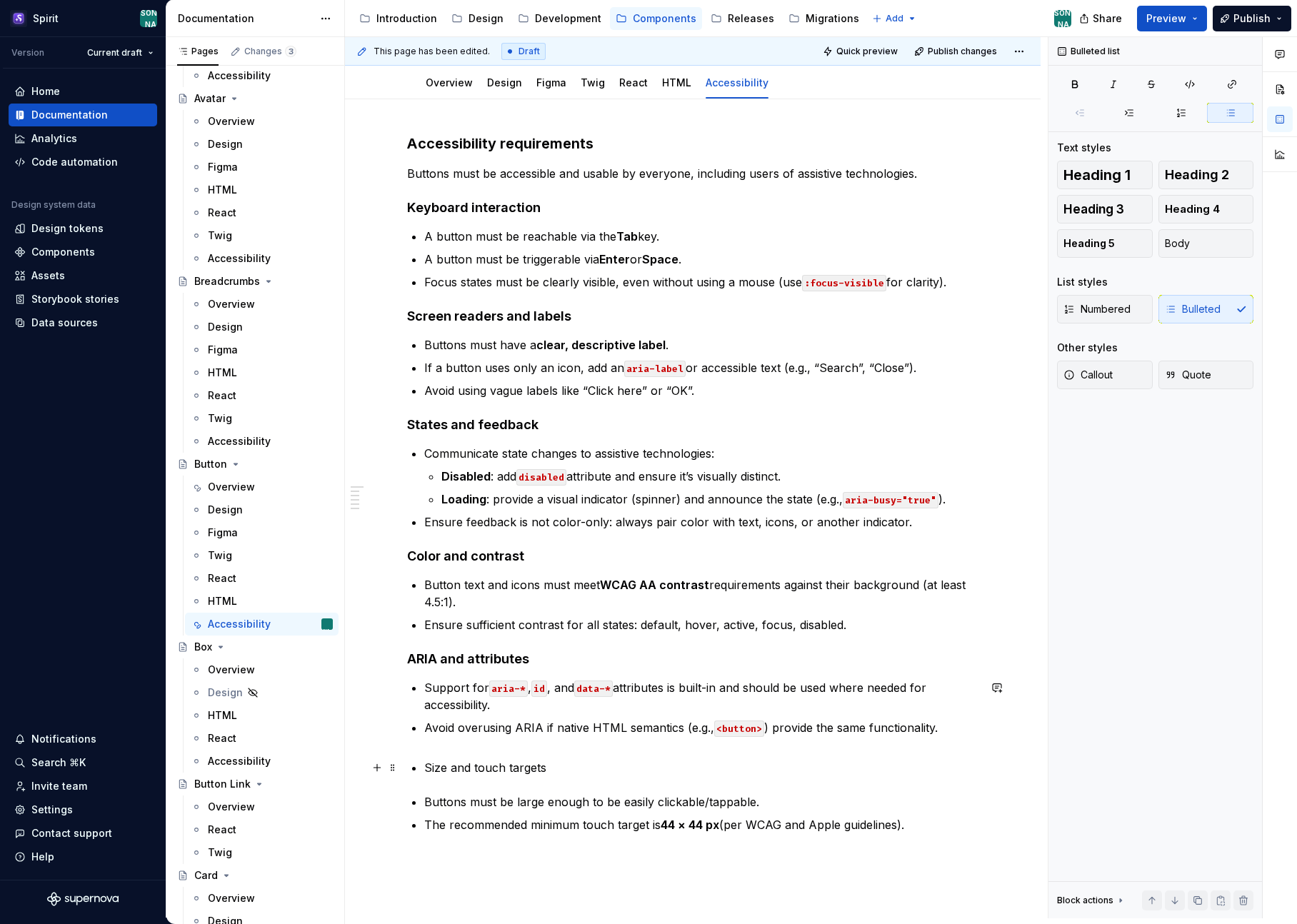
click at [448, 761] on p "Size and touch targets" at bounding box center [701, 767] width 554 height 17
drag, startPoint x: 545, startPoint y: 767, endPoint x: 408, endPoint y: 767, distance: 137.0
click at [408, 767] on div "Accessibility requirements Buttons must be accessible and usable by everyone, i…" at bounding box center [693, 500] width 572 height 734
click at [516, 744] on button "Bulleted list" at bounding box center [491, 741] width 74 height 20
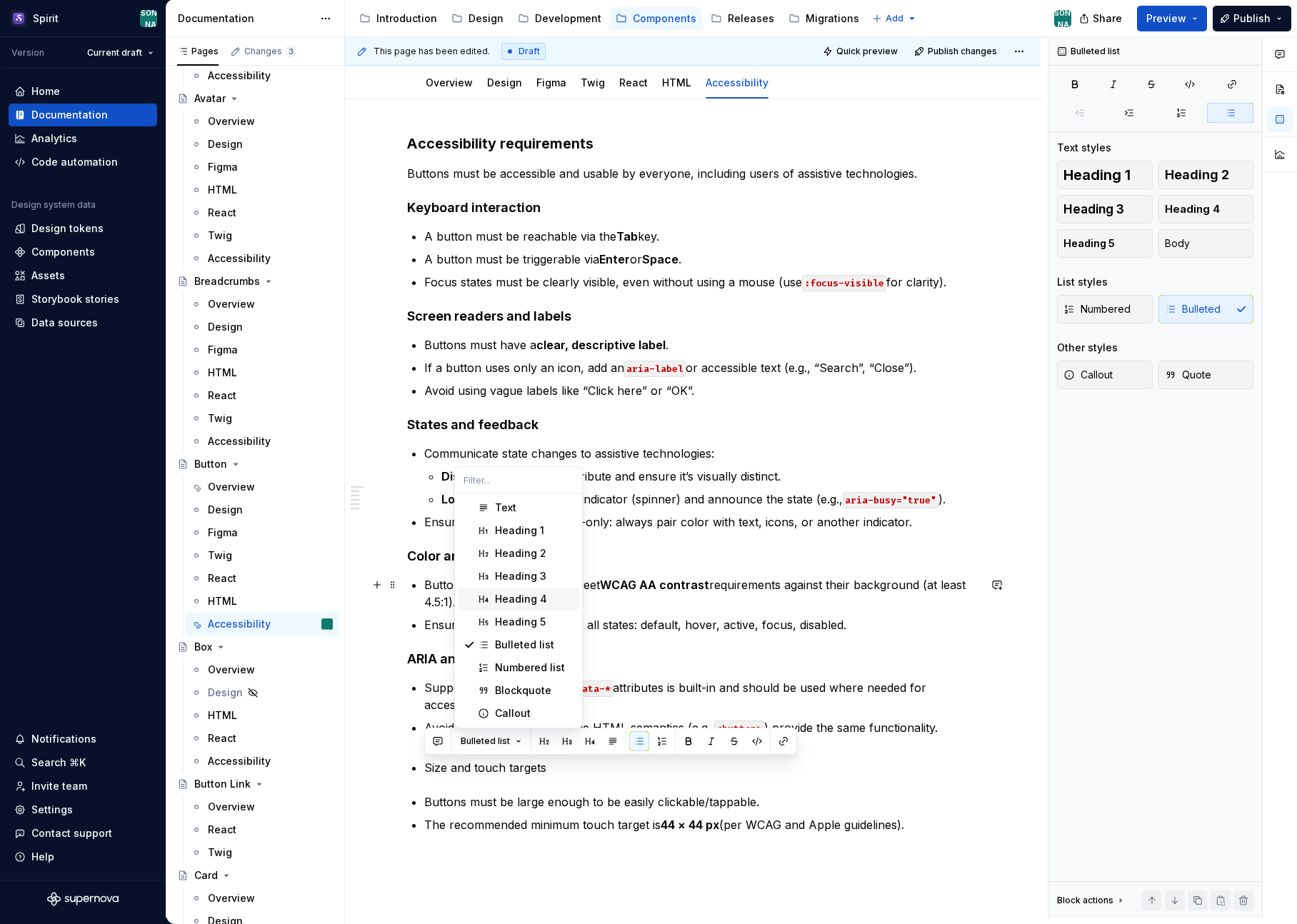
click at [527, 602] on div "Heading 4" at bounding box center [521, 598] width 52 height 14
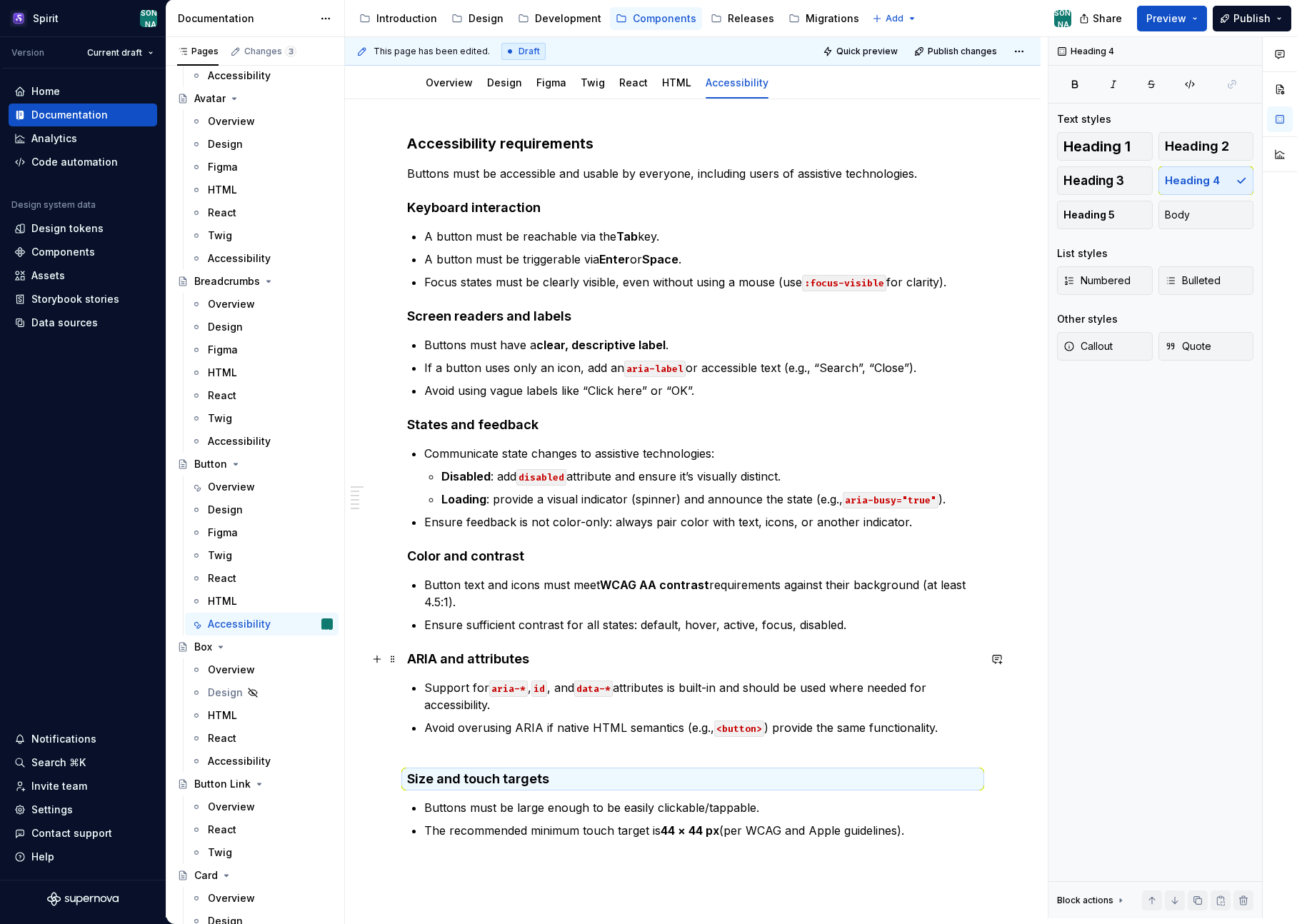
click at [480, 655] on strong "ARIA and attributes" at bounding box center [468, 659] width 122 height 15
click at [444, 663] on strong "ARIA and attributes" at bounding box center [468, 659] width 122 height 15
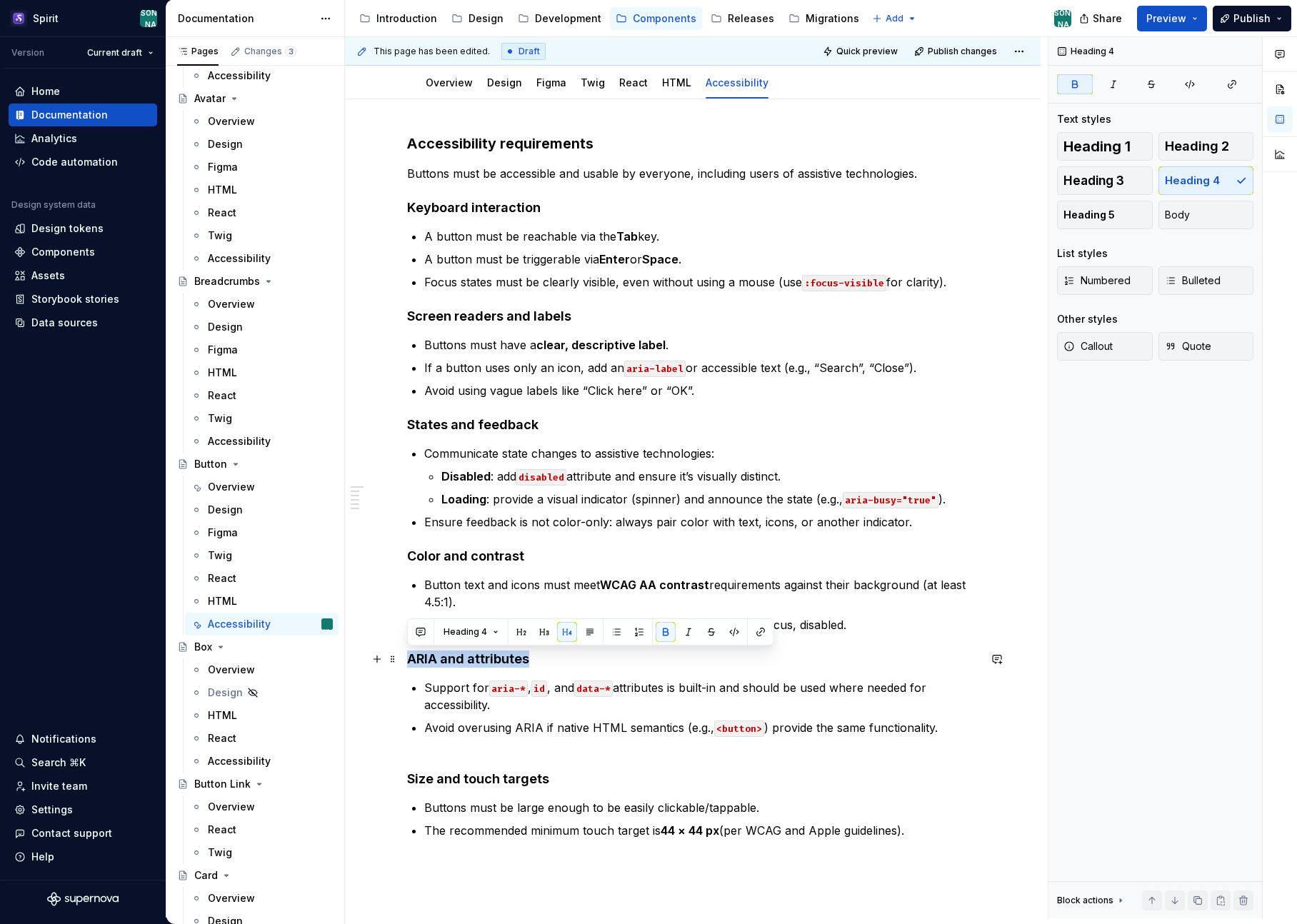
drag, startPoint x: 451, startPoint y: 661, endPoint x: 404, endPoint y: 661, distance: 47.0
click at [404, 661] on div "Accessibility requirements Buttons must be accessible and usable by everyone, i…" at bounding box center [693, 633] width 696 height 1068
click at [519, 784] on h4 "Size and touch targets" at bounding box center [693, 779] width 572 height 17
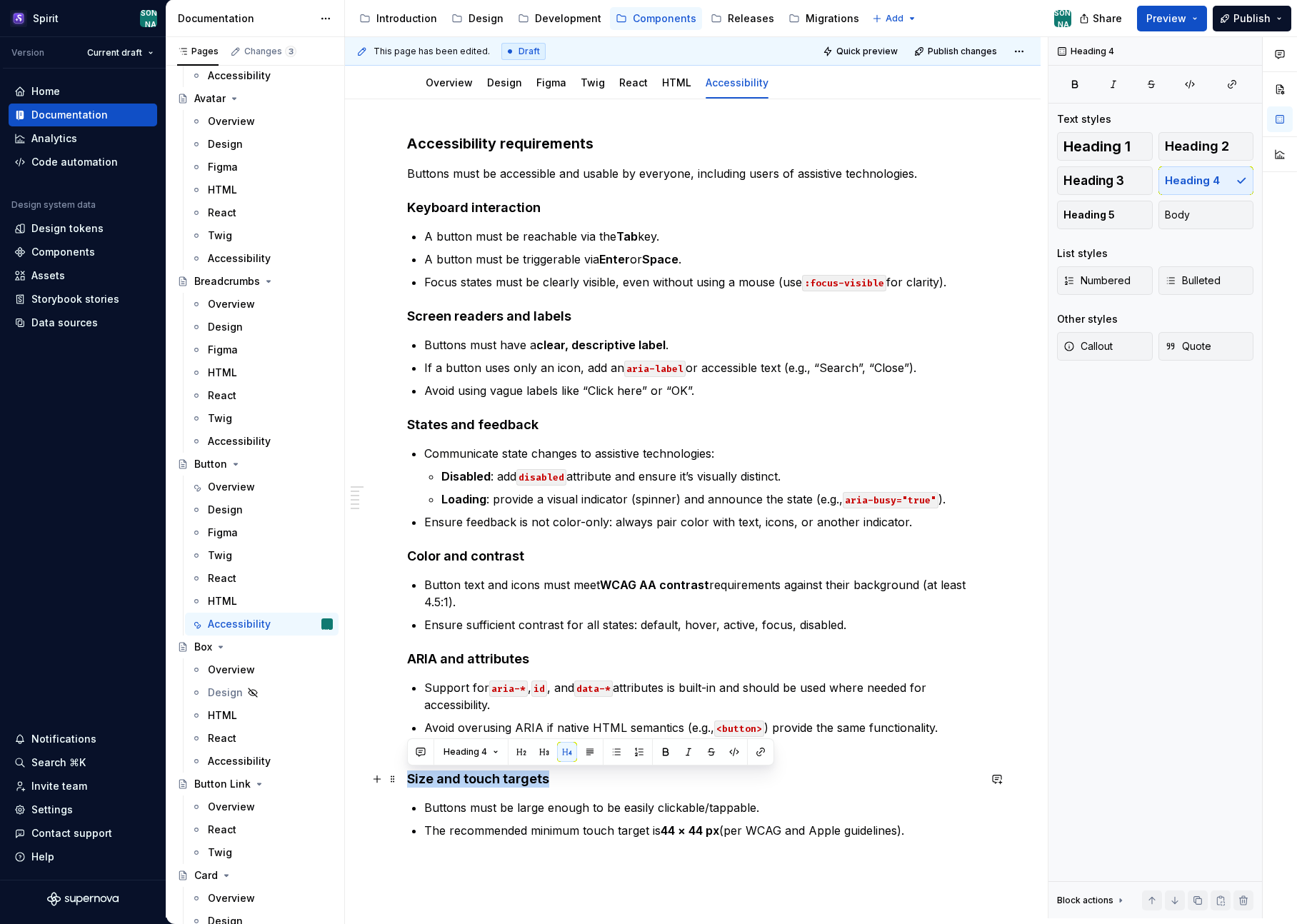
drag, startPoint x: 550, startPoint y: 780, endPoint x: 408, endPoint y: 780, distance: 142.0
click at [408, 780] on h4 "Size and touch targets" at bounding box center [693, 779] width 572 height 17
click at [662, 749] on button "button" at bounding box center [665, 751] width 20 height 20
click at [667, 750] on button "button" at bounding box center [665, 751] width 20 height 20
click at [639, 783] on h4 "Size and touch targets" at bounding box center [693, 779] width 572 height 17
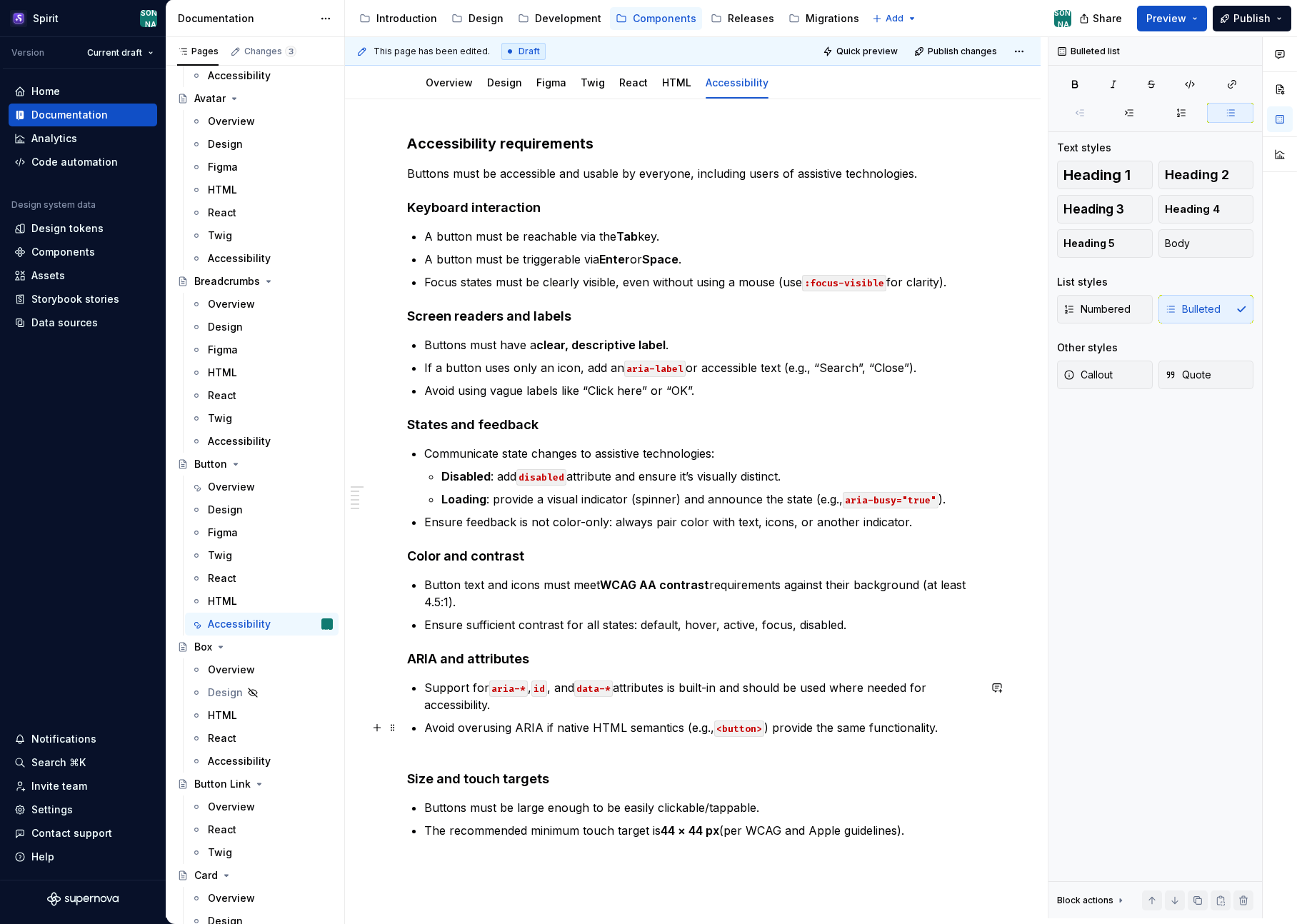
click at [432, 751] on p "Avoid overusing ARIA if native HTML semantics (e.g., <button> ) provide the sam…" at bounding box center [701, 737] width 554 height 35
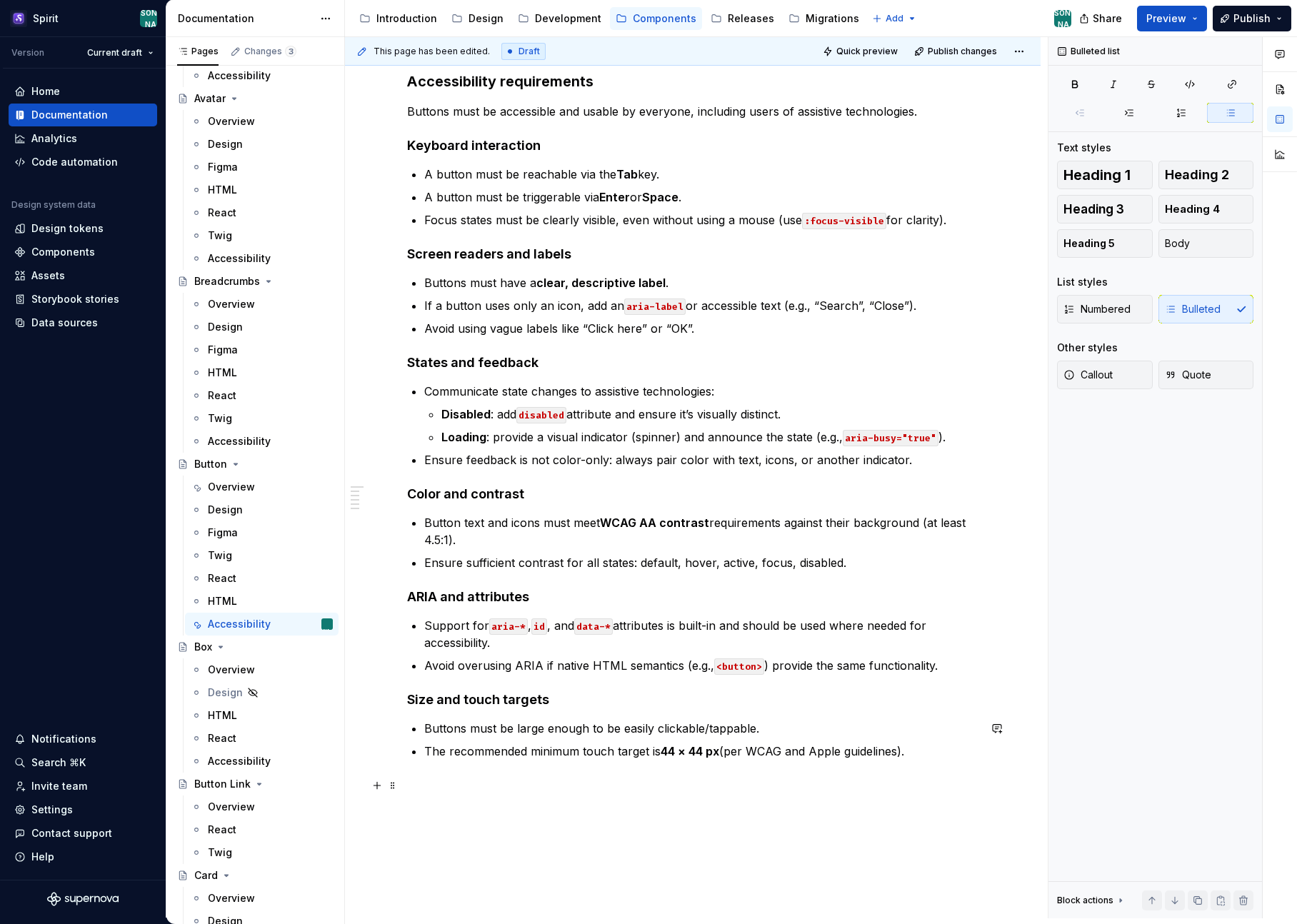
scroll to position [207, 0]
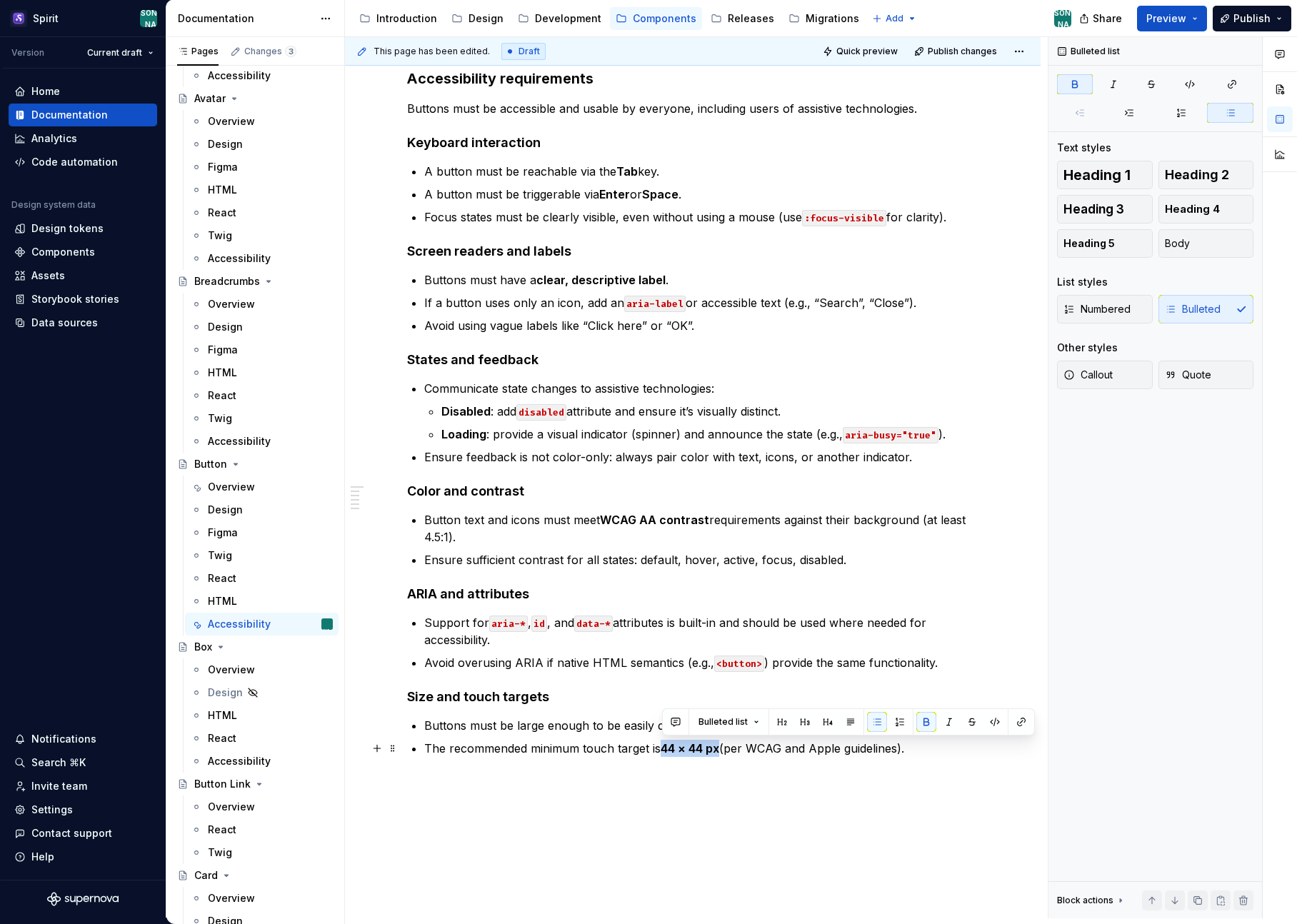
drag, startPoint x: 665, startPoint y: 747, endPoint x: 724, endPoint y: 748, distance: 59.0
click at [724, 748] on p "The recommended minimum touch target is 44 × 44 px (per WCAG and Apple guidelin…" at bounding box center [701, 748] width 554 height 17
click at [922, 719] on button "button" at bounding box center [926, 721] width 20 height 20
click at [755, 838] on div "Accessibility requirements Buttons must be accessible and usable by everyone, i…" at bounding box center [693, 560] width 696 height 1051
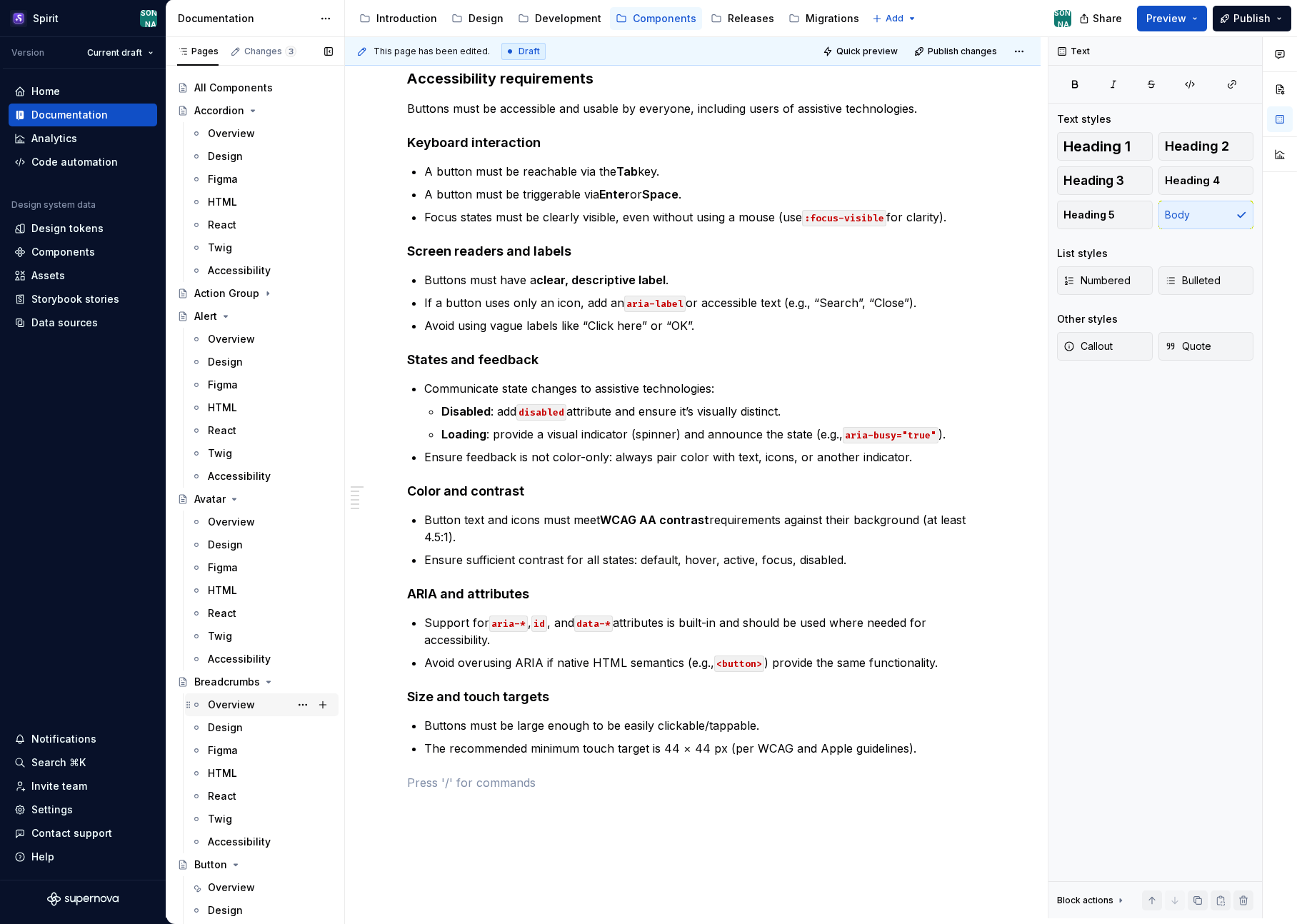
scroll to position [17, 0]
click at [216, 113] on div "Accordion" at bounding box center [219, 114] width 50 height 14
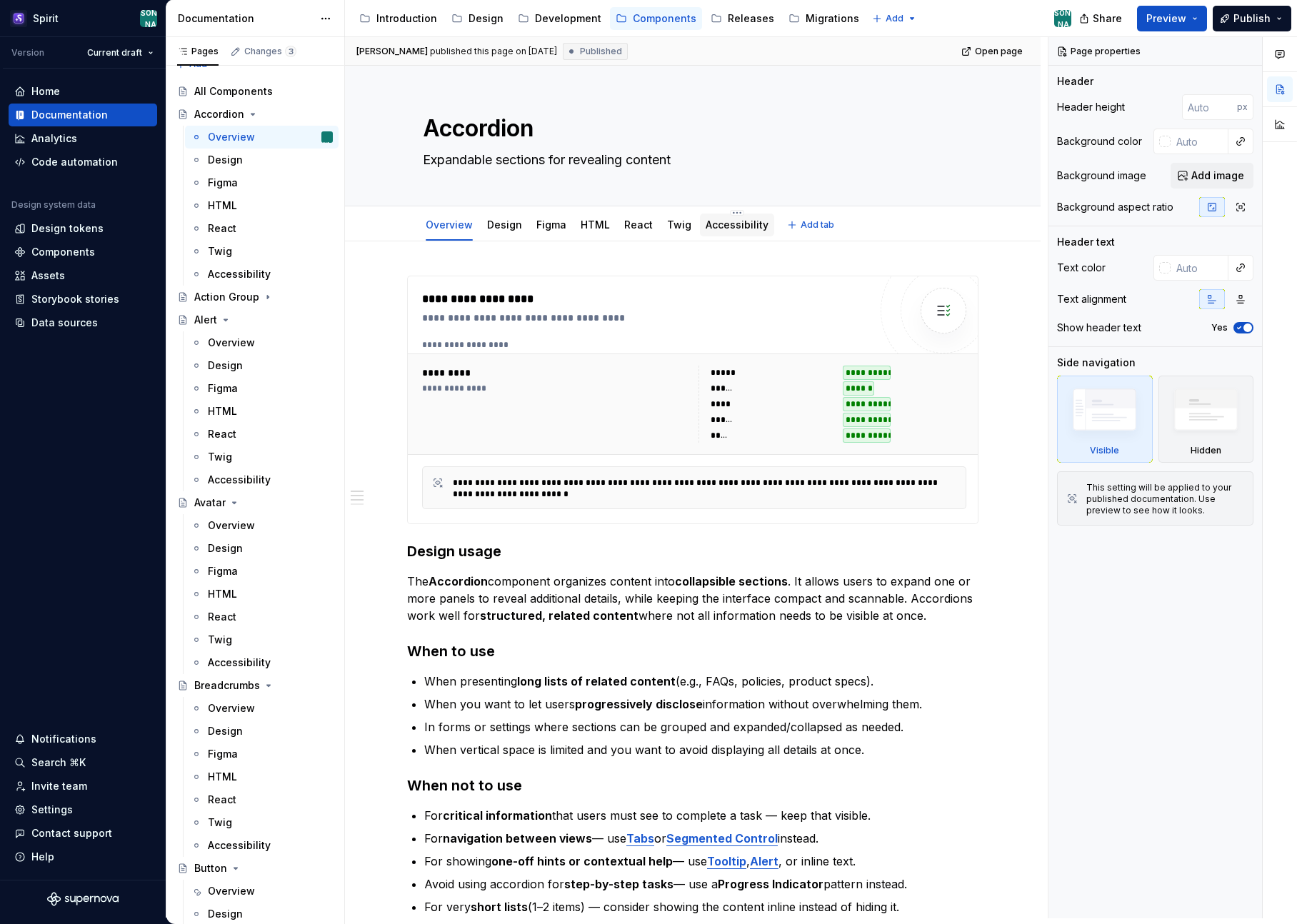
click at [714, 229] on link "Accessibility" at bounding box center [736, 224] width 62 height 12
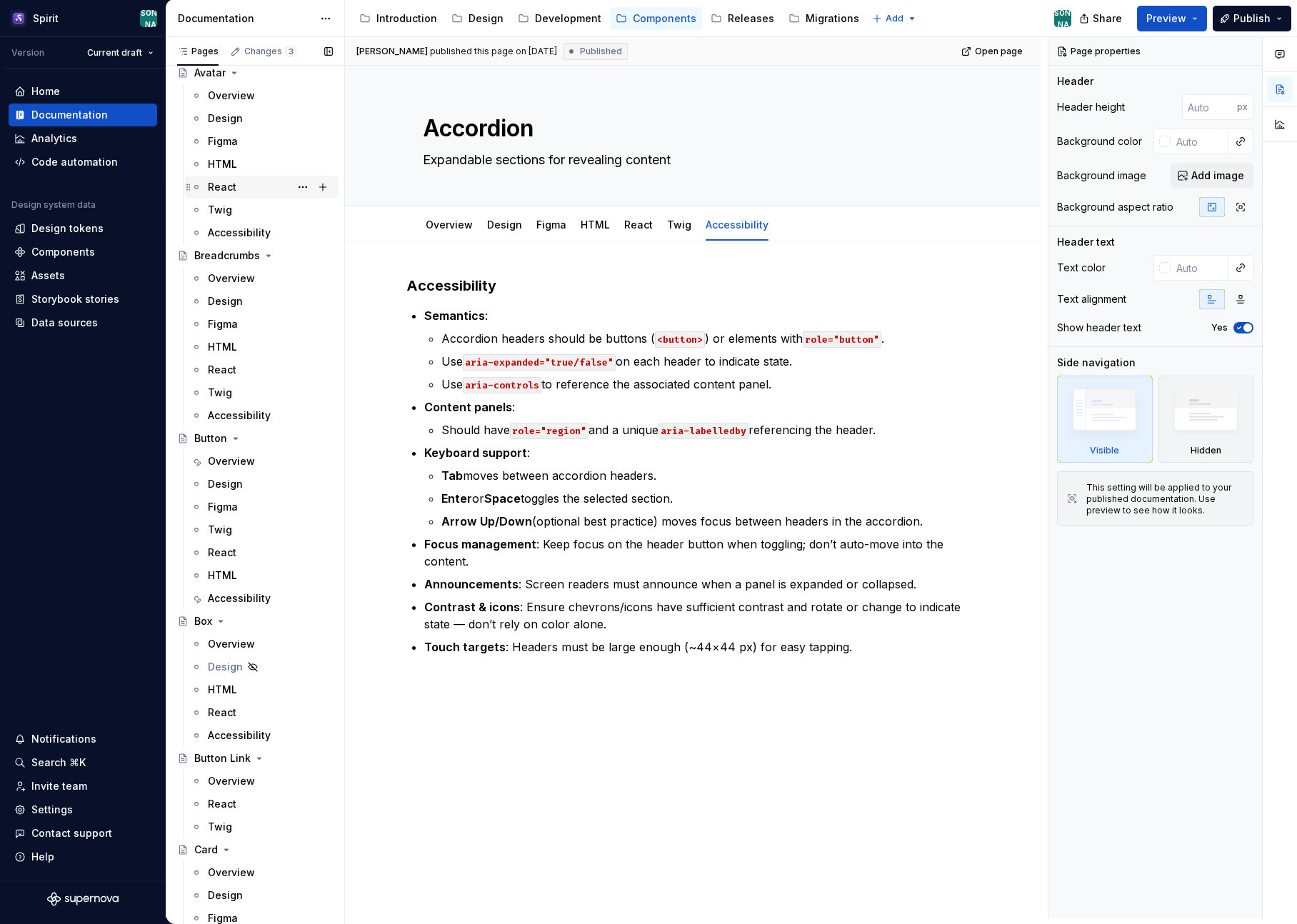
scroll to position [446, 0]
click at [226, 599] on div "Accessibility" at bounding box center [238, 599] width 62 height 14
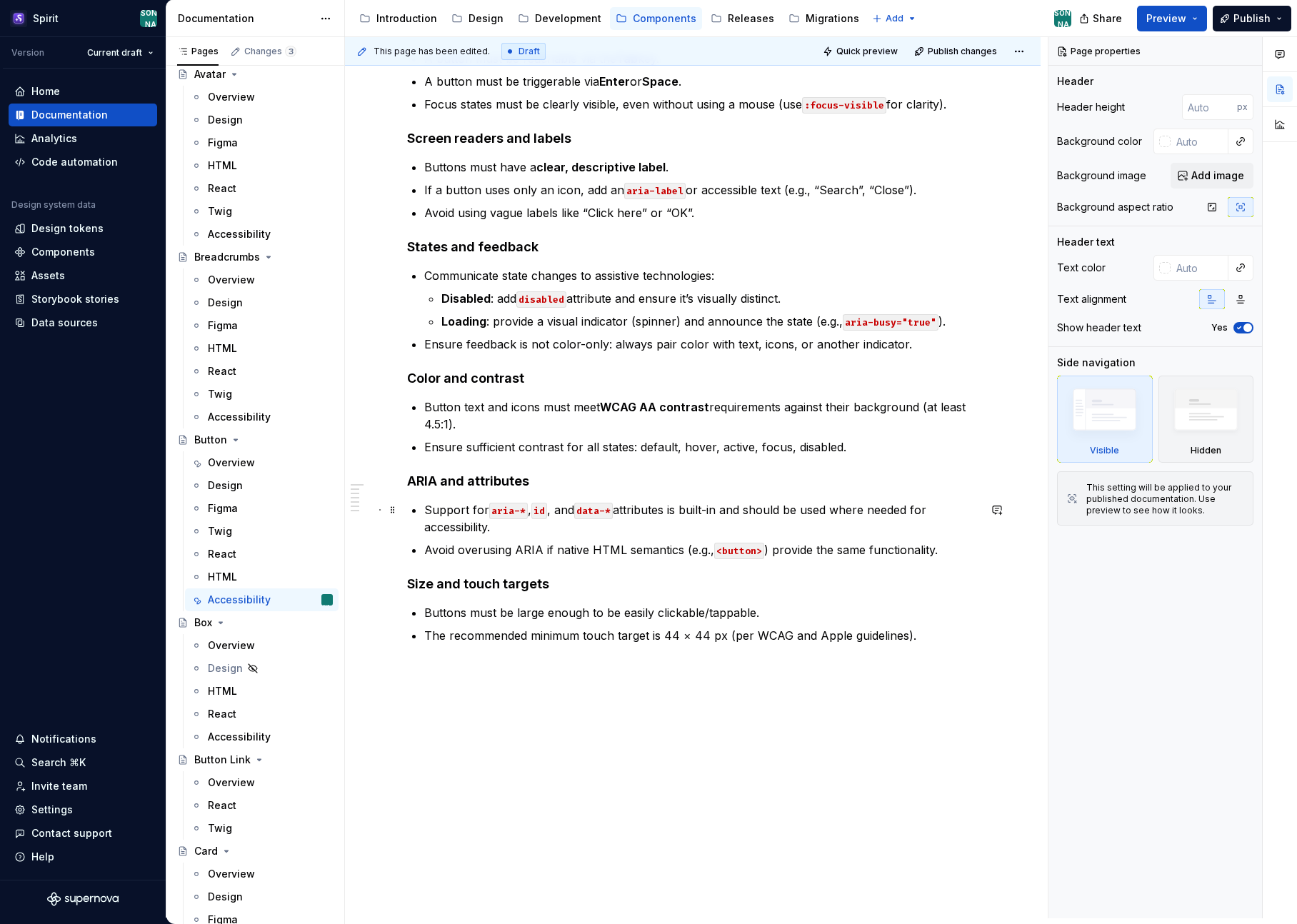
scroll to position [341, 0]
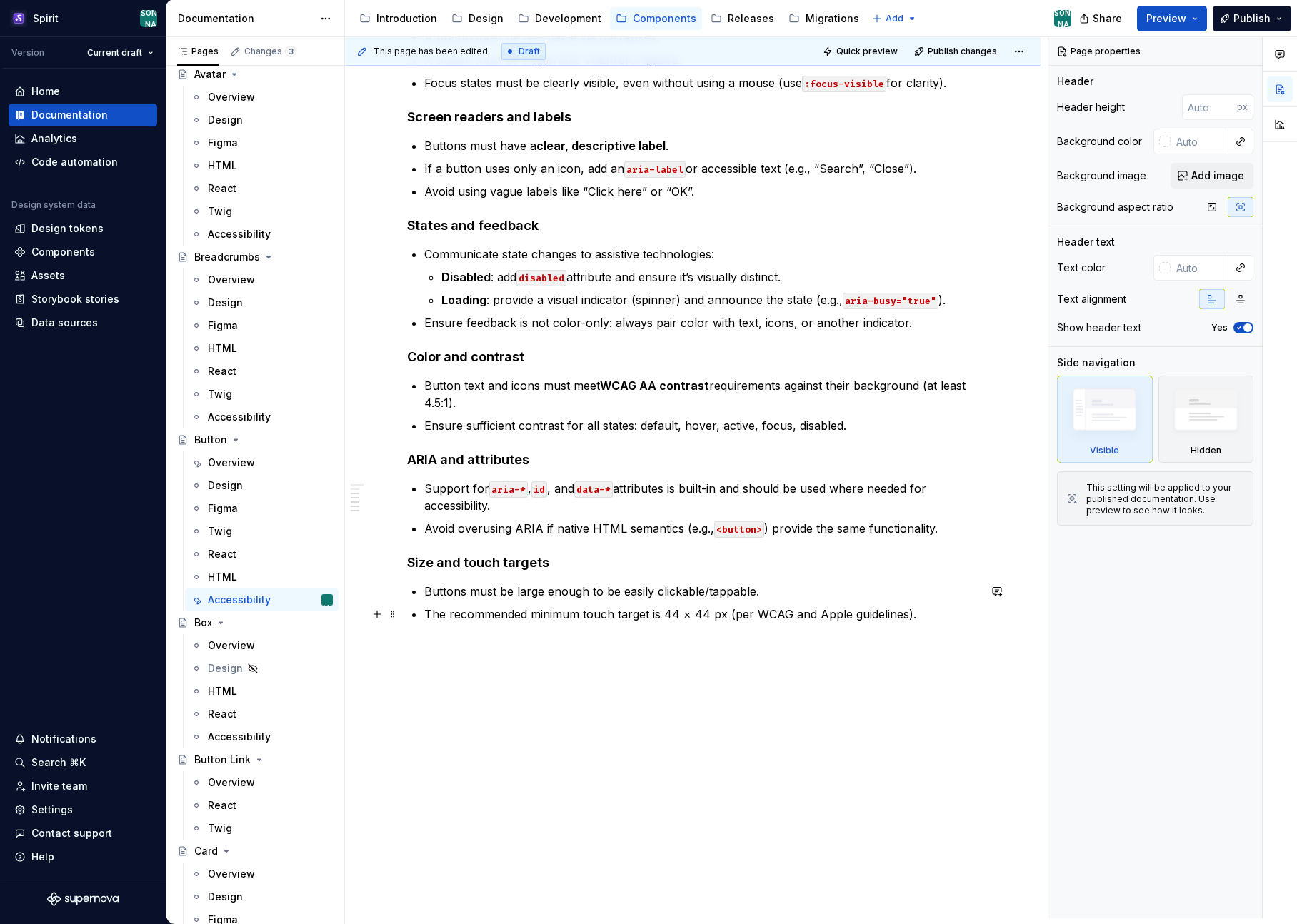
click at [934, 608] on p "The recommended minimum touch target is 44 × 44 px (per WCAG and Apple guidelin…" at bounding box center [701, 614] width 554 height 17
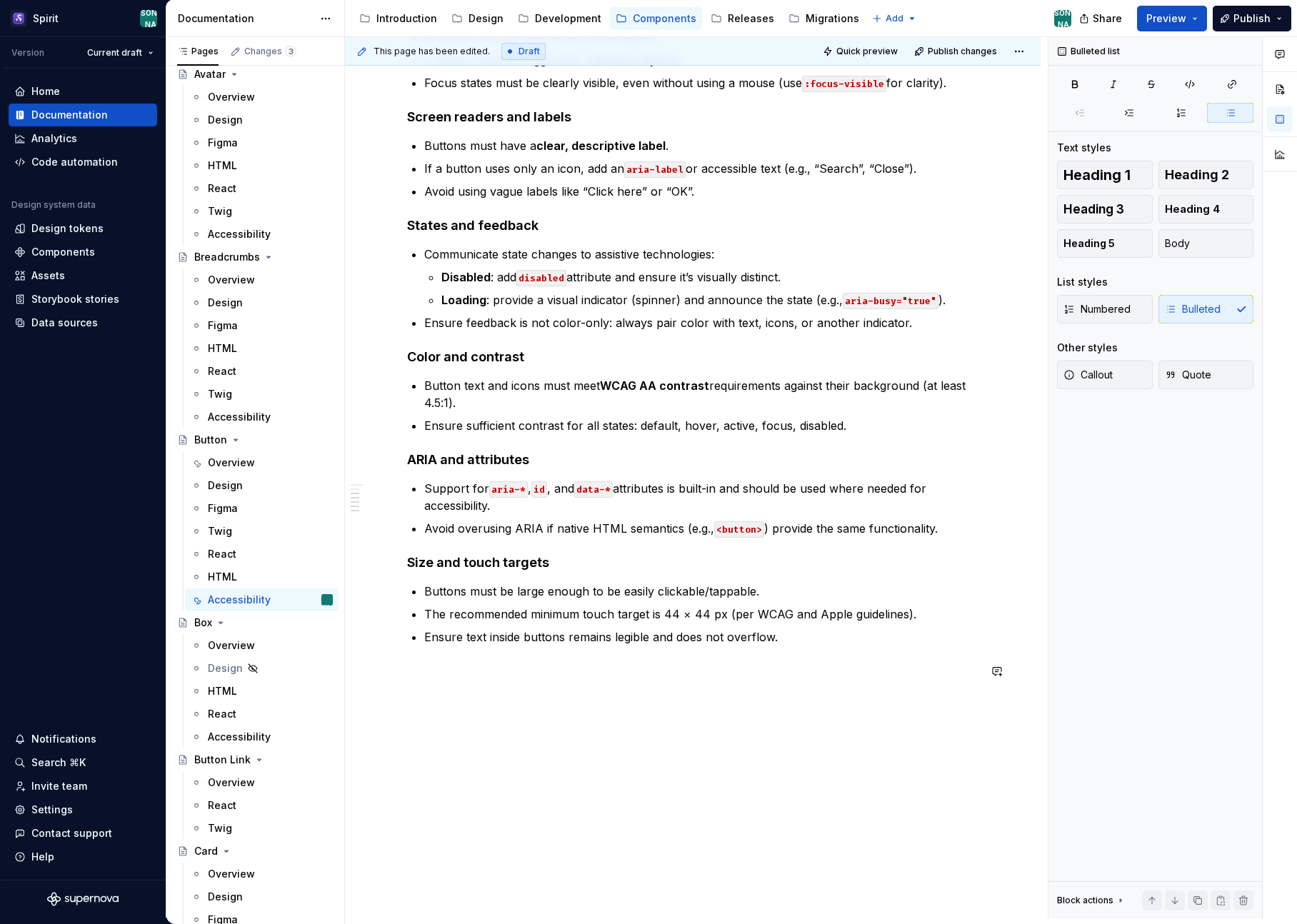
click at [639, 814] on div "Accessibility requirements Buttons must be accessible and usable by everyone, i…" at bounding box center [693, 437] width 696 height 1074
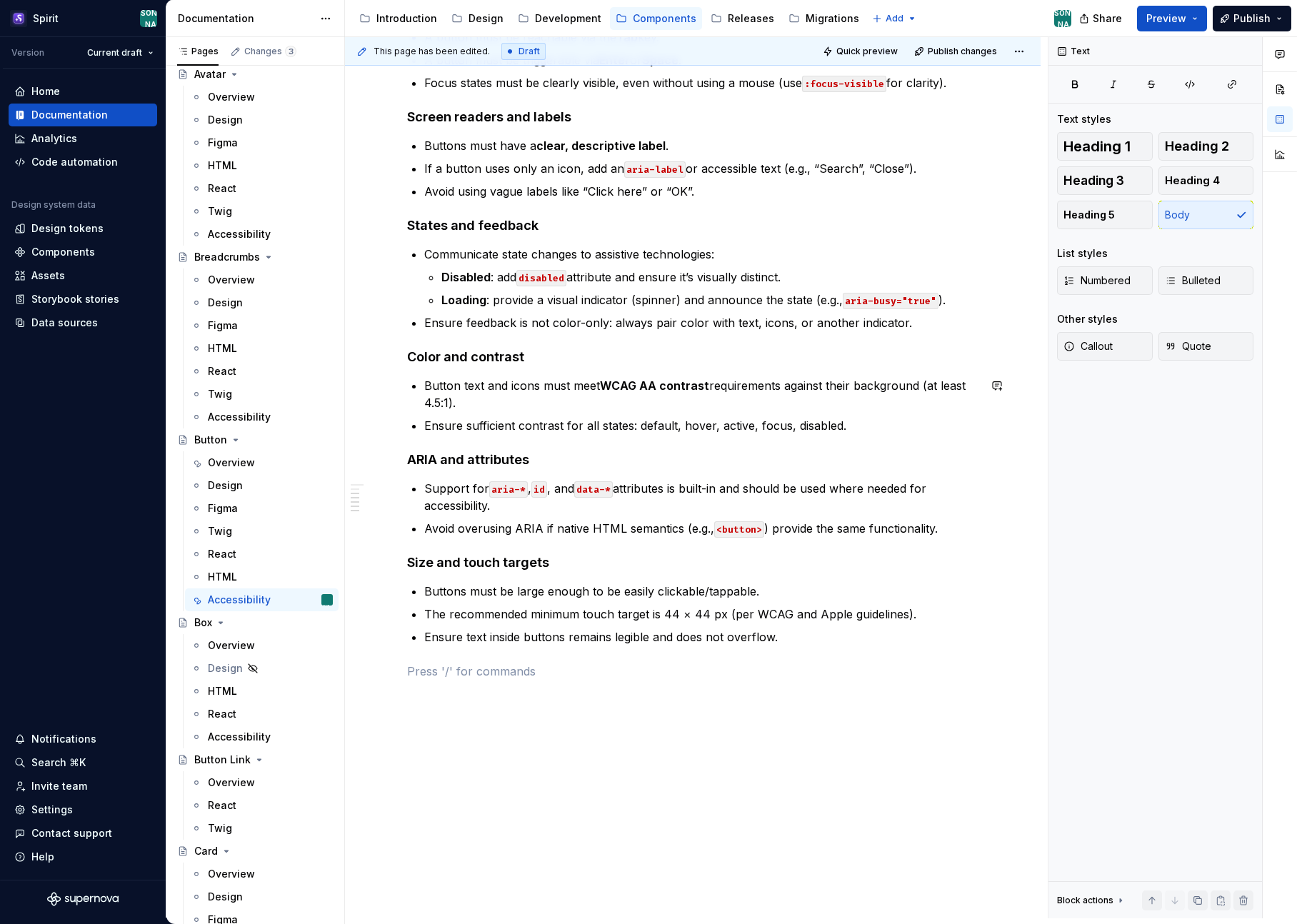
scroll to position [0, 0]
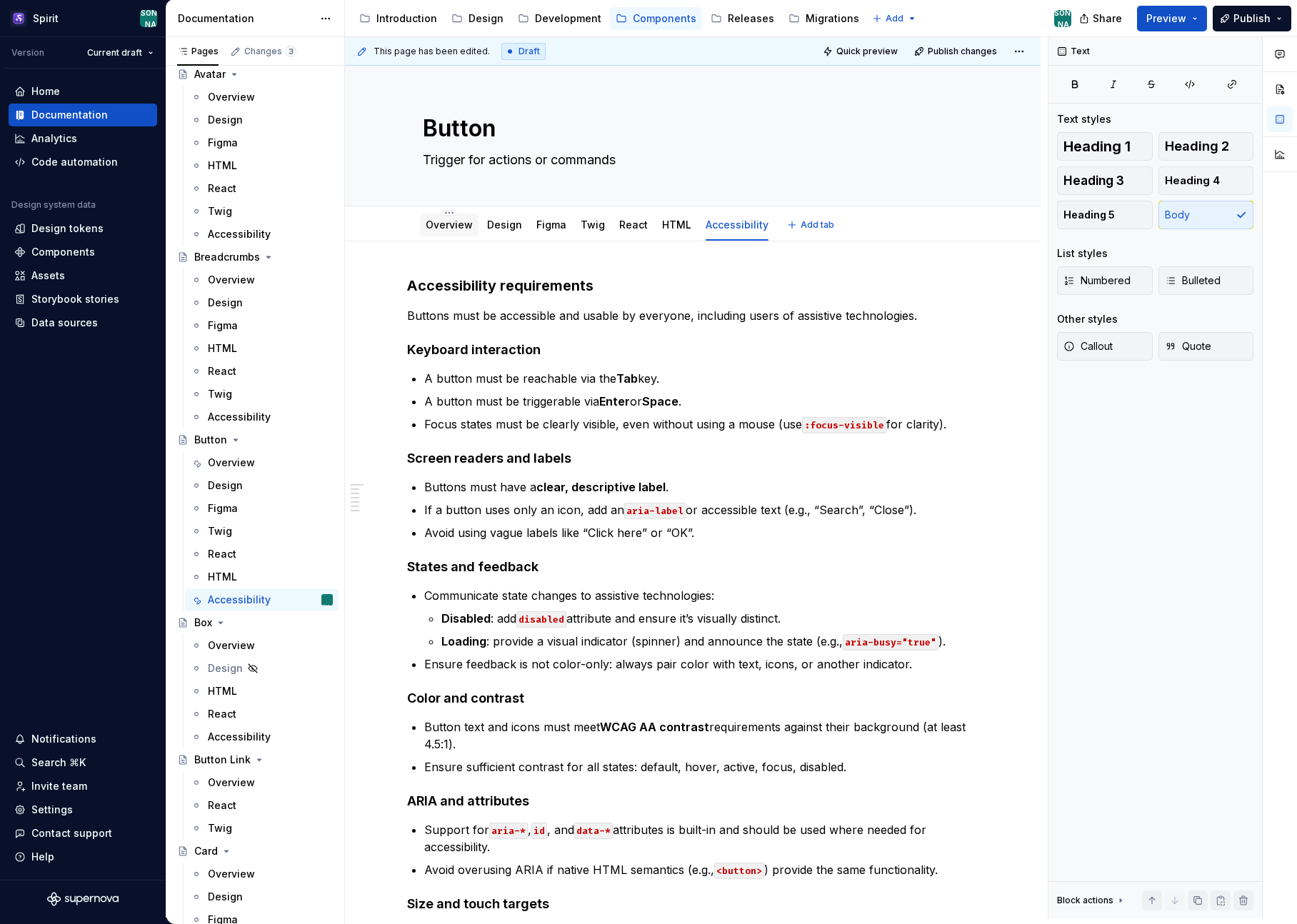
click at [461, 218] on link "Overview" at bounding box center [449, 224] width 47 height 12
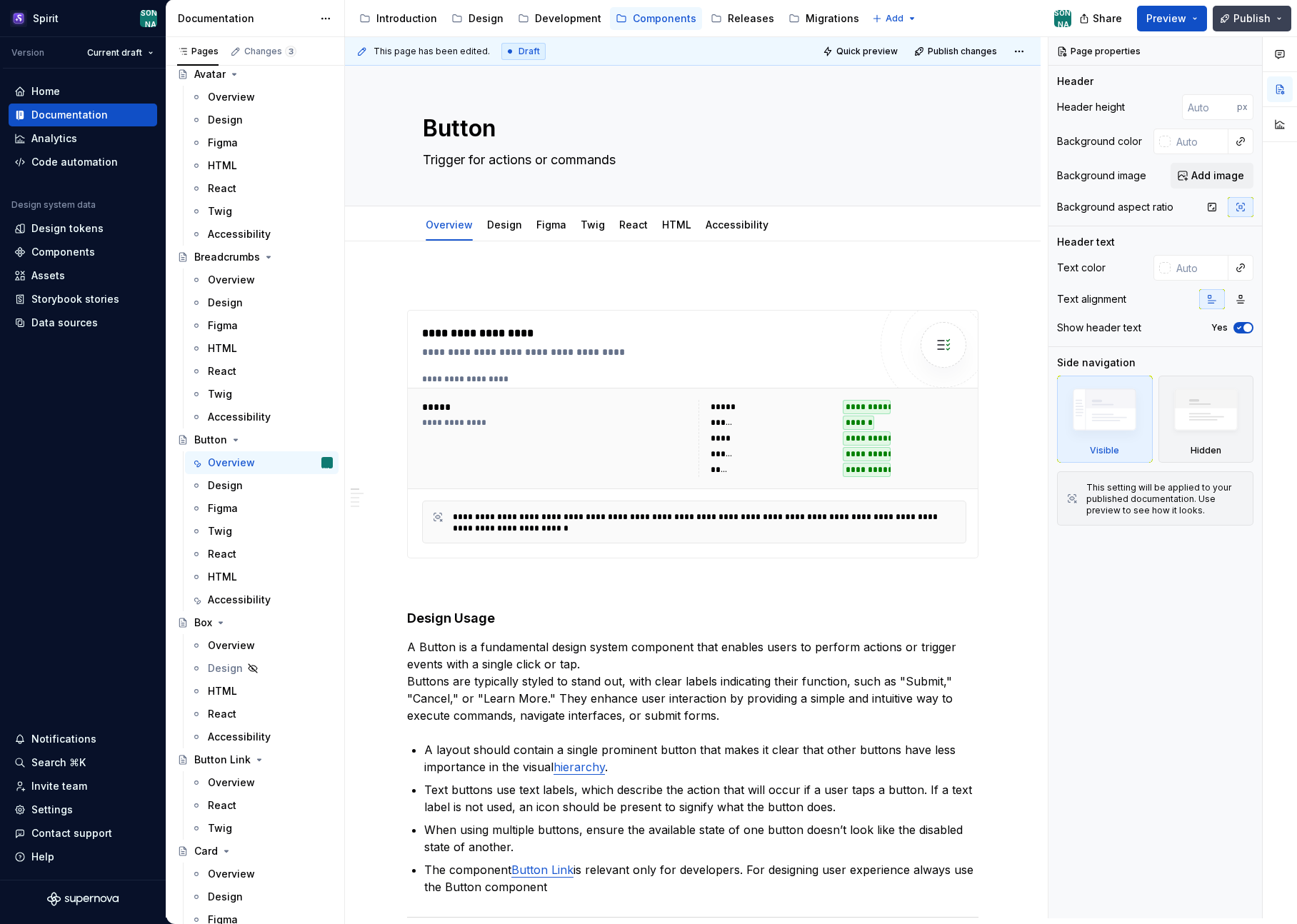
click at [1265, 14] on span "Publish" at bounding box center [1252, 18] width 37 height 14
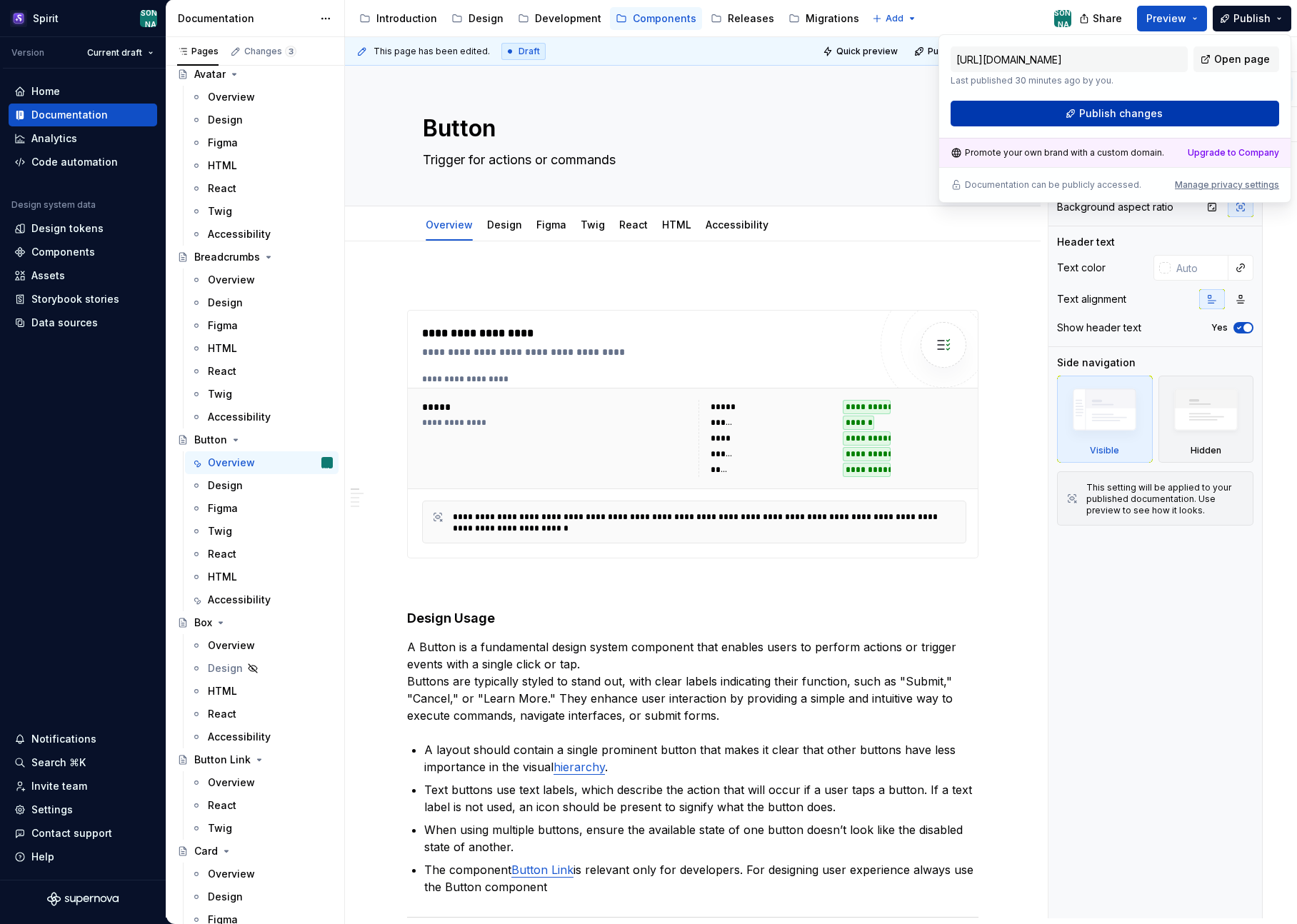
click at [1110, 107] on span "Publish changes" at bounding box center [1120, 113] width 84 height 14
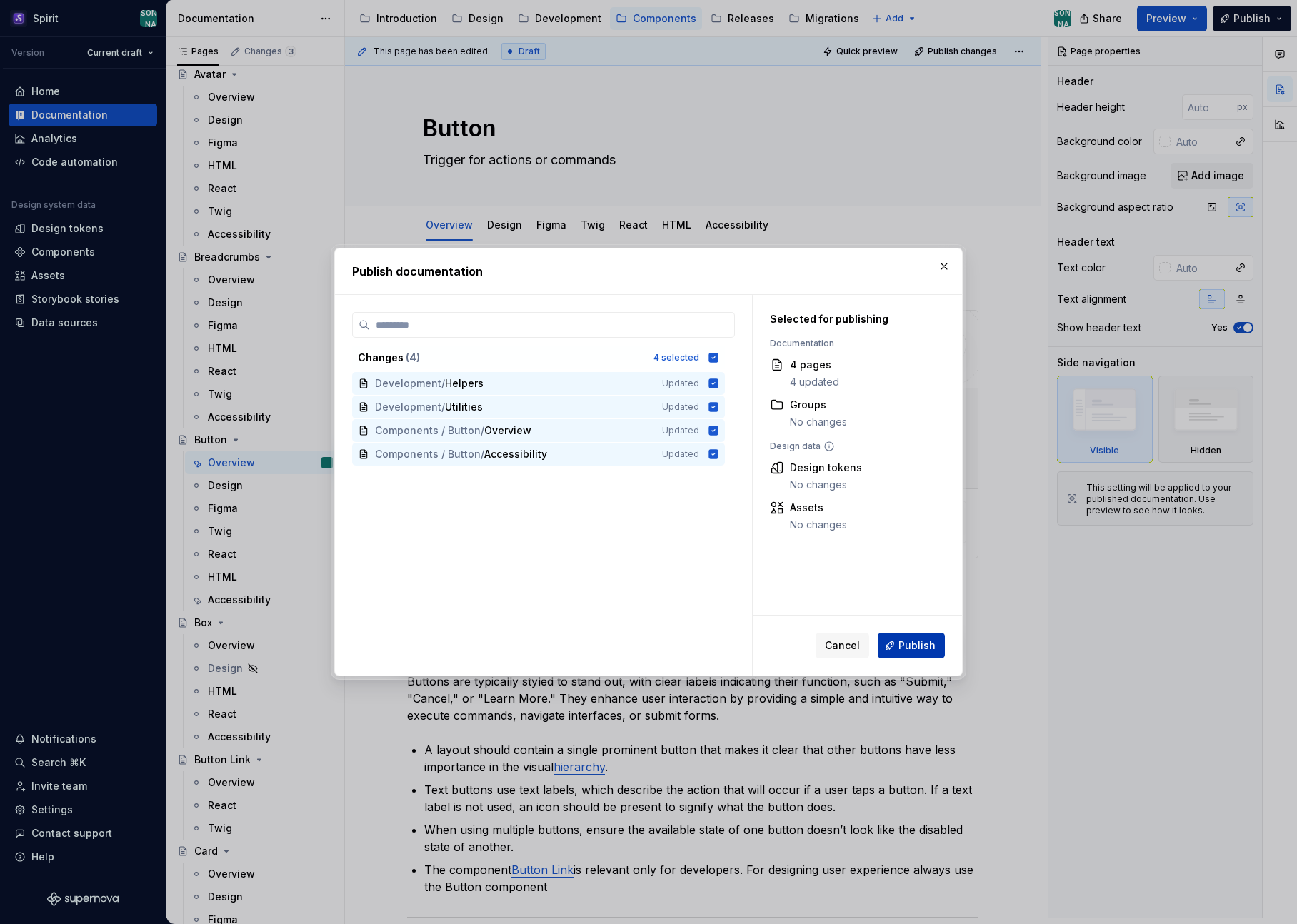
click at [900, 643] on button "Publish" at bounding box center [912, 645] width 67 height 26
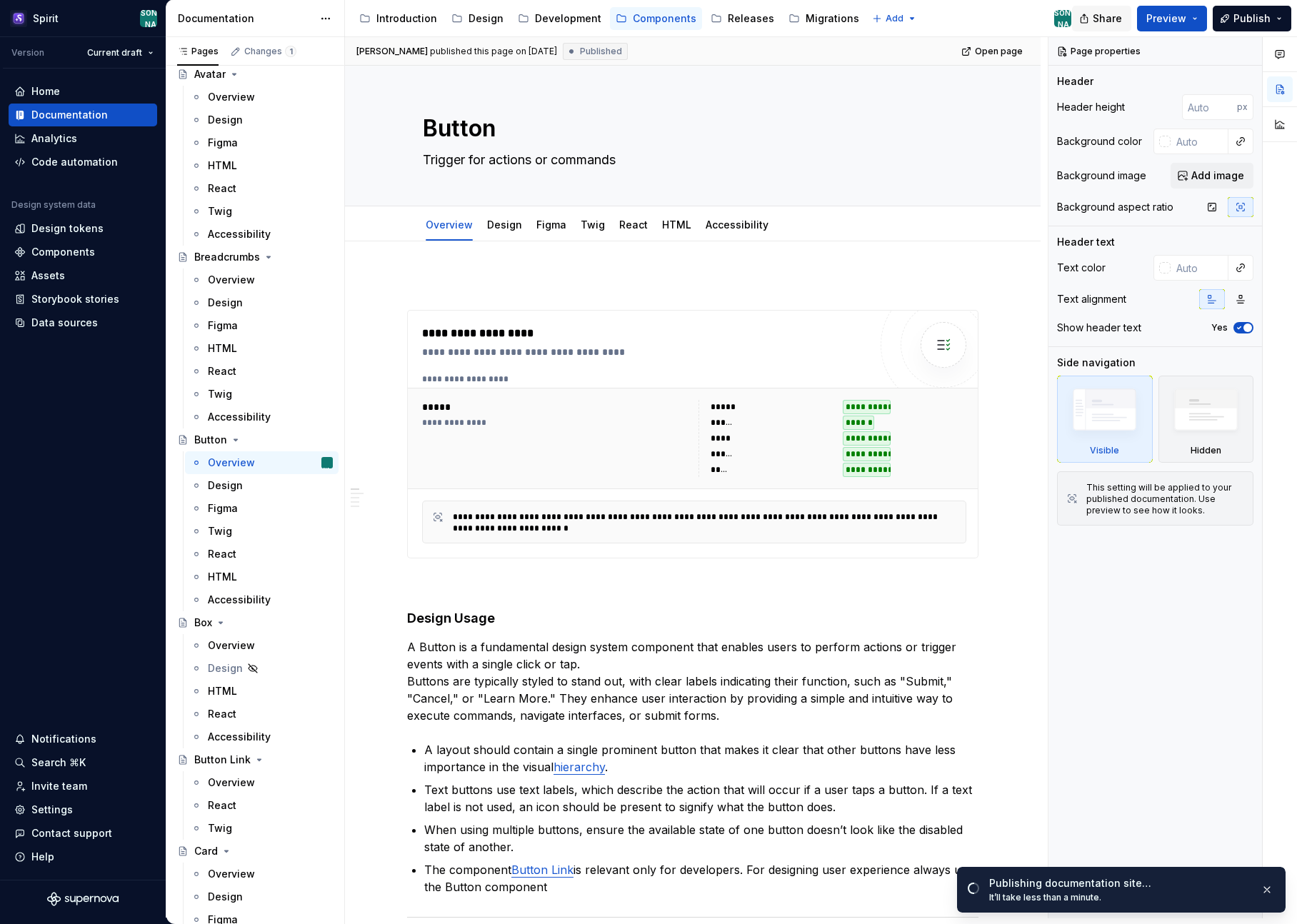
type textarea "*"
